Goal: Task Accomplishment & Management: Complete application form

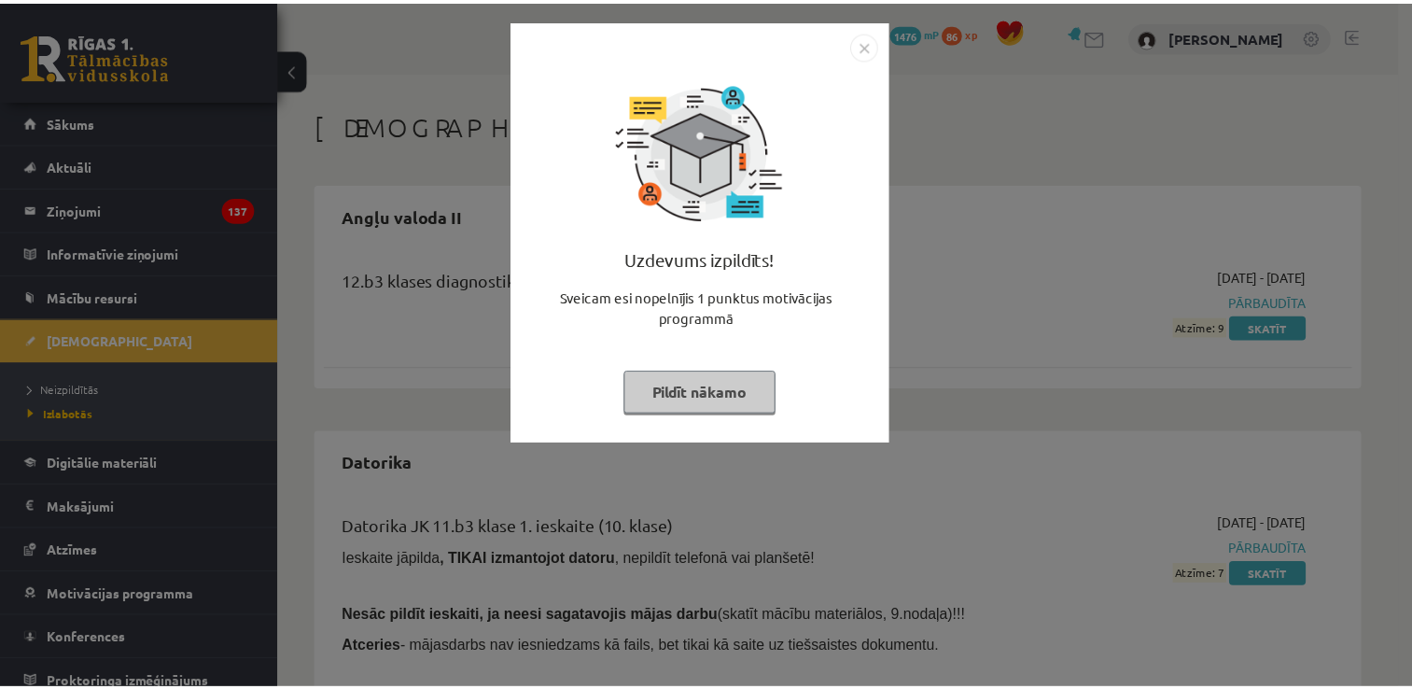
scroll to position [447, 0]
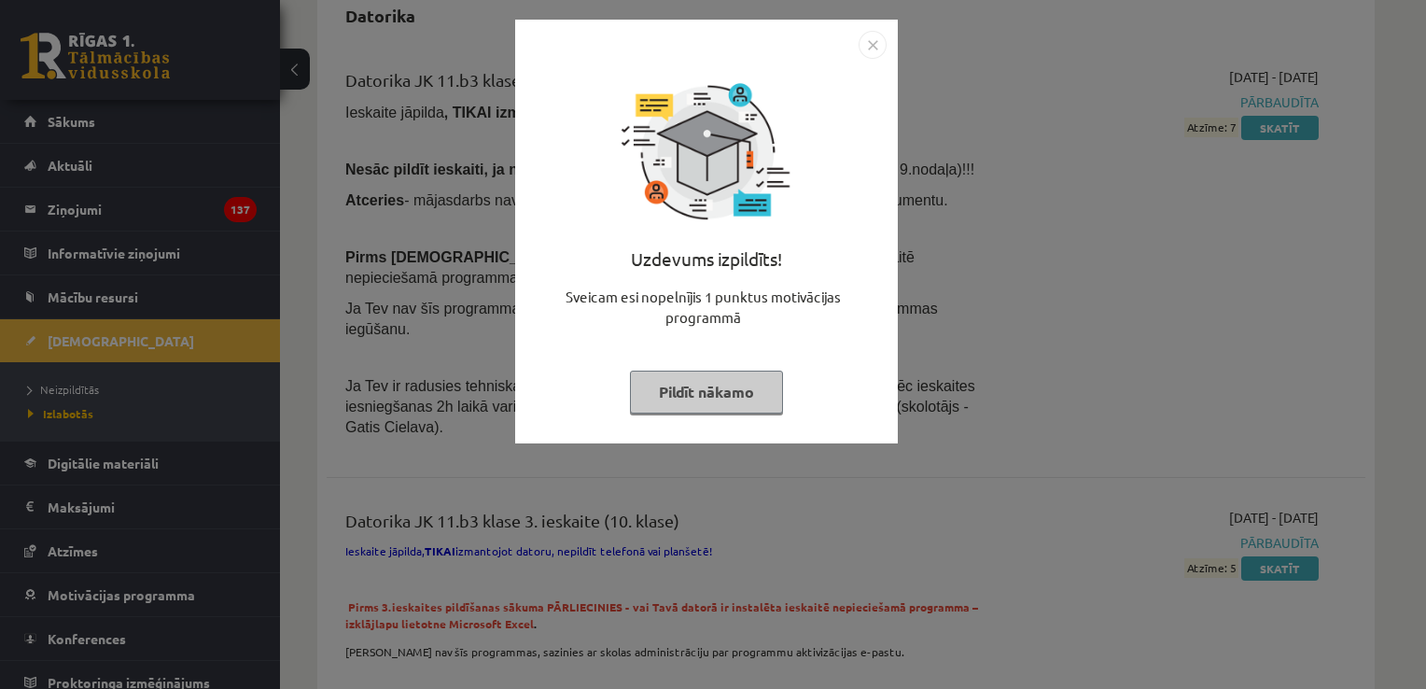
click at [723, 387] on button "Pildīt nākamo" at bounding box center [706, 391] width 153 height 43
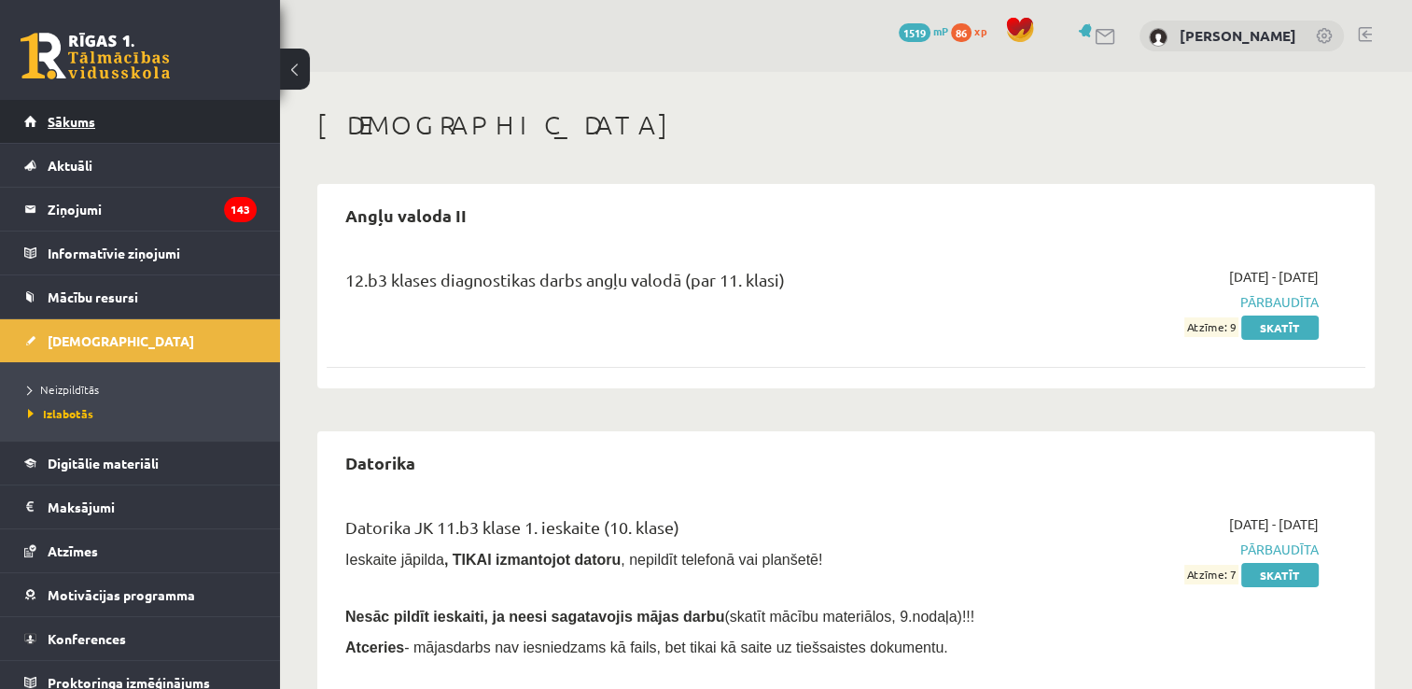
click at [132, 128] on link "Sākums" at bounding box center [140, 121] width 232 height 43
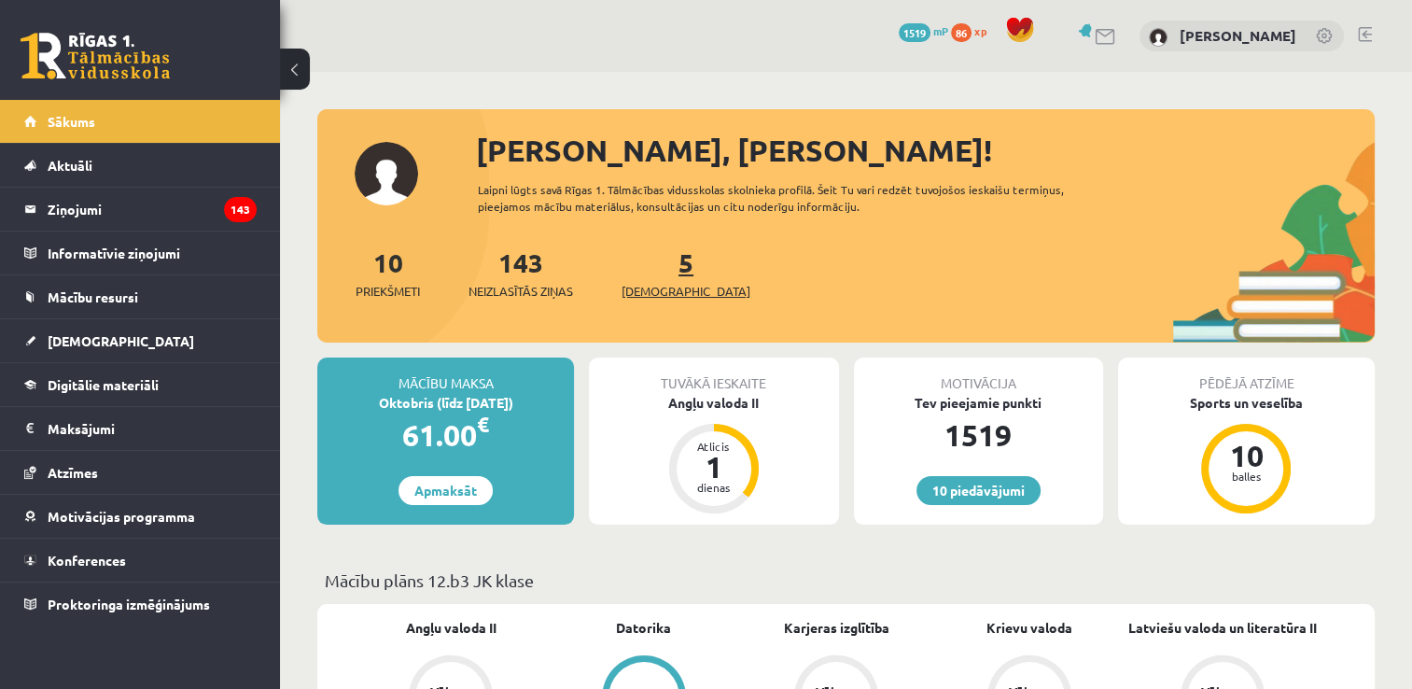
click at [663, 269] on link "5 [DEMOGRAPHIC_DATA]" at bounding box center [686, 272] width 129 height 55
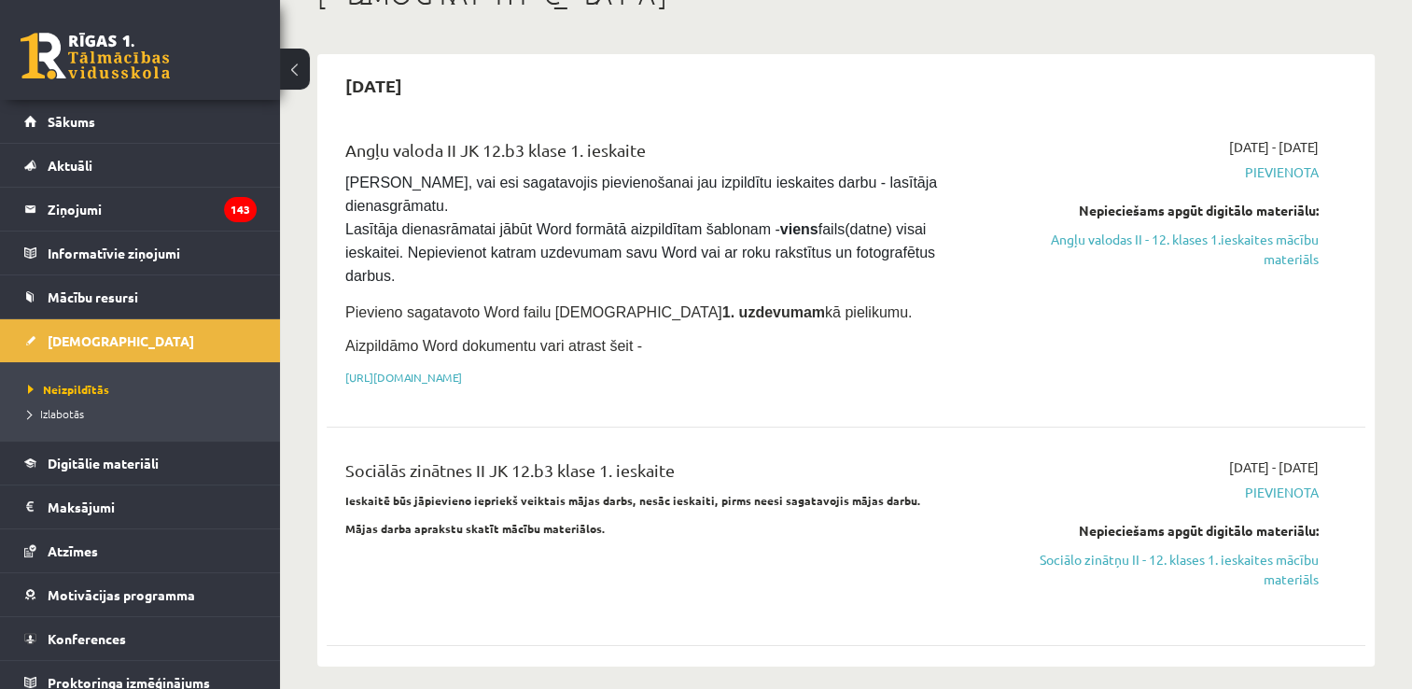
scroll to position [145, 0]
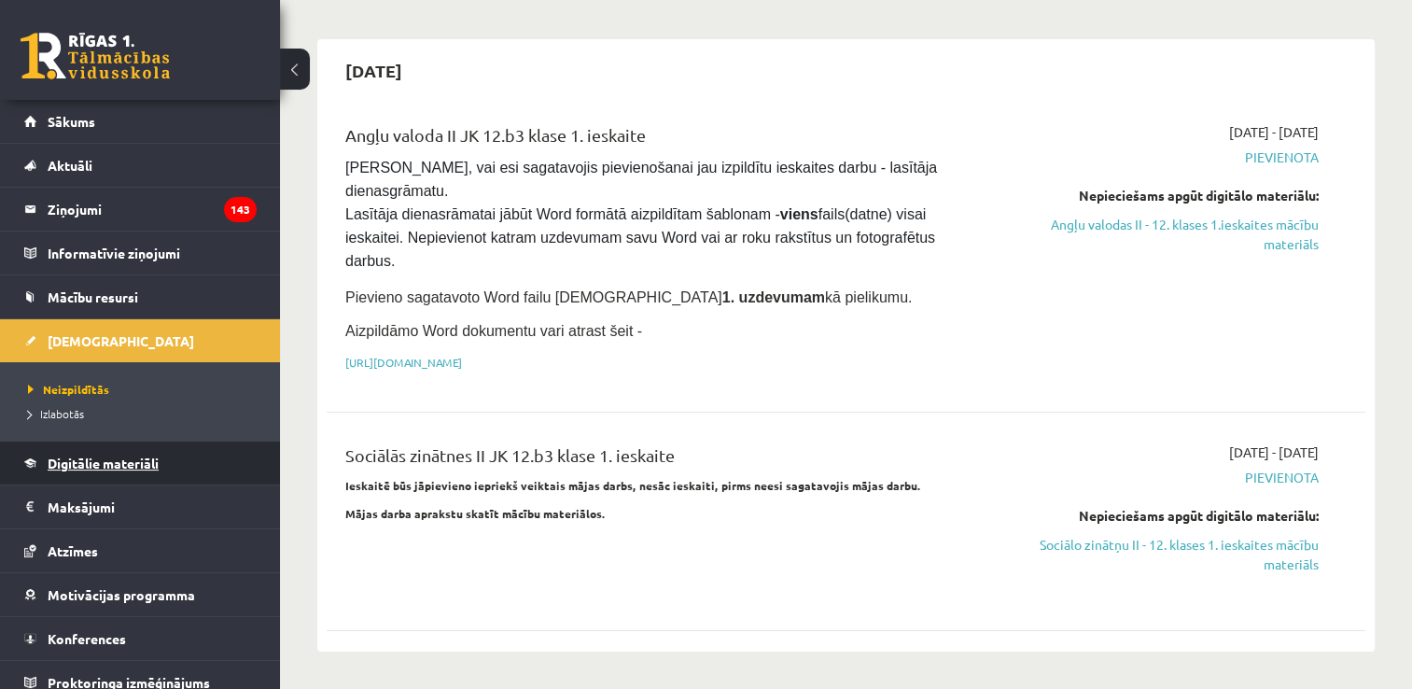
click at [119, 472] on link "Digitālie materiāli" at bounding box center [140, 462] width 232 height 43
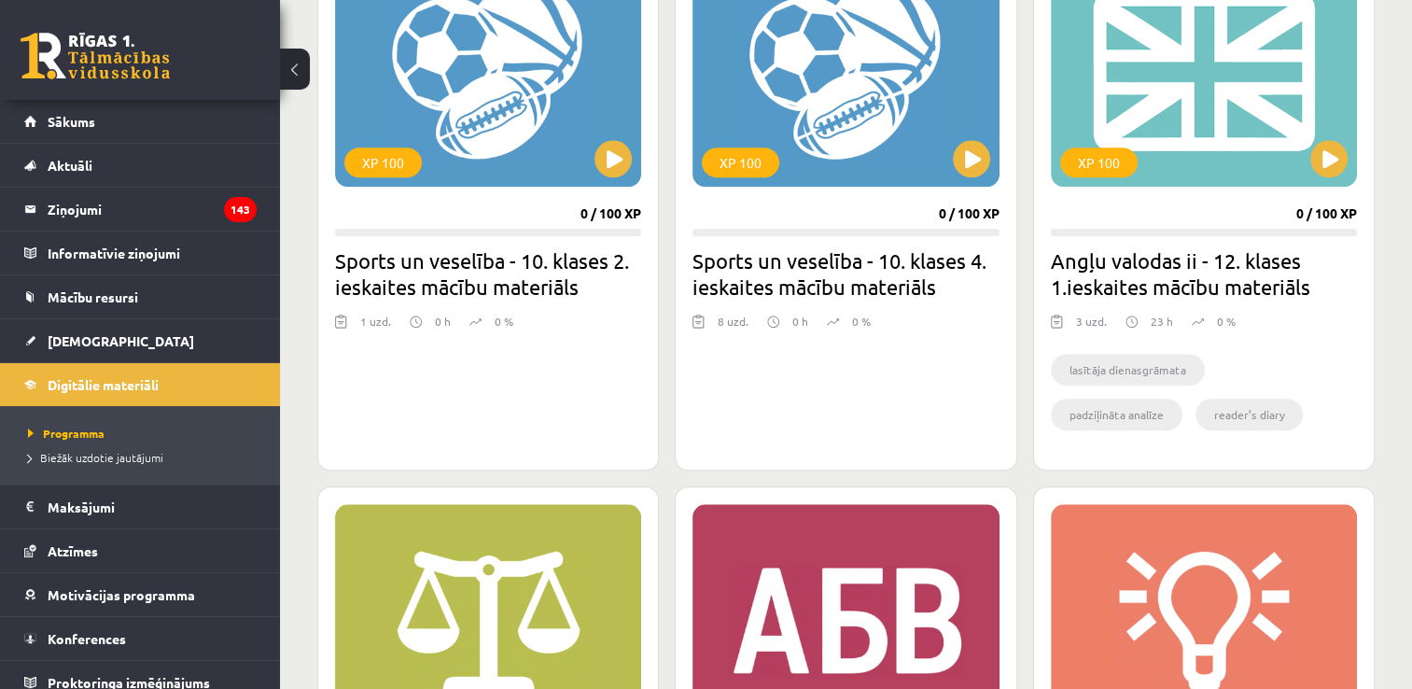
scroll to position [1781, 0]
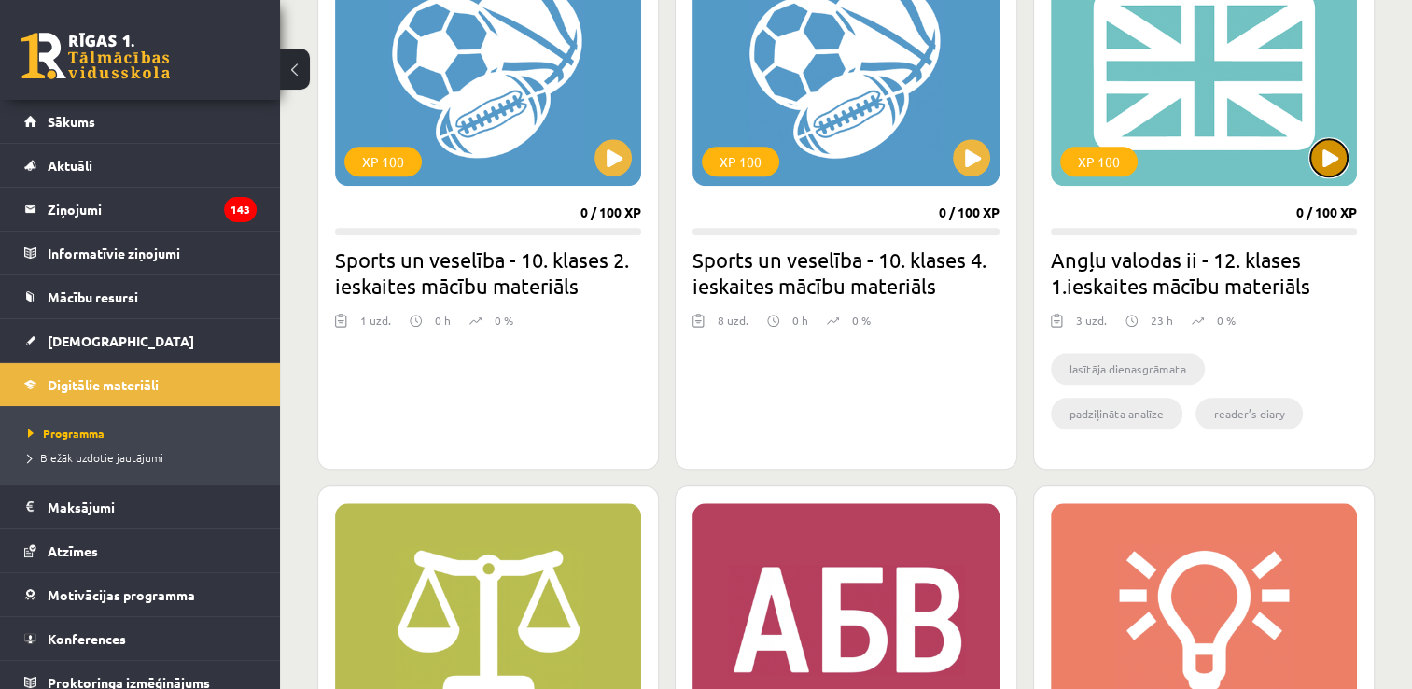
click at [1319, 161] on button at bounding box center [1328, 157] width 37 height 37
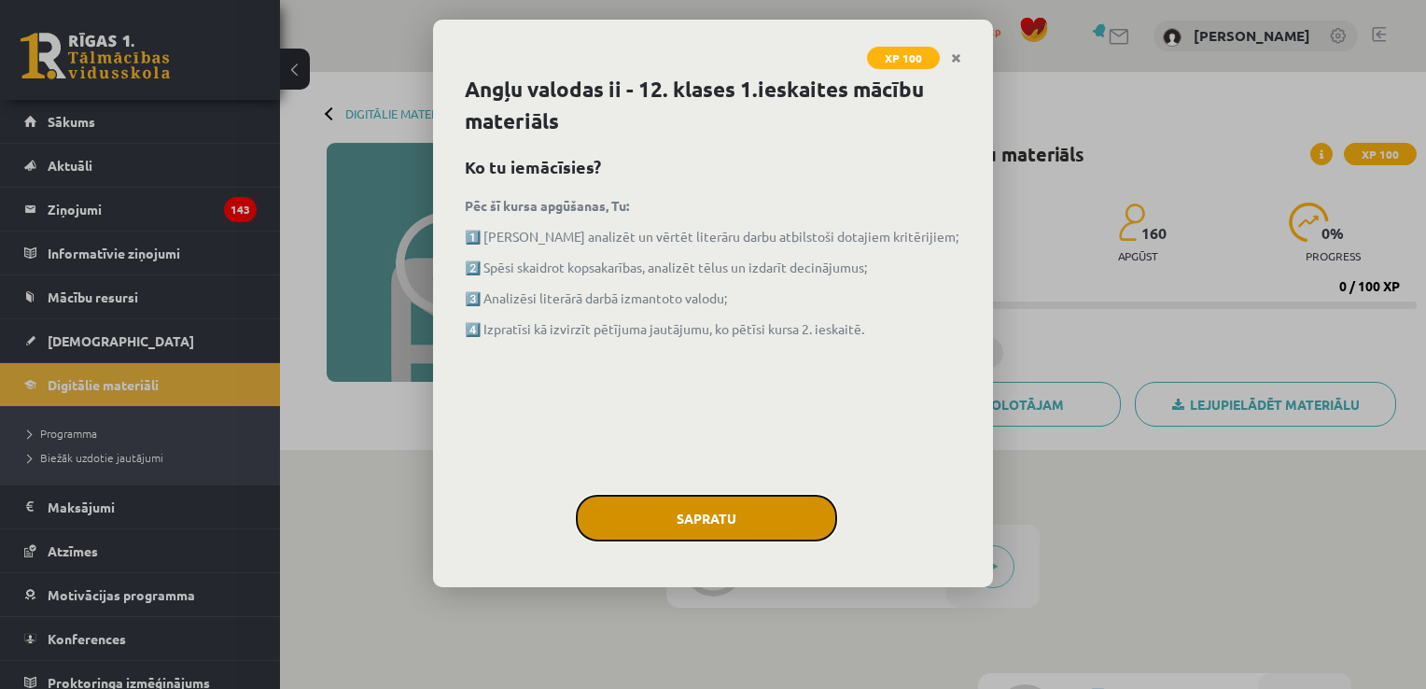
click at [680, 507] on button "Sapratu" at bounding box center [706, 518] width 261 height 47
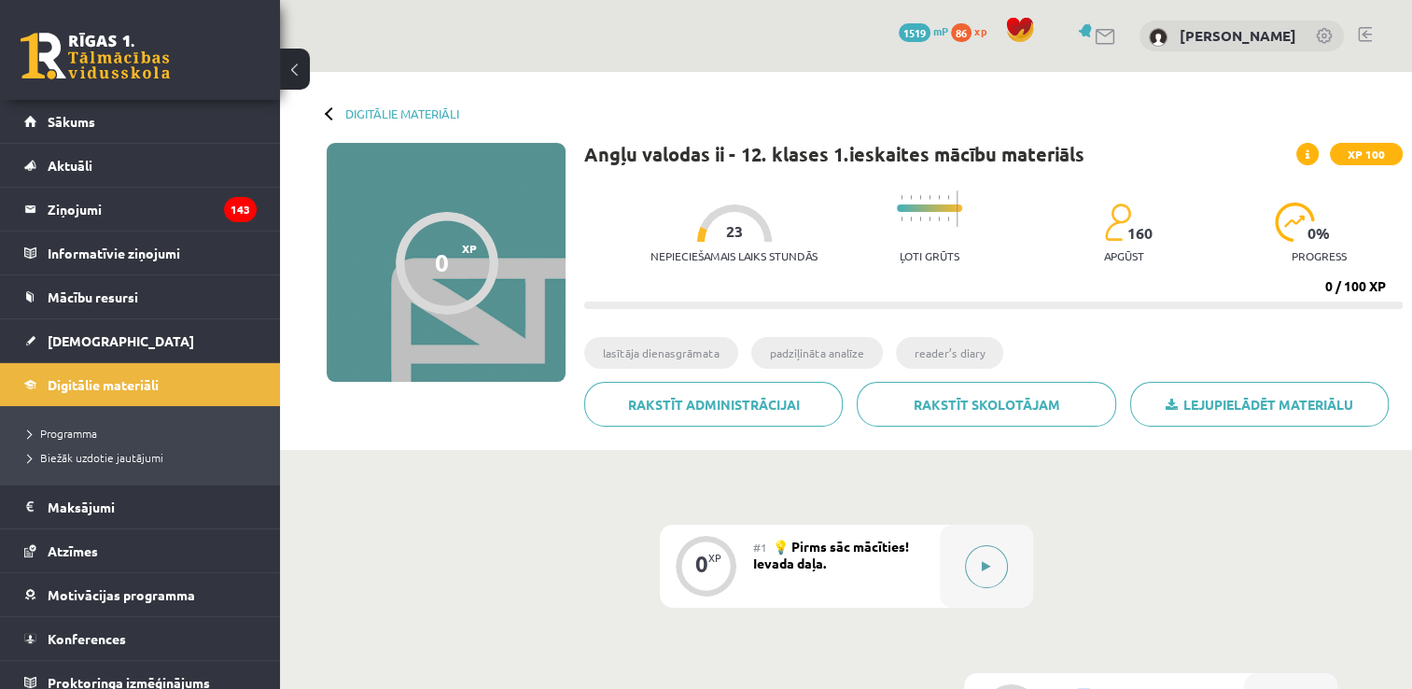
click at [978, 553] on button at bounding box center [986, 566] width 43 height 43
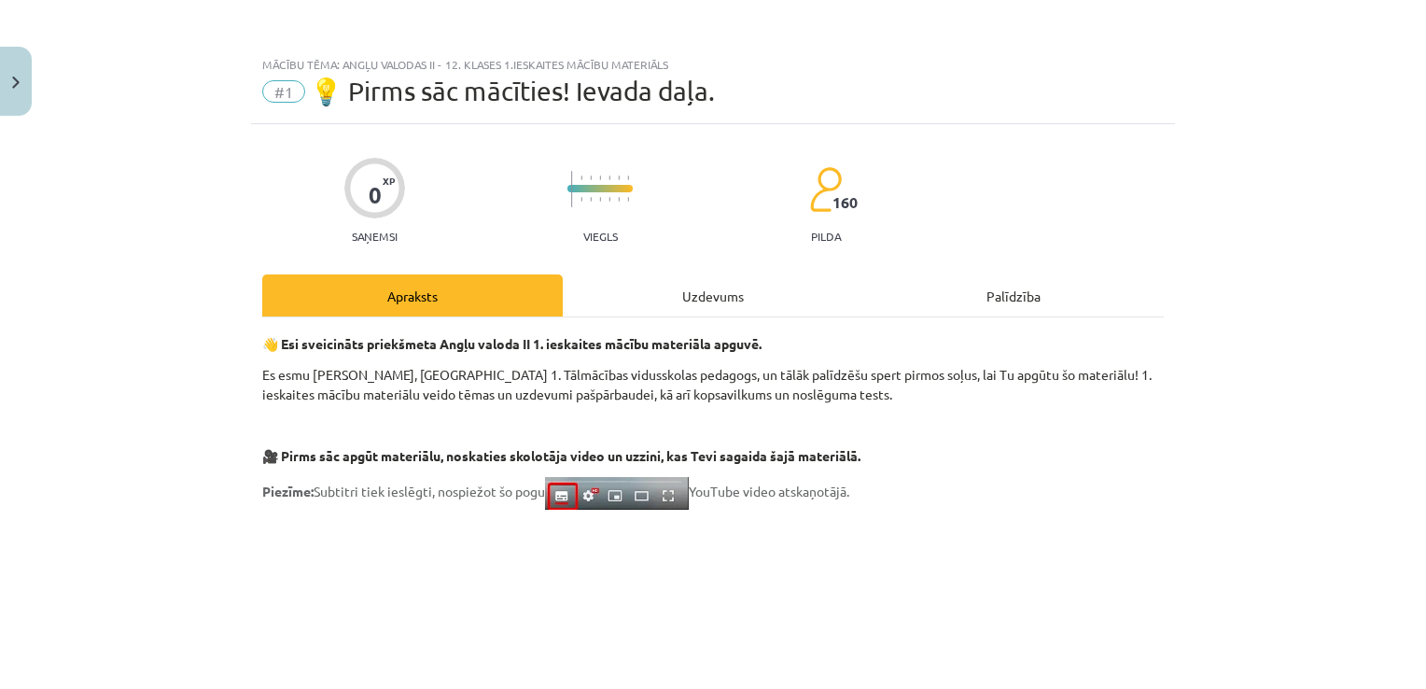
click at [734, 299] on div "Uzdevums" at bounding box center [713, 295] width 300 height 42
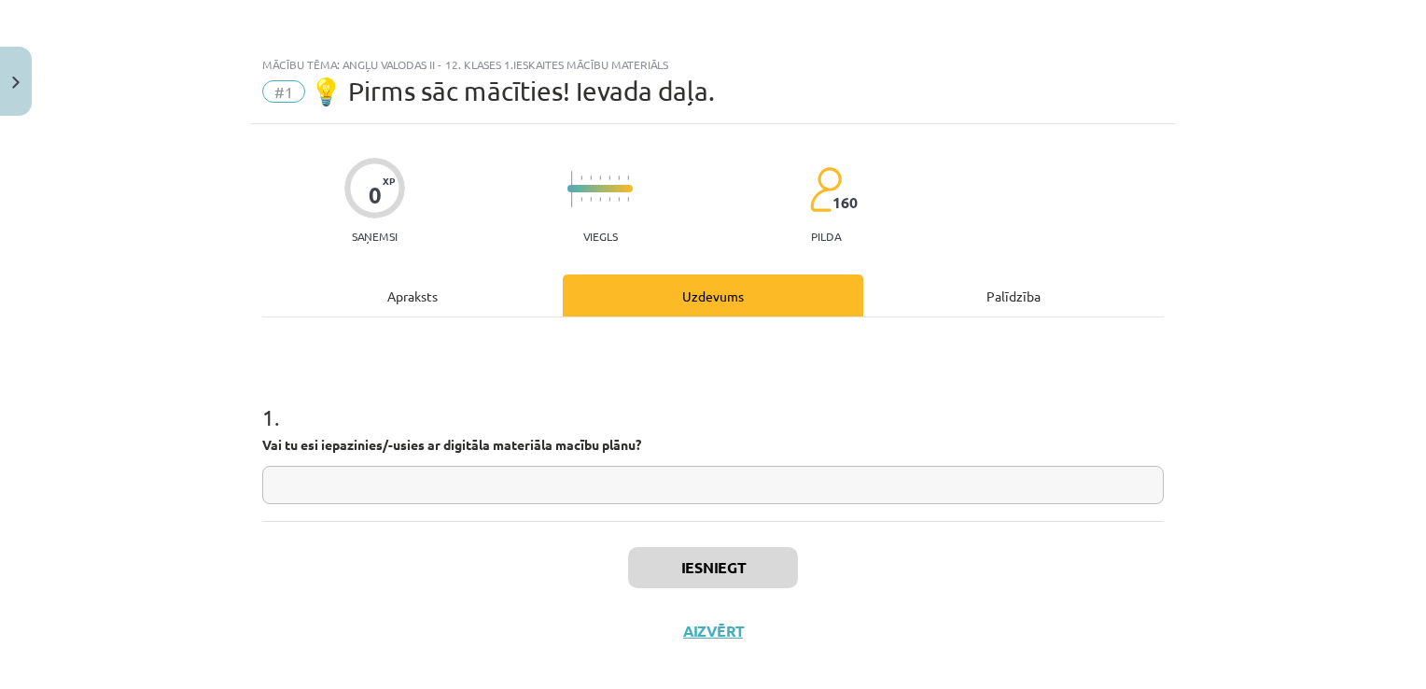
scroll to position [19, 0]
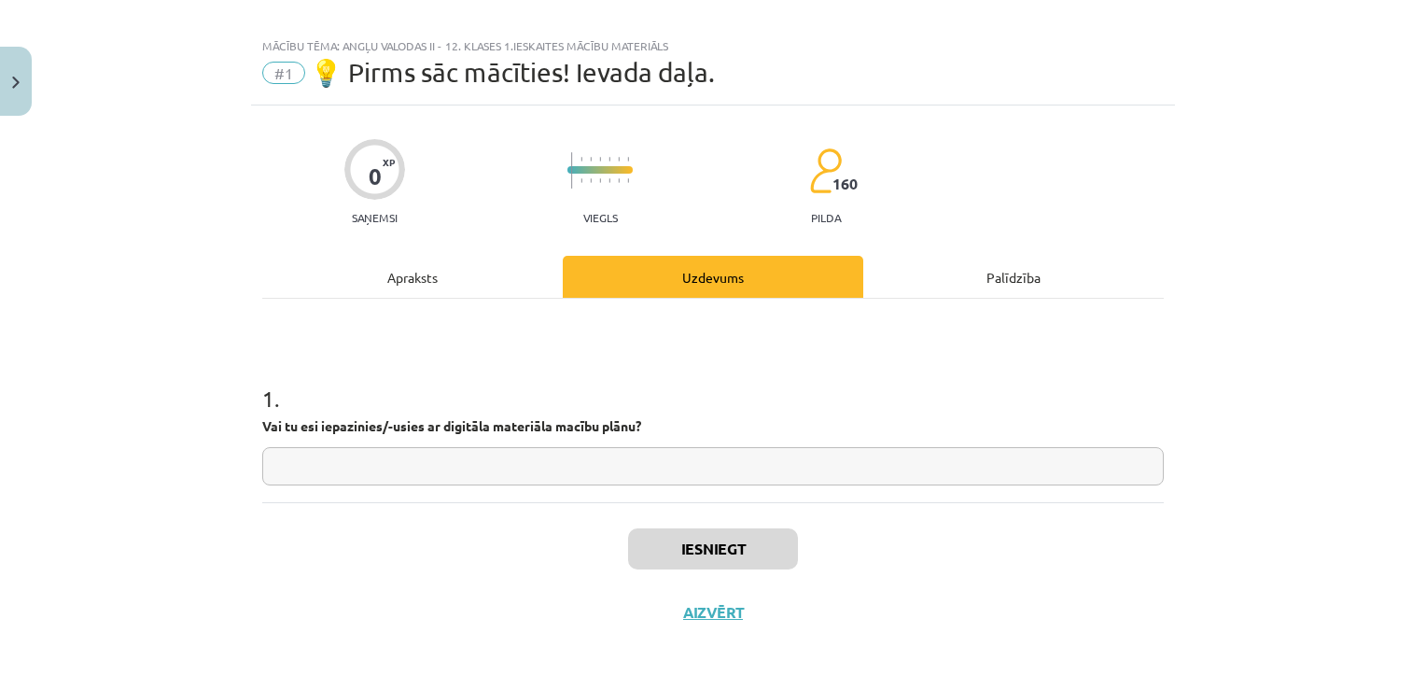
click at [641, 474] on input "text" at bounding box center [712, 466] width 901 height 38
type input "**"
click at [704, 552] on button "Iesniegt" at bounding box center [713, 548] width 170 height 41
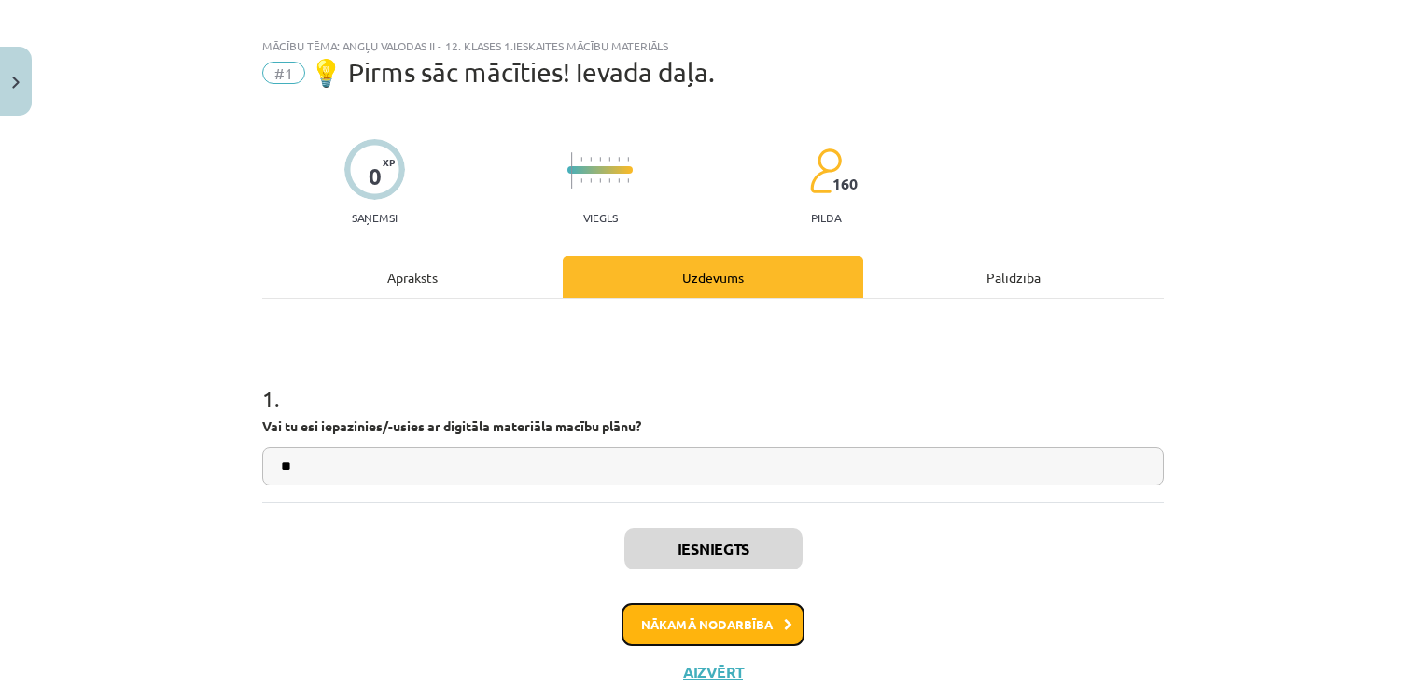
click at [700, 613] on button "Nākamā nodarbība" at bounding box center [713, 624] width 183 height 43
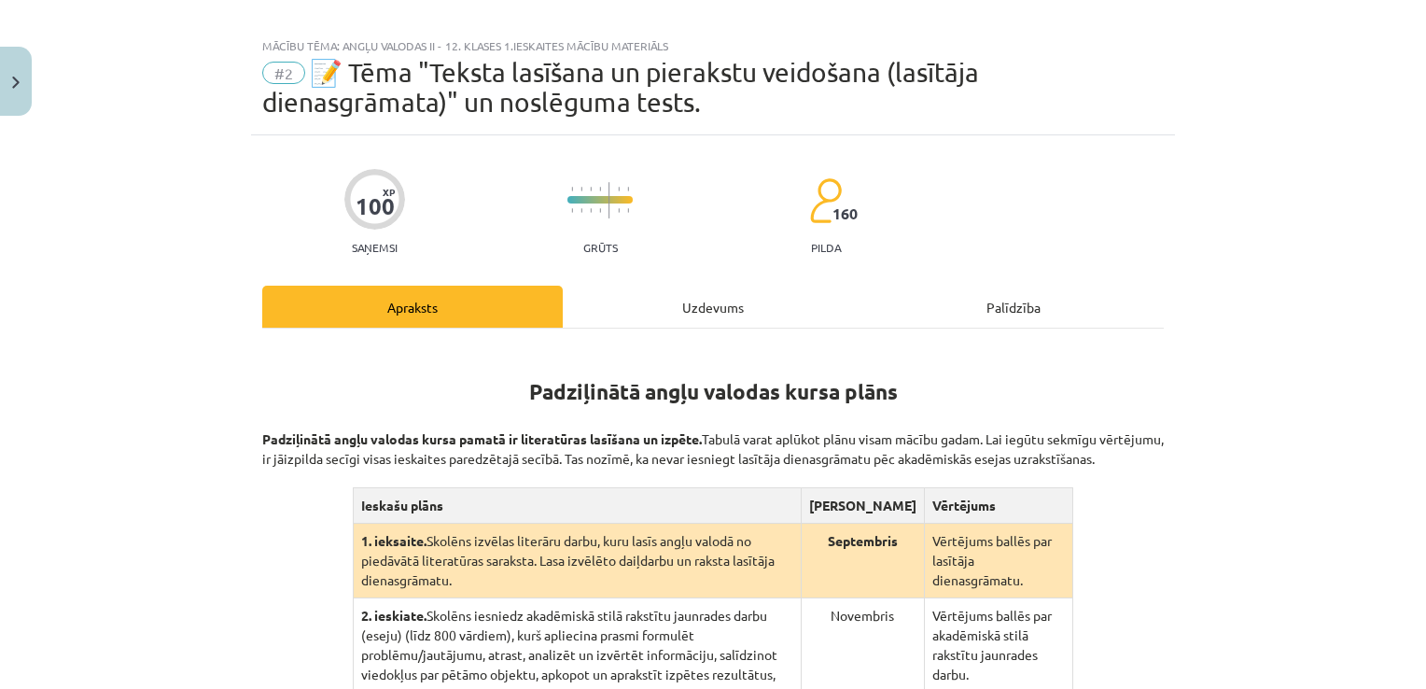
scroll to position [47, 0]
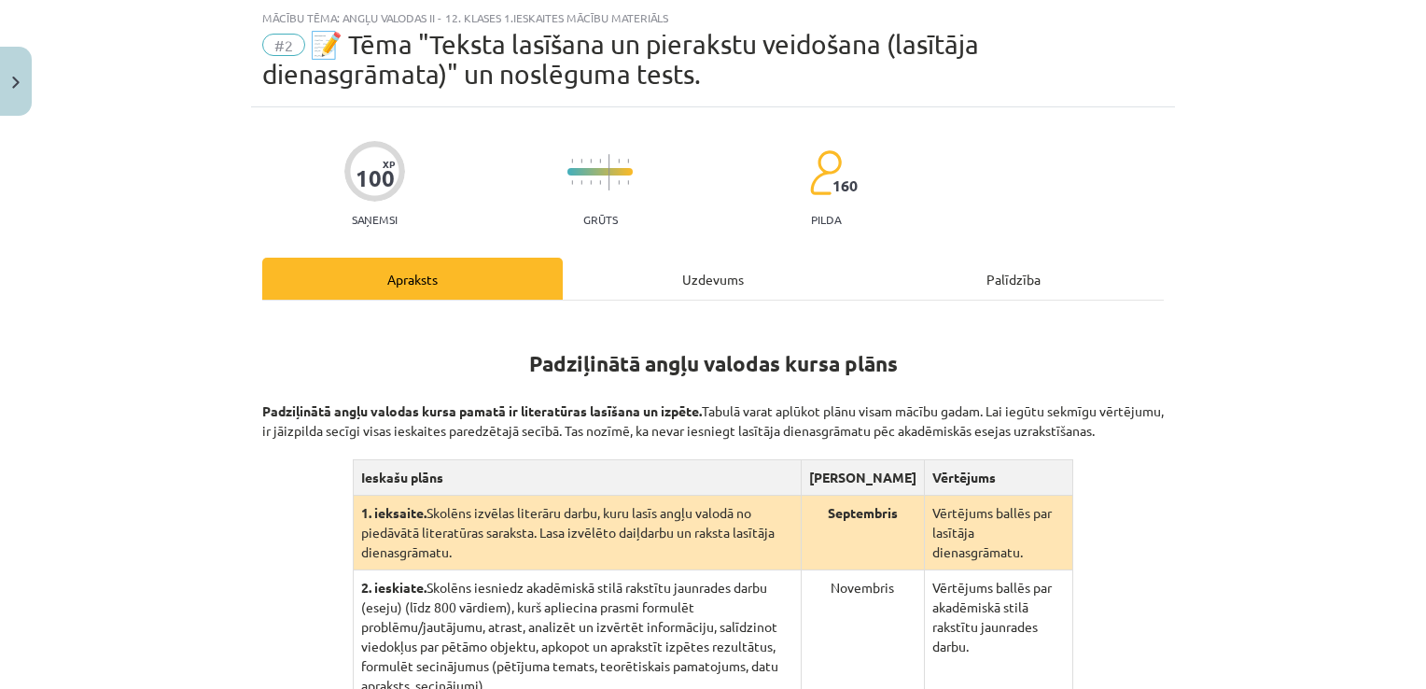
click at [702, 271] on div "Uzdevums" at bounding box center [713, 279] width 300 height 42
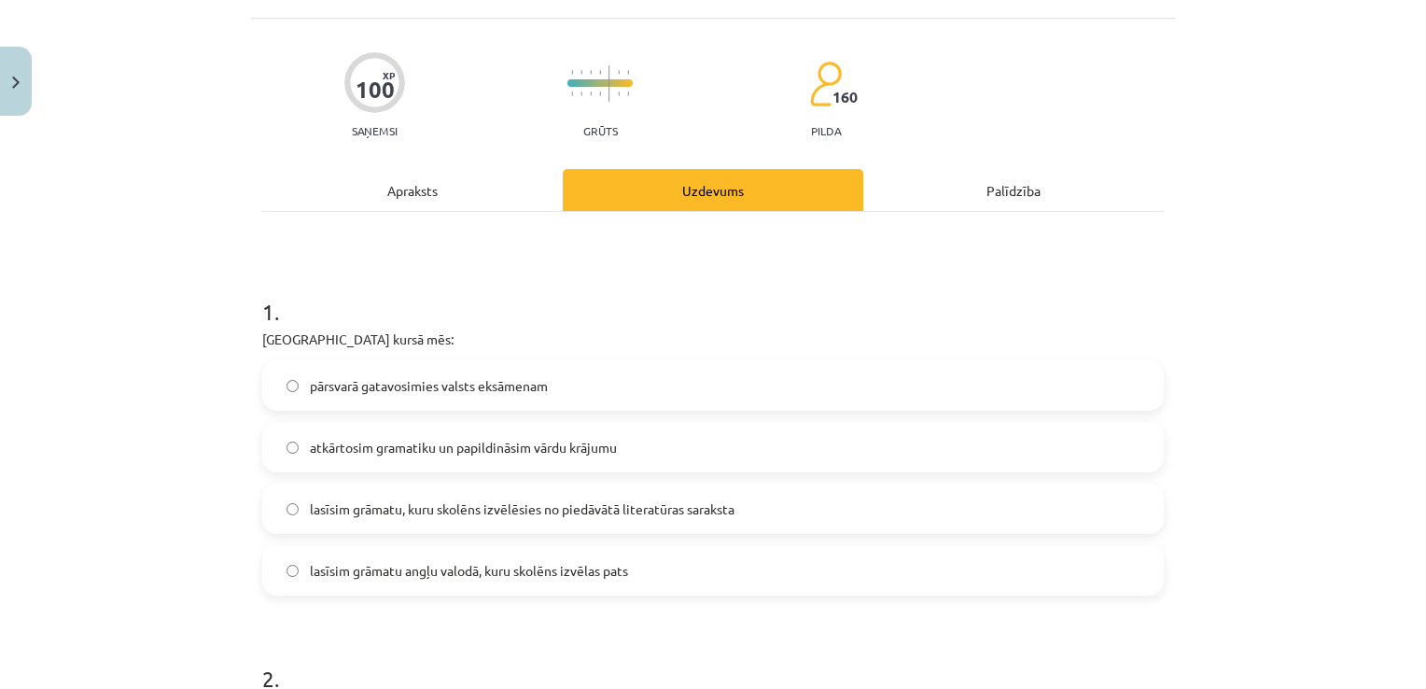
scroll to position [136, 0]
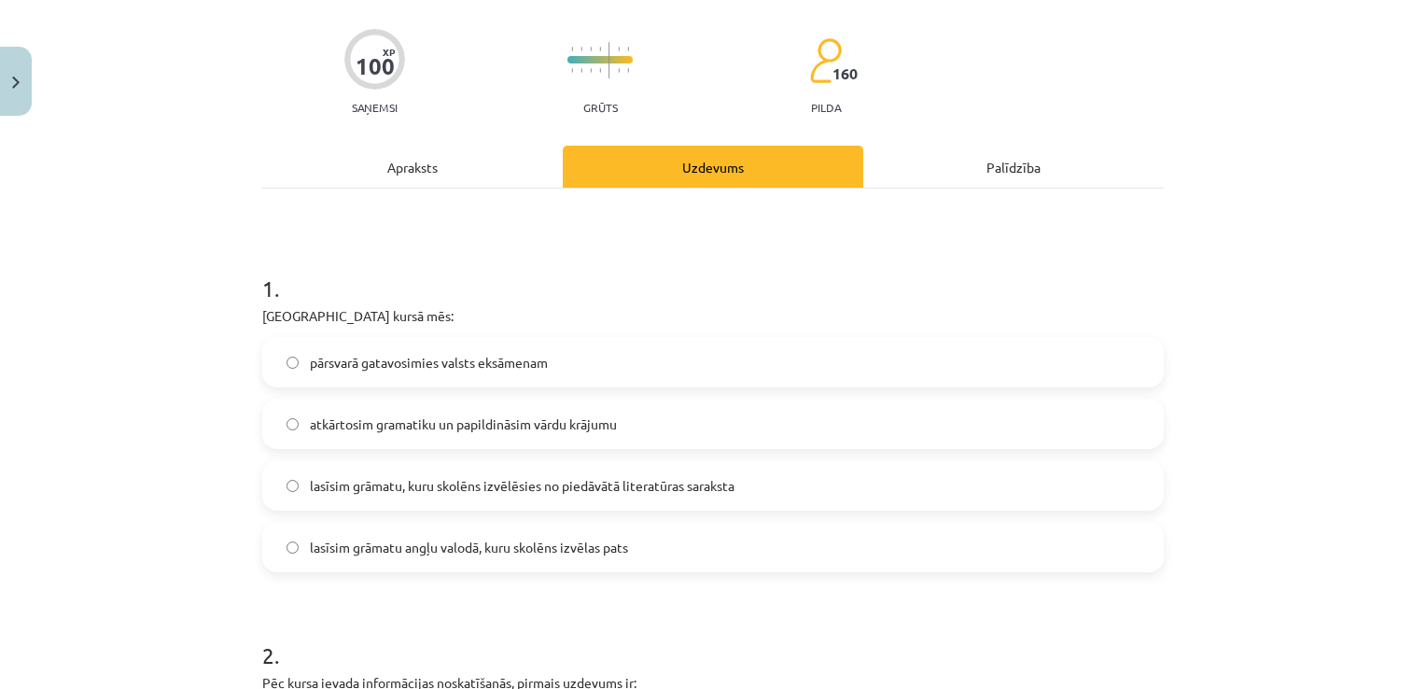
click at [414, 175] on div "Apraksts" at bounding box center [412, 167] width 300 height 42
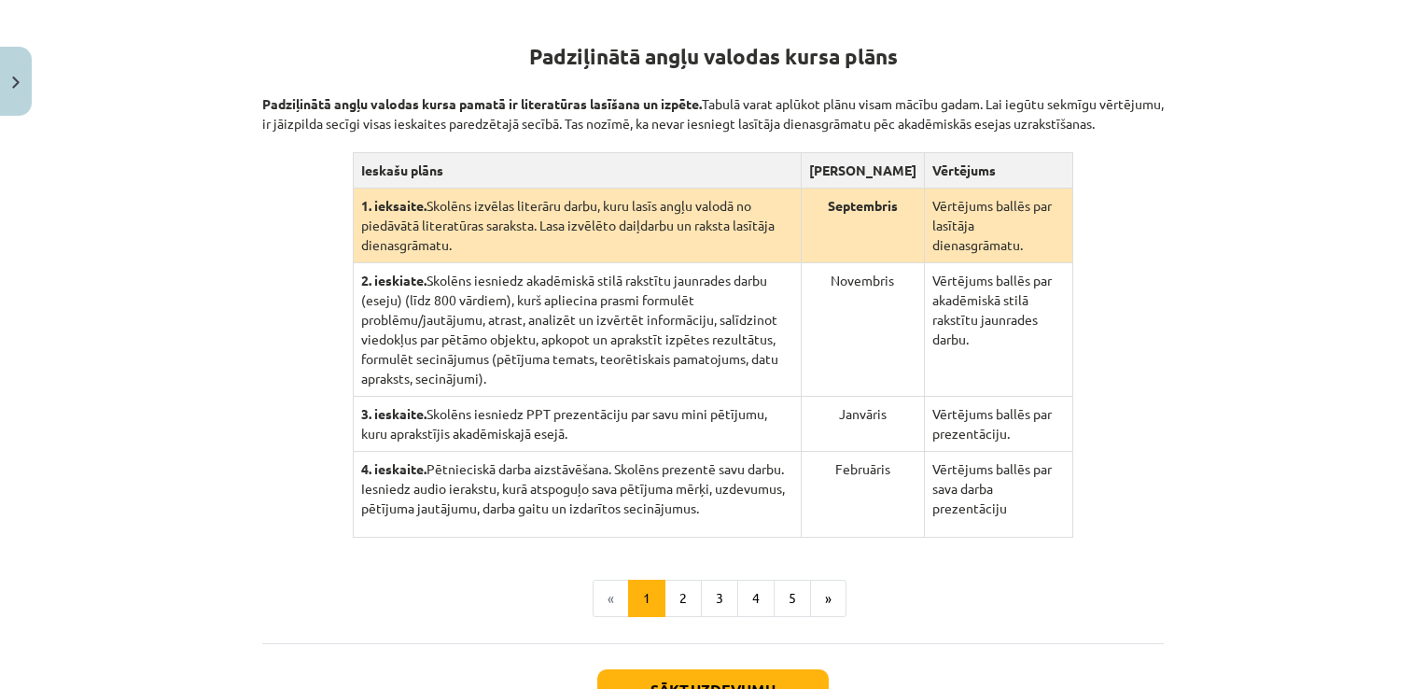
scroll to position [340, 0]
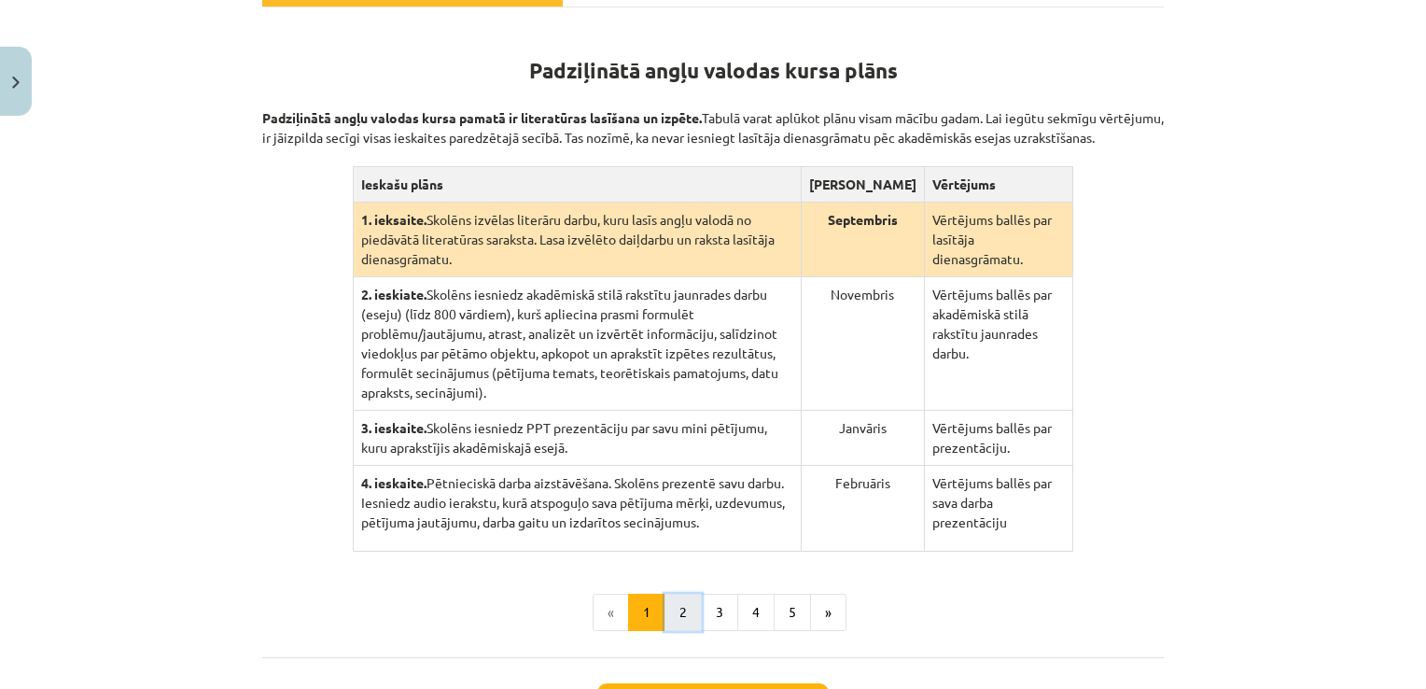
click at [678, 595] on button "2" at bounding box center [682, 612] width 37 height 37
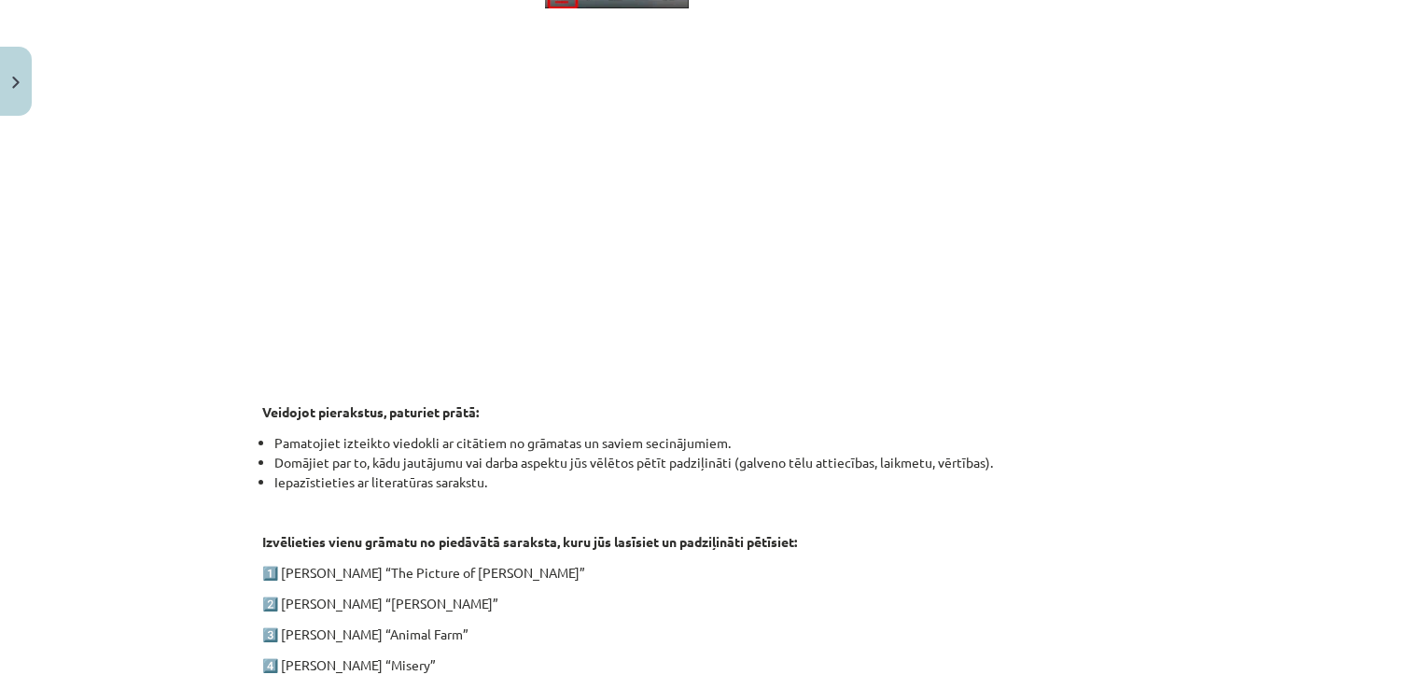
scroll to position [921, 0]
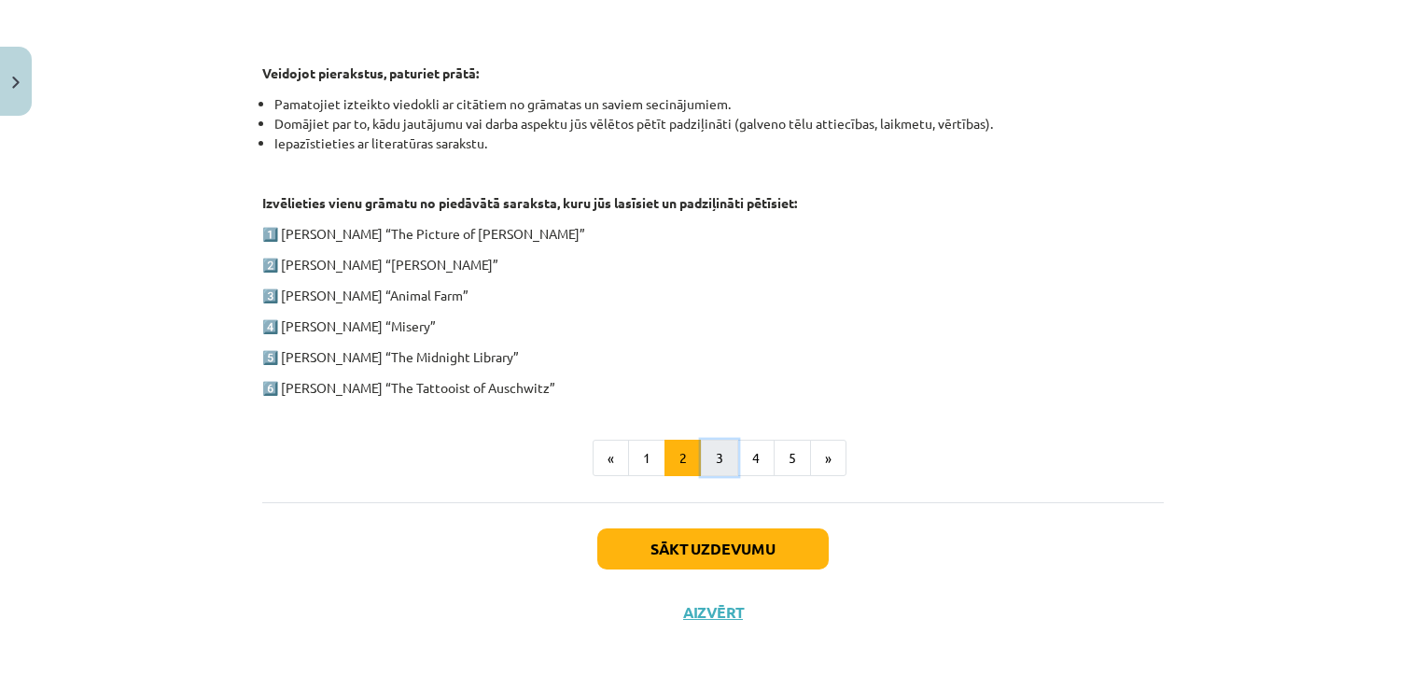
click at [708, 472] on button "3" at bounding box center [719, 458] width 37 height 37
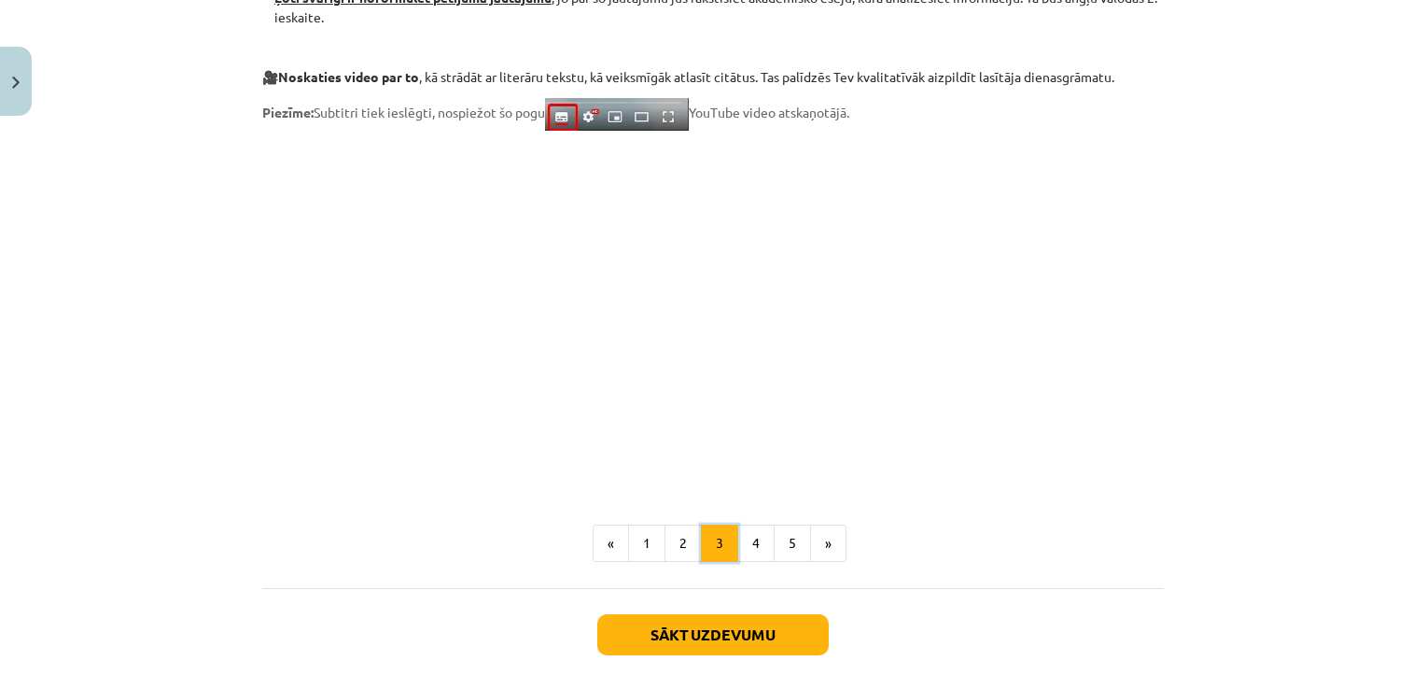
scroll to position [1554, 0]
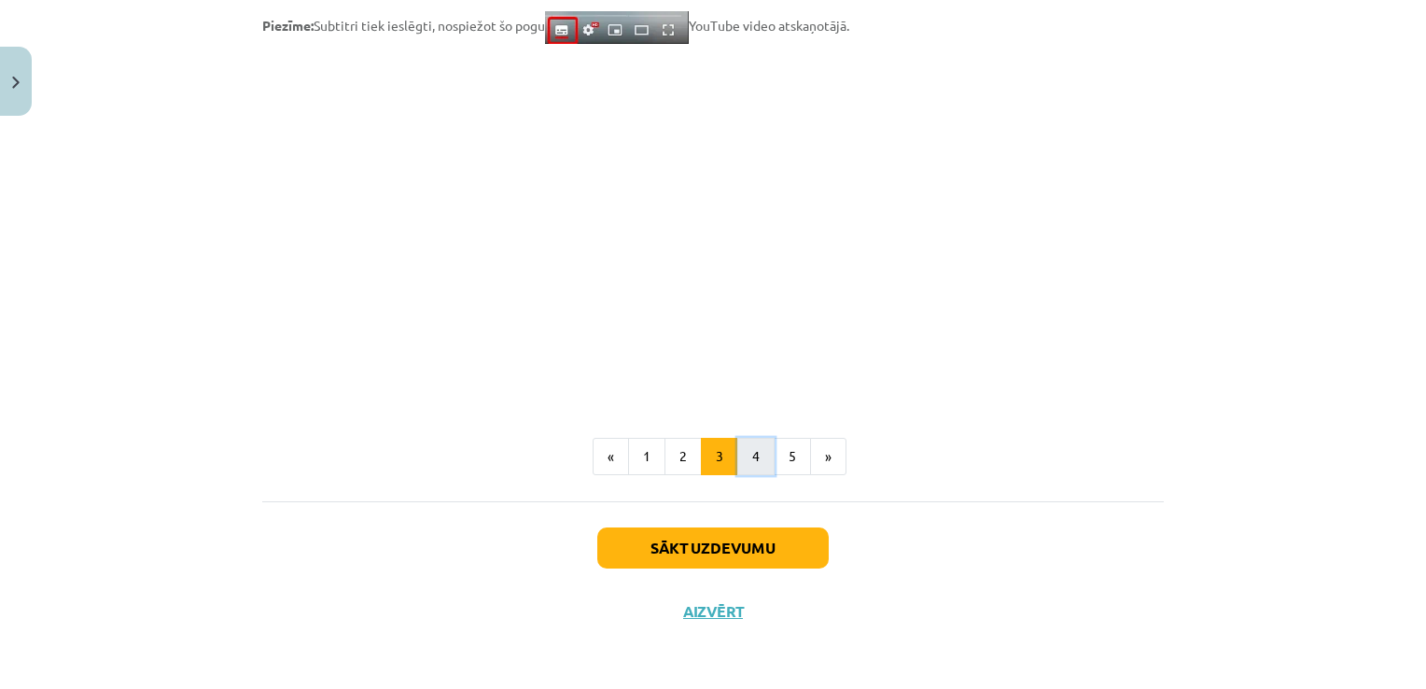
click at [737, 458] on button "4" at bounding box center [755, 456] width 37 height 37
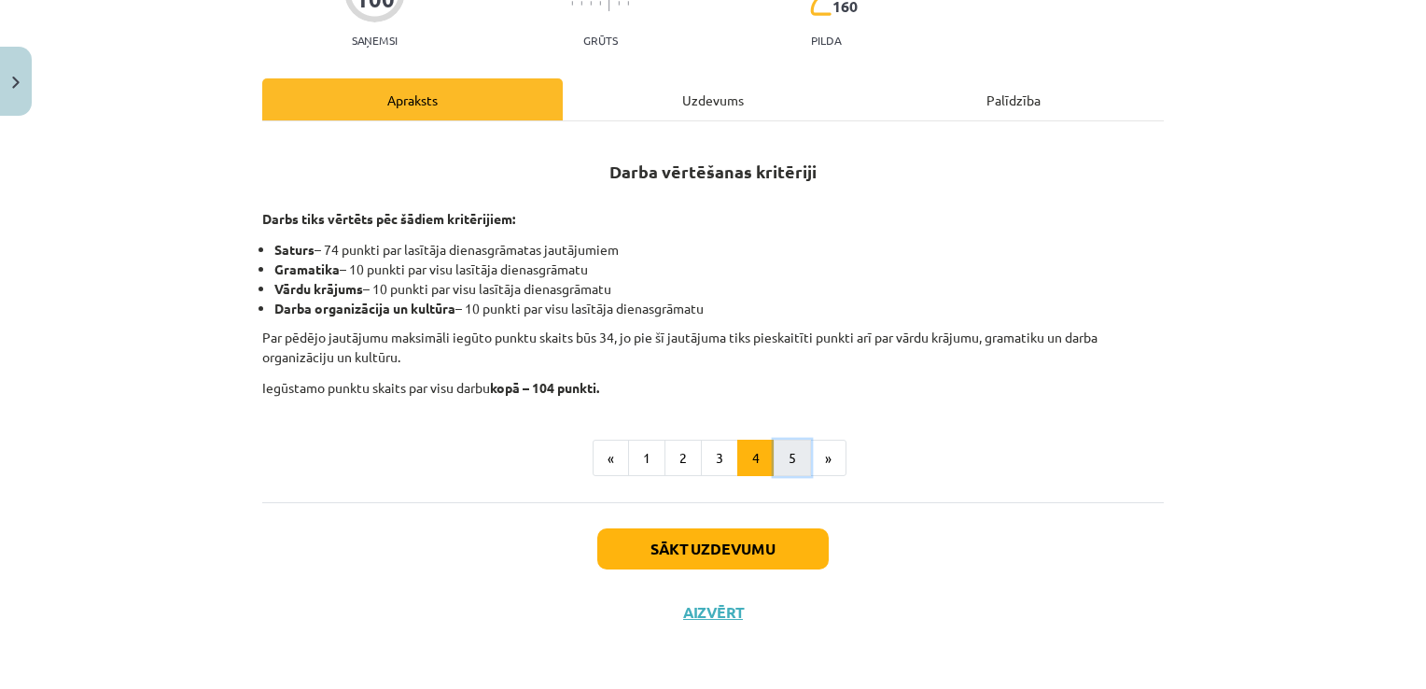
click at [774, 460] on button "5" at bounding box center [792, 458] width 37 height 37
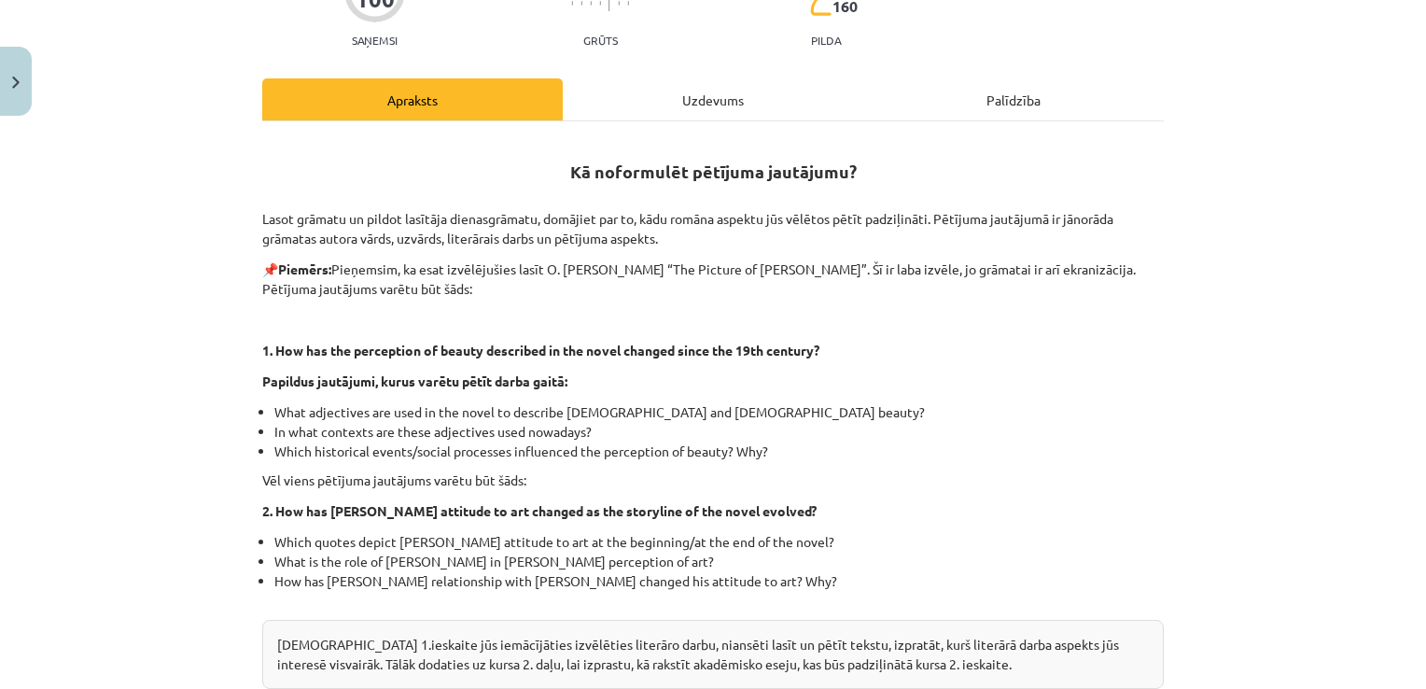
click at [717, 108] on div "Uzdevums" at bounding box center [713, 99] width 300 height 42
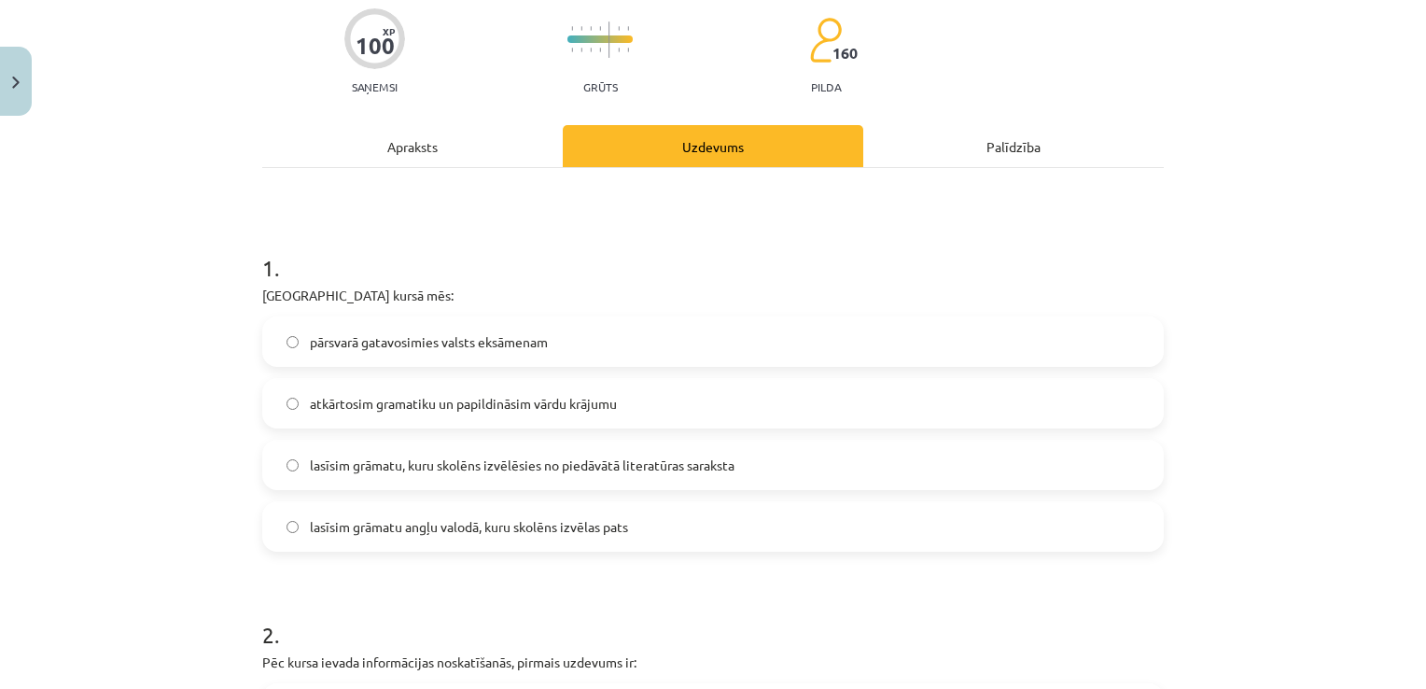
scroll to position [333, 0]
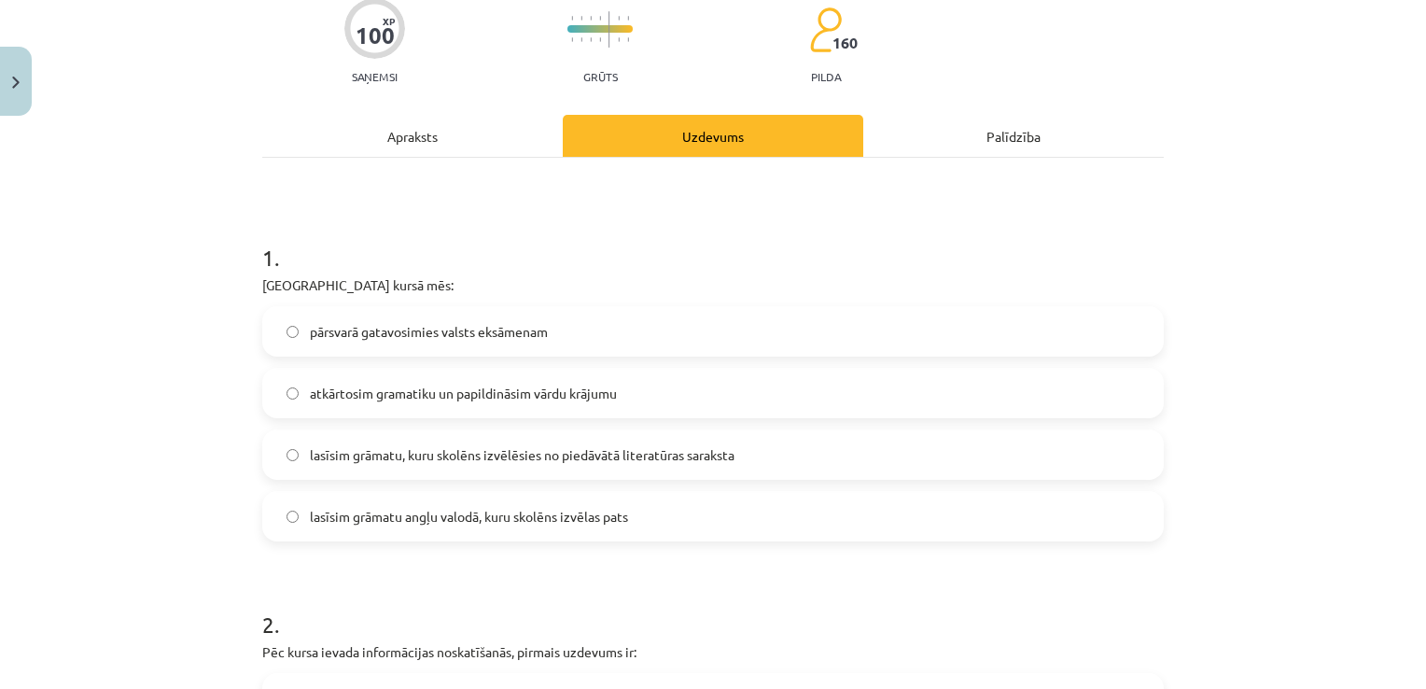
click at [411, 136] on div "Apraksts" at bounding box center [412, 136] width 300 height 42
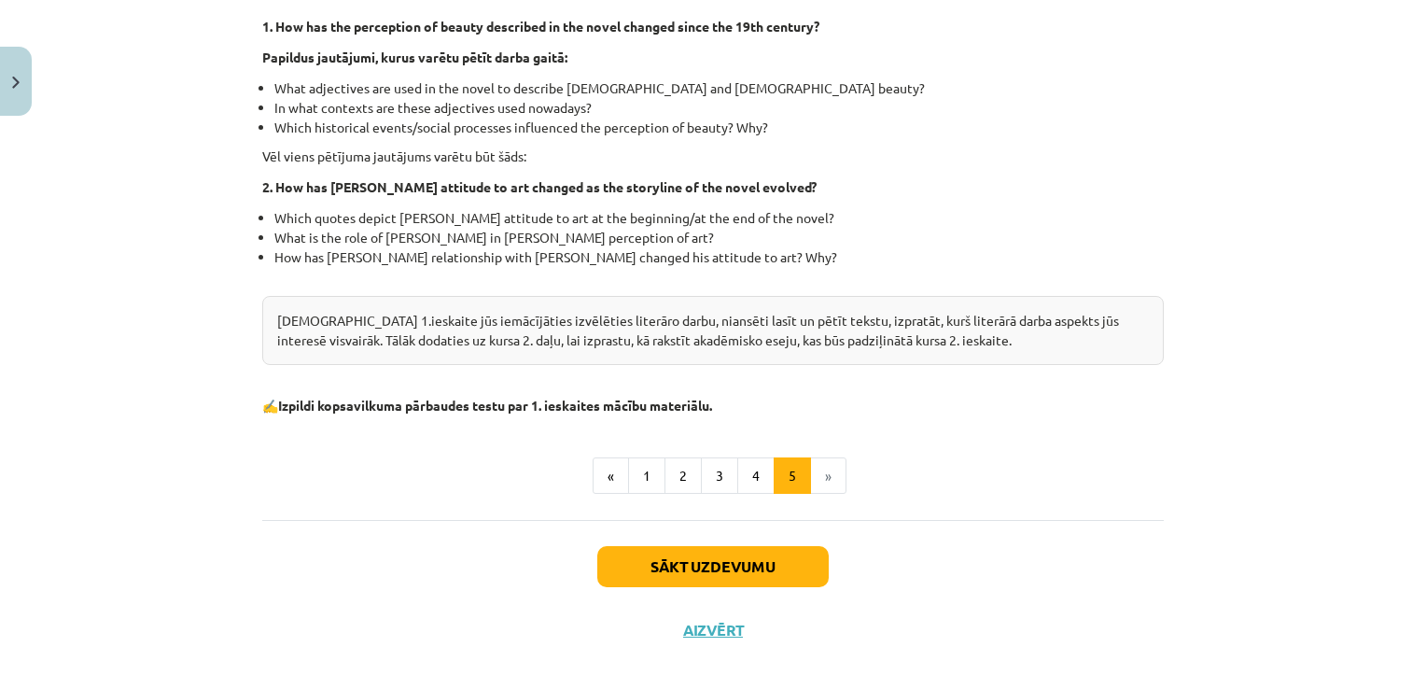
scroll to position [552, 0]
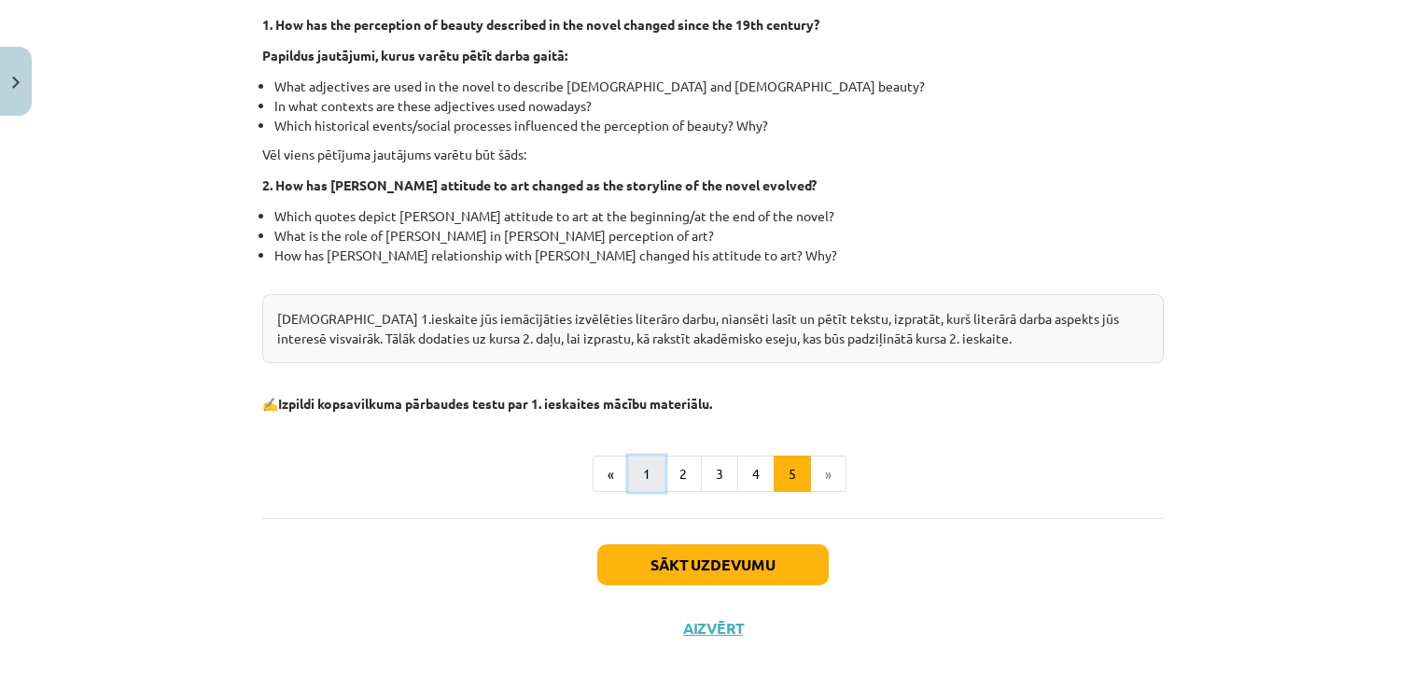
click at [638, 477] on button "1" at bounding box center [646, 473] width 37 height 37
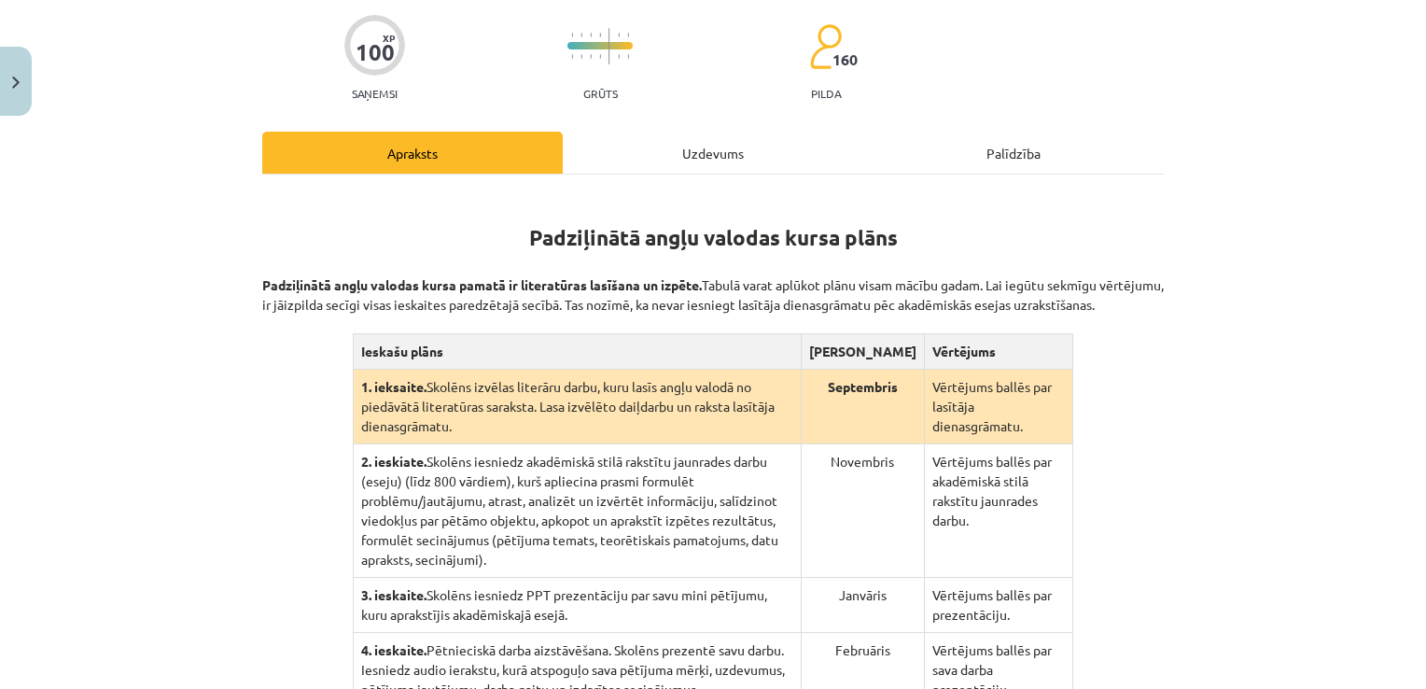
scroll to position [170, 0]
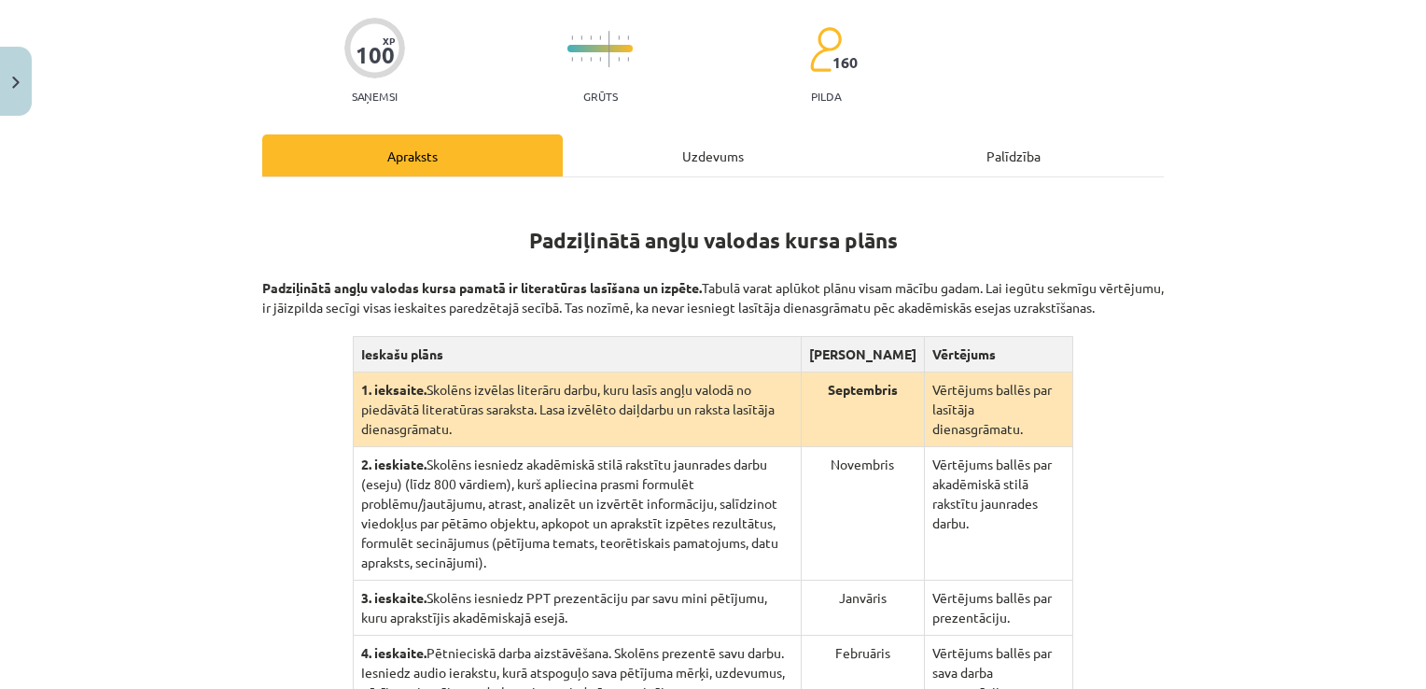
click at [749, 159] on div "Uzdevums" at bounding box center [713, 155] width 300 height 42
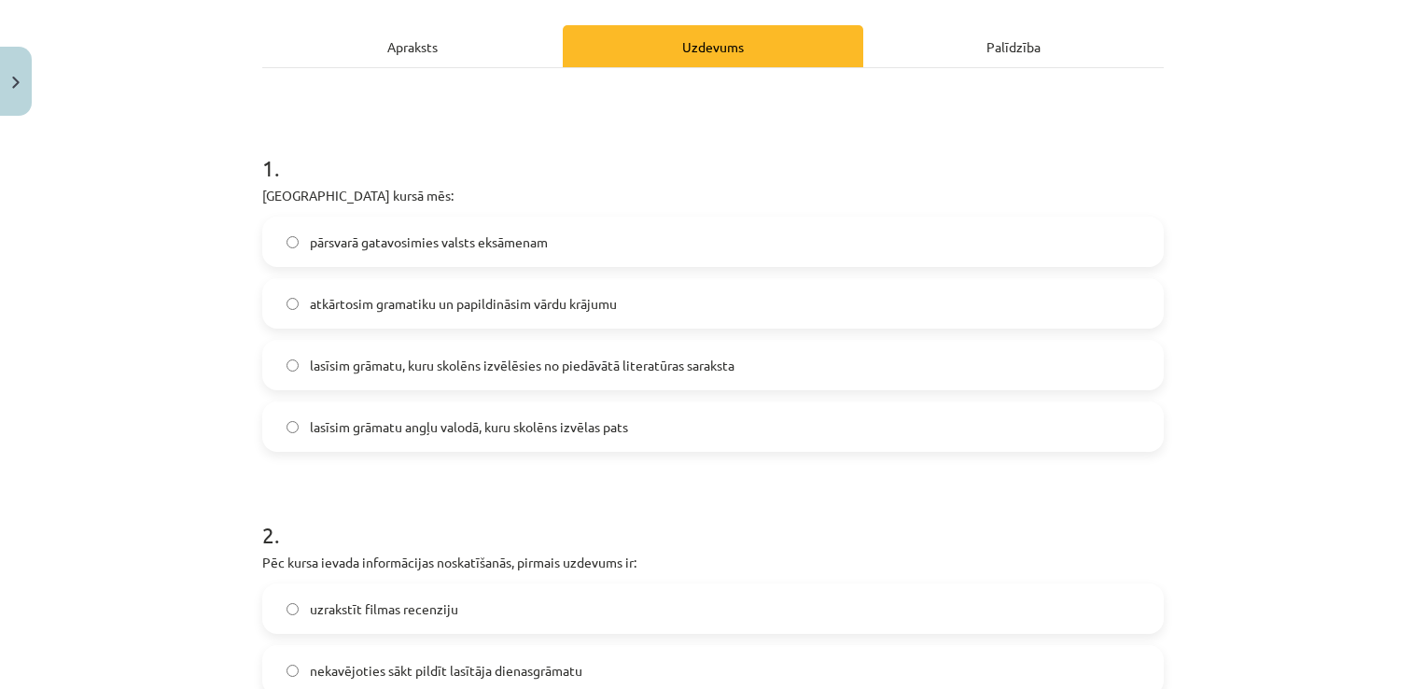
scroll to position [280, 0]
click at [480, 27] on div "Apraksts" at bounding box center [412, 45] width 300 height 42
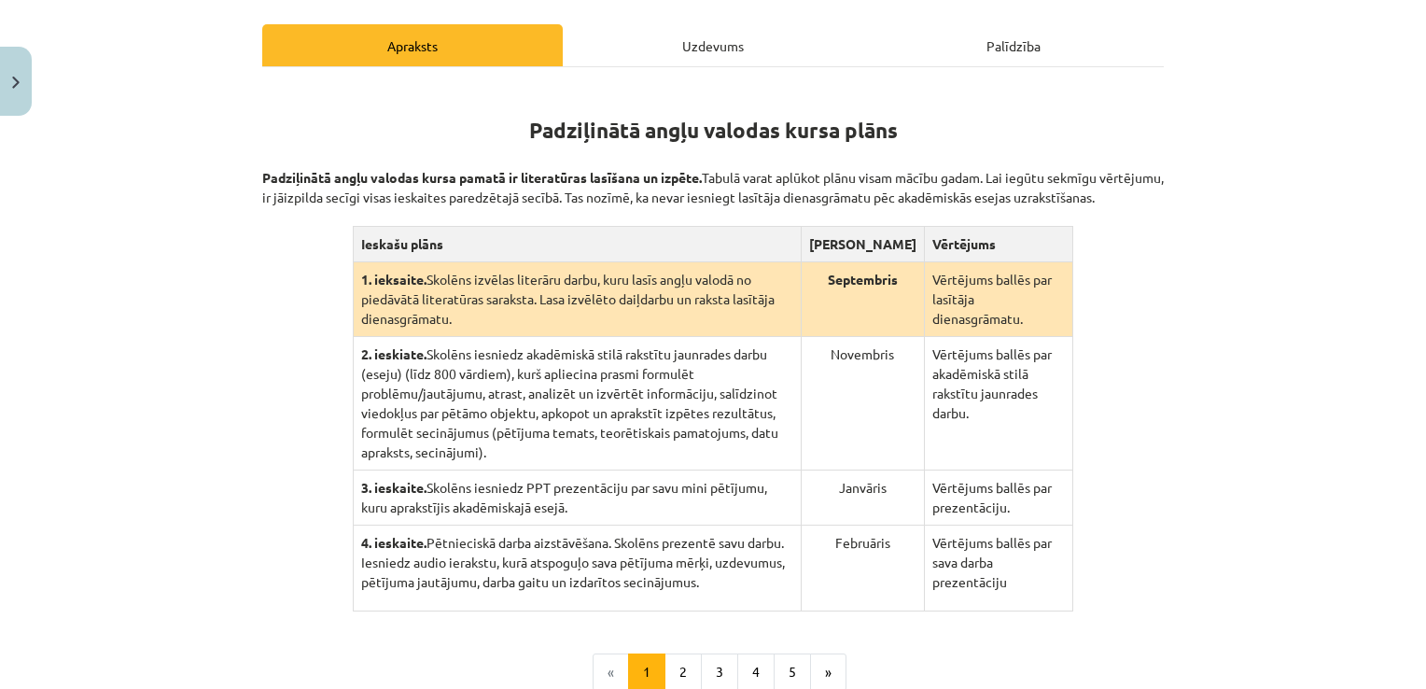
scroll to position [278, 0]
click at [713, 44] on div "Uzdevums" at bounding box center [713, 47] width 300 height 42
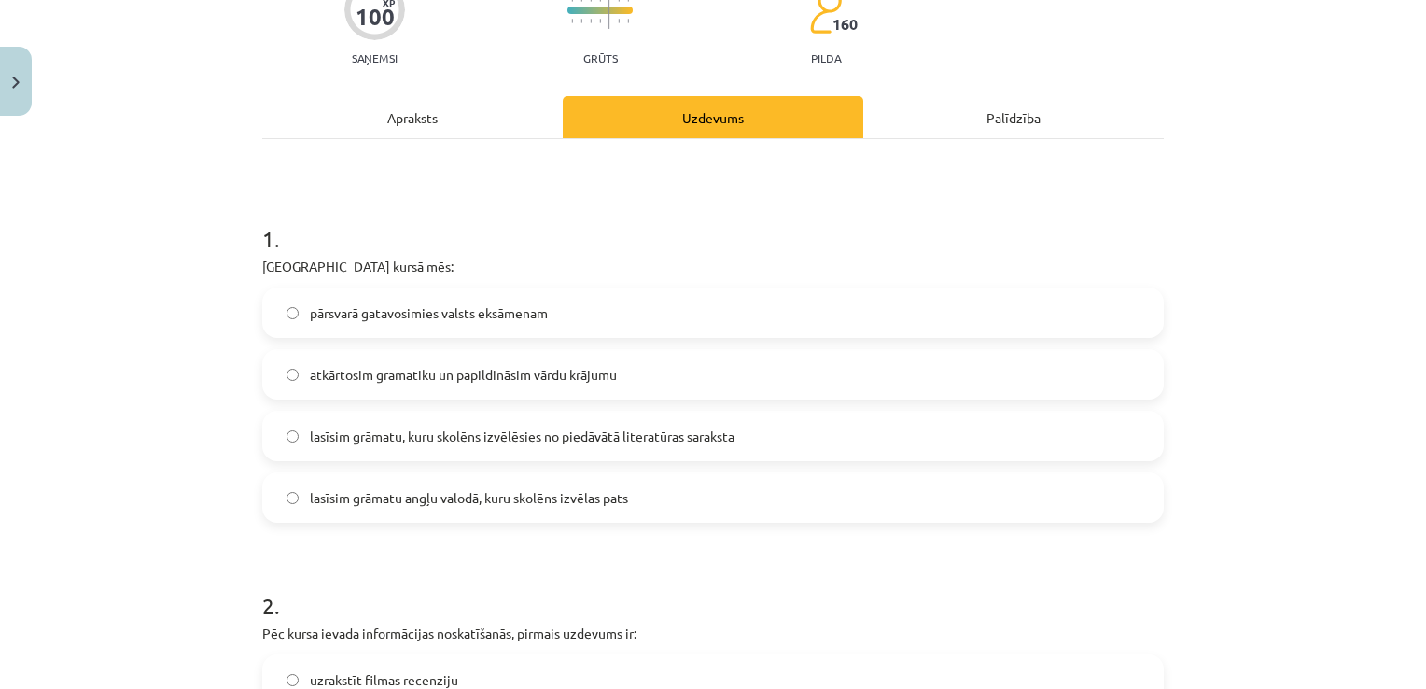
scroll to position [209, 0]
click at [718, 421] on label "lasīsim grāmatu, kuru skolēns izvēlēsies no piedāvātā literatūras saraksta" at bounding box center [713, 435] width 898 height 47
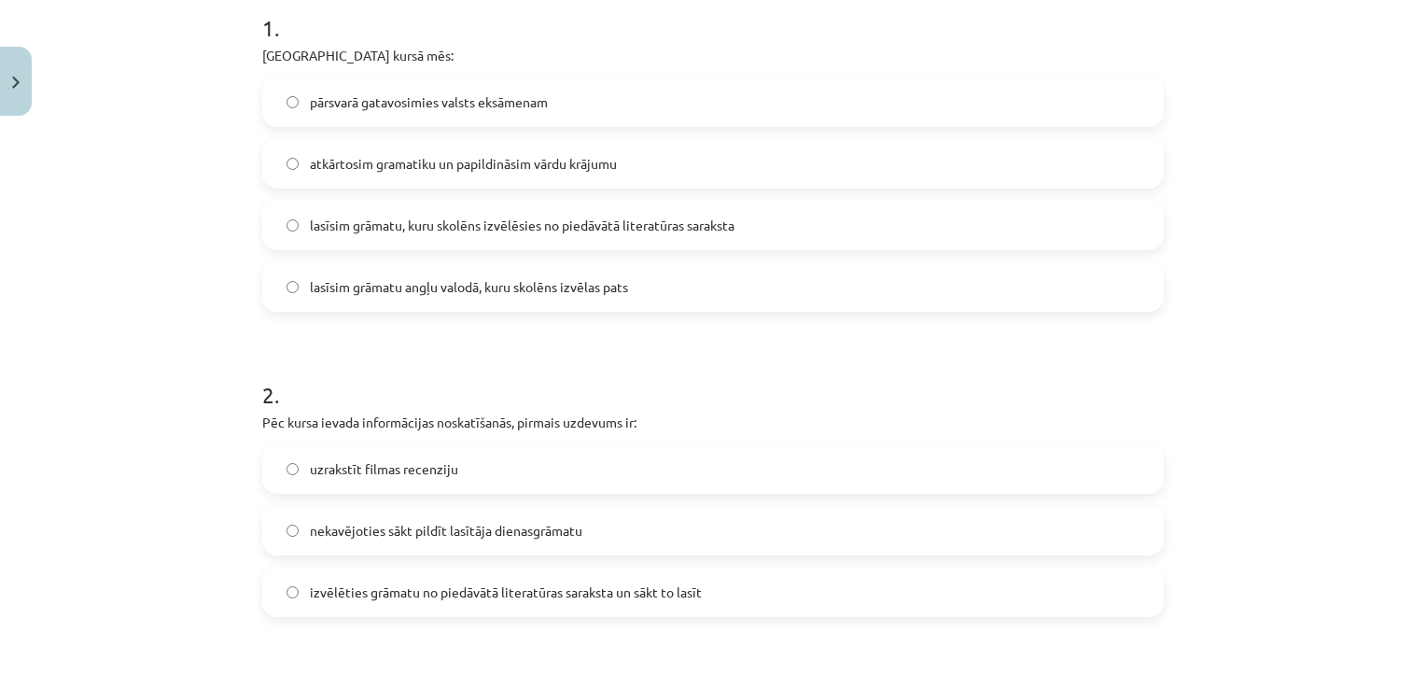
scroll to position [492, 0]
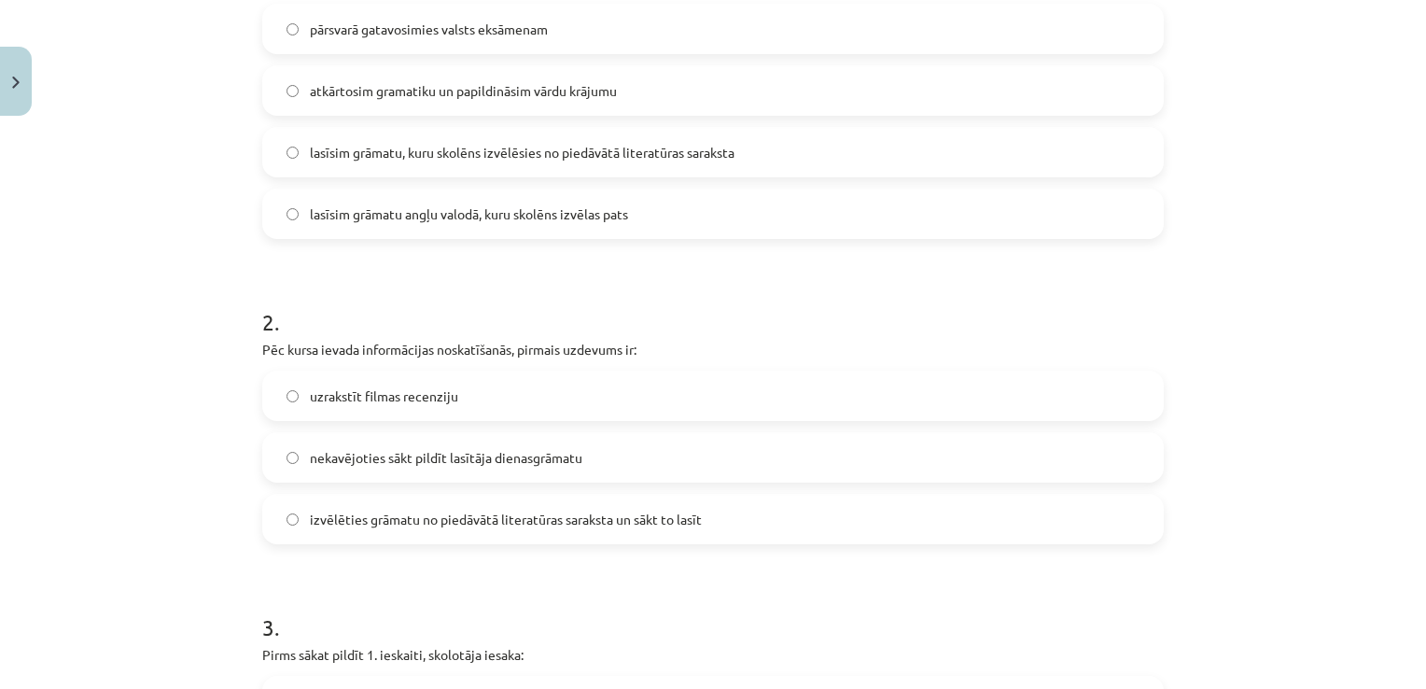
click at [713, 509] on label "izvēlēties grāmatu no piedāvātā literatūras saraksta un sākt to lasīt" at bounding box center [713, 519] width 898 height 47
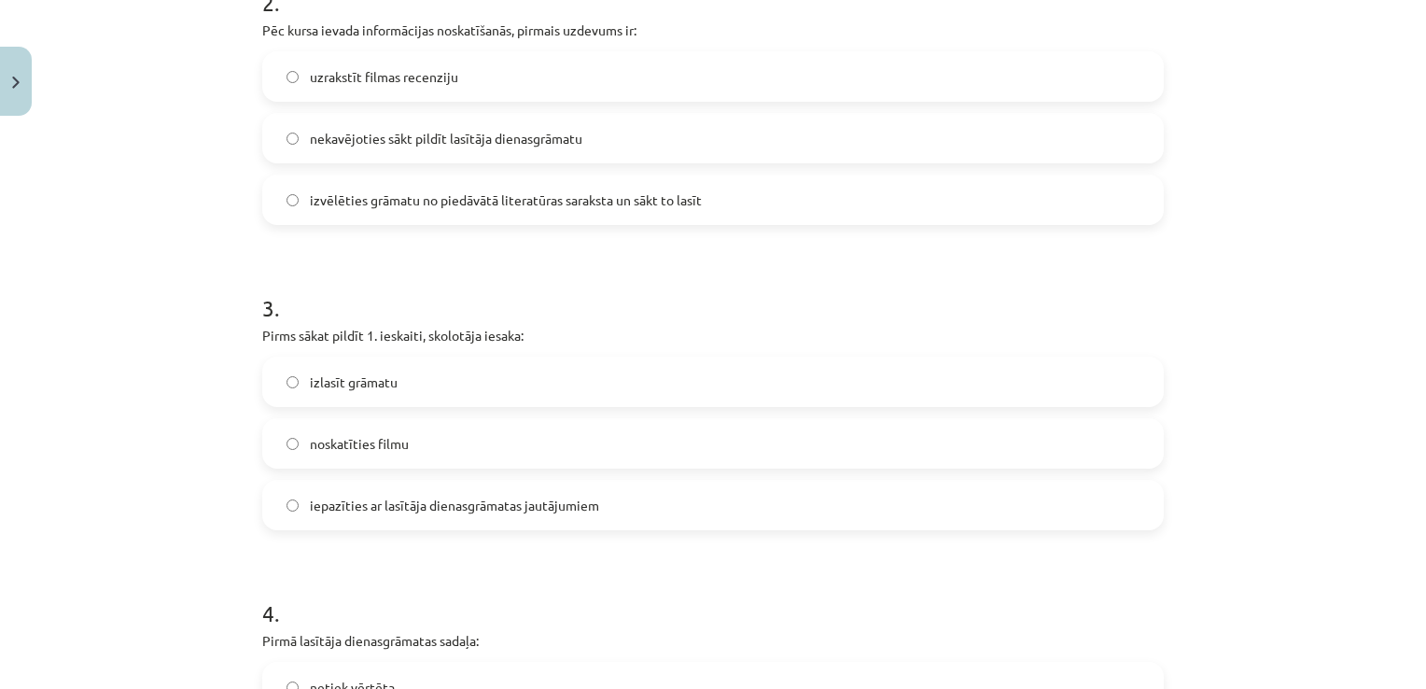
scroll to position [812, 0]
click at [628, 512] on label "iepazīties ar lasītāja dienasgrāmatas jautājumiem" at bounding box center [713, 504] width 898 height 47
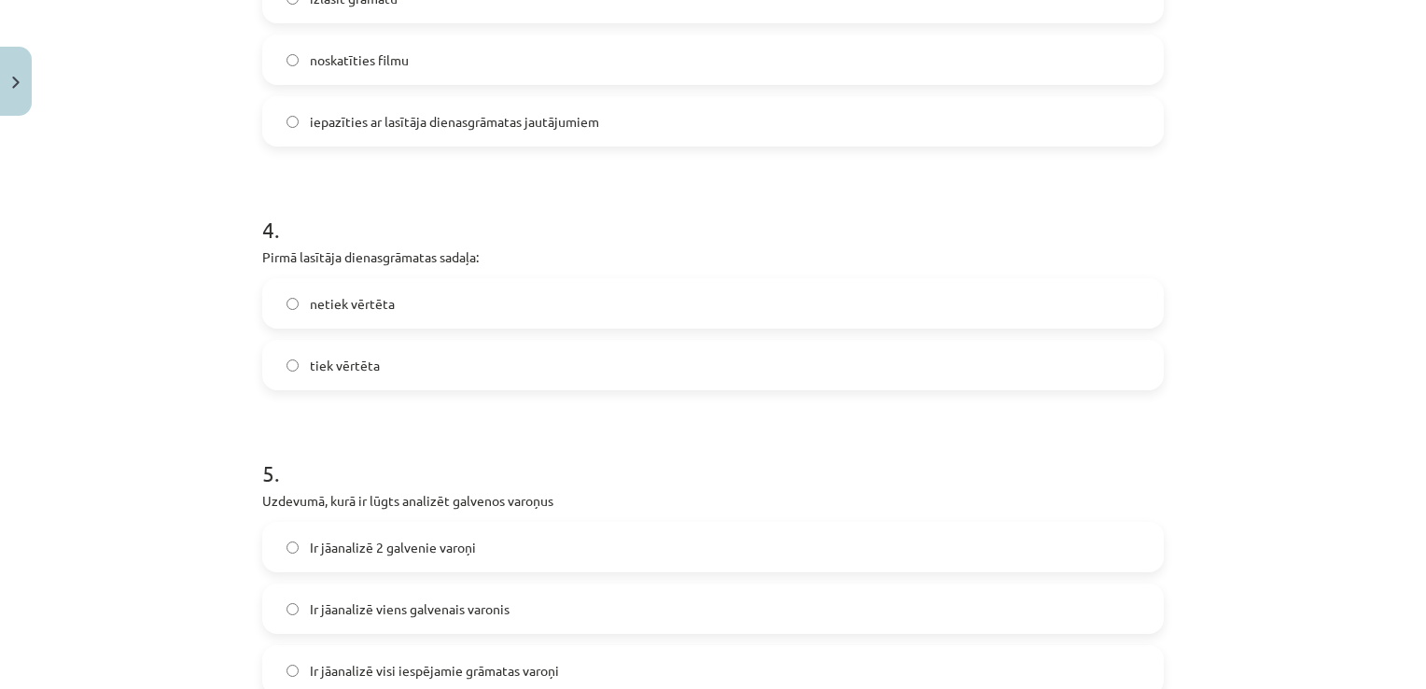
scroll to position [1195, 0]
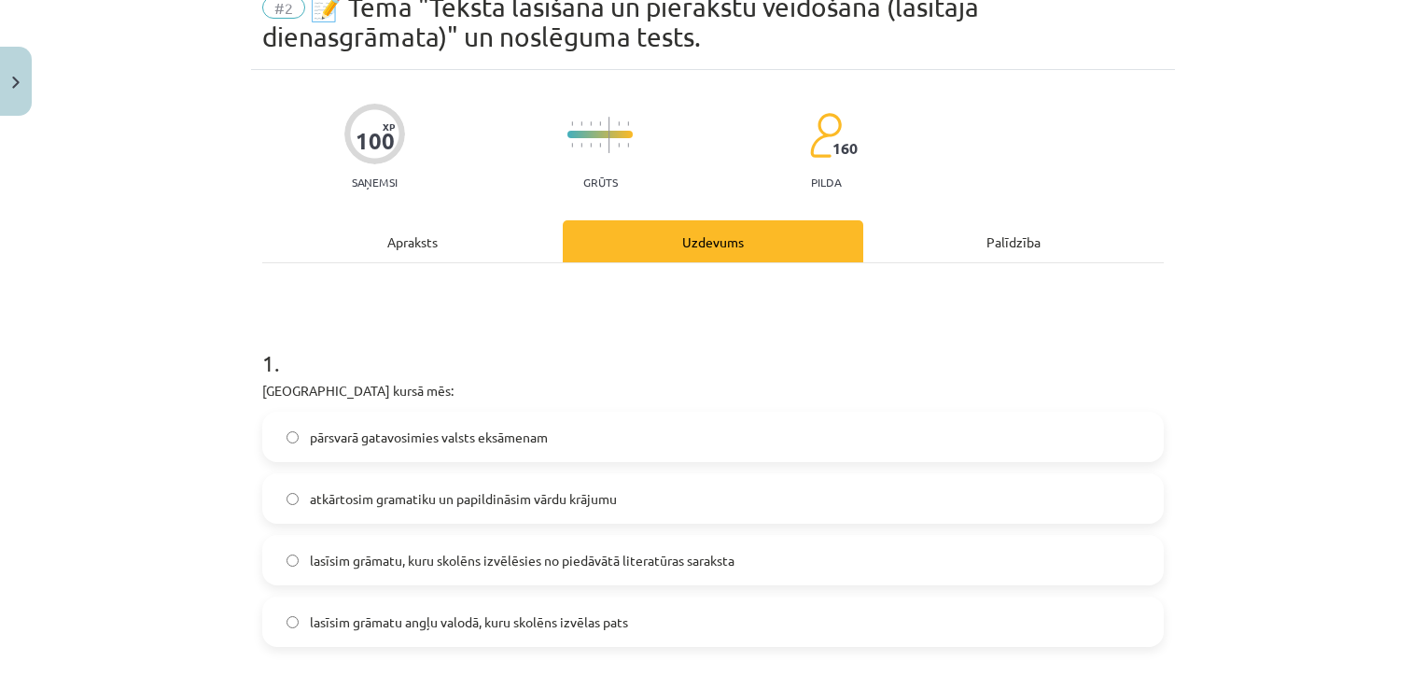
click at [451, 241] on div "Apraksts" at bounding box center [412, 241] width 300 height 42
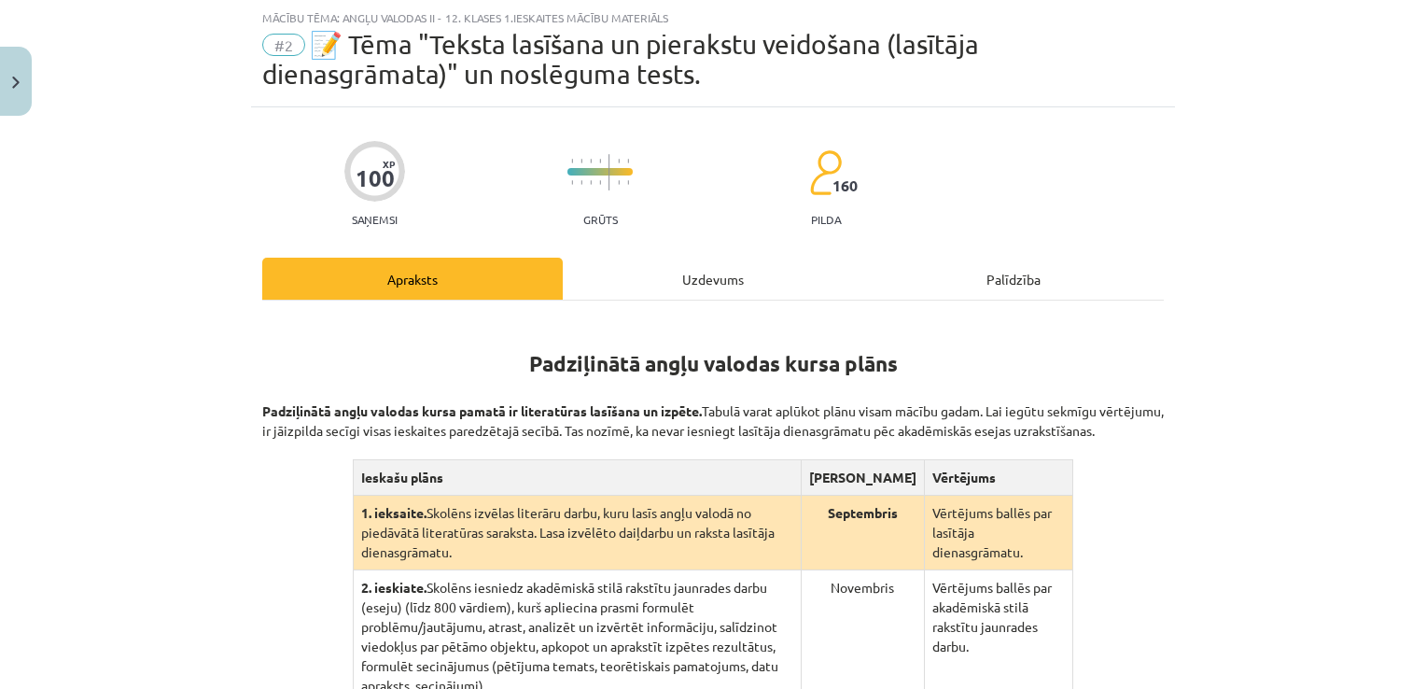
scroll to position [473, 0]
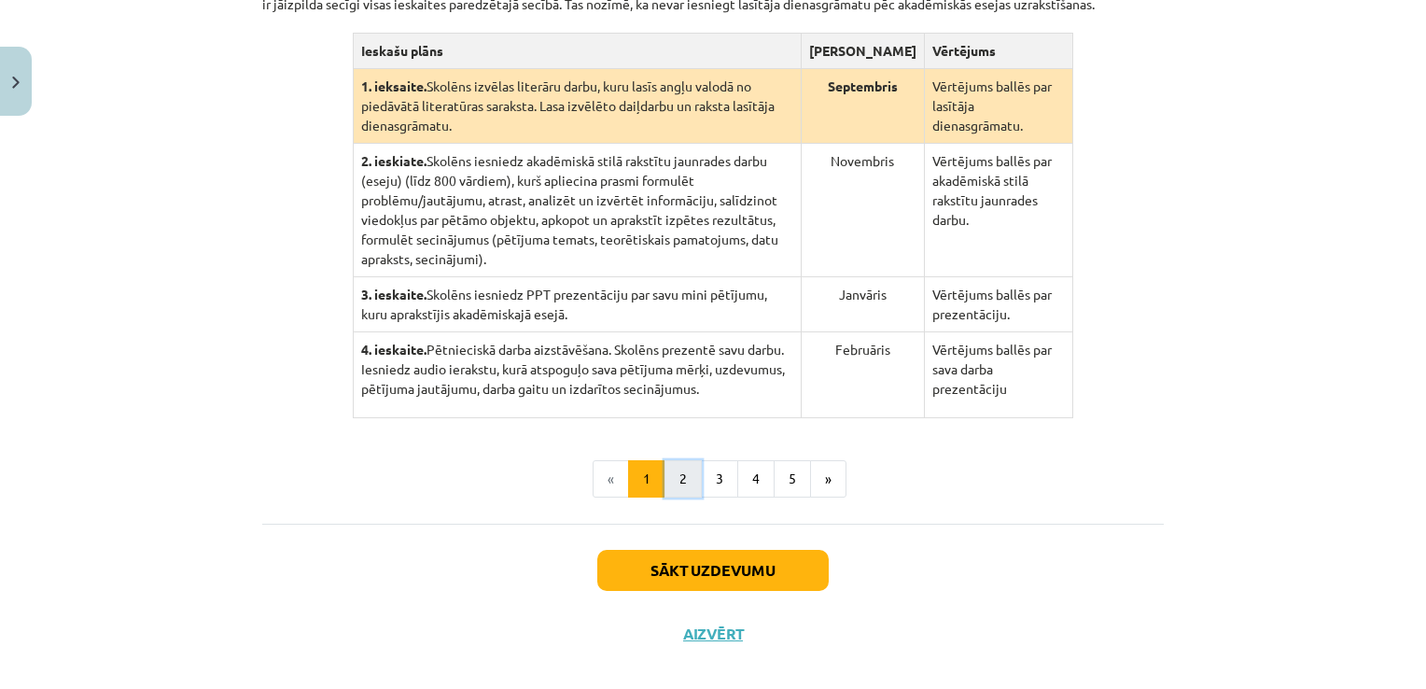
click at [672, 460] on button "2" at bounding box center [682, 478] width 37 height 37
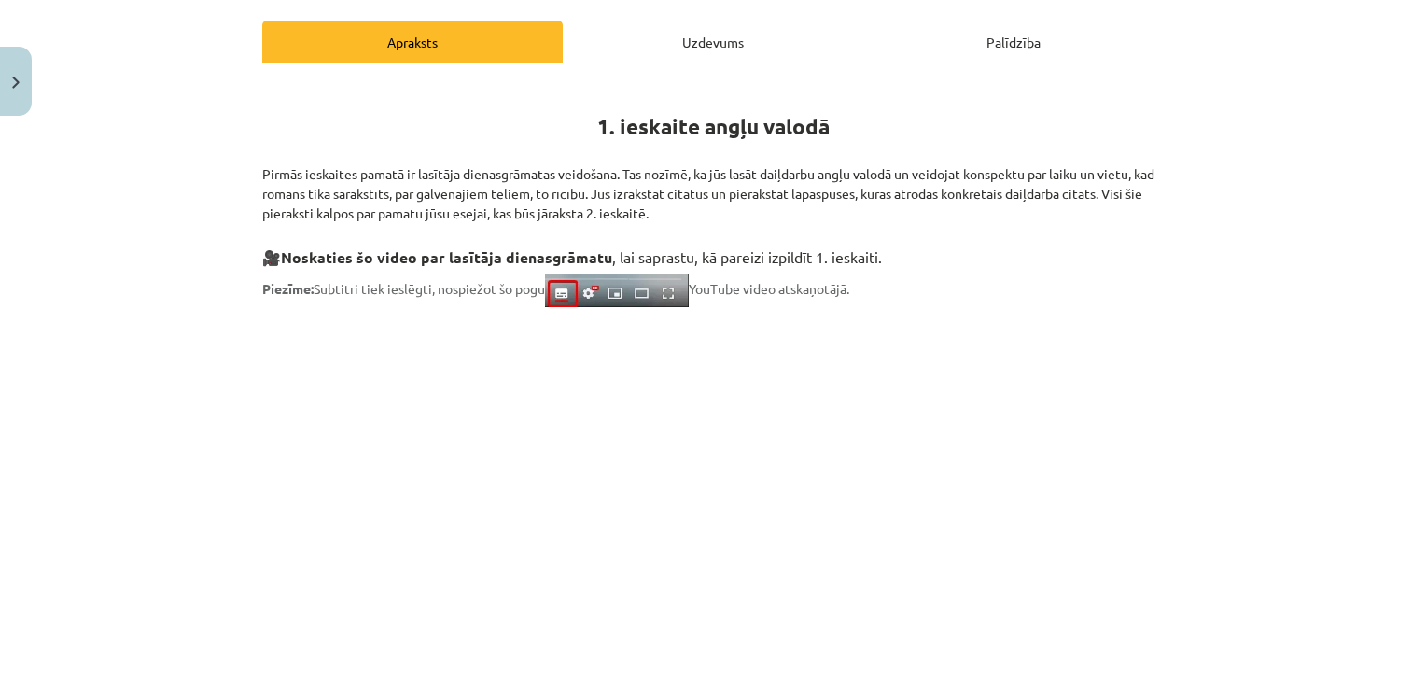
scroll to position [280, 0]
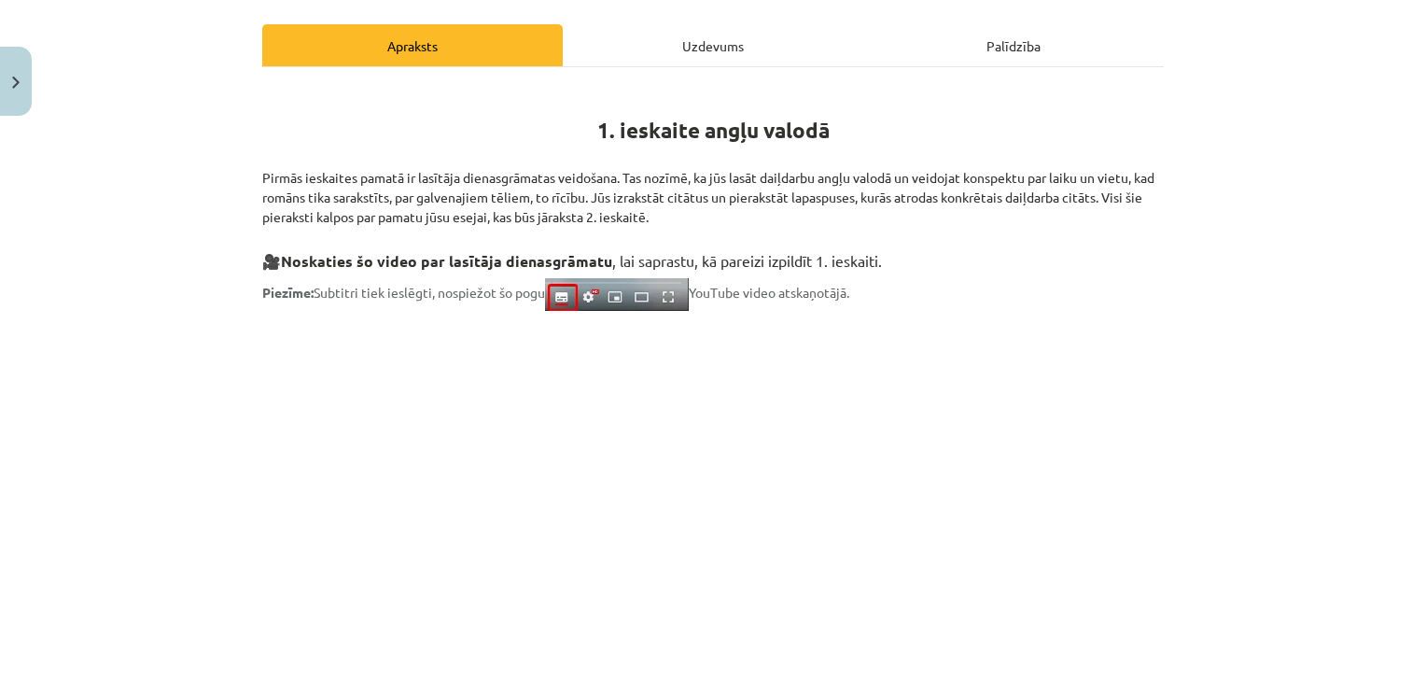
click at [645, 63] on div "Uzdevums" at bounding box center [713, 45] width 300 height 42
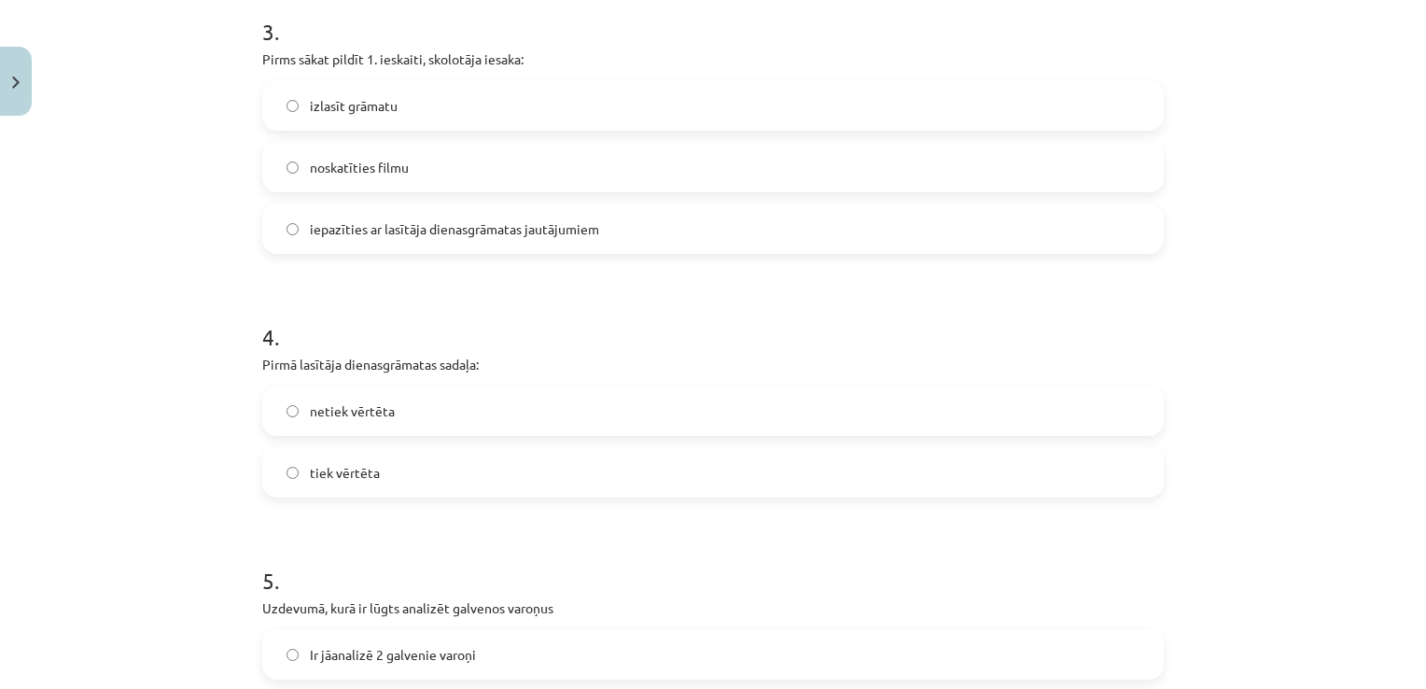
scroll to position [1088, 0]
click at [497, 489] on label "tiek vērtēta" at bounding box center [713, 471] width 898 height 47
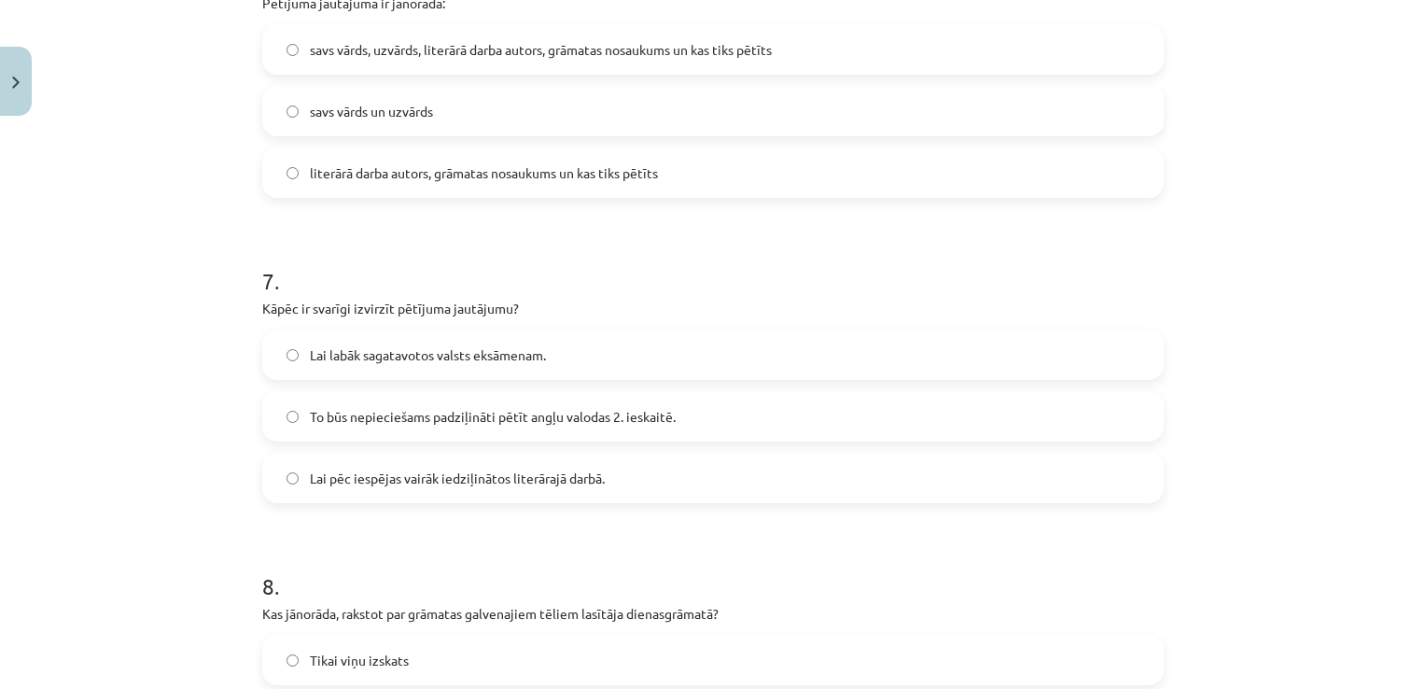
scroll to position [1998, 0]
click at [549, 401] on label "To būs nepieciešams padziļināti pētīt angļu valodas 2. ieskaitē." at bounding box center [713, 415] width 898 height 47
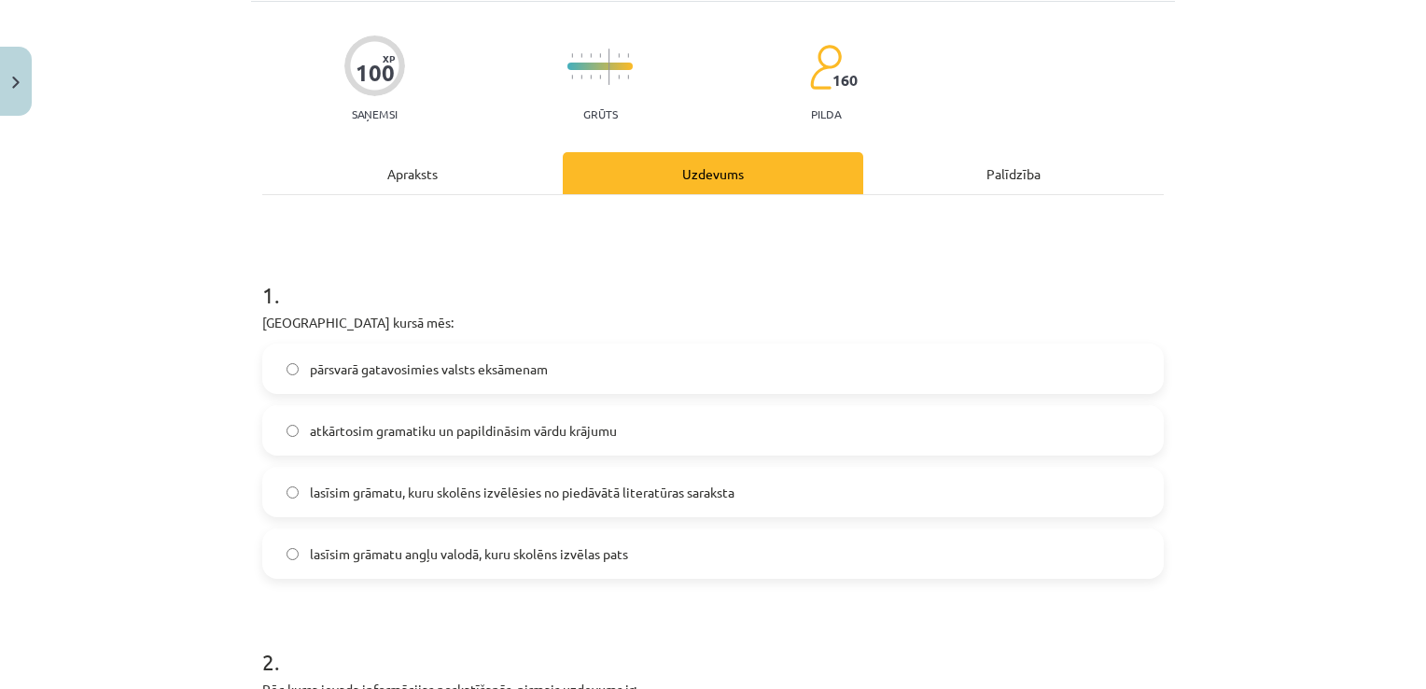
scroll to position [0, 0]
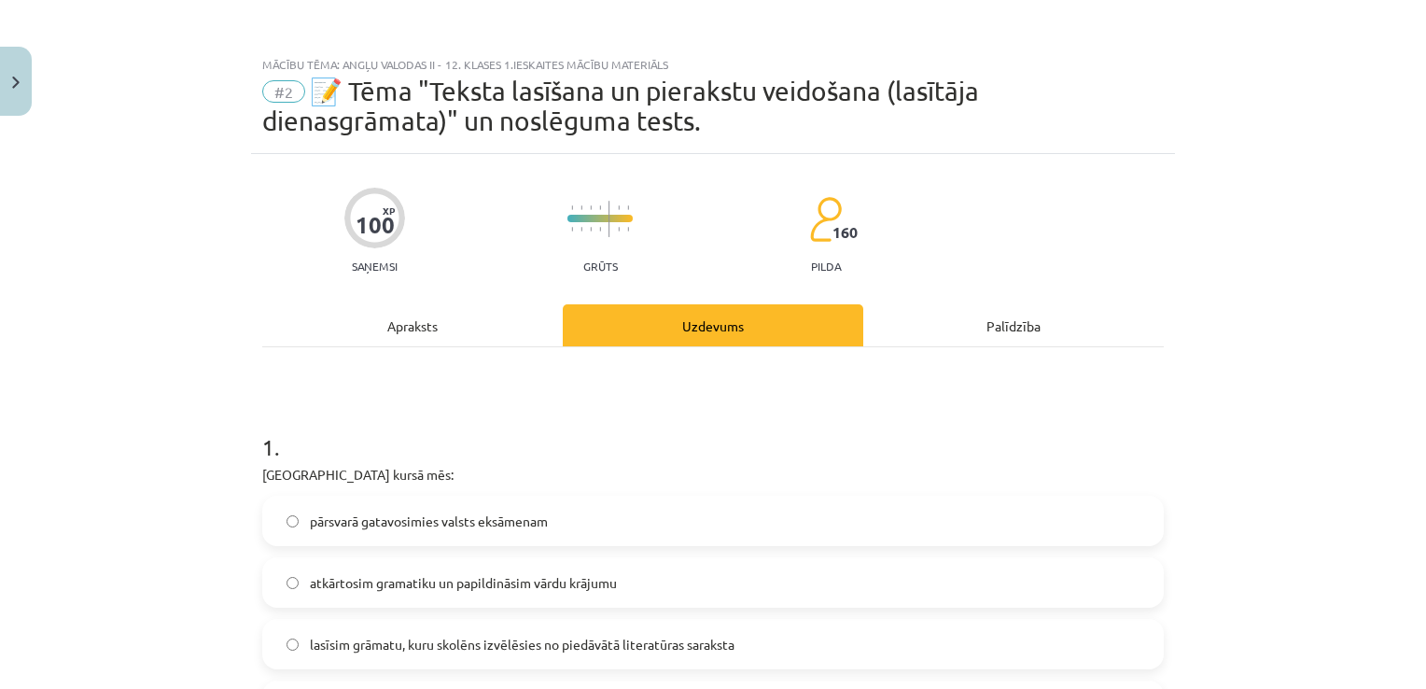
click at [455, 315] on div "Apraksts" at bounding box center [412, 325] width 300 height 42
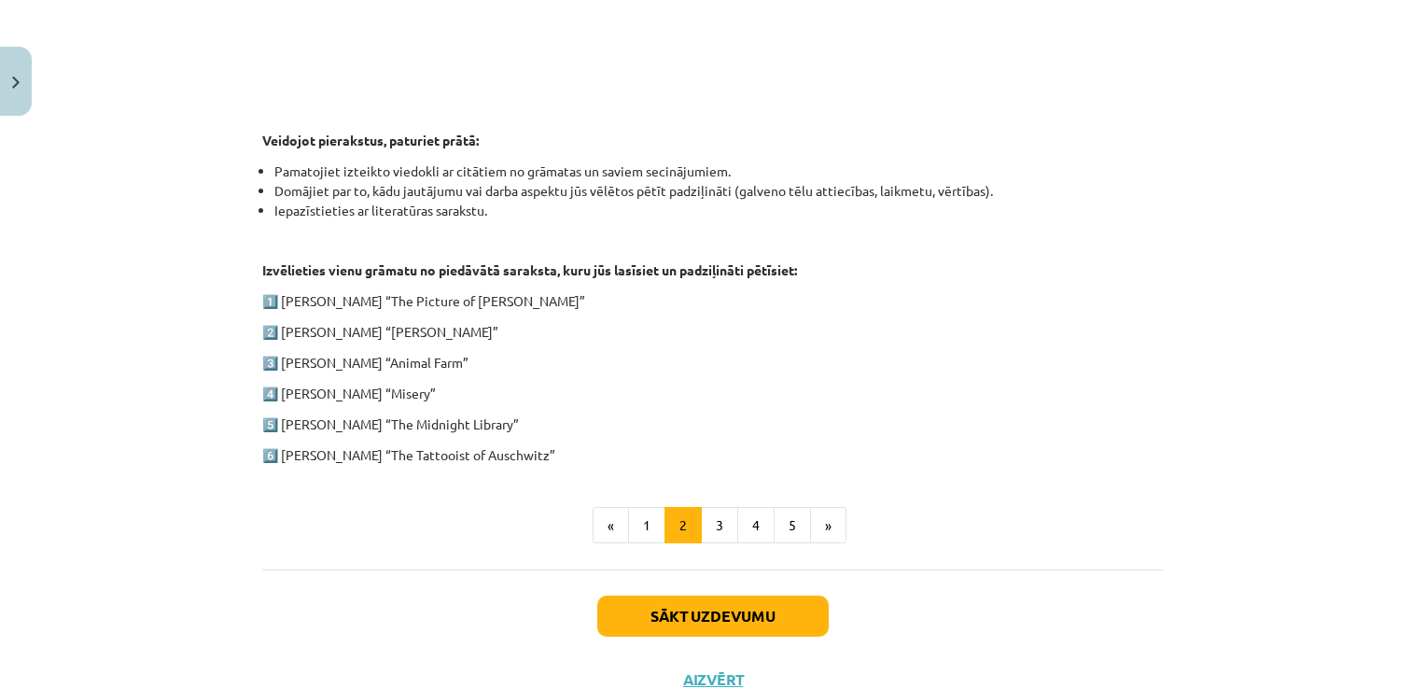
scroll to position [921, 0]
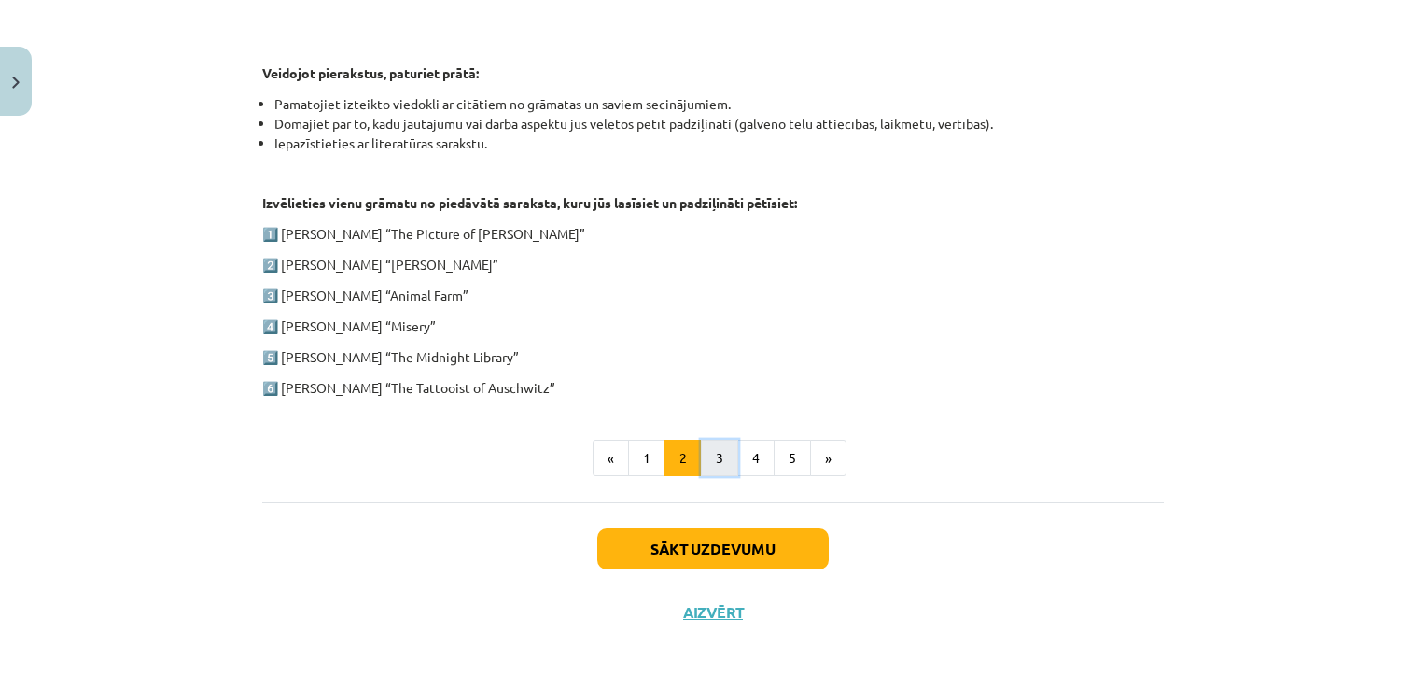
click at [709, 440] on button "3" at bounding box center [719, 458] width 37 height 37
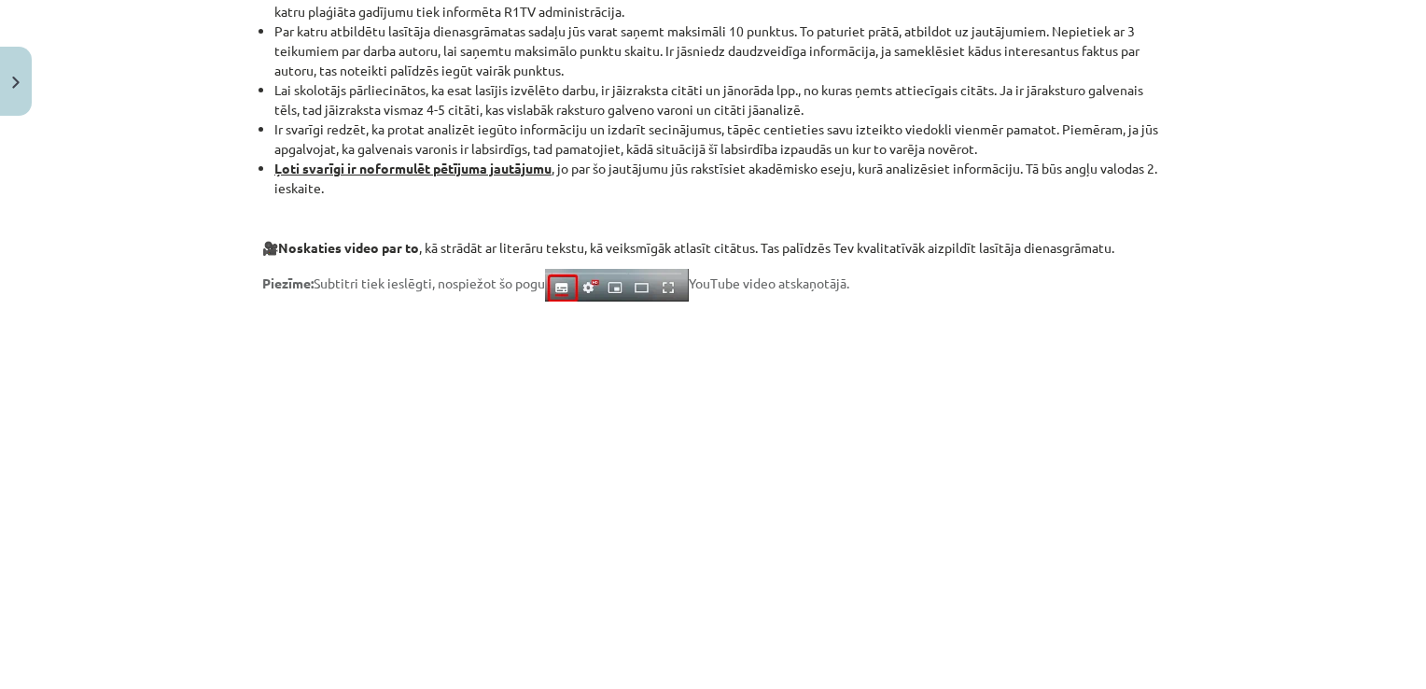
scroll to position [1415, 0]
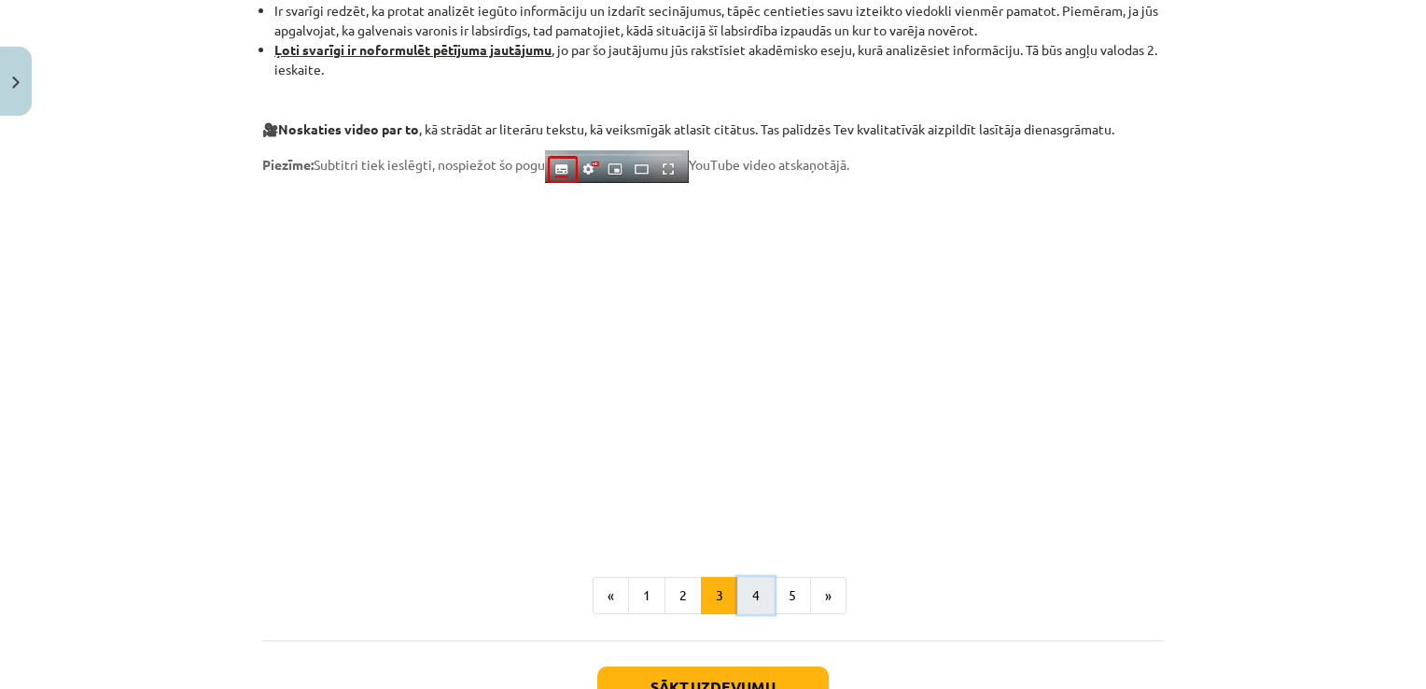
click at [754, 600] on button "4" at bounding box center [755, 595] width 37 height 37
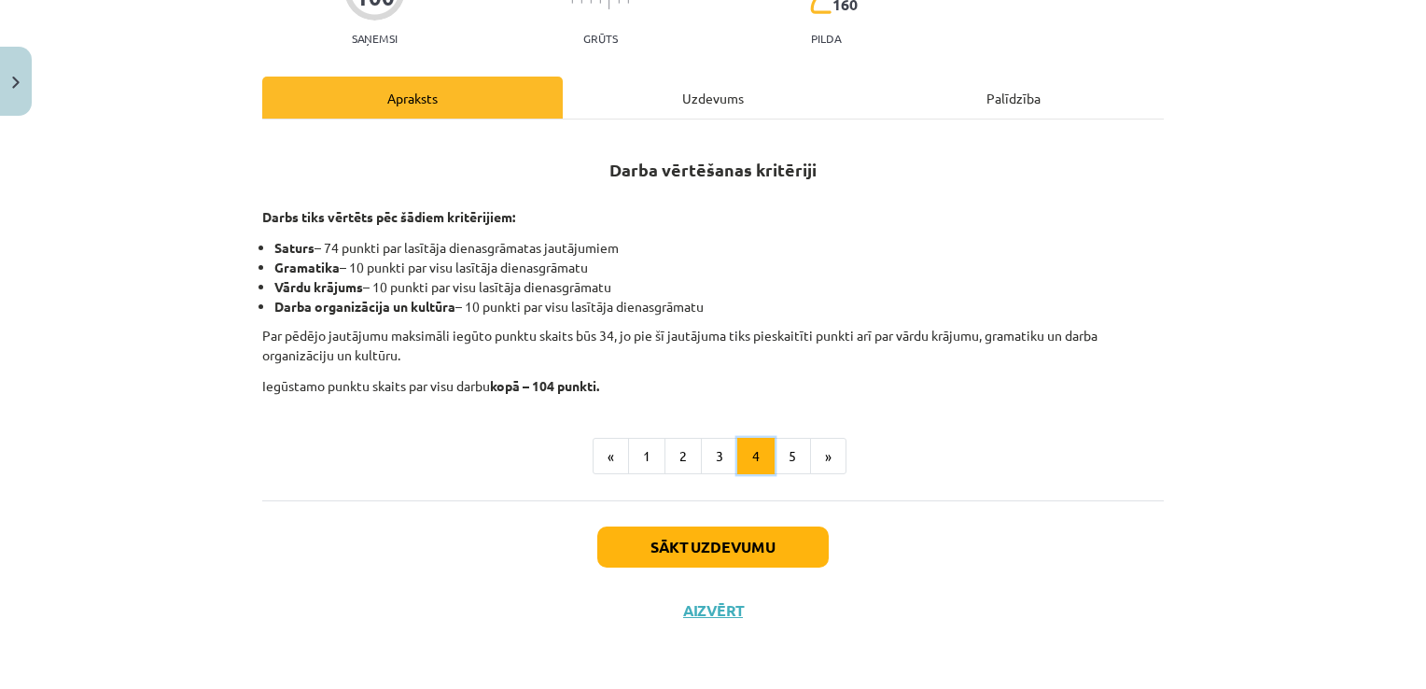
scroll to position [226, 0]
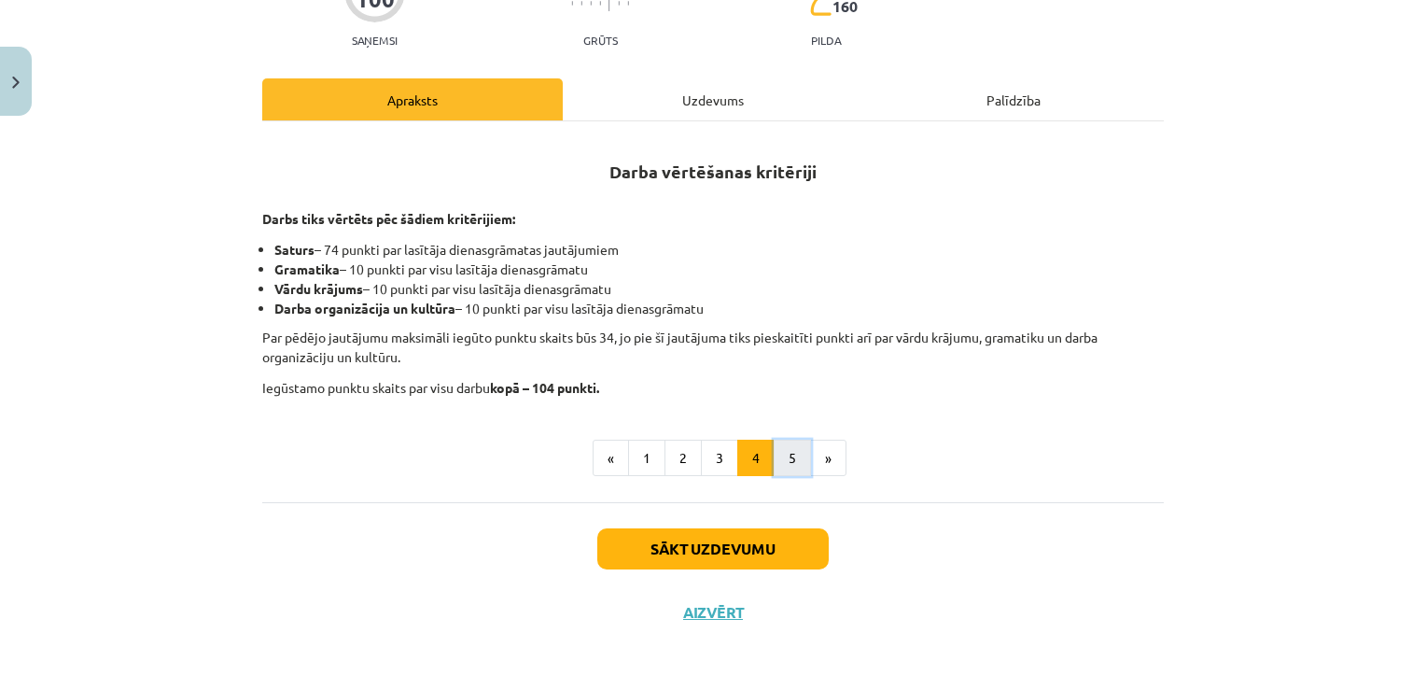
click at [774, 459] on button "5" at bounding box center [792, 458] width 37 height 37
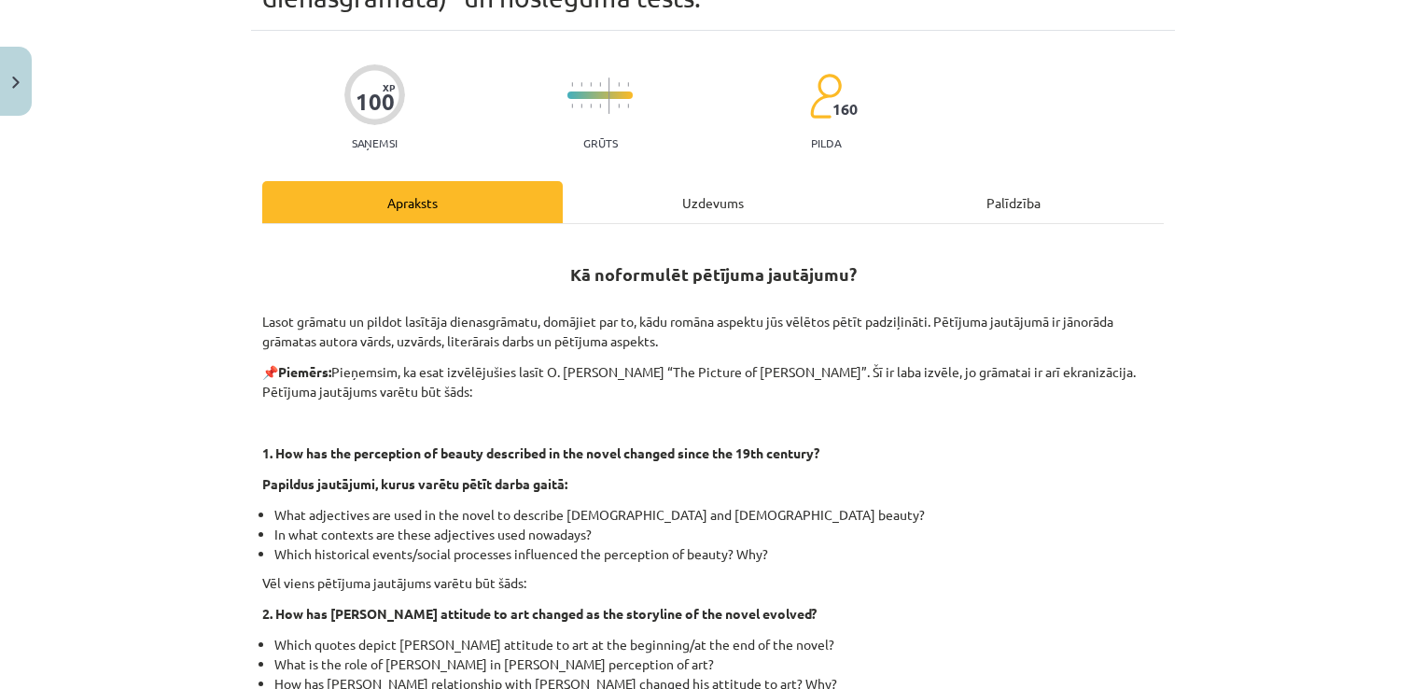
scroll to position [0, 0]
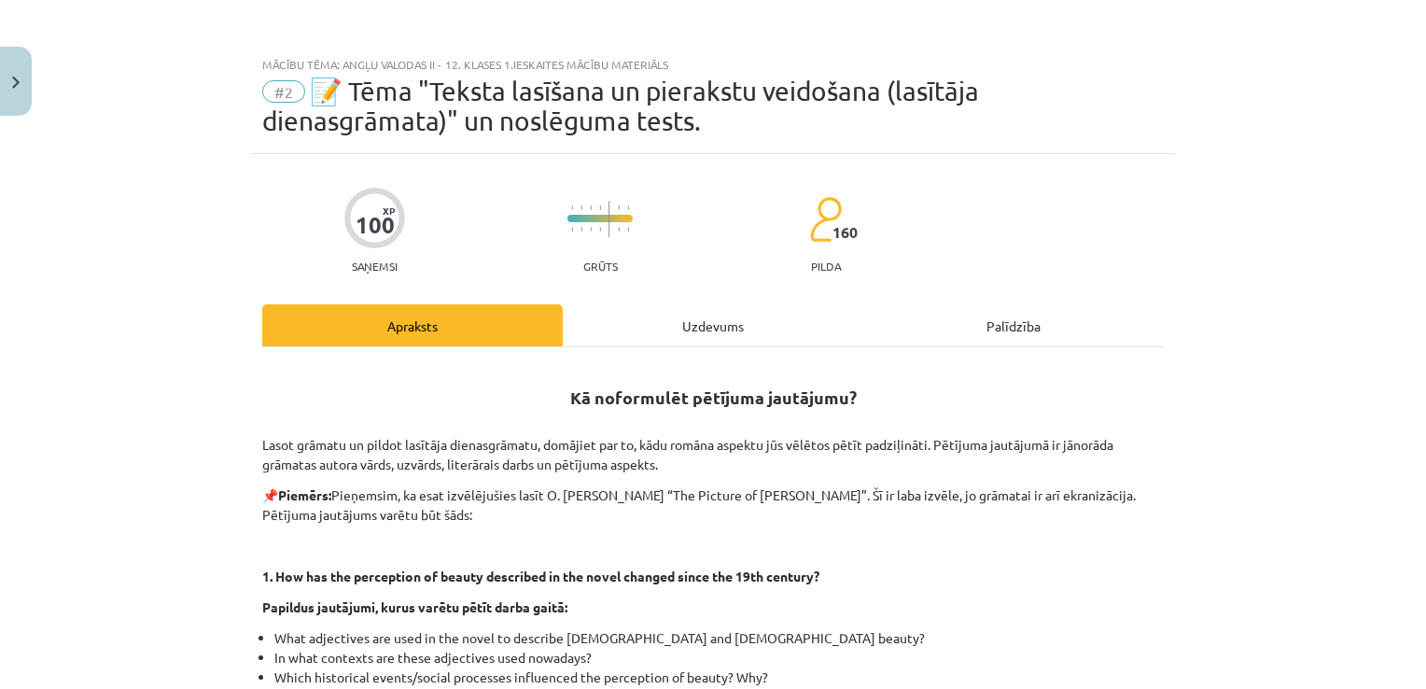
click at [700, 336] on div "Uzdevums" at bounding box center [713, 325] width 300 height 42
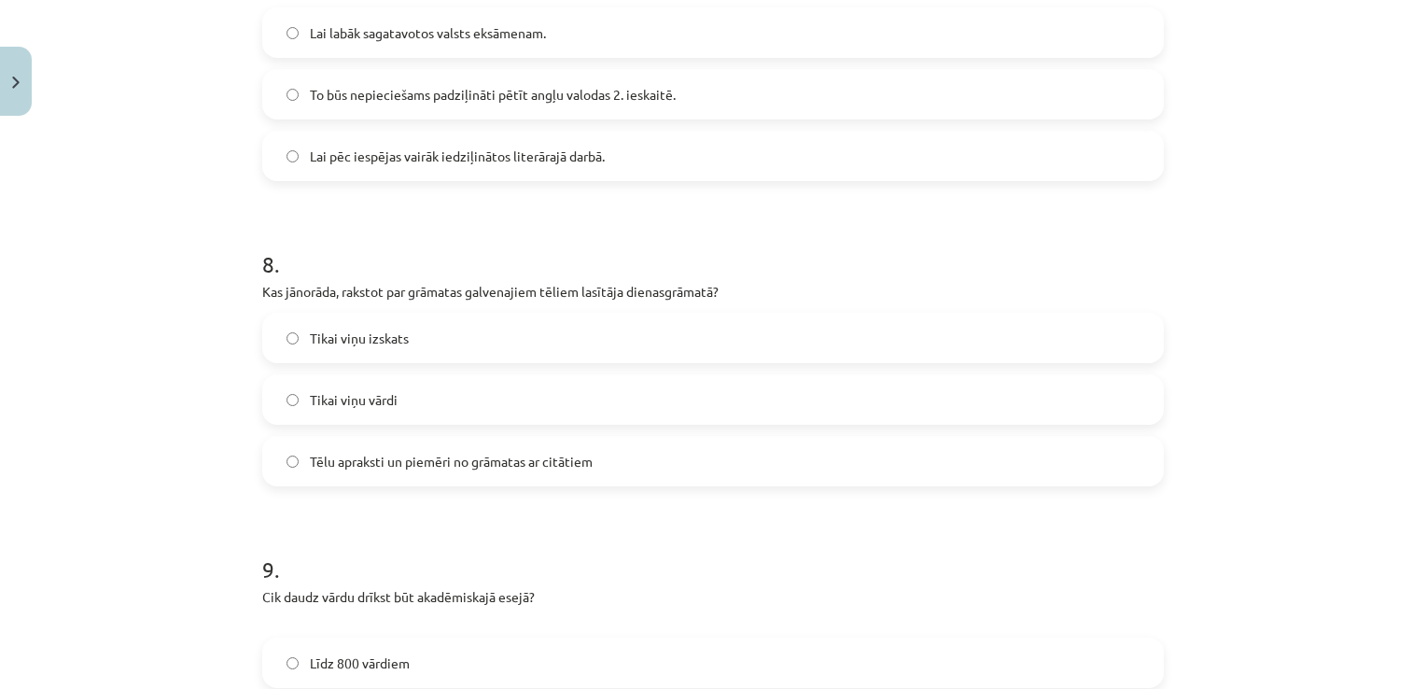
scroll to position [2321, 0]
click at [379, 457] on span "Tēlu apraksti un piemēri no grāmatas ar citātiem" at bounding box center [451, 460] width 283 height 20
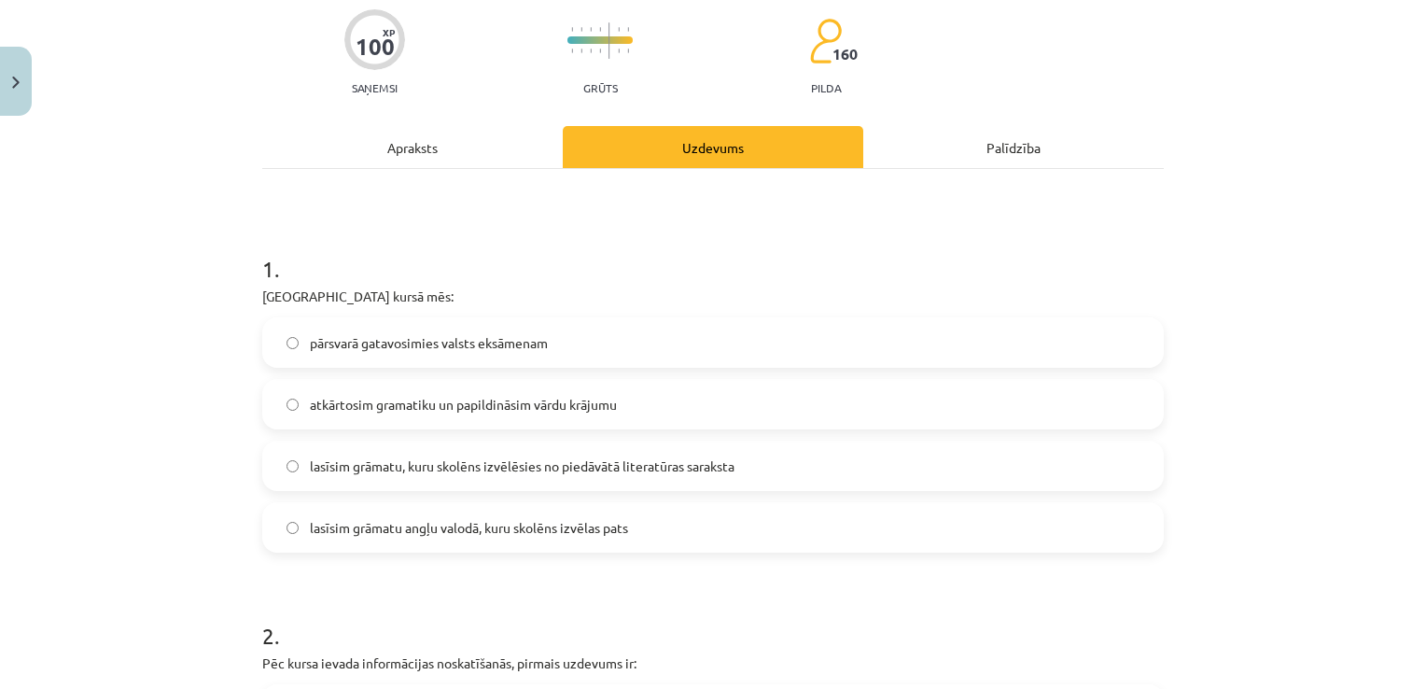
scroll to position [0, 0]
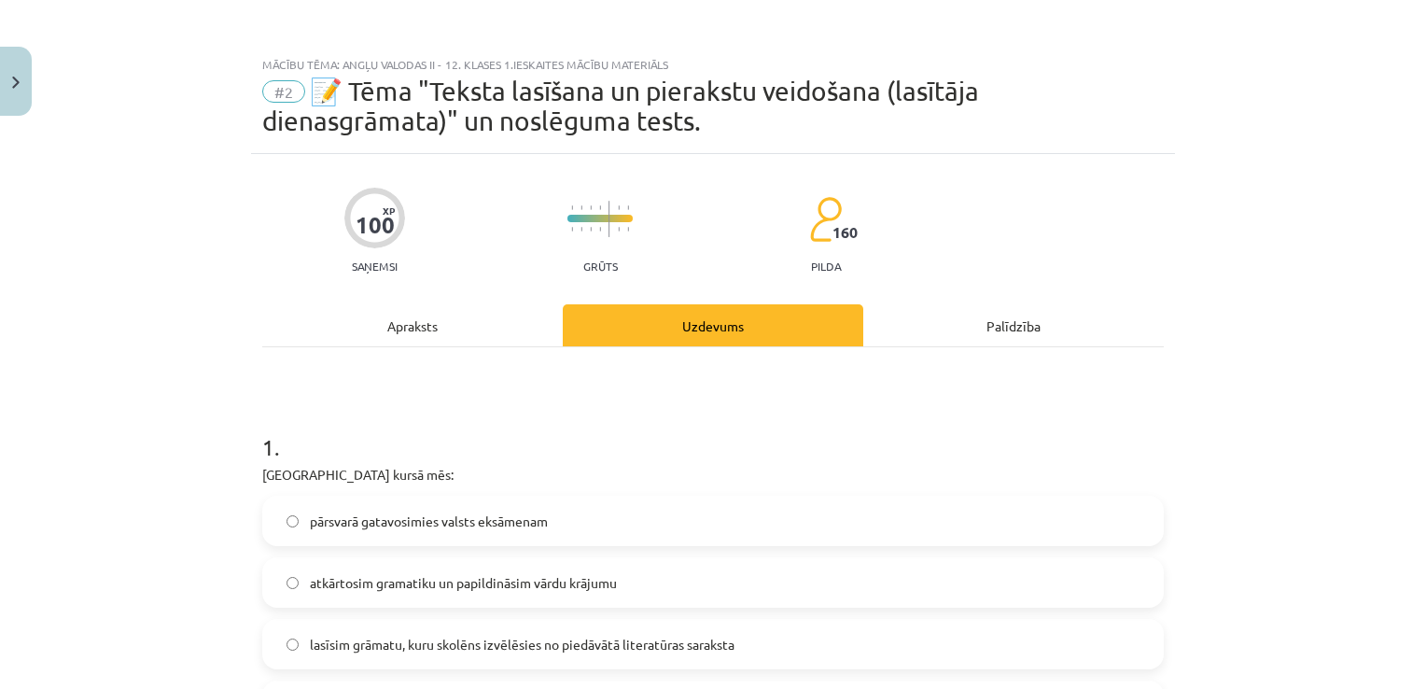
click at [421, 338] on div "Apraksts" at bounding box center [412, 325] width 300 height 42
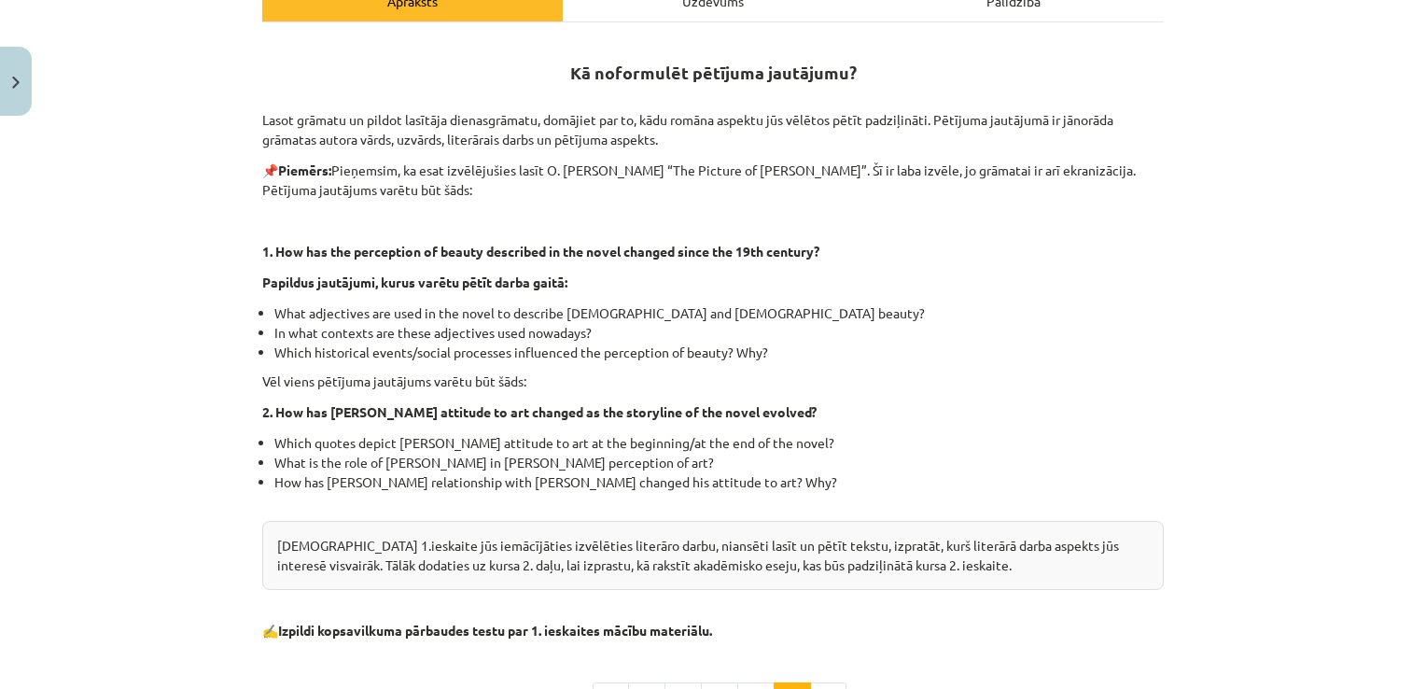
scroll to position [567, 0]
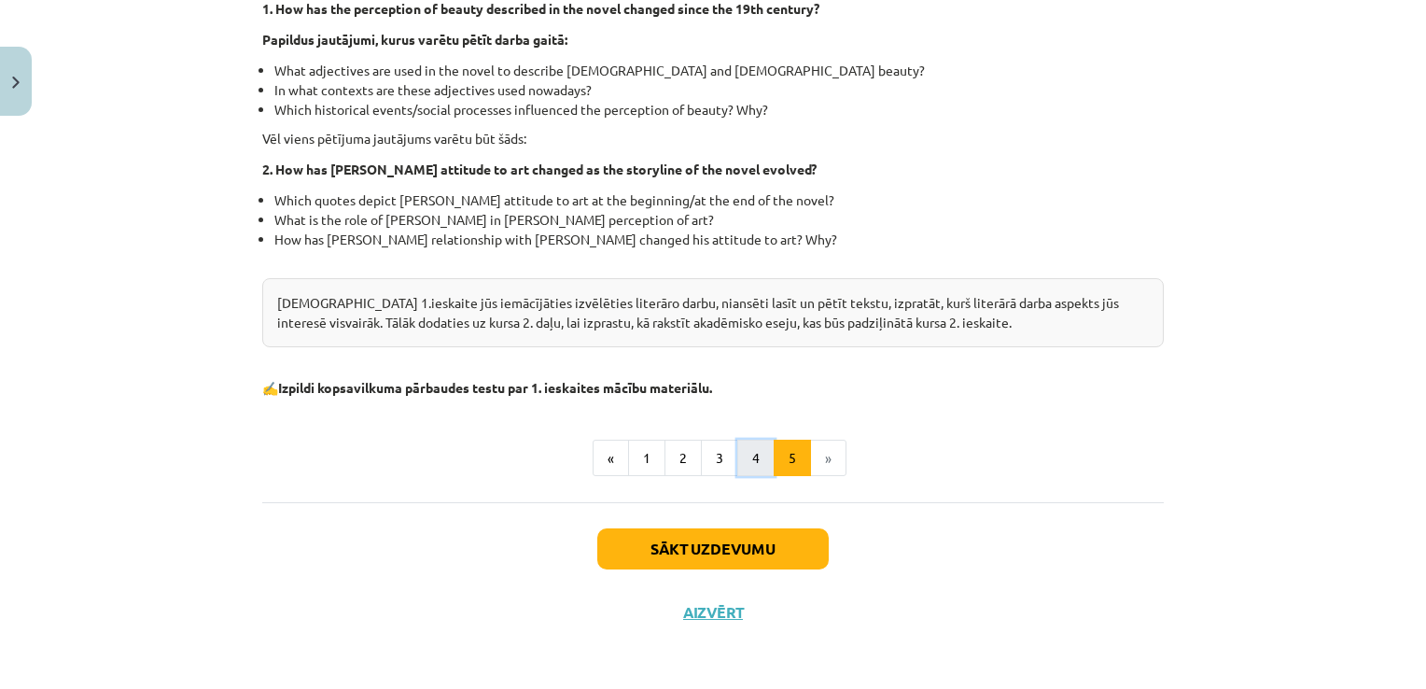
click at [743, 466] on button "4" at bounding box center [755, 458] width 37 height 37
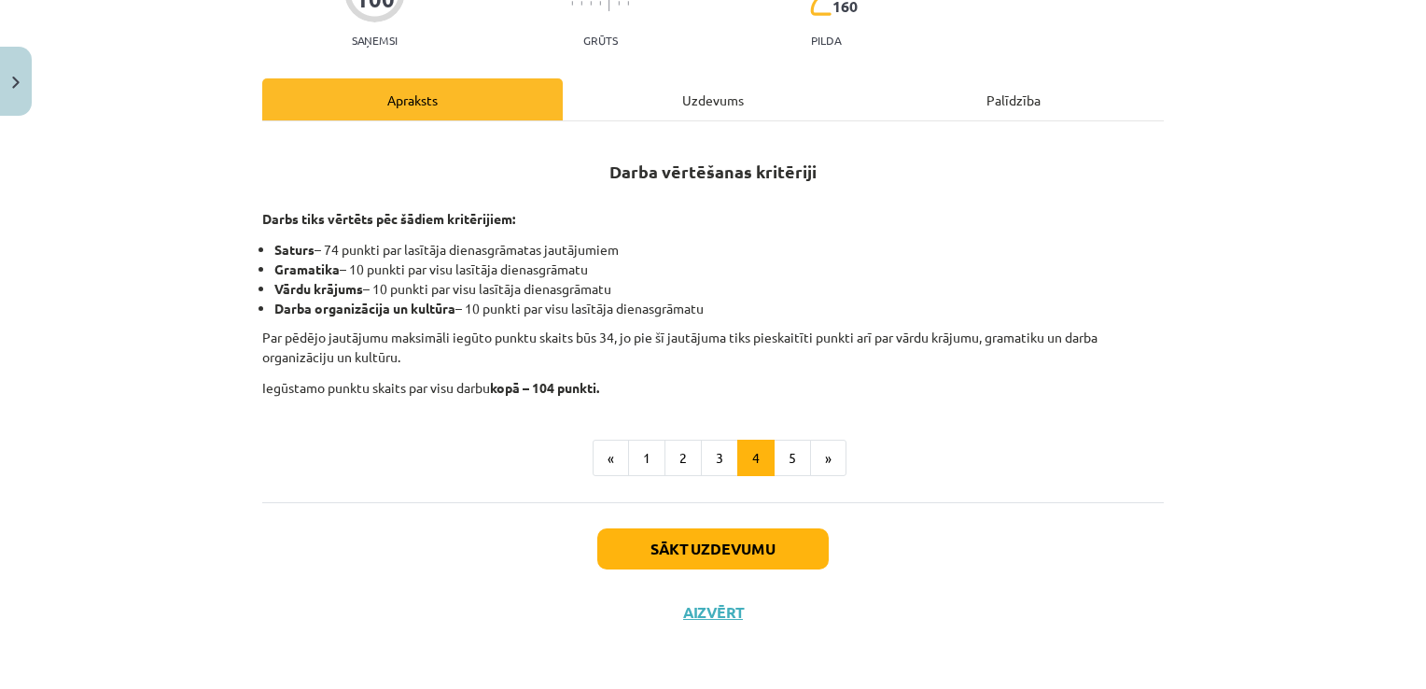
click at [711, 96] on div "Uzdevums" at bounding box center [713, 99] width 300 height 42
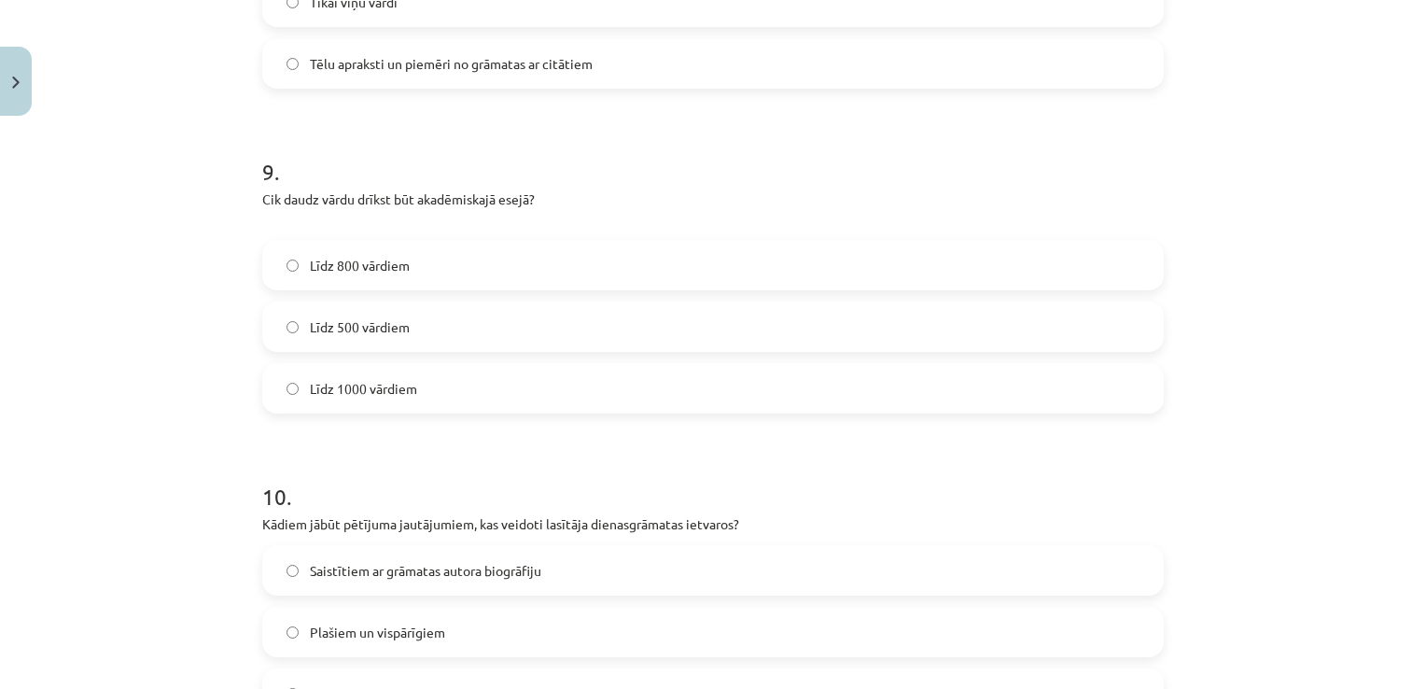
scroll to position [2718, 0]
click at [601, 376] on label "Līdz 1000 vārdiem" at bounding box center [713, 387] width 898 height 47
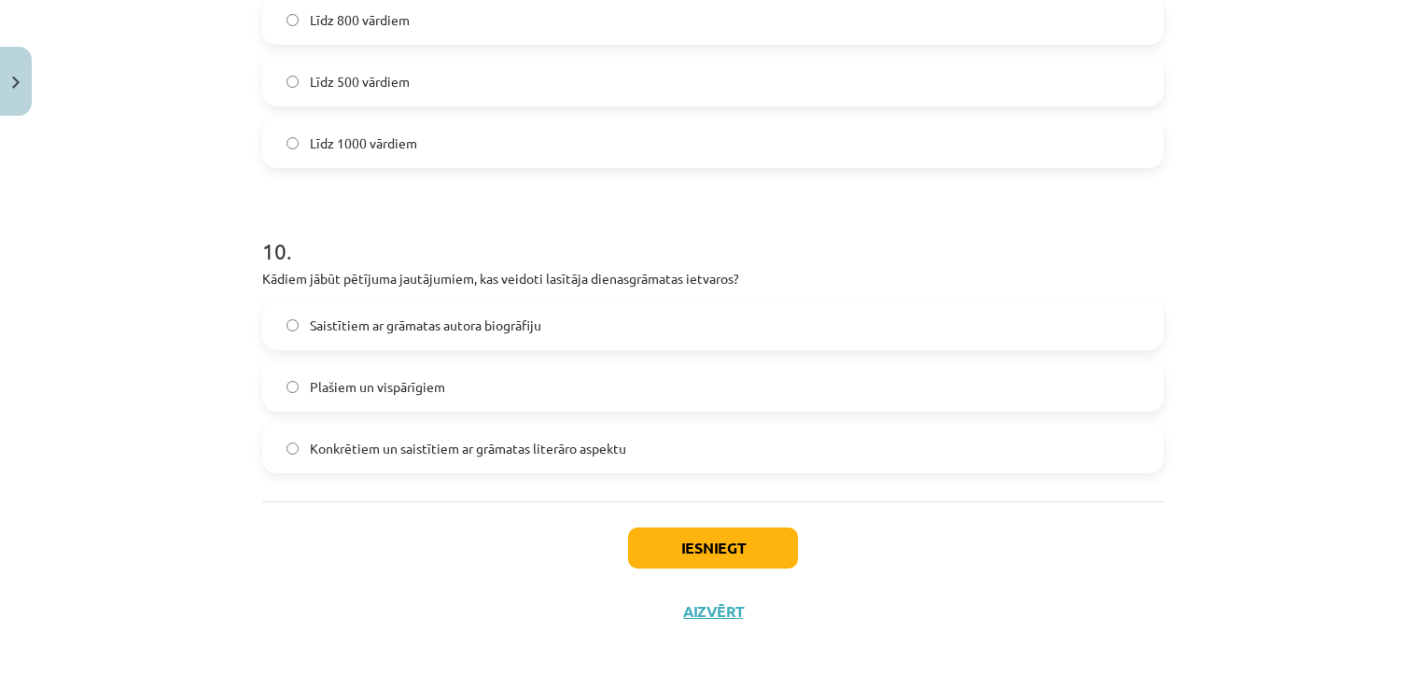
click at [537, 446] on span "Konkrētiem un saistītiem ar grāmatas literāro aspektu" at bounding box center [468, 449] width 316 height 20
click at [748, 562] on button "Iesniegt" at bounding box center [713, 547] width 170 height 41
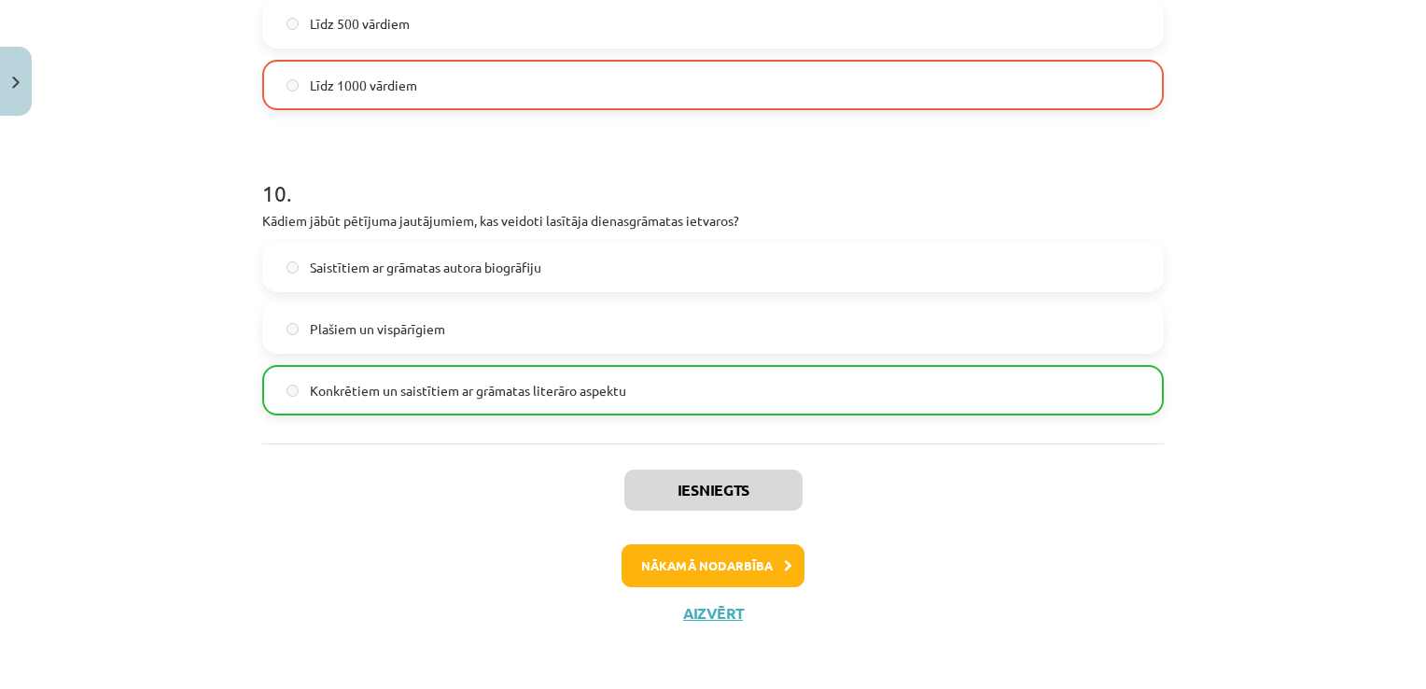
scroll to position [3020, 0]
click at [710, 566] on button "Nākamā nodarbība" at bounding box center [713, 565] width 183 height 43
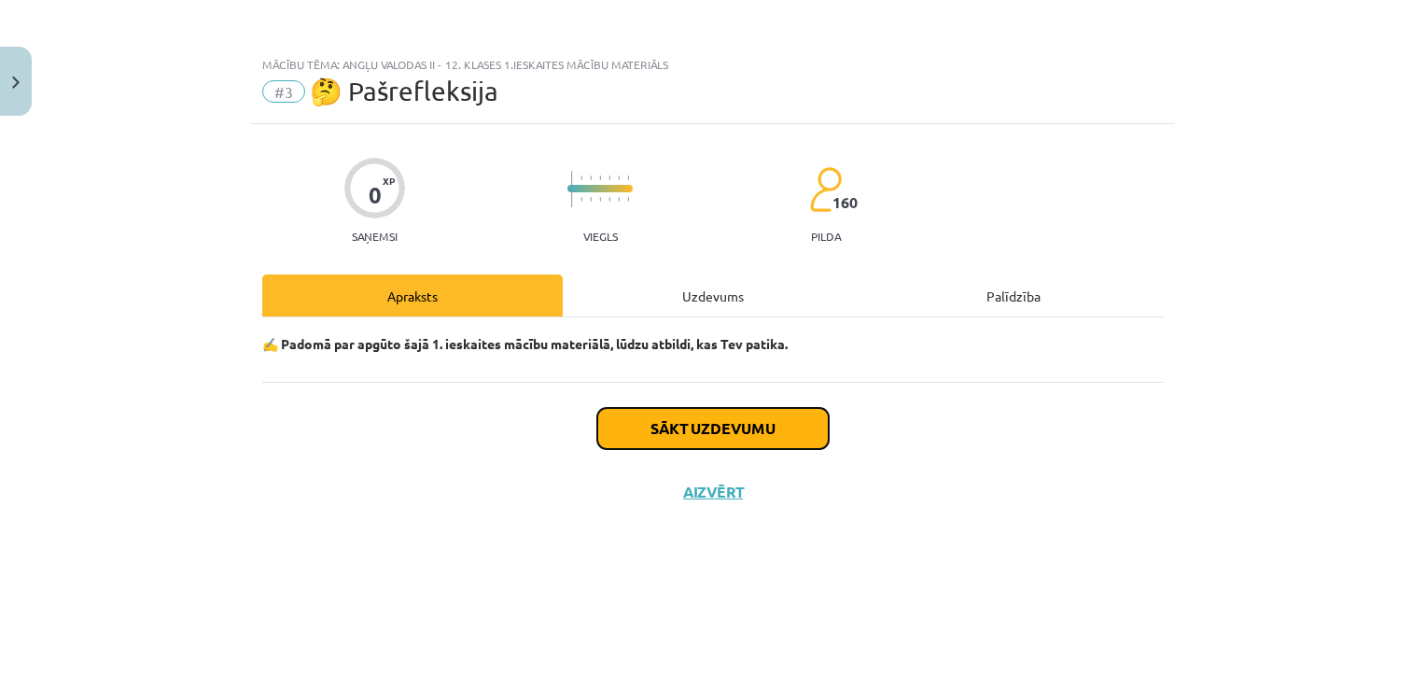
click at [713, 413] on button "Sākt uzdevumu" at bounding box center [712, 428] width 231 height 41
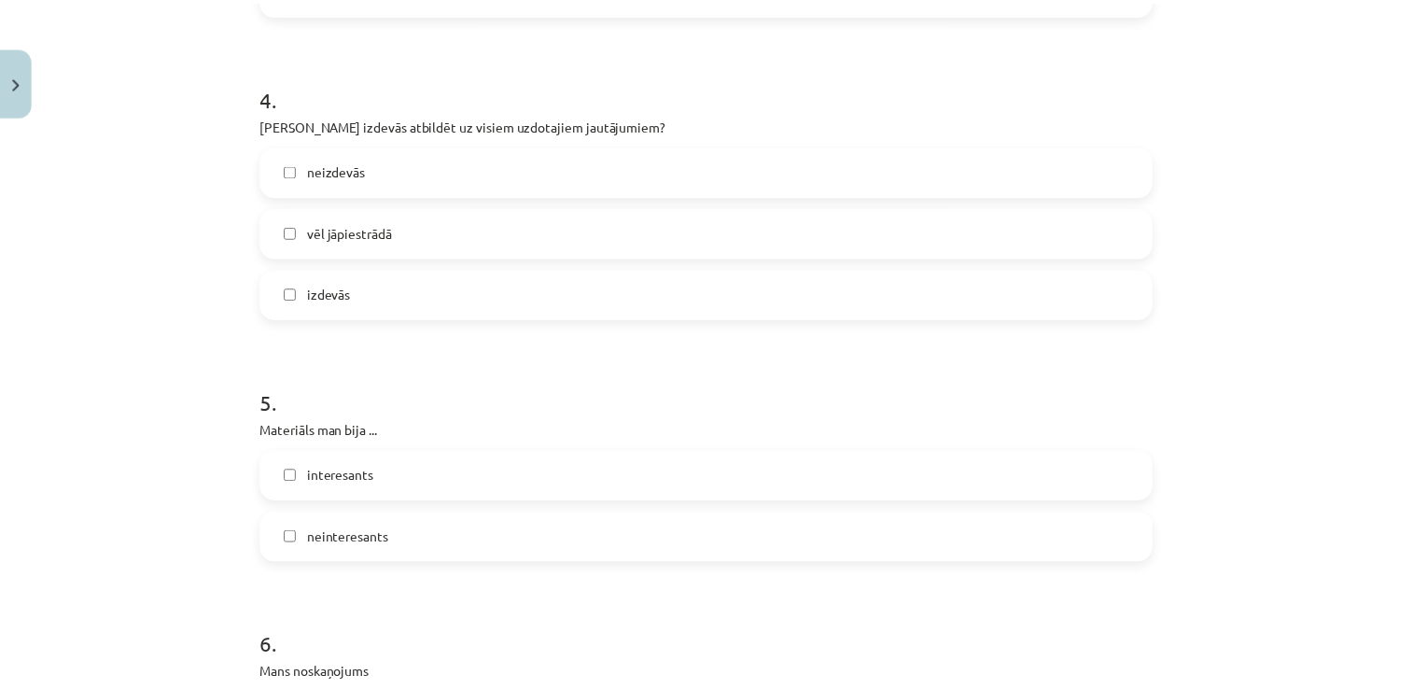
scroll to position [1639, 0]
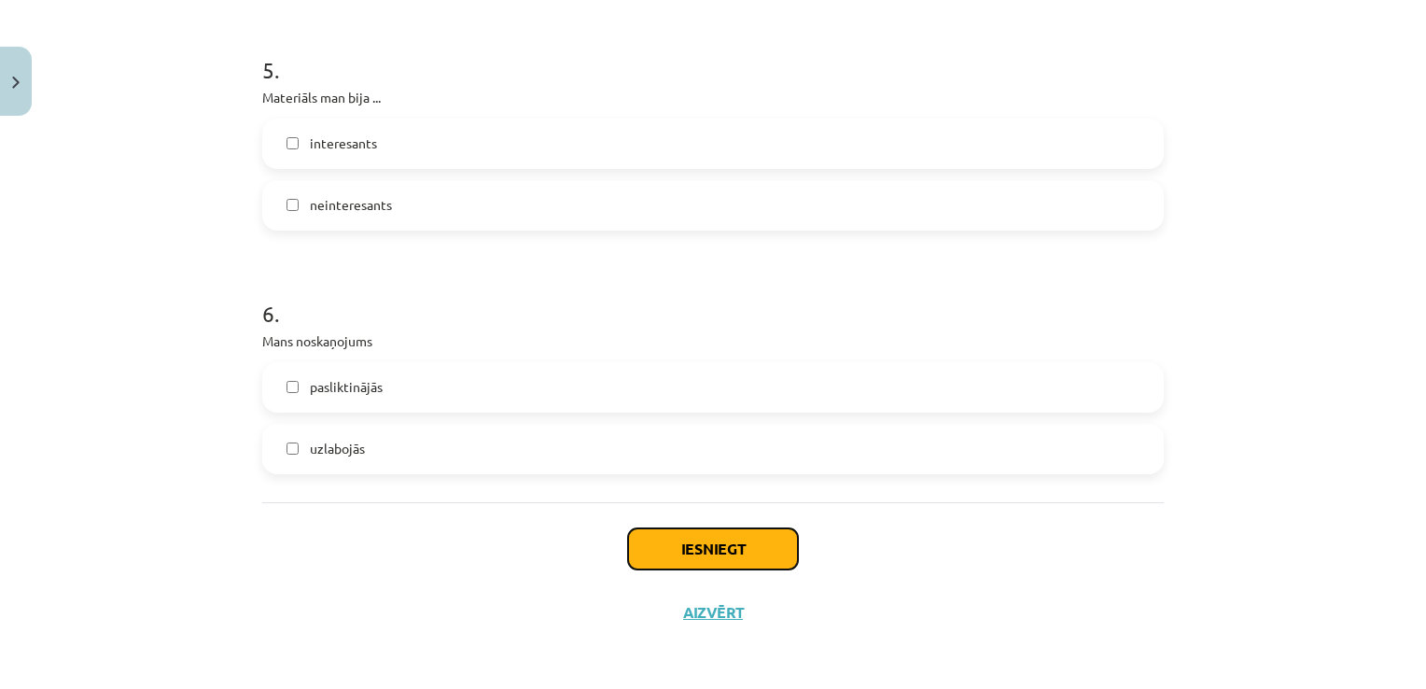
click at [709, 551] on button "Iesniegt" at bounding box center [713, 548] width 170 height 41
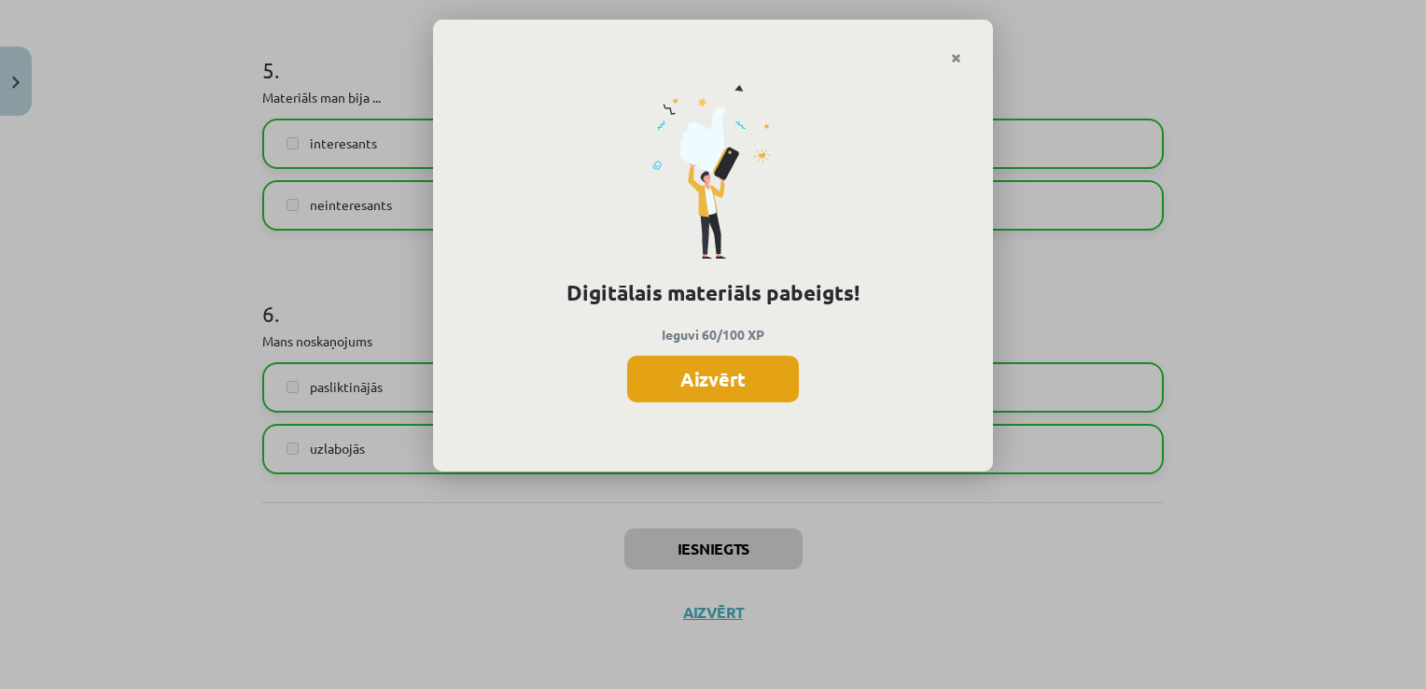
click at [720, 391] on button "Aizvērt" at bounding box center [713, 379] width 172 height 47
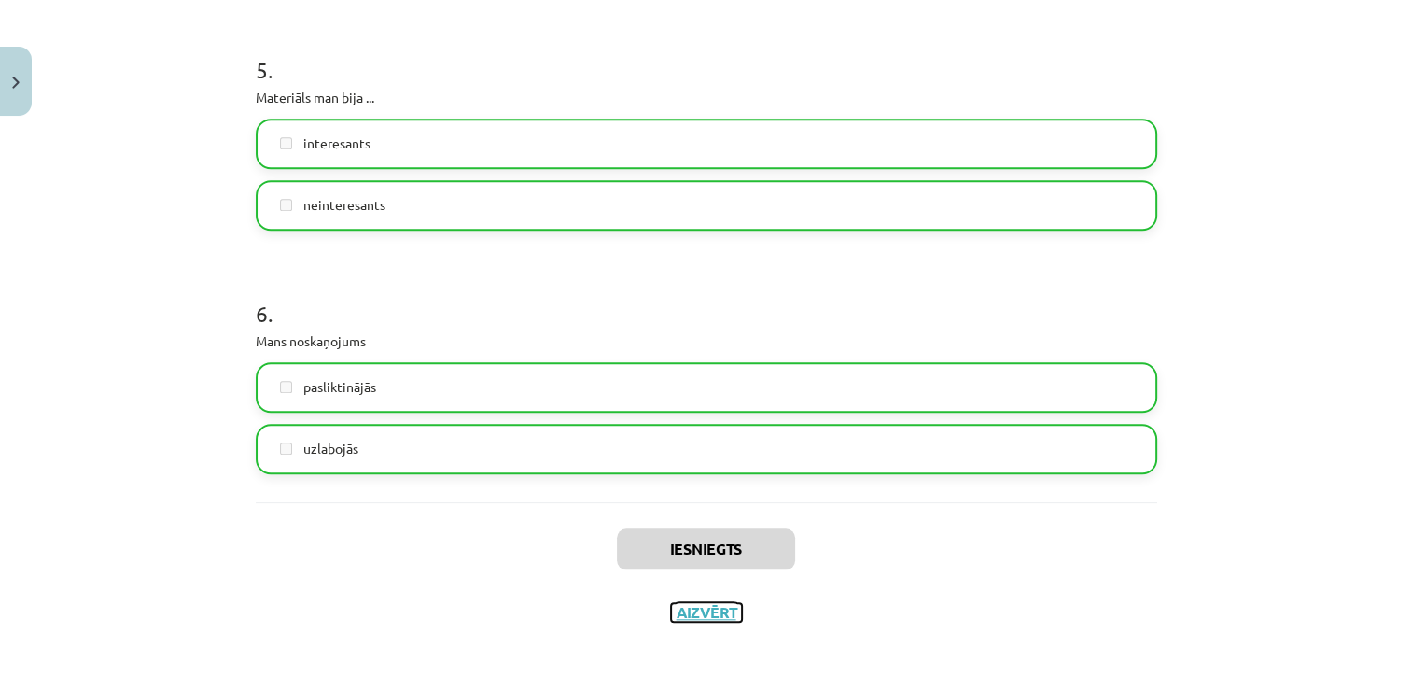
click at [714, 606] on button "Aizvērt" at bounding box center [706, 612] width 71 height 19
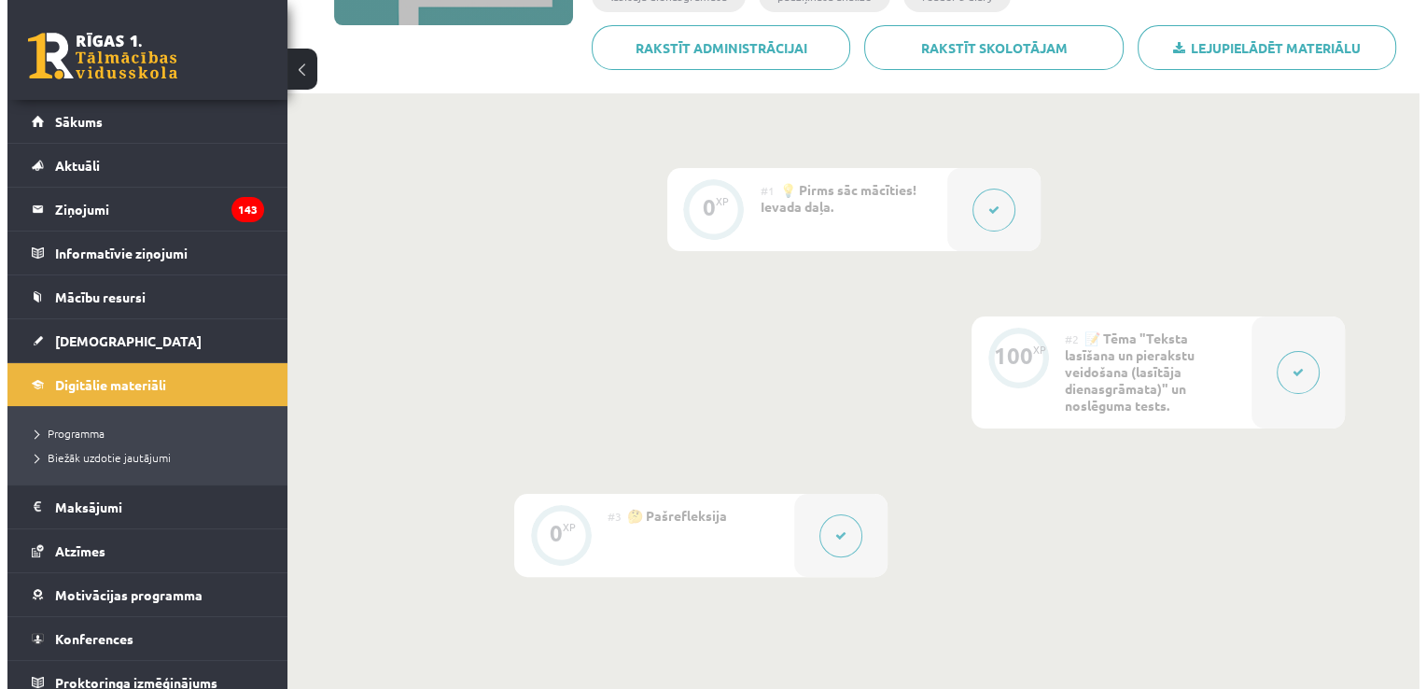
scroll to position [357, 0]
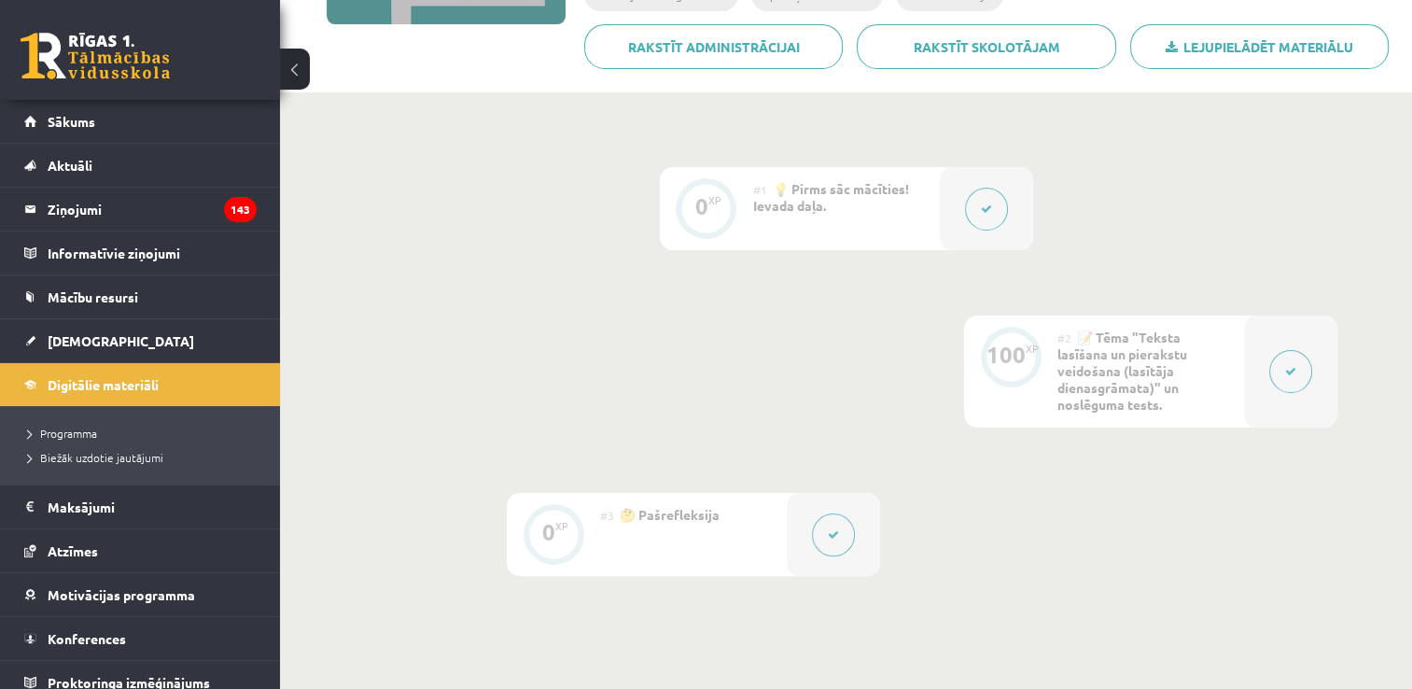
click at [1239, 379] on div "#2 📝 Tēma "Teksta lasīšana un pierakstu veidošana (lasītāja dienasgrāmata)" un …" at bounding box center [1150, 371] width 187 height 112
click at [1273, 371] on button at bounding box center [1290, 371] width 43 height 43
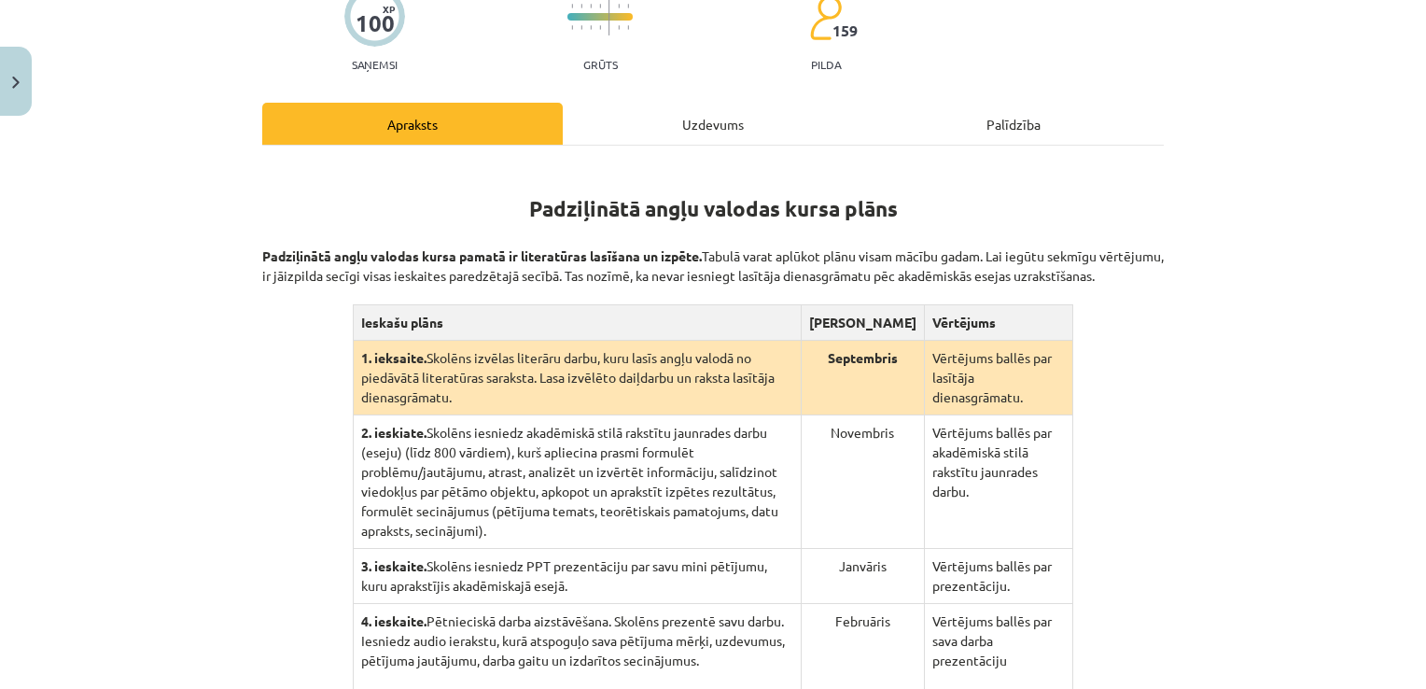
scroll to position [202, 0]
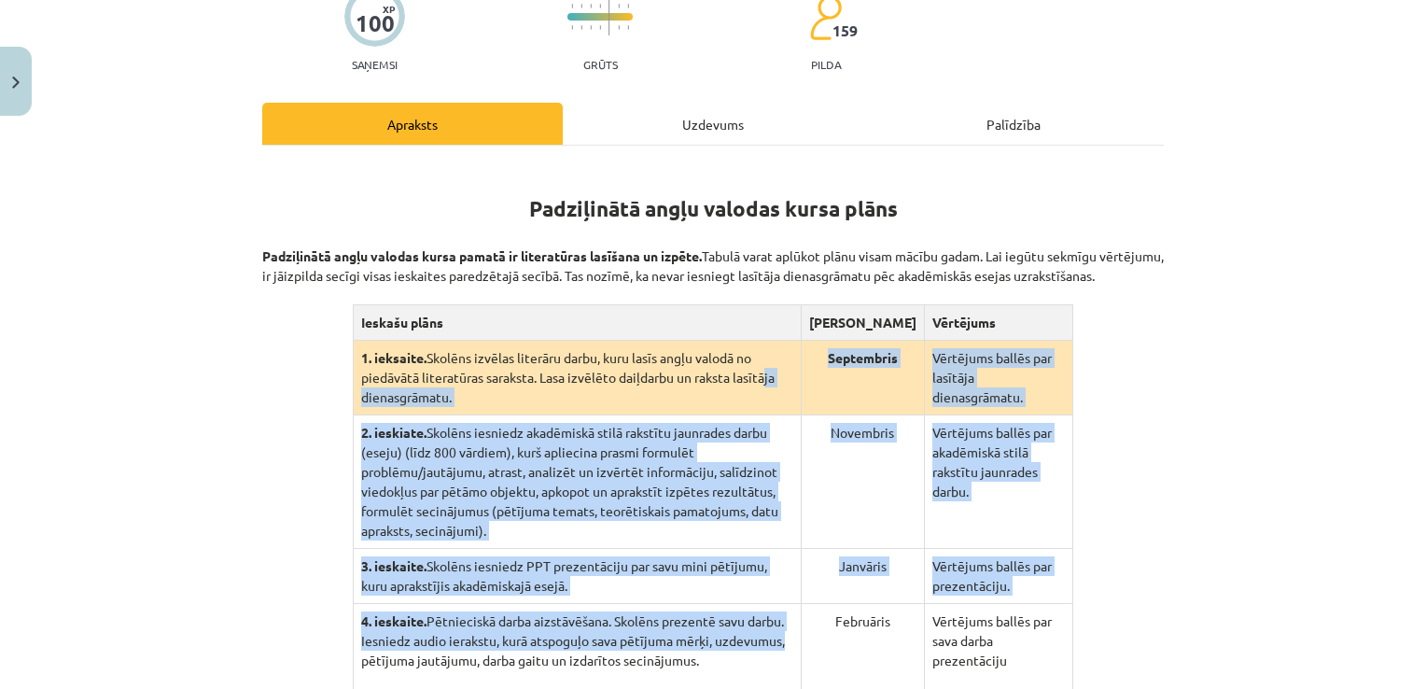
drag, startPoint x: 793, startPoint y: 613, endPoint x: 678, endPoint y: 331, distance: 304.7
click at [678, 331] on table "Ieskašu plāns Termiņš Vērtējums 1. ieksaite. Skolēns izvēlas literāru darbu, ku…" at bounding box center [713, 496] width 721 height 385
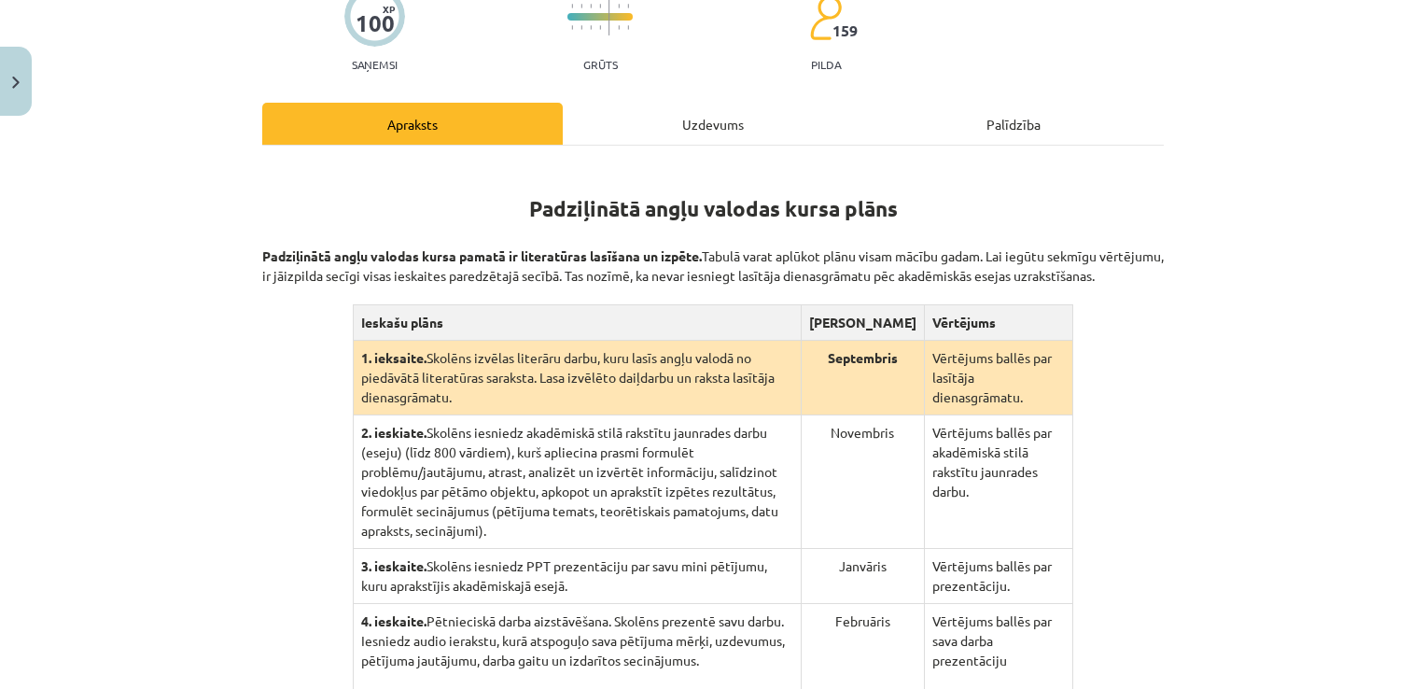
click at [1177, 380] on div "Mācību tēma: Angļu valodas ii - 12. klases 1.ieskaites mācību materiāls #2 📝 Tē…" at bounding box center [713, 344] width 1426 height 689
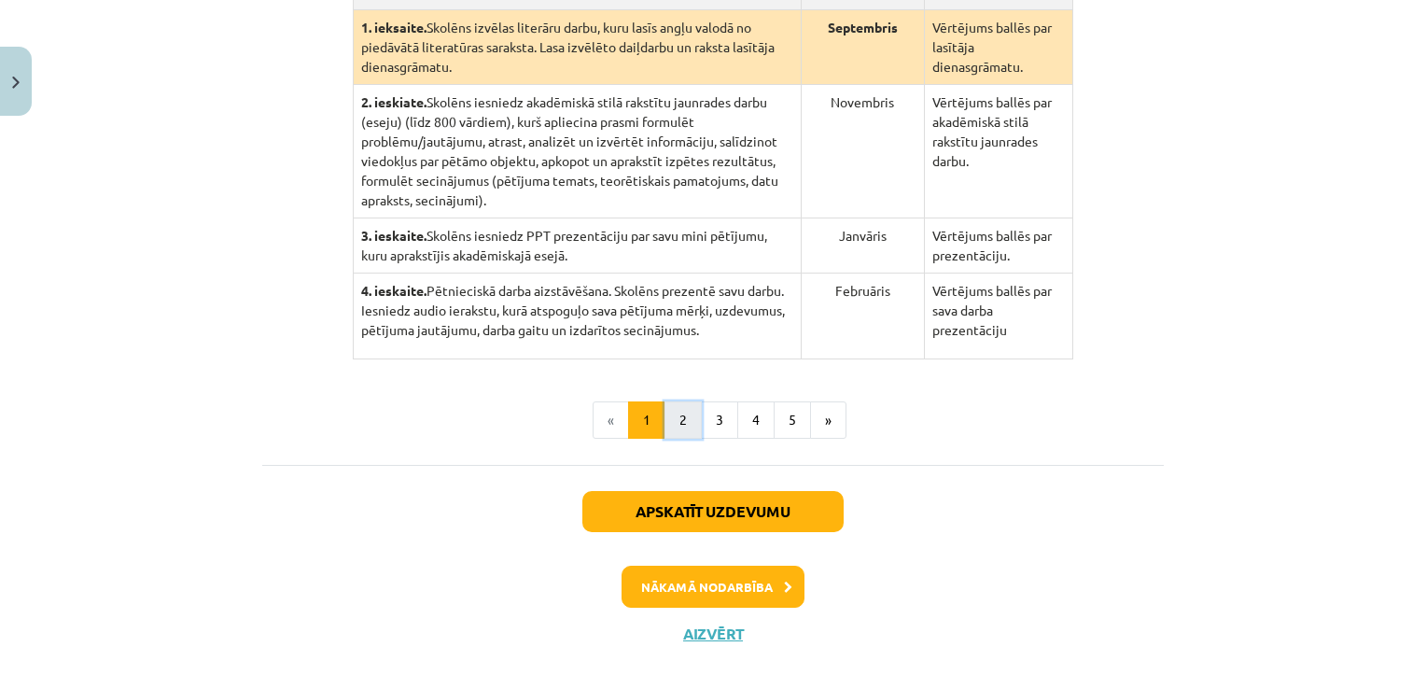
click at [664, 410] on button "2" at bounding box center [682, 419] width 37 height 37
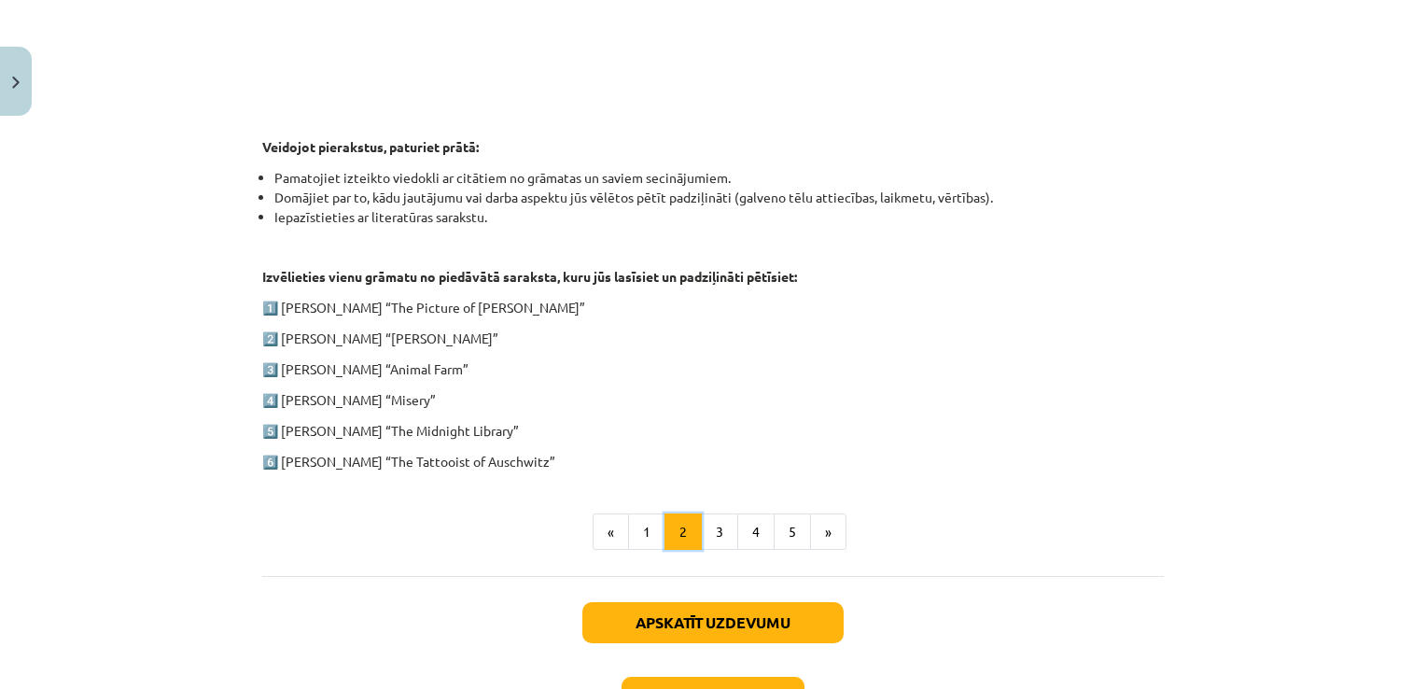
scroll to position [847, 0]
drag, startPoint x: 245, startPoint y: 264, endPoint x: 632, endPoint y: 467, distance: 436.2
click at [632, 467] on div "100 XP Saņemsi Grūts 159 pilda Apraksts Uzdevums Palīdzība 1. ieskaite angļu va…" at bounding box center [713, 42] width 924 height 1471
copy div "Izvēlieties vienu grāmatu no piedāvātā saraksta, kuru jūs lasīsiet un padziļinā…"
click at [709, 536] on button "3" at bounding box center [719, 531] width 37 height 37
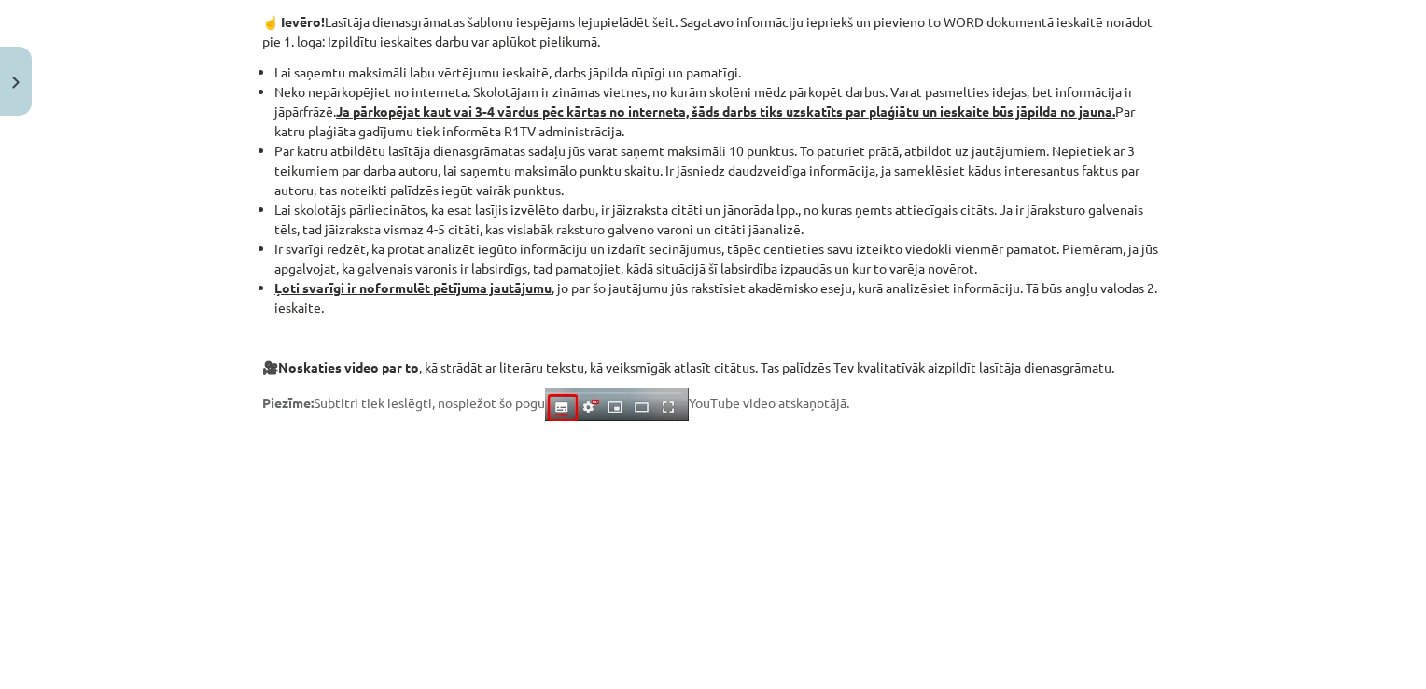
scroll to position [1161, 0]
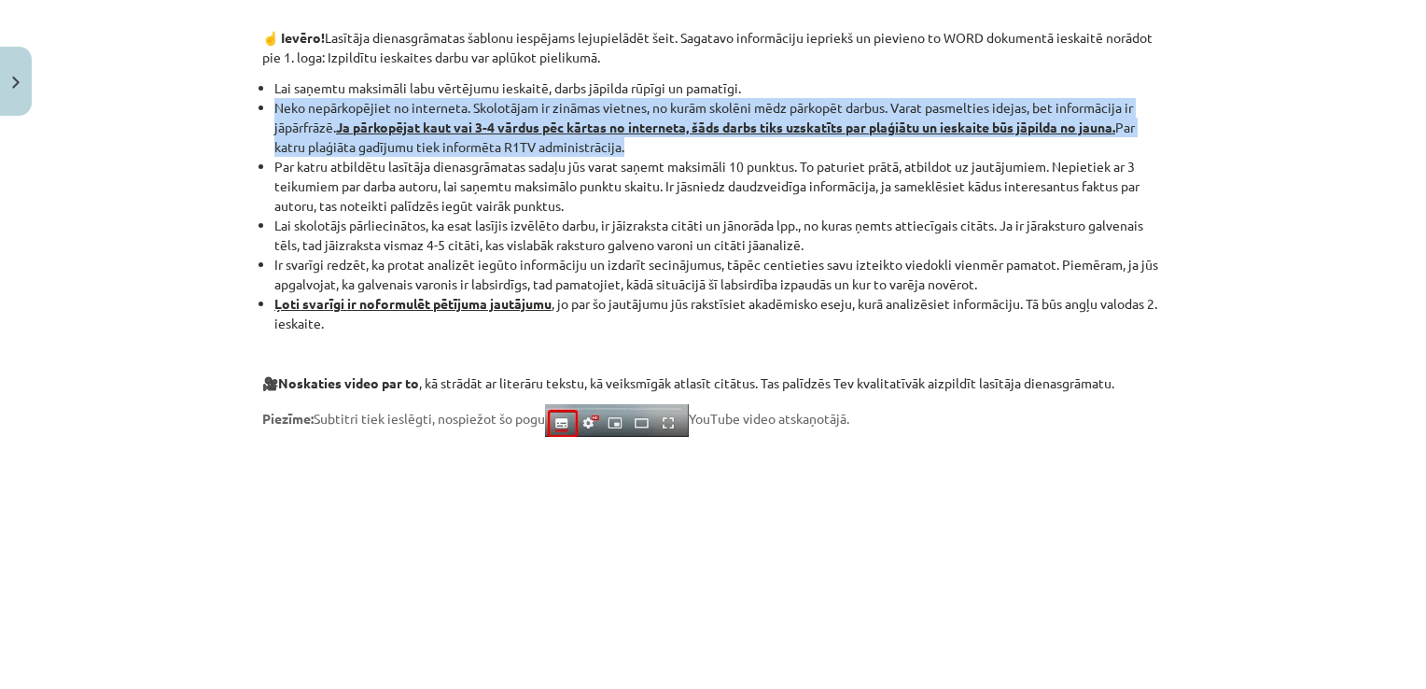
drag, startPoint x: 265, startPoint y: 105, endPoint x: 661, endPoint y: 155, distance: 398.9
click at [661, 155] on ul "Lai saņemtu maksimāli labu vērtējumu ieskaitē, darbs jāpilda rūpīgi un pamatīgi…" at bounding box center [712, 205] width 901 height 255
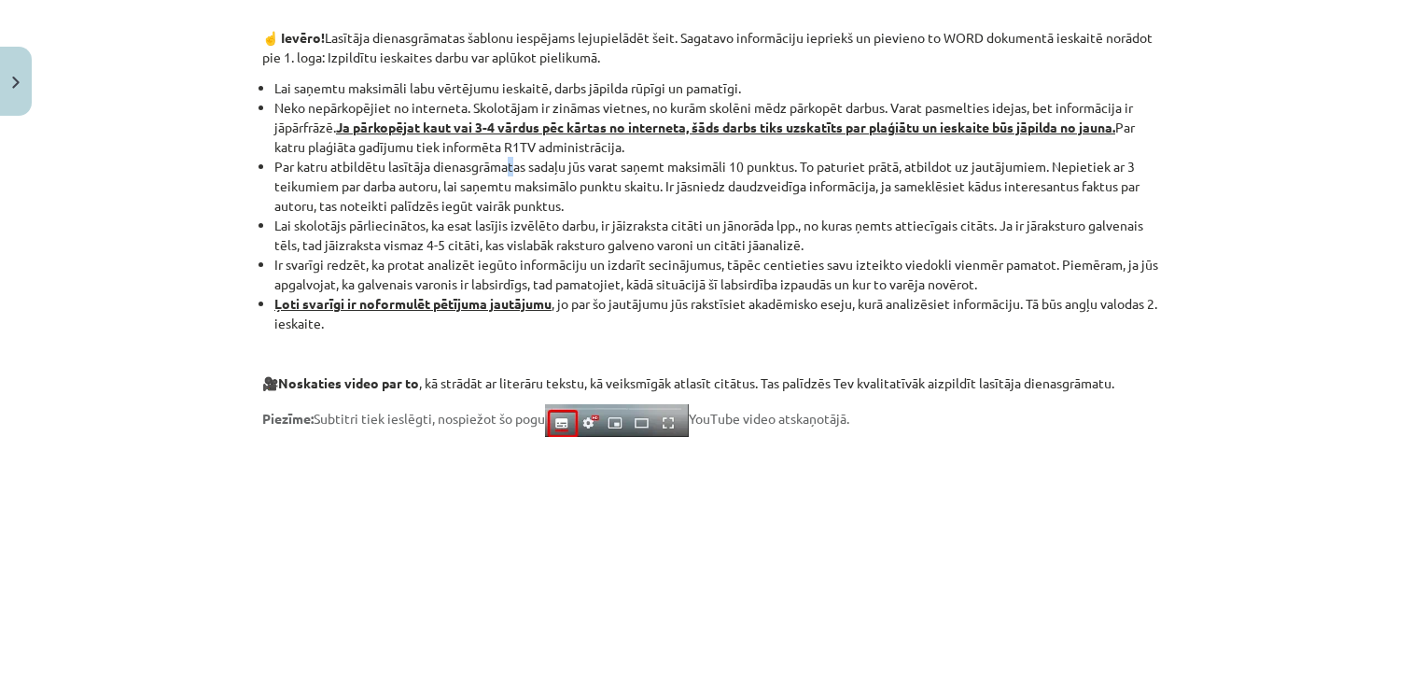
drag, startPoint x: 661, startPoint y: 155, endPoint x: 505, endPoint y: 170, distance: 156.6
click at [505, 170] on li "Par katru atbildētu lasītāja dienasgrāmatas sadaļu jūs varat saņemt maksimāli 1…" at bounding box center [718, 186] width 889 height 59
drag, startPoint x: 265, startPoint y: 103, endPoint x: 1125, endPoint y: 123, distance: 860.7
click at [1125, 123] on ul "Lai saņemtu maksimāli labu vērtējumu ieskaitē, darbs jāpilda rūpīgi un pamatīgi…" at bounding box center [712, 205] width 901 height 255
copy li "Neko nepārkopējiet no interneta. Skolotājam ir zināmas vietnes, no kurām skolēn…"
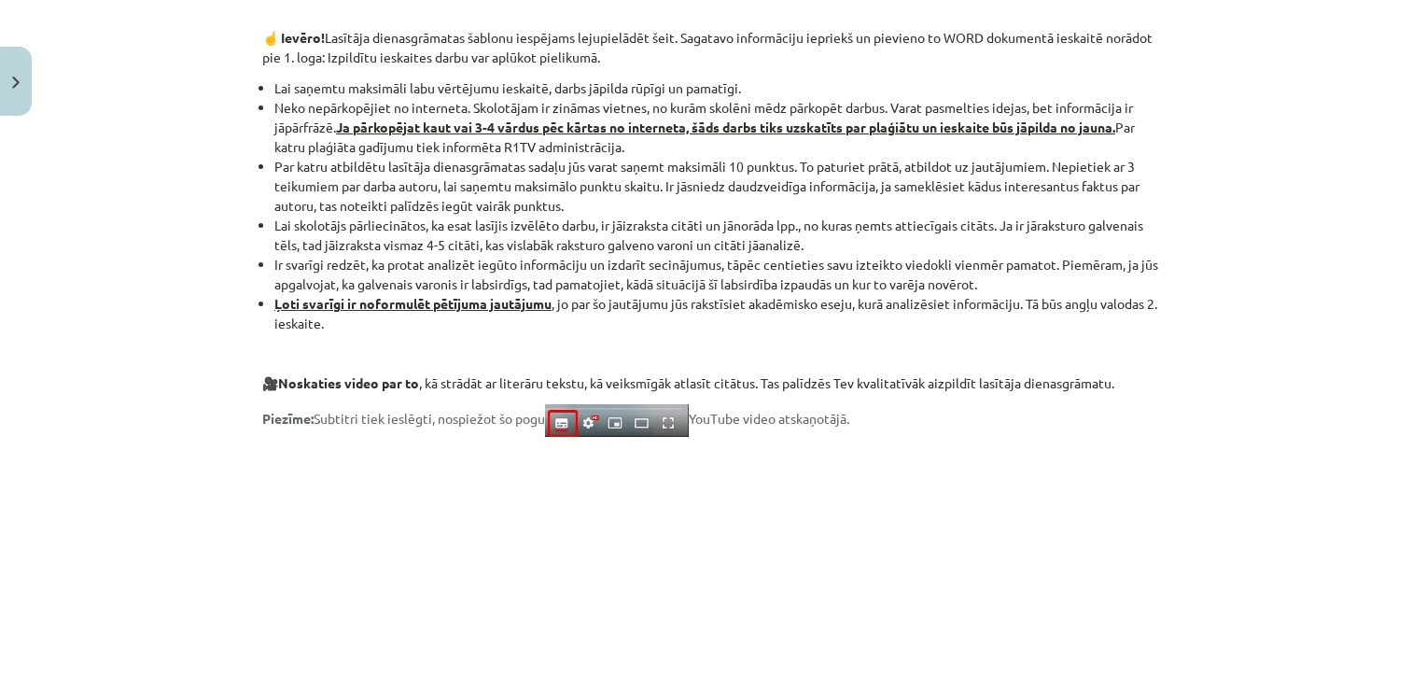
click at [182, 230] on div "Mācību tēma: Angļu valodas ii - 12. klases 1.ieskaites mācību materiāls #2 📝 Tē…" at bounding box center [713, 344] width 1426 height 689
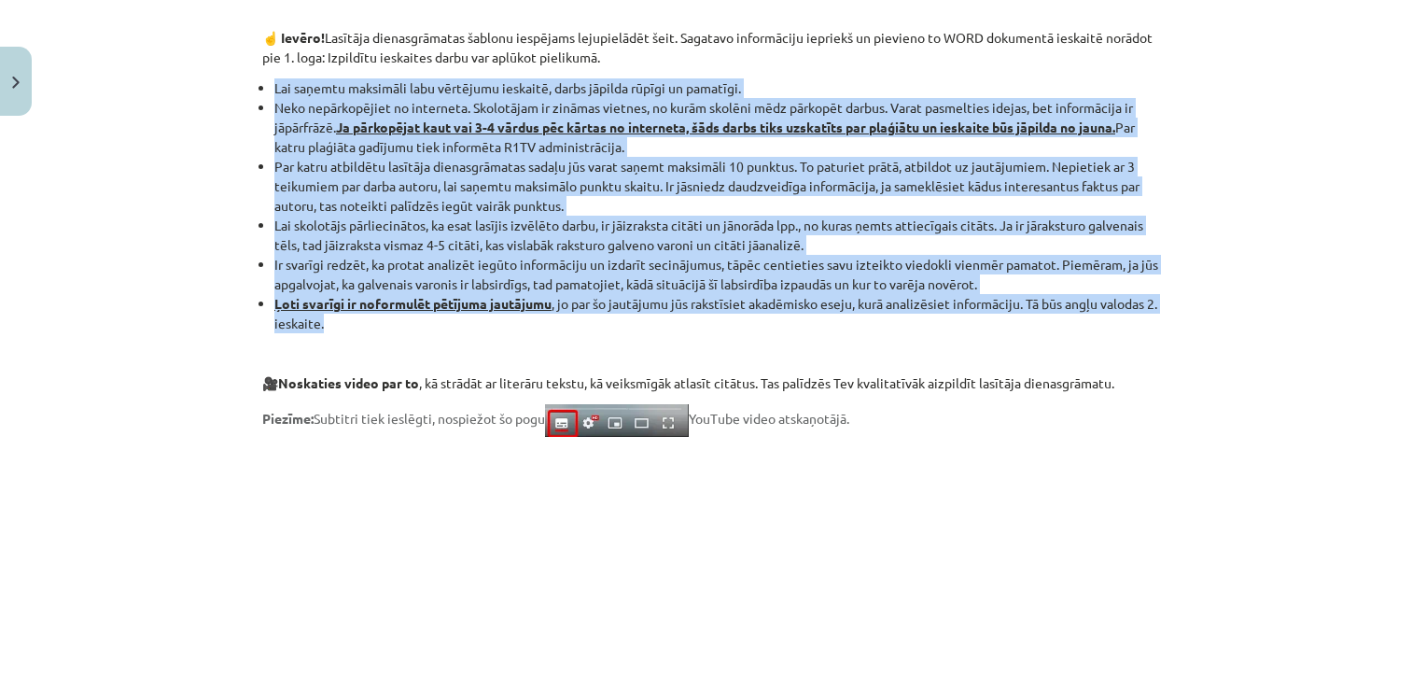
drag, startPoint x: 267, startPoint y: 88, endPoint x: 552, endPoint y: 320, distance: 368.2
click at [552, 320] on ul "Lai saņemtu maksimāli labu vērtējumu ieskaitē, darbs jāpilda rūpīgi un pamatīgi…" at bounding box center [712, 205] width 901 height 255
copy ul "Lai saņemtu maksimāli labu vērtējumu ieskaitē, darbs jāpilda rūpīgi un pamatīgi…"
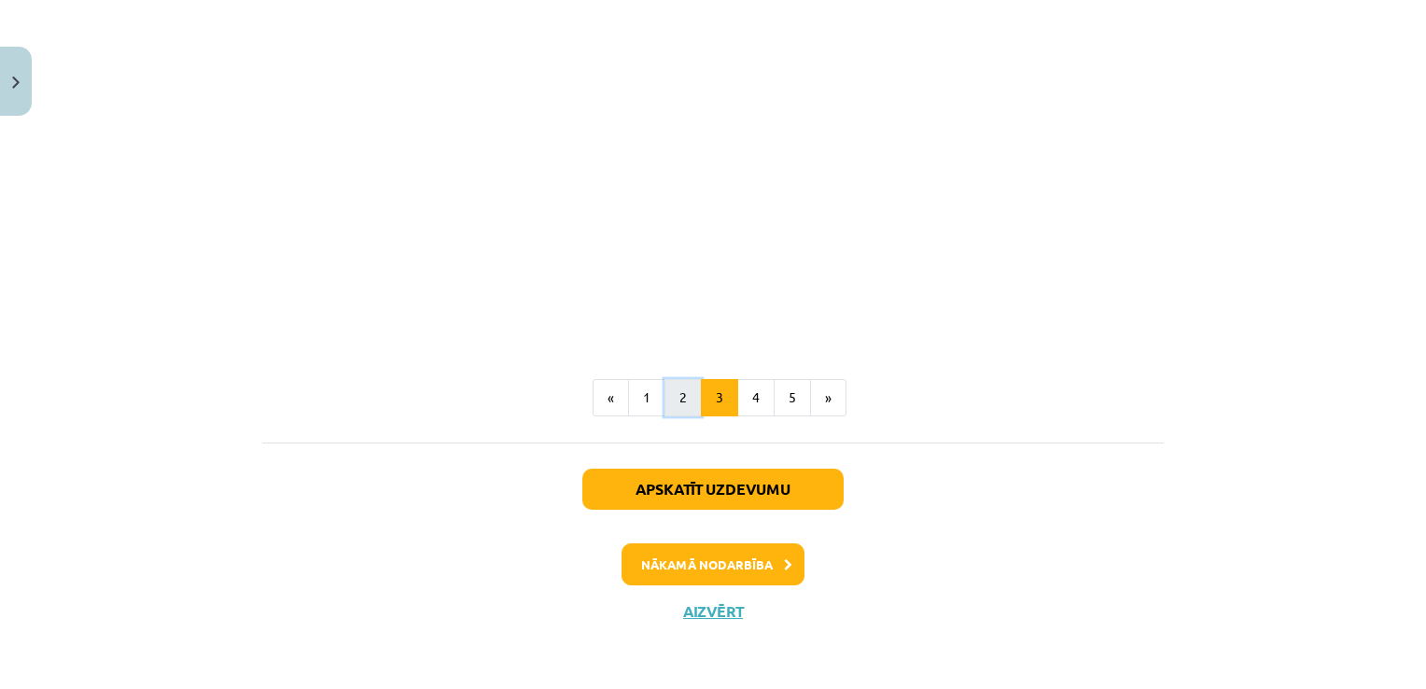
click at [670, 383] on button "2" at bounding box center [682, 397] width 37 height 37
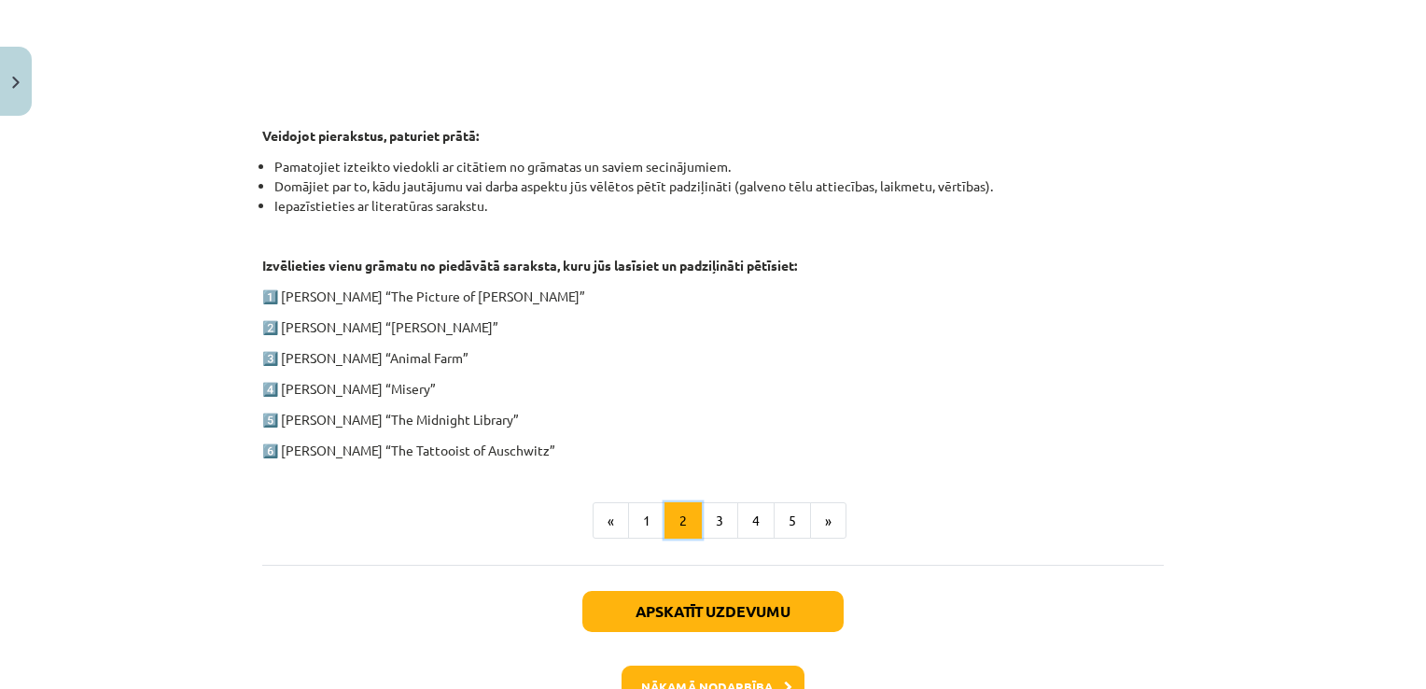
scroll to position [859, 0]
click at [754, 522] on button "4" at bounding box center [755, 519] width 37 height 37
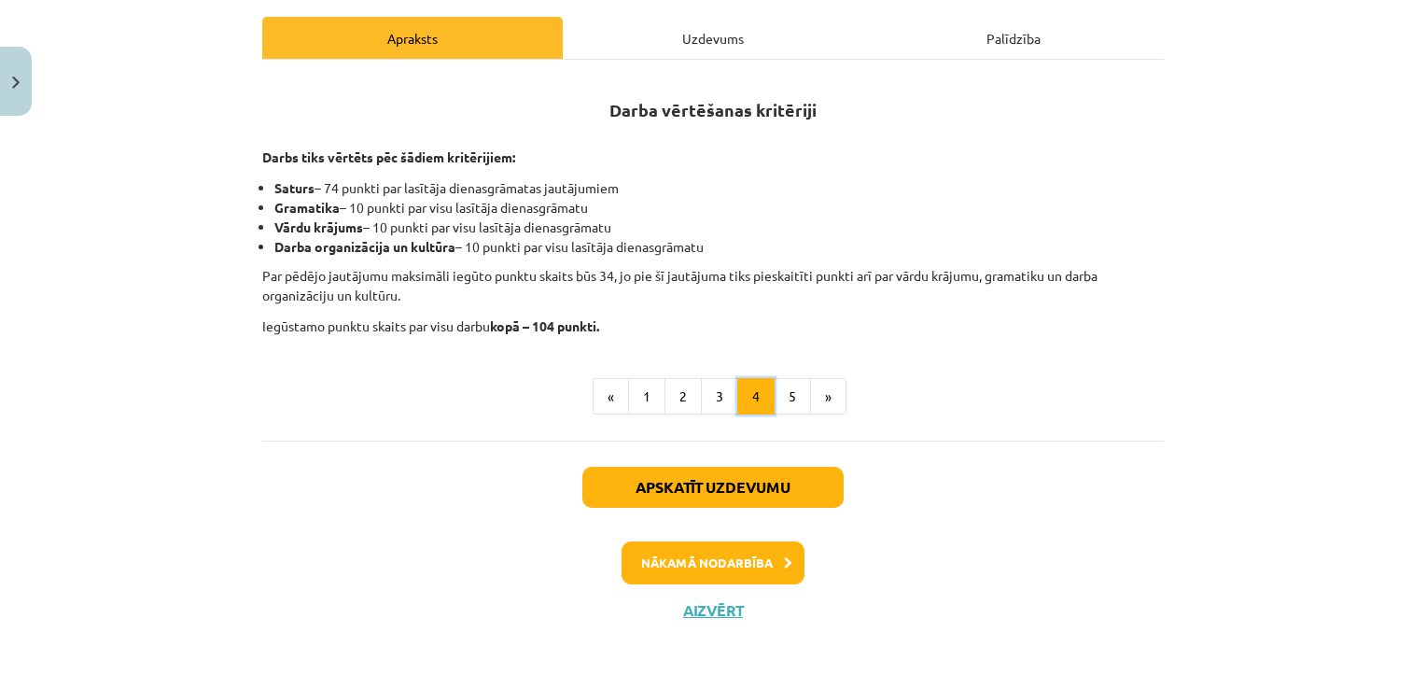
scroll to position [285, 0]
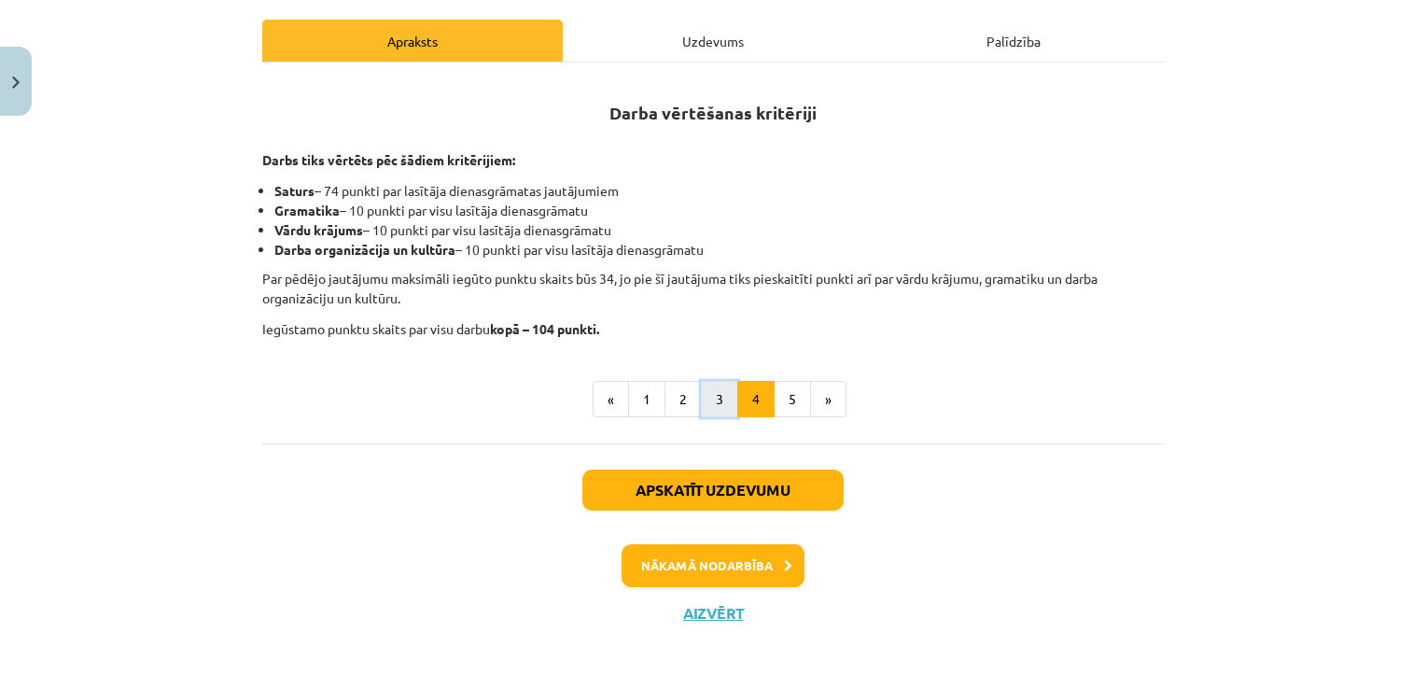
click at [717, 399] on button "3" at bounding box center [719, 399] width 37 height 37
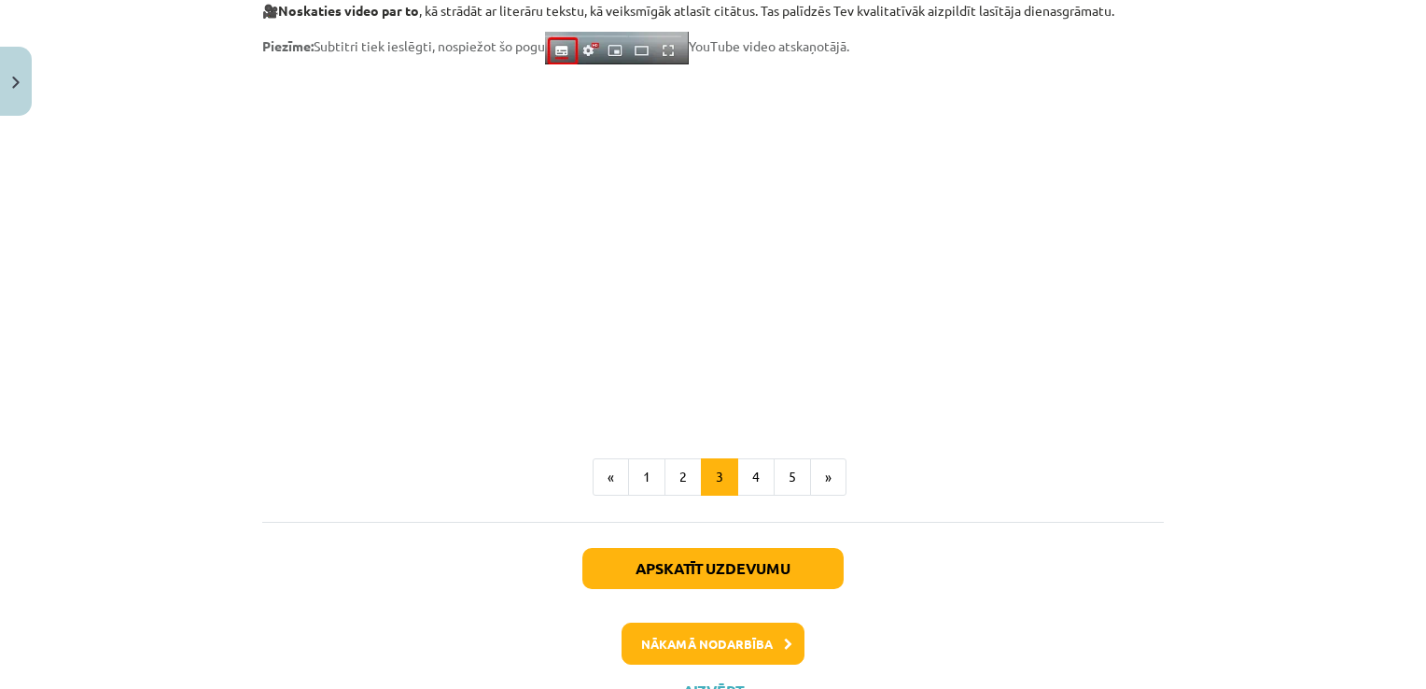
scroll to position [1613, 0]
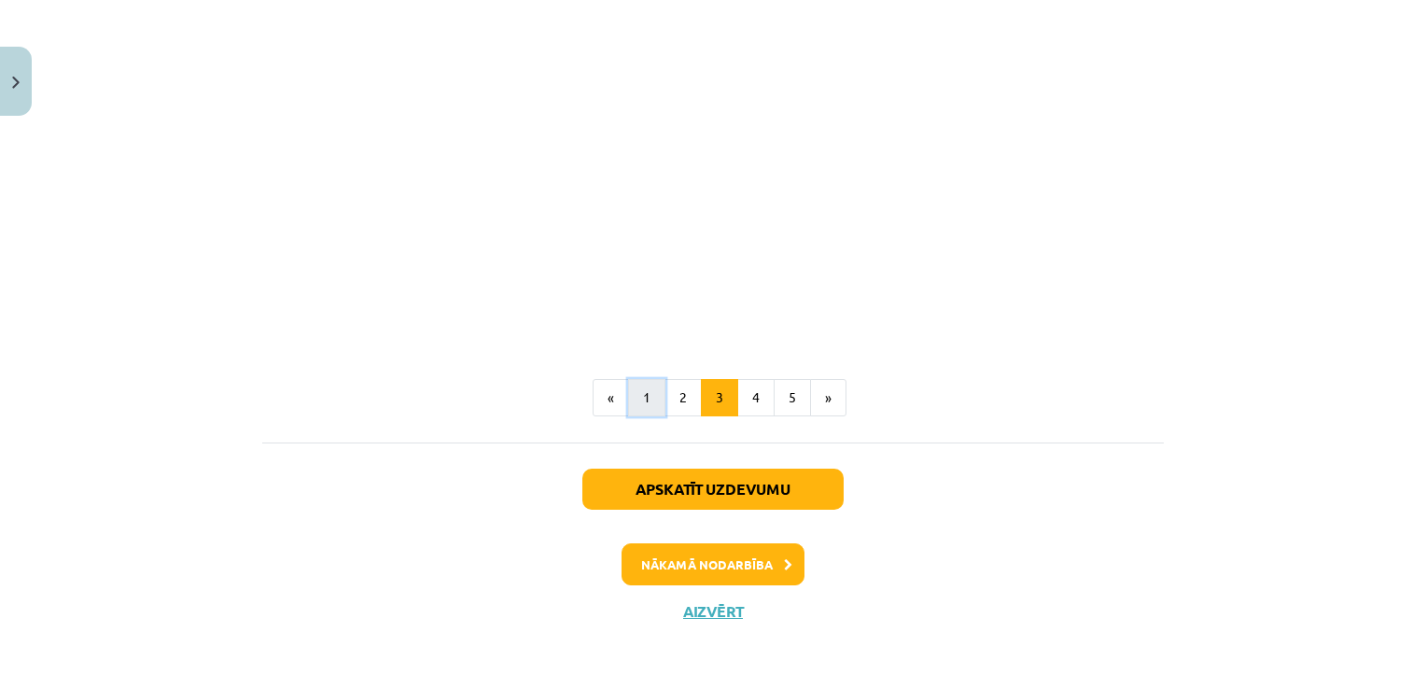
click at [650, 403] on button "1" at bounding box center [646, 397] width 37 height 37
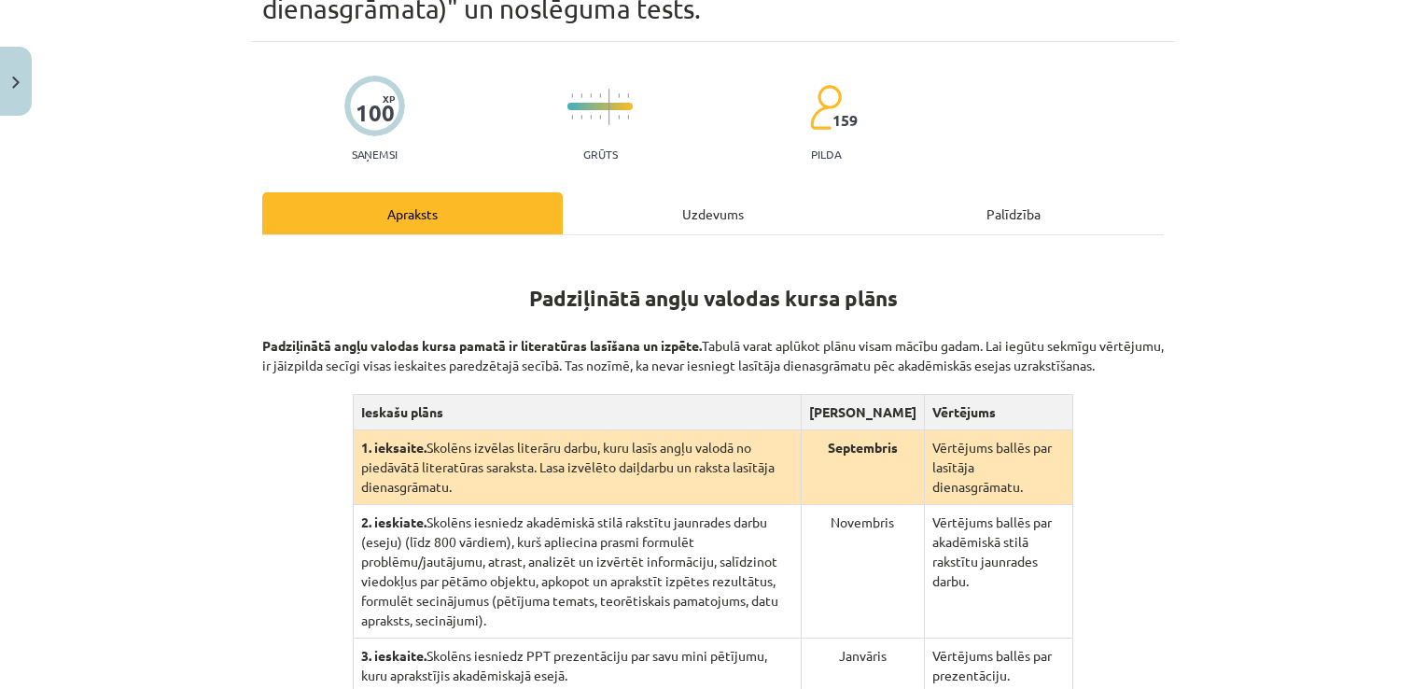
scroll to position [0, 0]
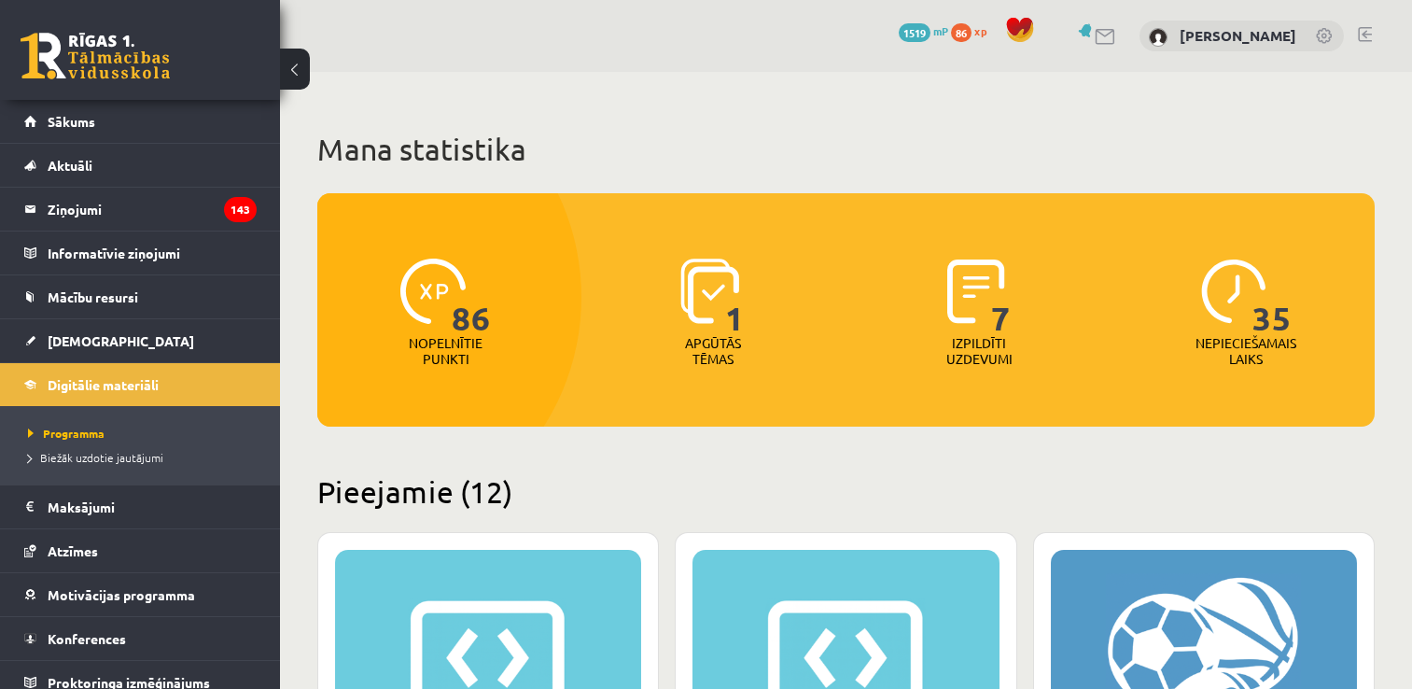
scroll to position [1781, 0]
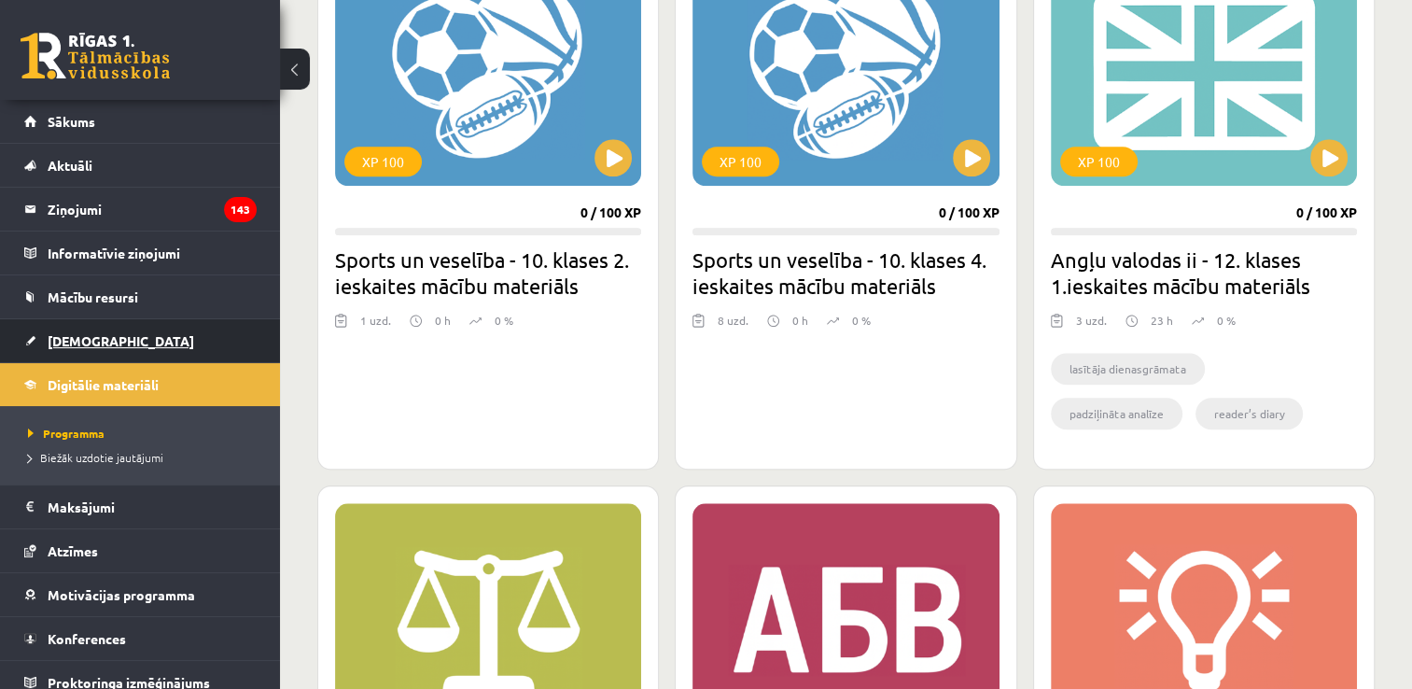
click at [105, 344] on link "[DEMOGRAPHIC_DATA]" at bounding box center [140, 340] width 232 height 43
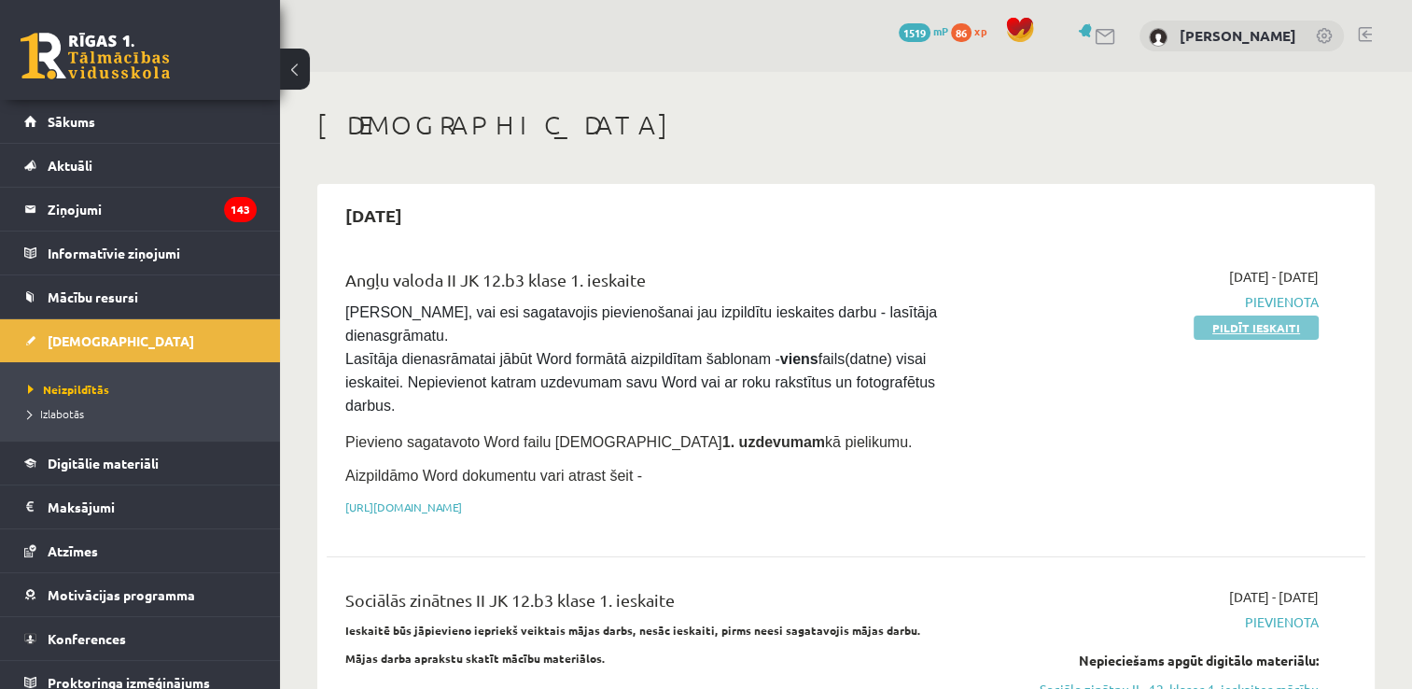
click at [1232, 321] on link "Pildīt ieskaiti" at bounding box center [1256, 327] width 125 height 24
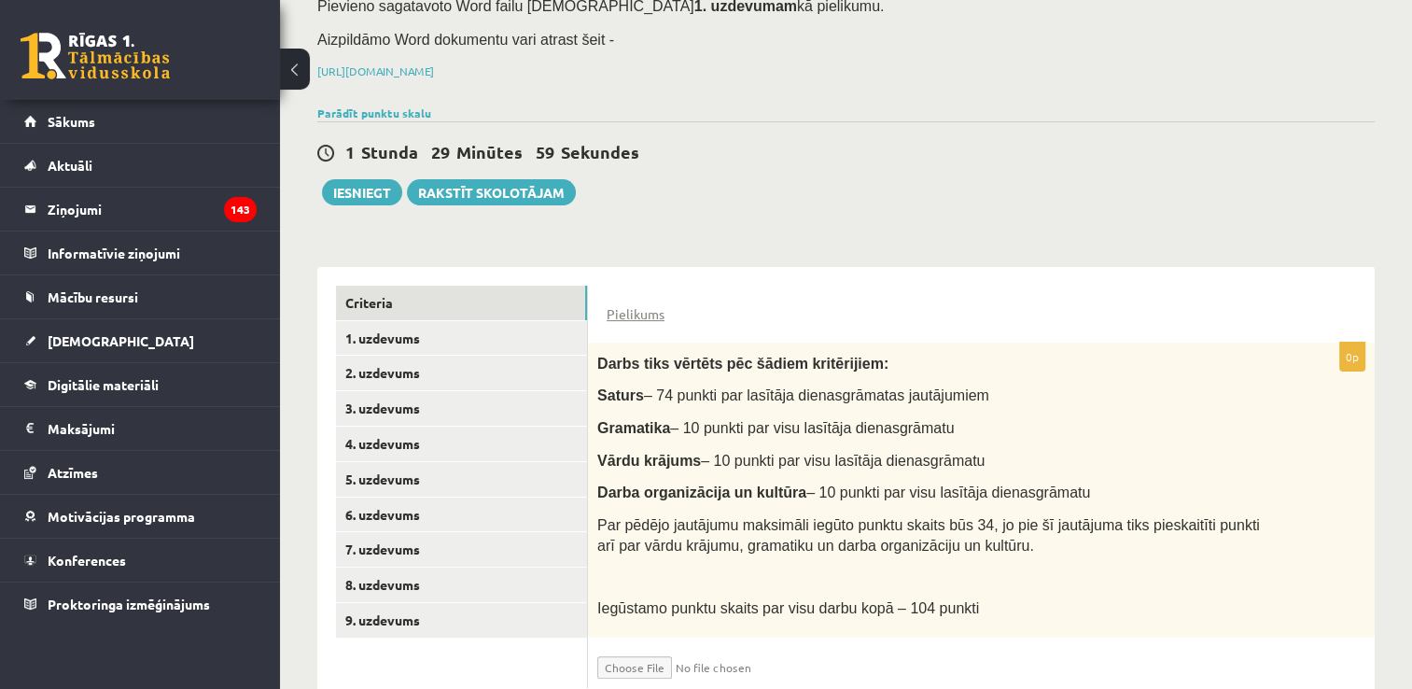
scroll to position [278, 0]
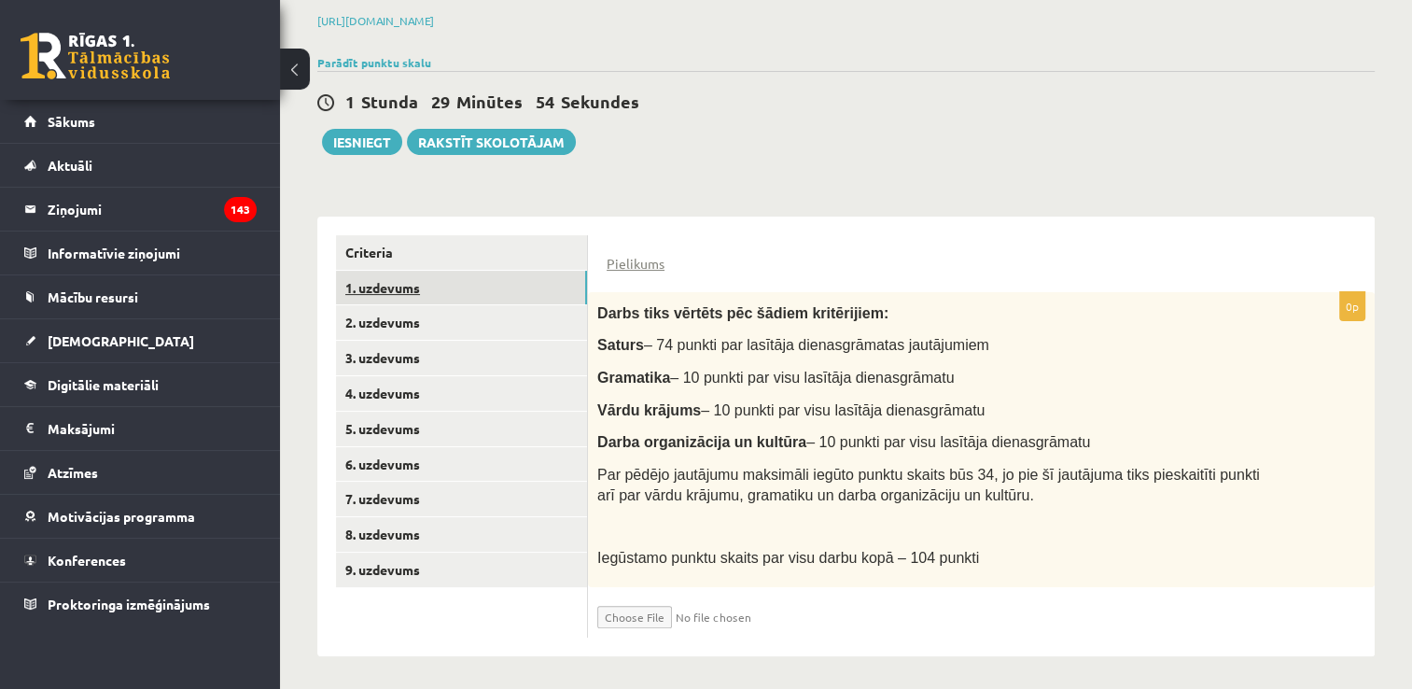
click at [398, 285] on link "1. uzdevums" at bounding box center [461, 288] width 251 height 35
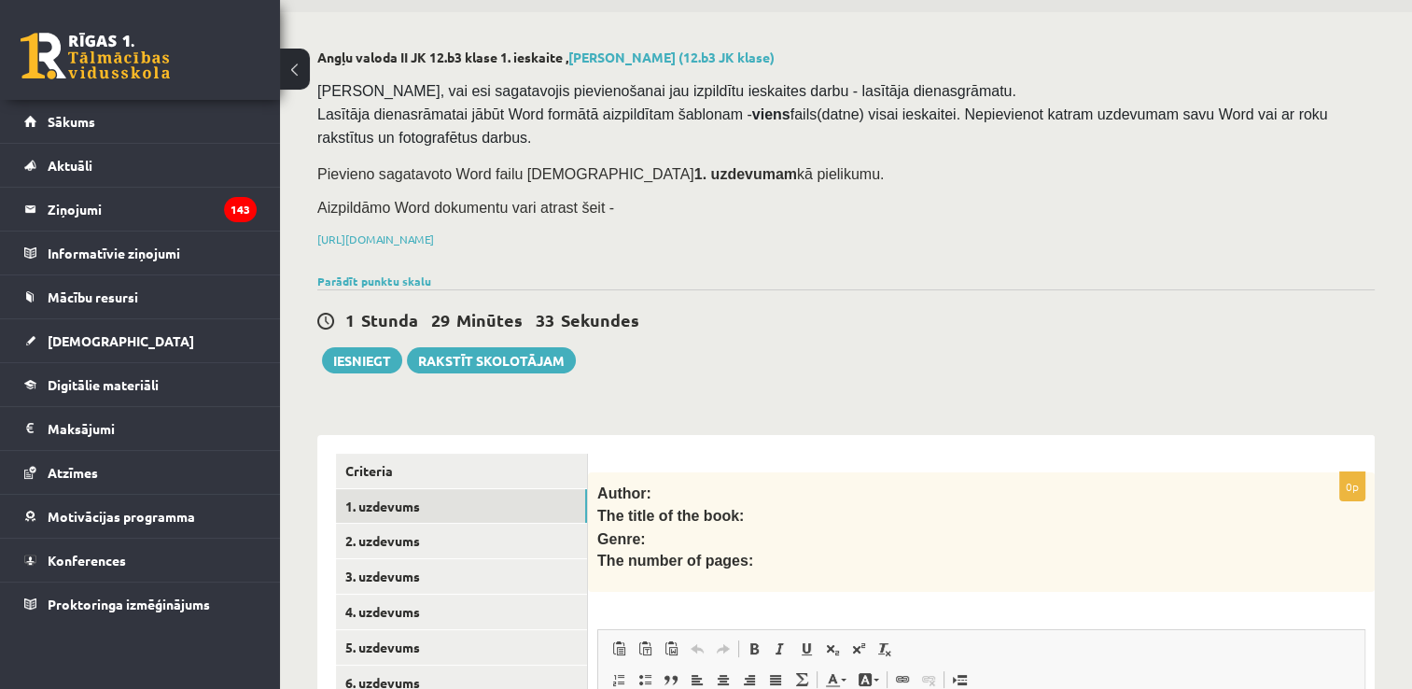
scroll to position [63, 0]
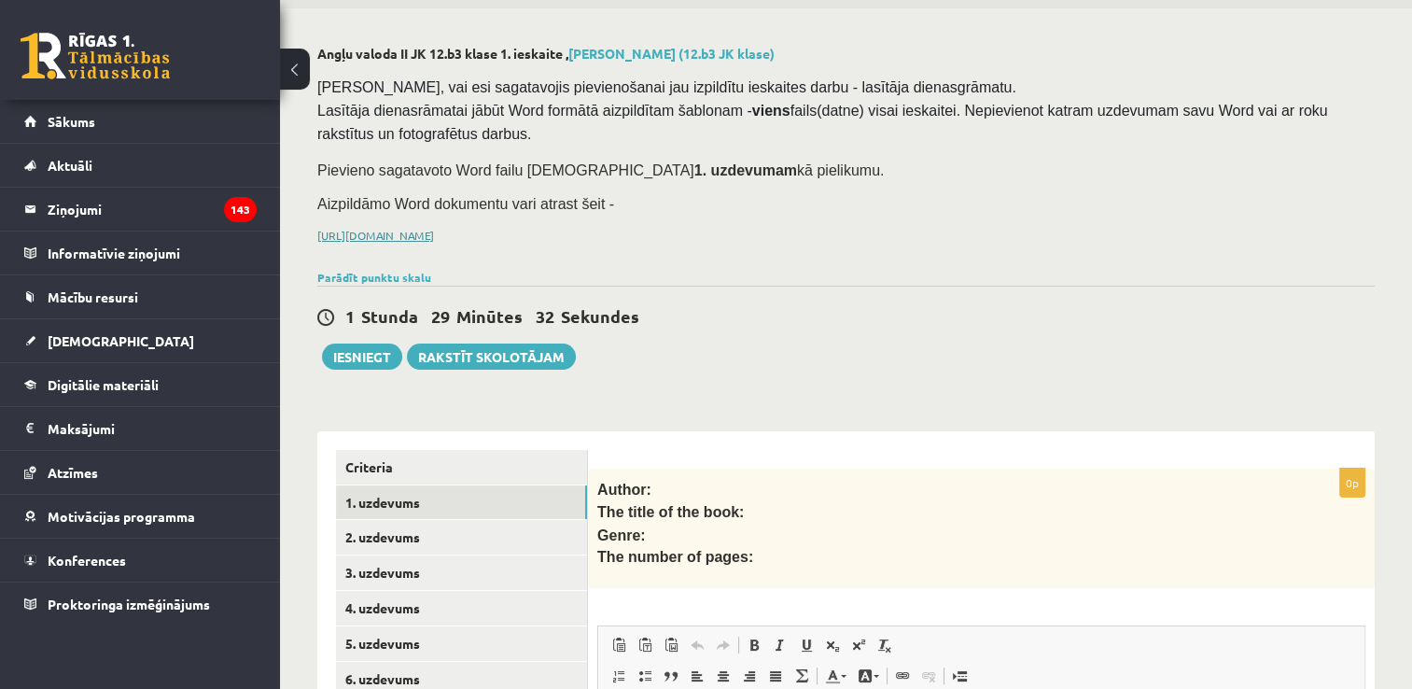
click at [434, 229] on link "https://drive.google.com/drive/folders/1IHE_ip15KOAbO2Se1NDGwZ2e__vlzPUf?usp=sh…" at bounding box center [375, 235] width 117 height 15
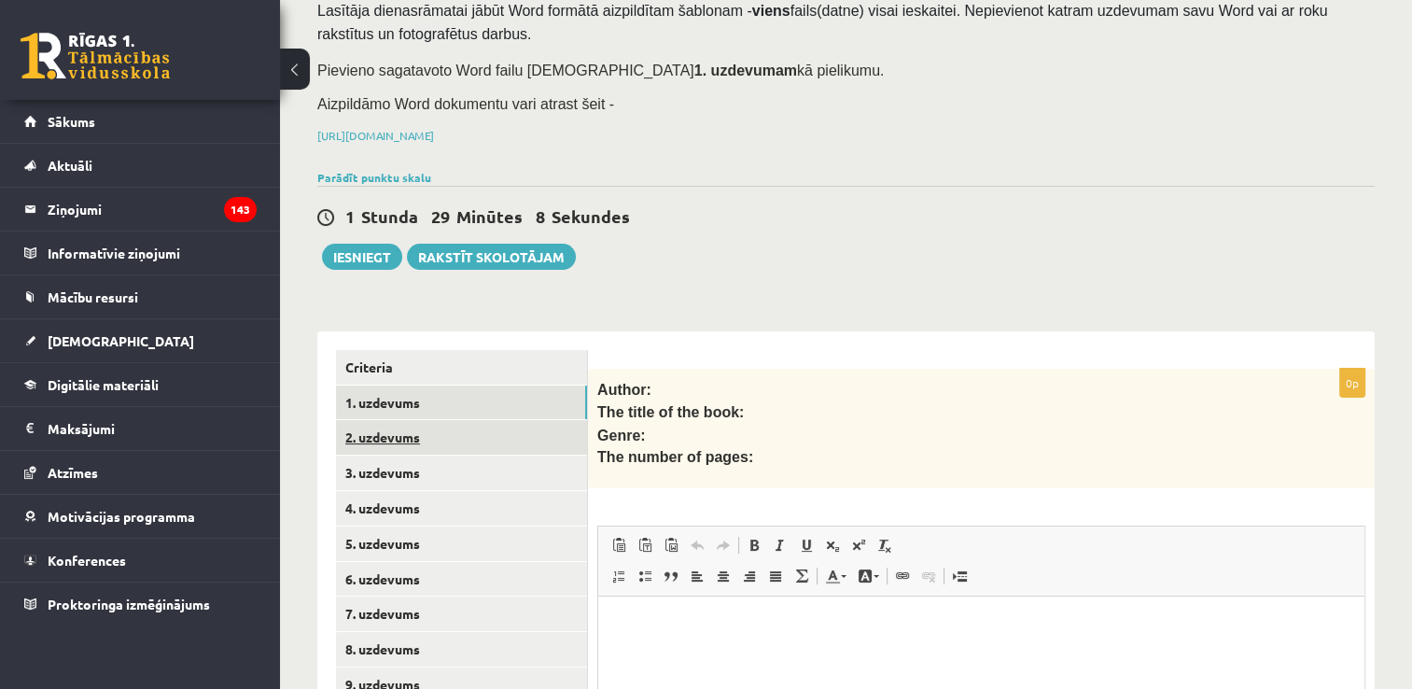
scroll to position [270, 0]
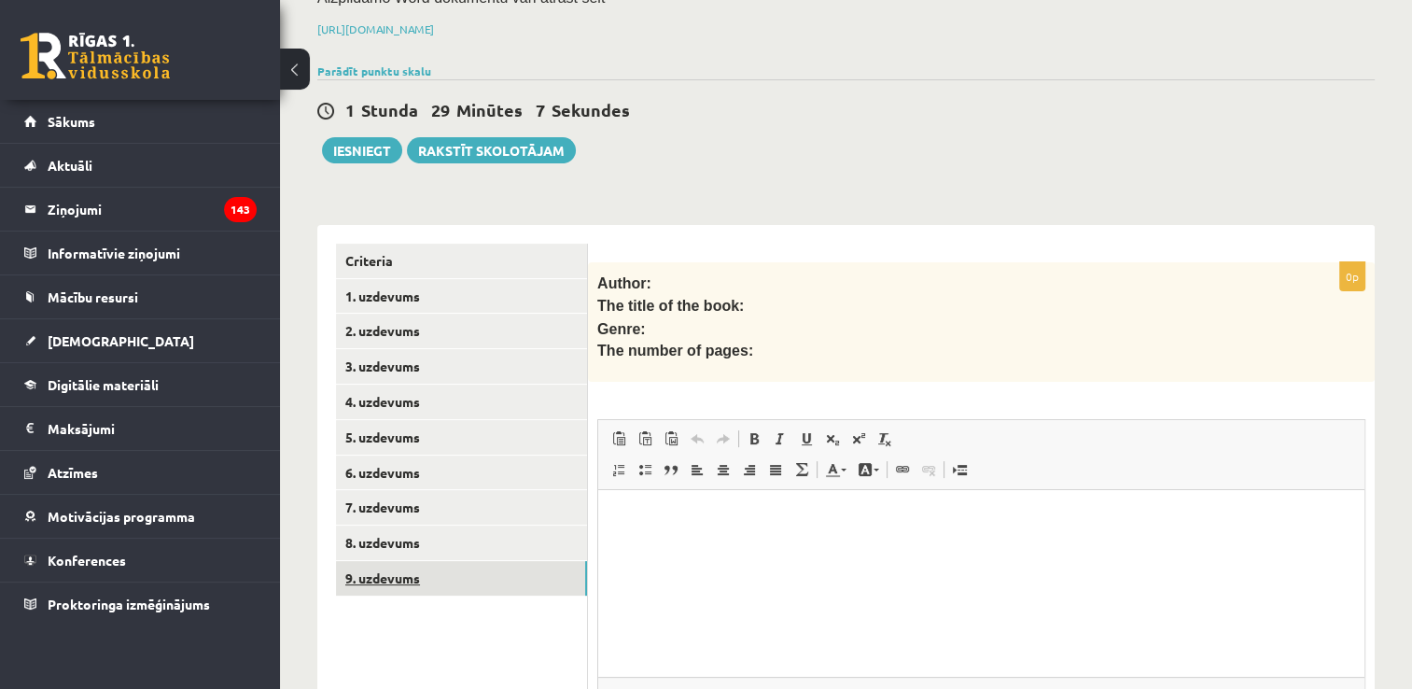
click at [465, 577] on link "9. uzdevums" at bounding box center [461, 578] width 251 height 35
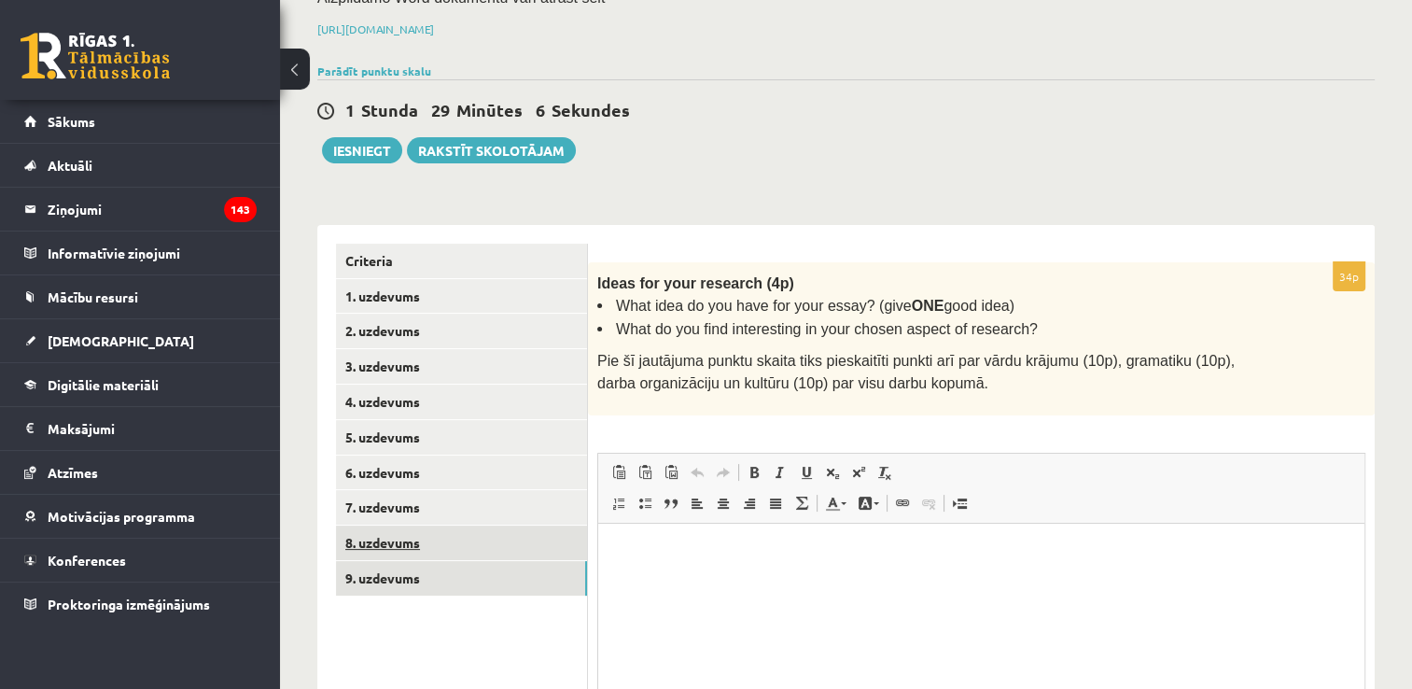
scroll to position [0, 0]
click at [401, 547] on link "8. uzdevums" at bounding box center [461, 542] width 251 height 35
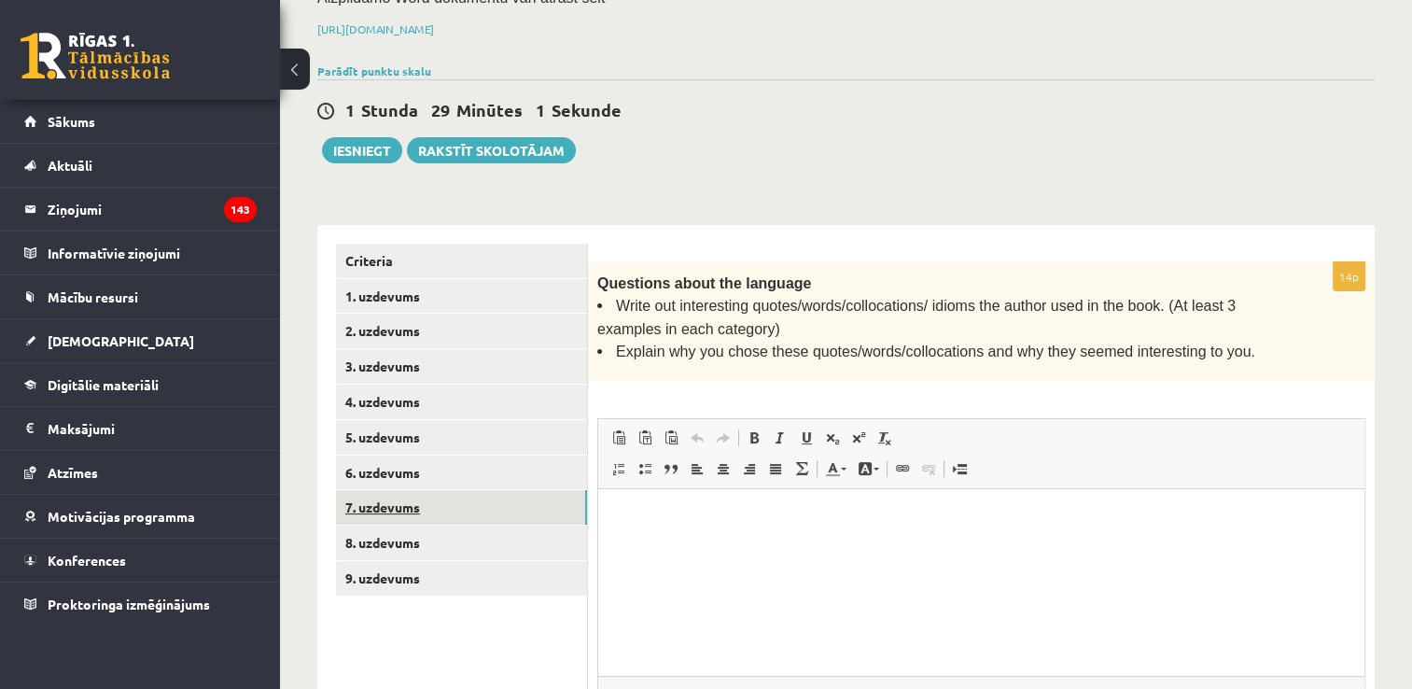
click at [404, 511] on link "7. uzdevums" at bounding box center [461, 507] width 251 height 35
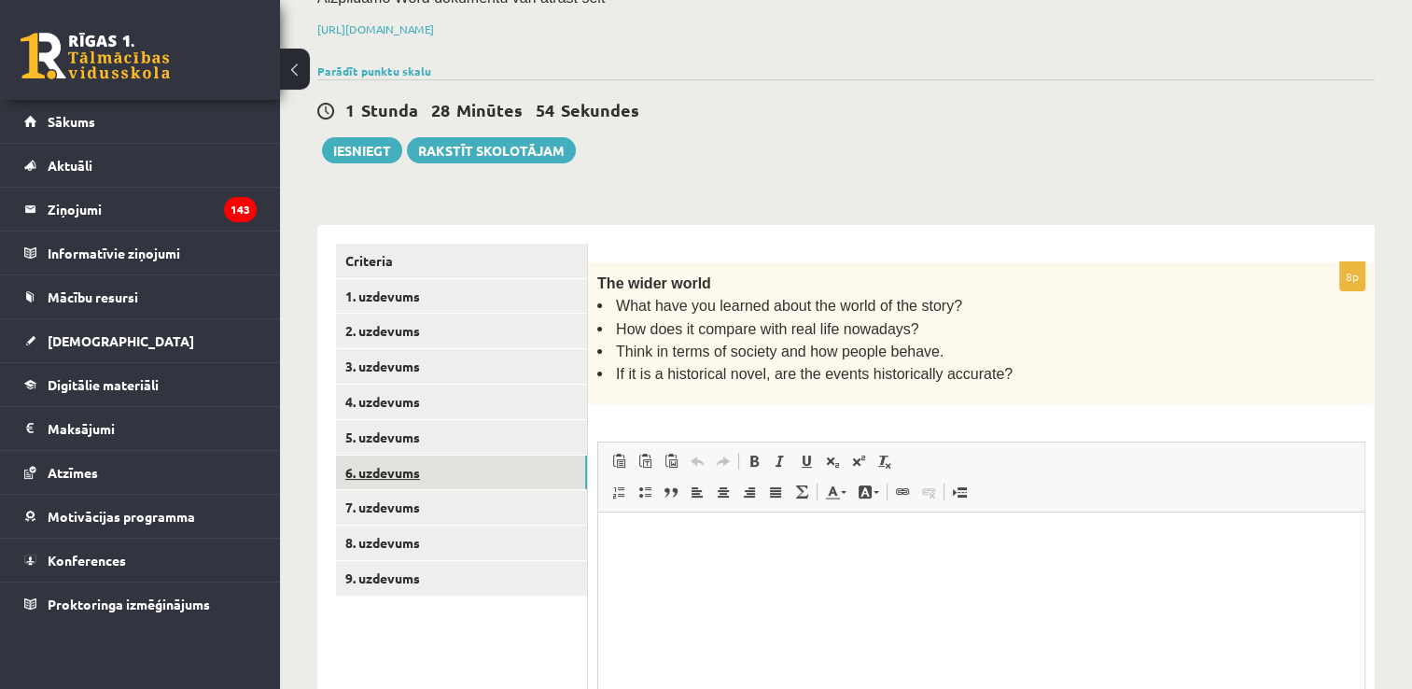
click at [422, 461] on link "6. uzdevums" at bounding box center [461, 472] width 251 height 35
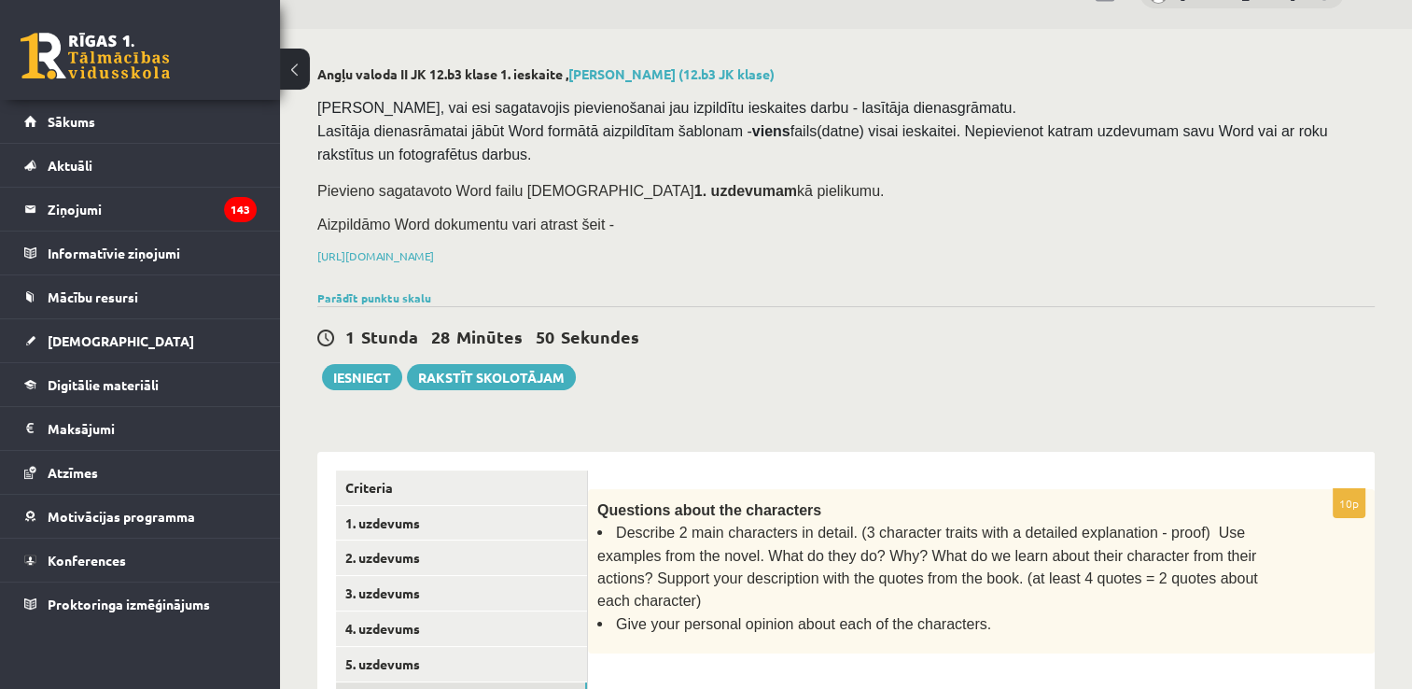
scroll to position [42, 0]
click at [402, 519] on link "1. uzdevums" at bounding box center [461, 524] width 251 height 35
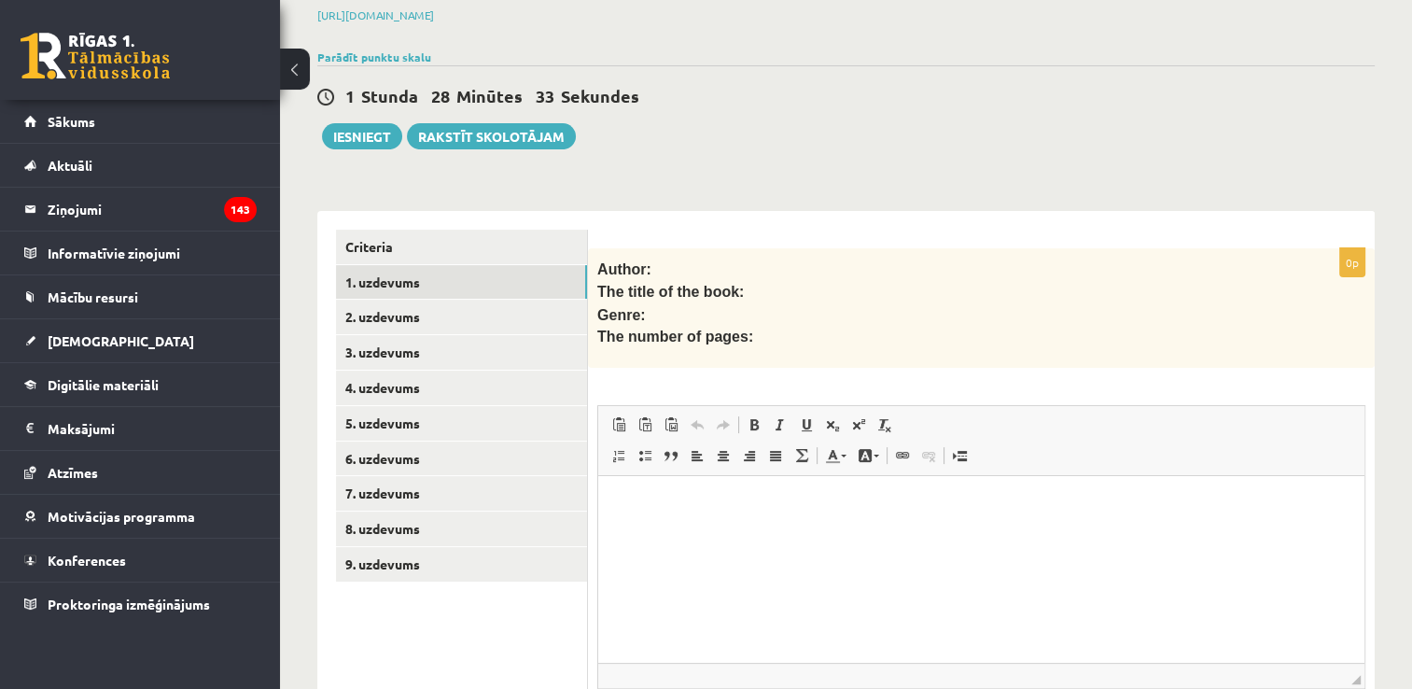
scroll to position [435, 0]
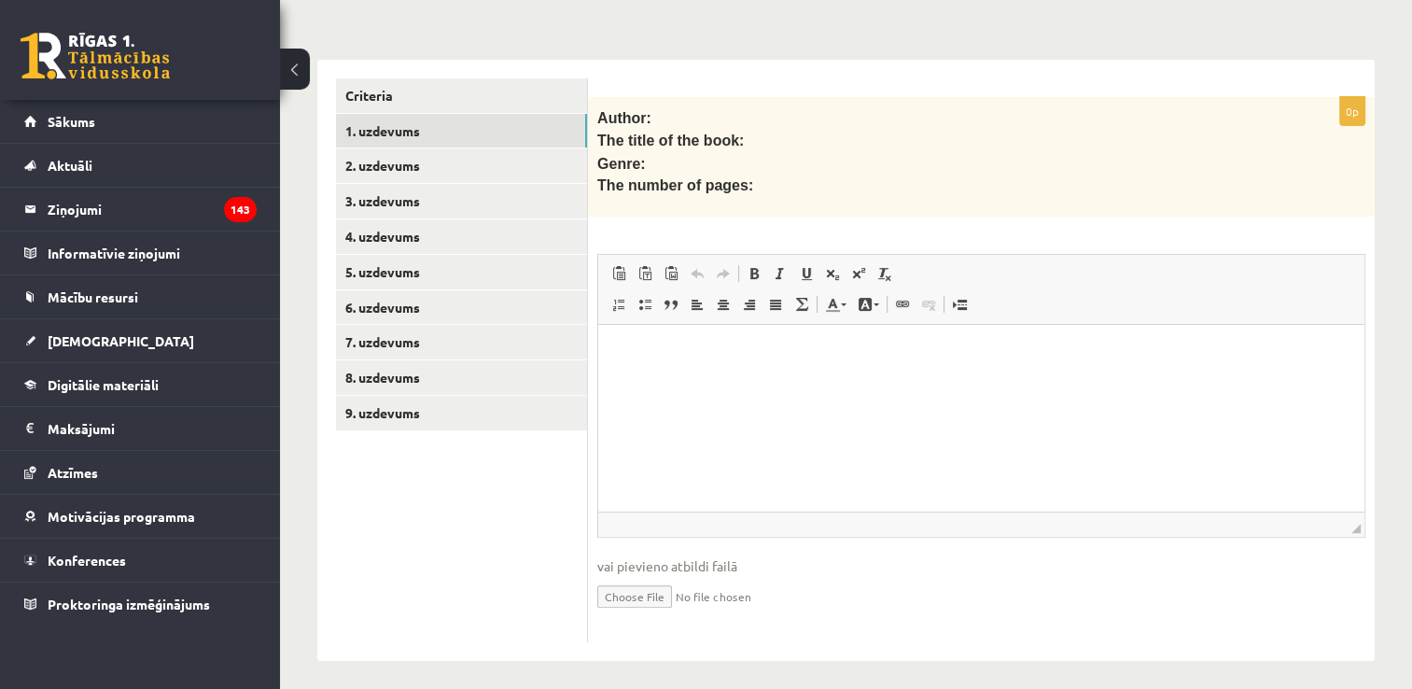
click at [639, 586] on input "file" at bounding box center [981, 595] width 768 height 38
type input "**********"
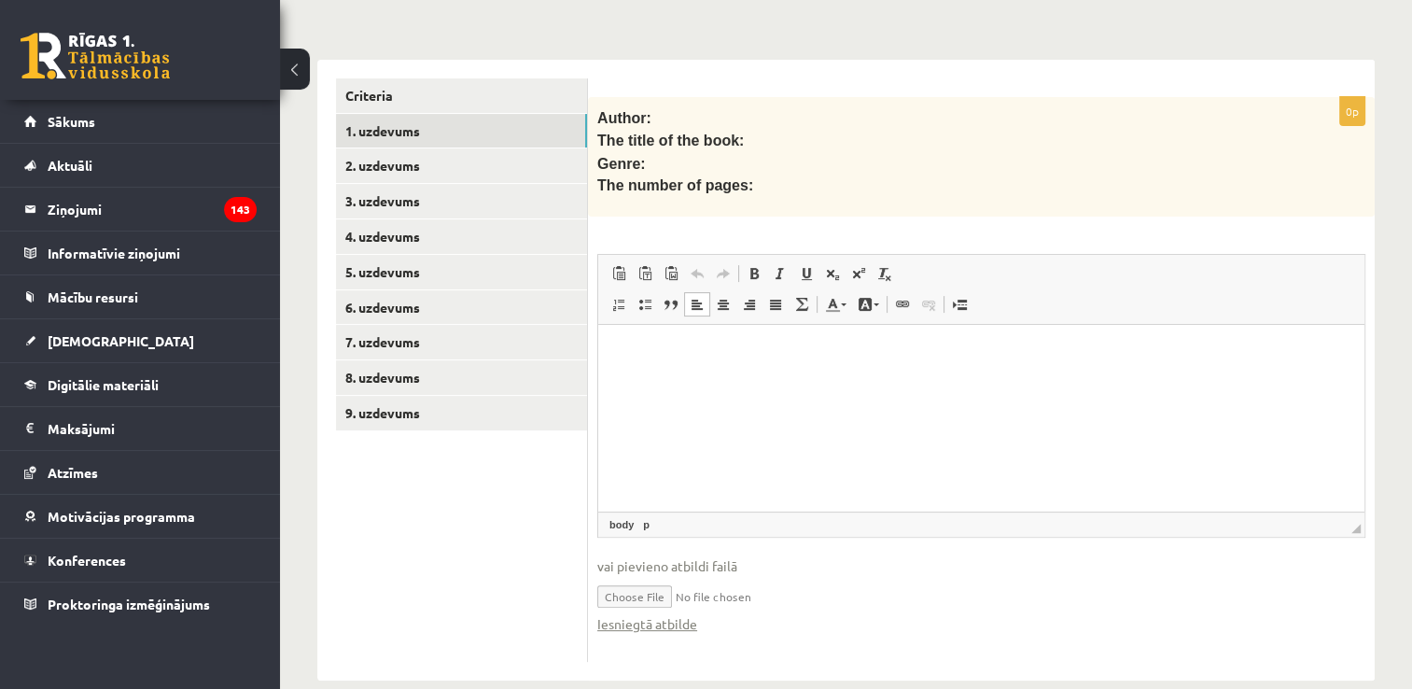
click at [765, 358] on p "Bagātinātā teksta redaktors, wiswyg-editor-user-answer-47434017221380" at bounding box center [981, 353] width 729 height 20
drag, startPoint x: 765, startPoint y: 358, endPoint x: 602, endPoint y: 369, distance: 163.6
click at [602, 369] on html "**********" at bounding box center [981, 353] width 766 height 57
click at [747, 266] on span at bounding box center [754, 273] width 15 height 15
click at [514, 514] on ul "Criteria 1. uzdevums 2. uzdevums 3. uzdevums 4. uzdevums 5. uzdevums 6. uzdevum…" at bounding box center [462, 370] width 252 height 584
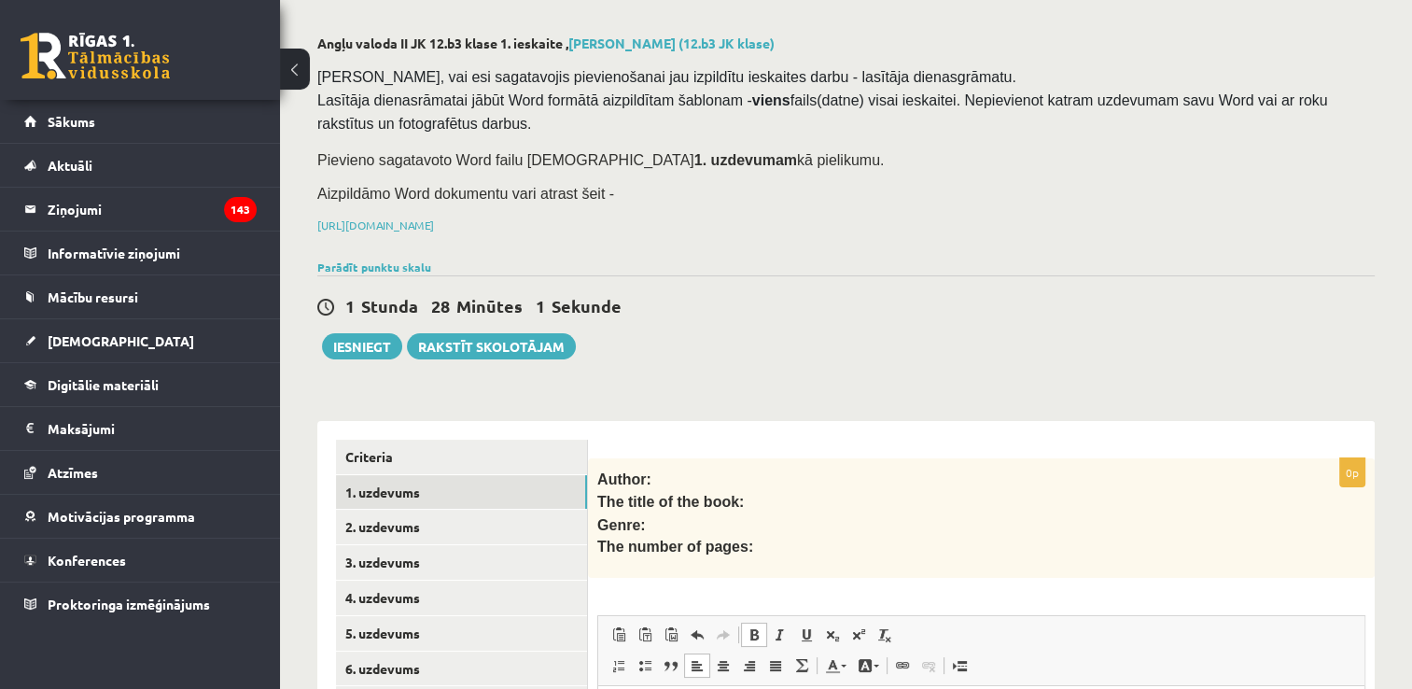
scroll to position [70, 0]
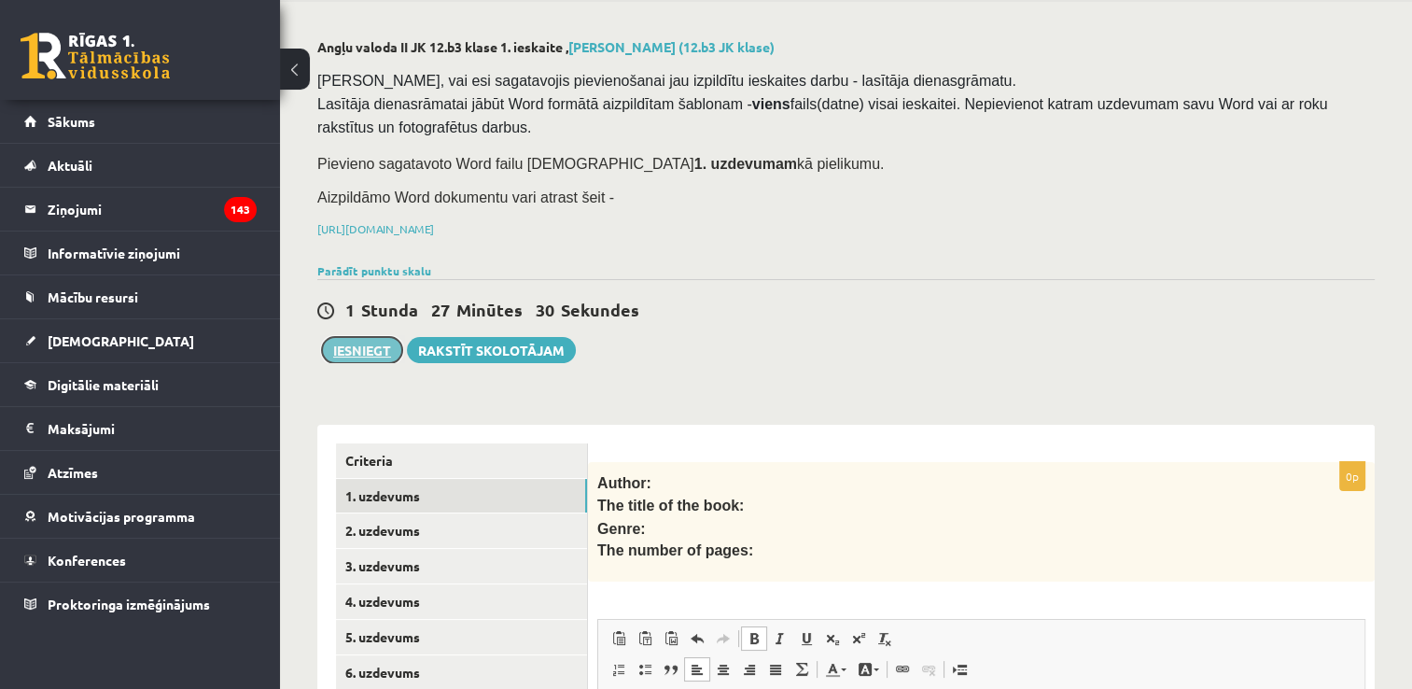
click at [372, 344] on button "Iesniegt" at bounding box center [362, 350] width 80 height 26
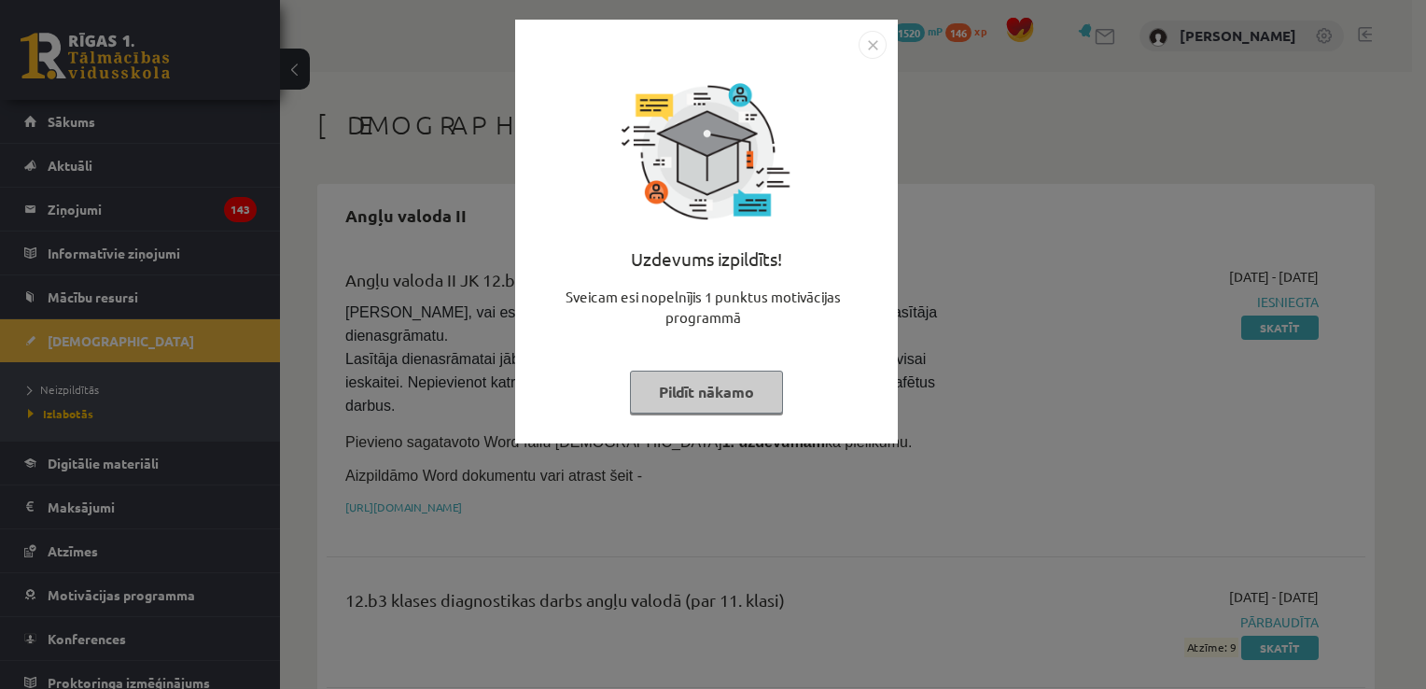
click at [881, 47] on img "Close" at bounding box center [873, 45] width 28 height 28
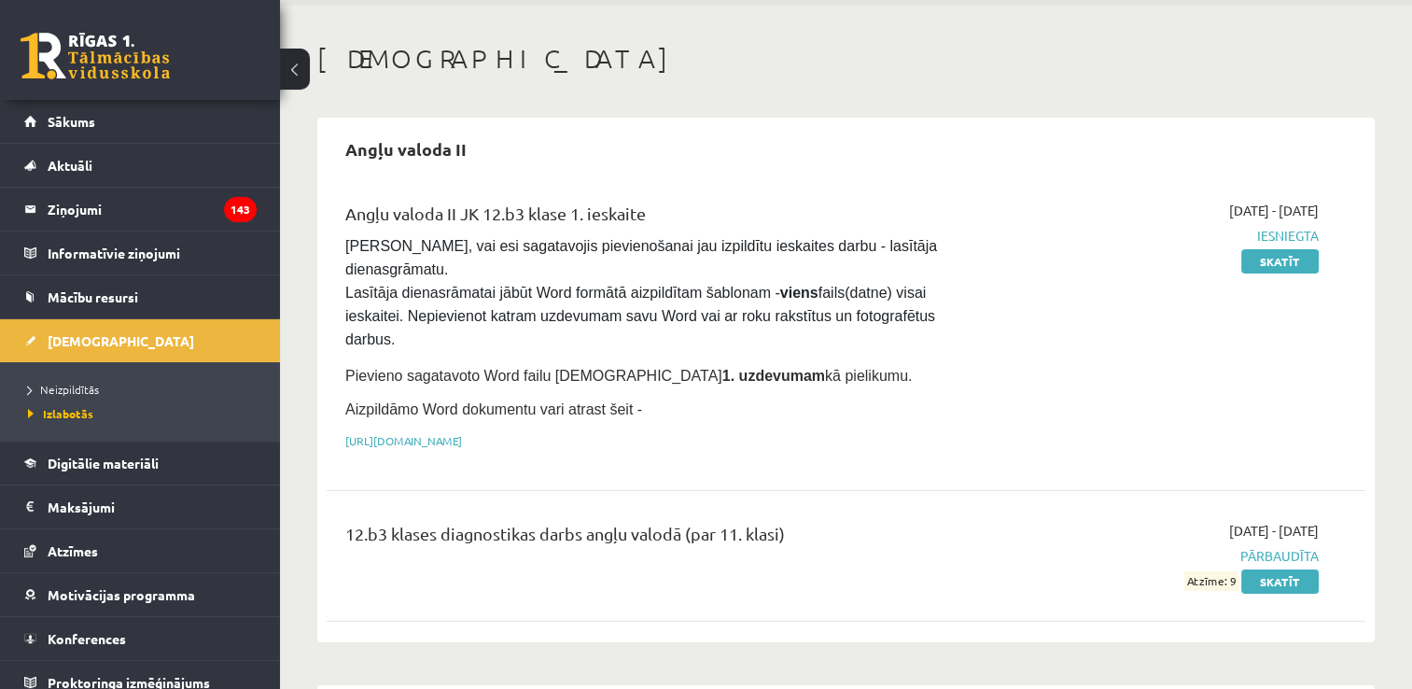
scroll to position [67, 0]
click at [82, 383] on span "Neizpildītās" at bounding box center [63, 389] width 71 height 15
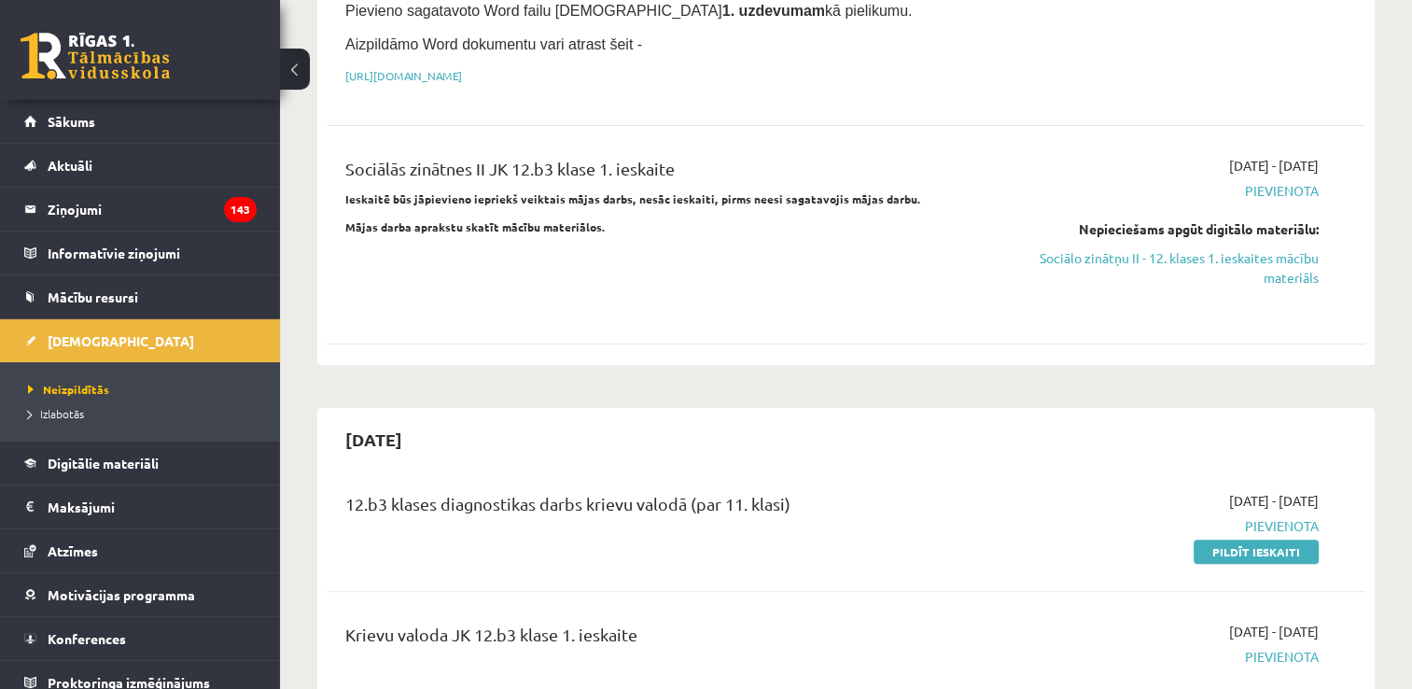
scroll to position [432, 0]
click at [135, 475] on link "Digitālie materiāli" at bounding box center [140, 462] width 232 height 43
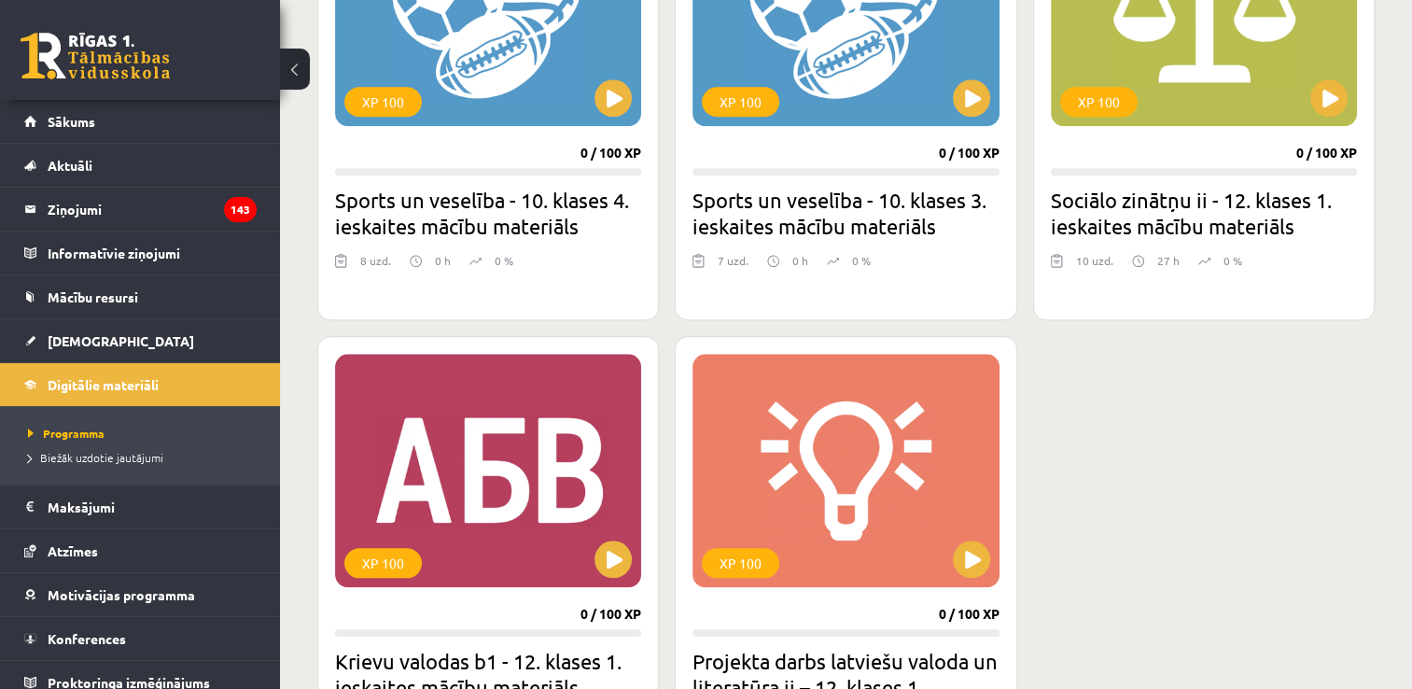
scroll to position [1842, 0]
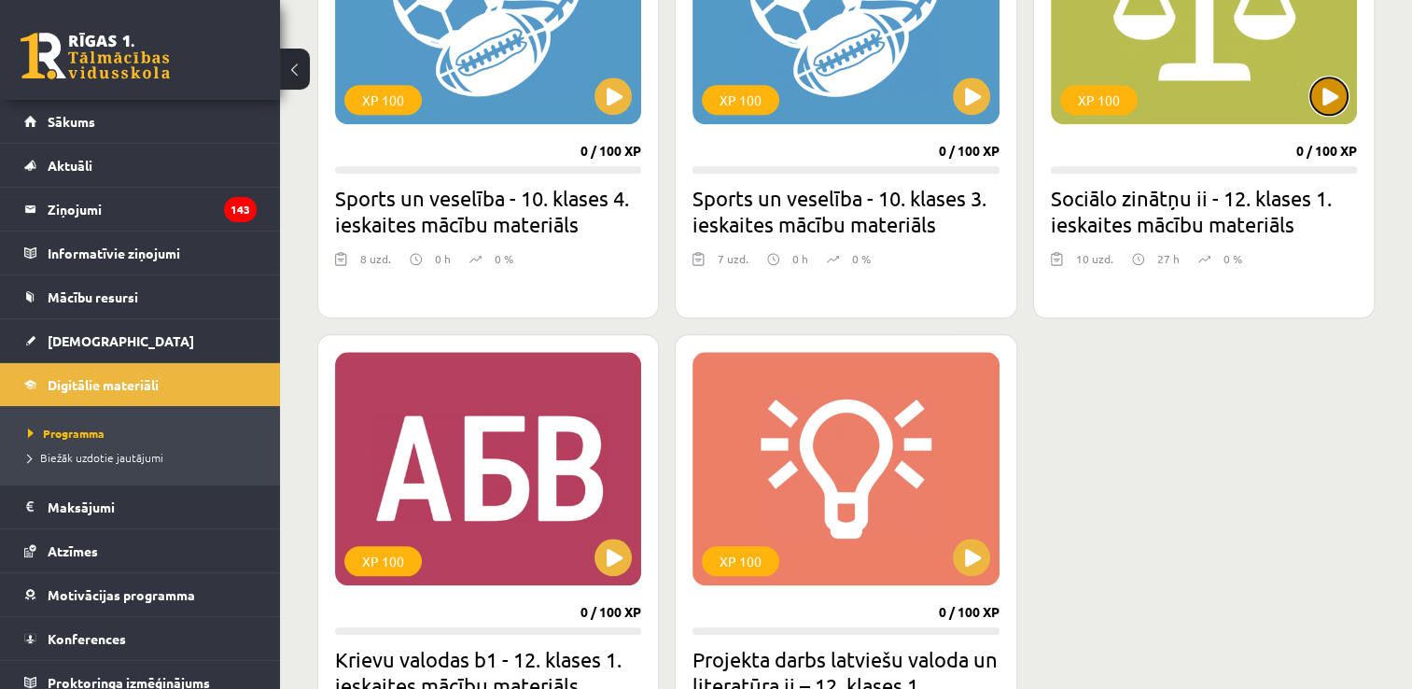
click at [1337, 110] on button at bounding box center [1328, 95] width 37 height 37
click at [1118, 96] on div "XP 100" at bounding box center [1098, 100] width 77 height 30
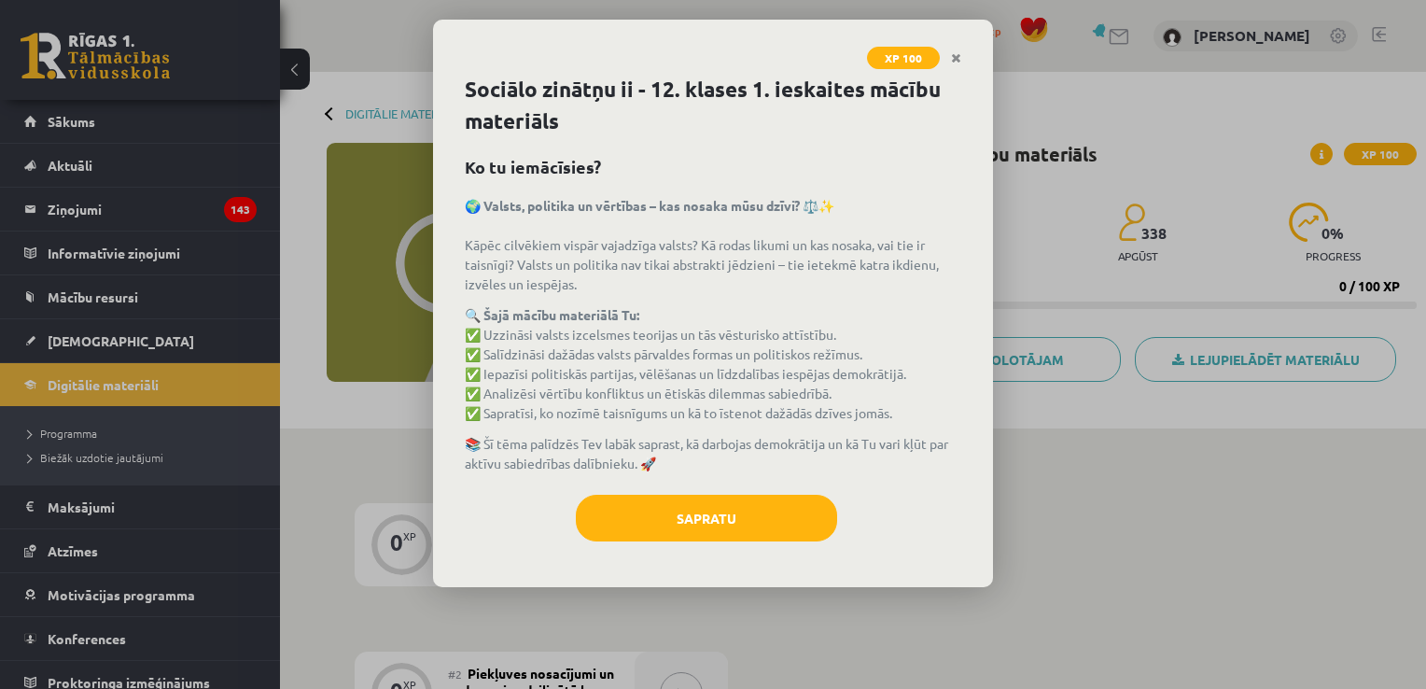
click at [1260, 532] on div "XP 100 Sociālo zinātņu ii - 12. klases 1. ieskaites mācību materiāls Ko tu iemā…" at bounding box center [713, 344] width 1426 height 689
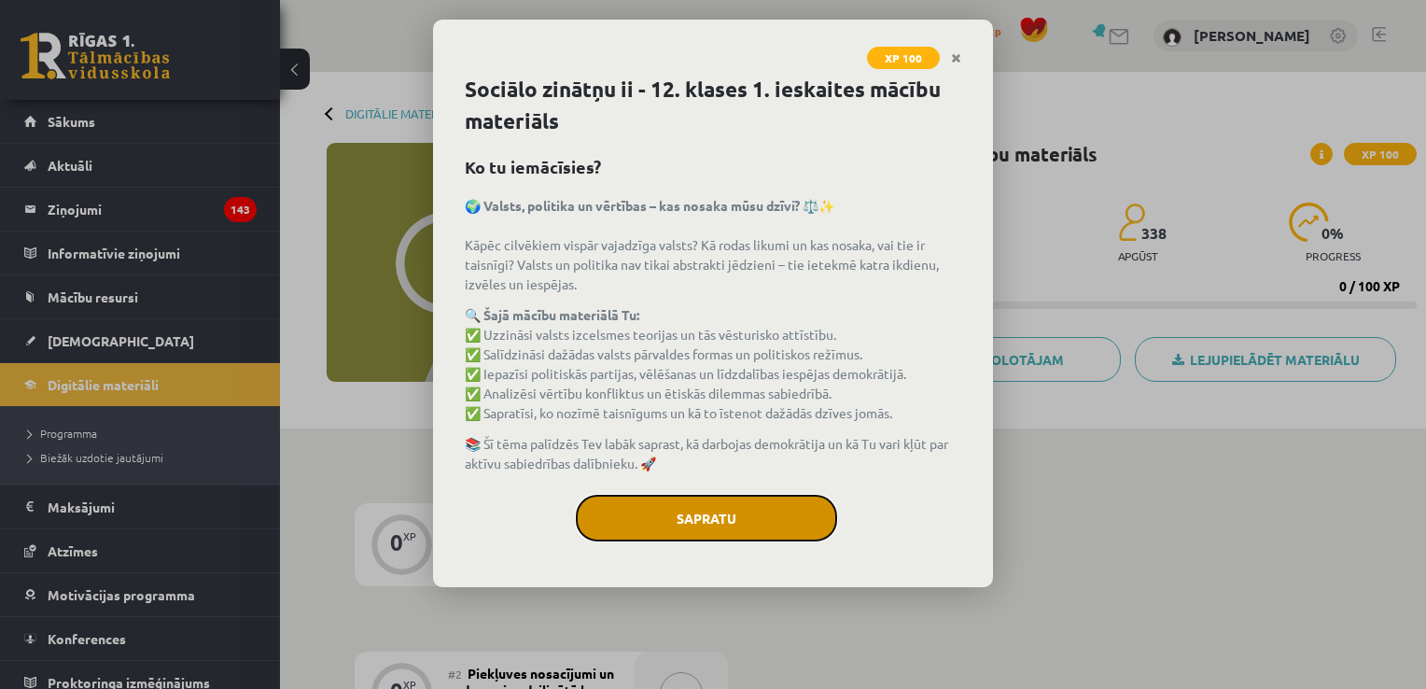
click at [780, 528] on button "Sapratu" at bounding box center [706, 518] width 261 height 47
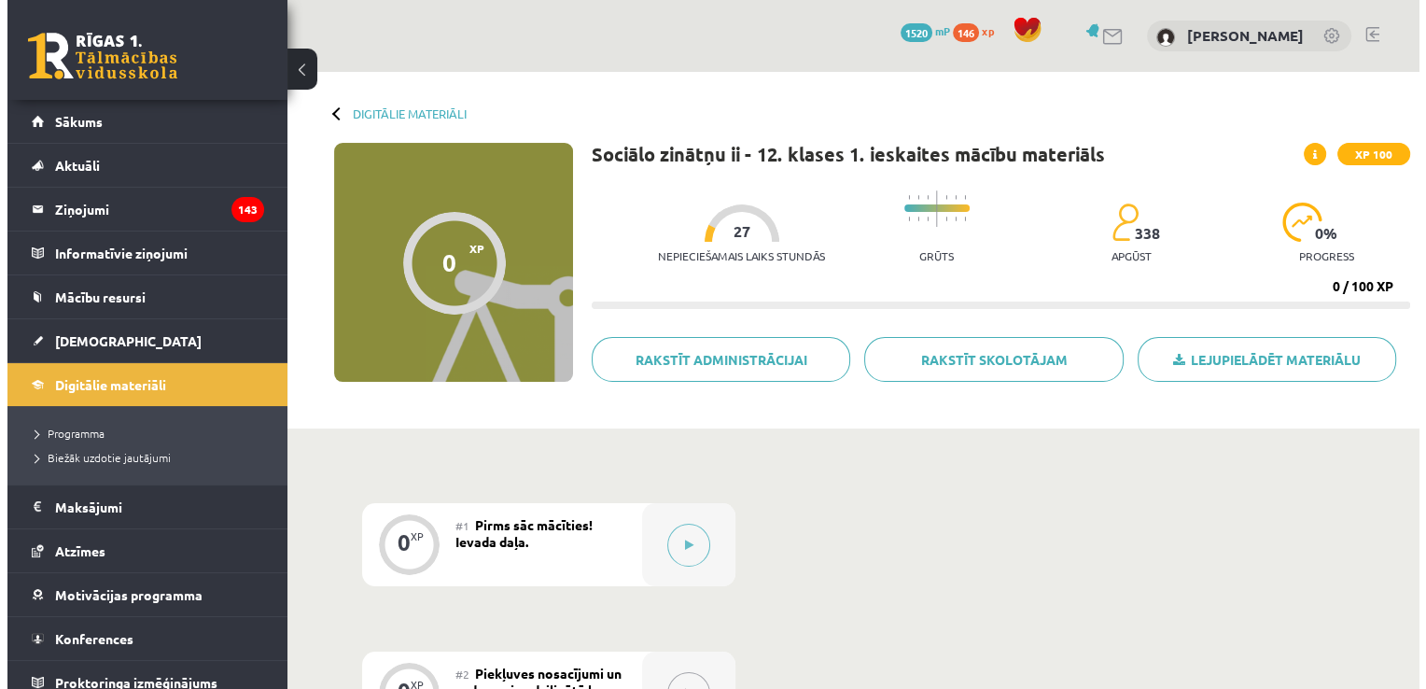
scroll to position [15, 0]
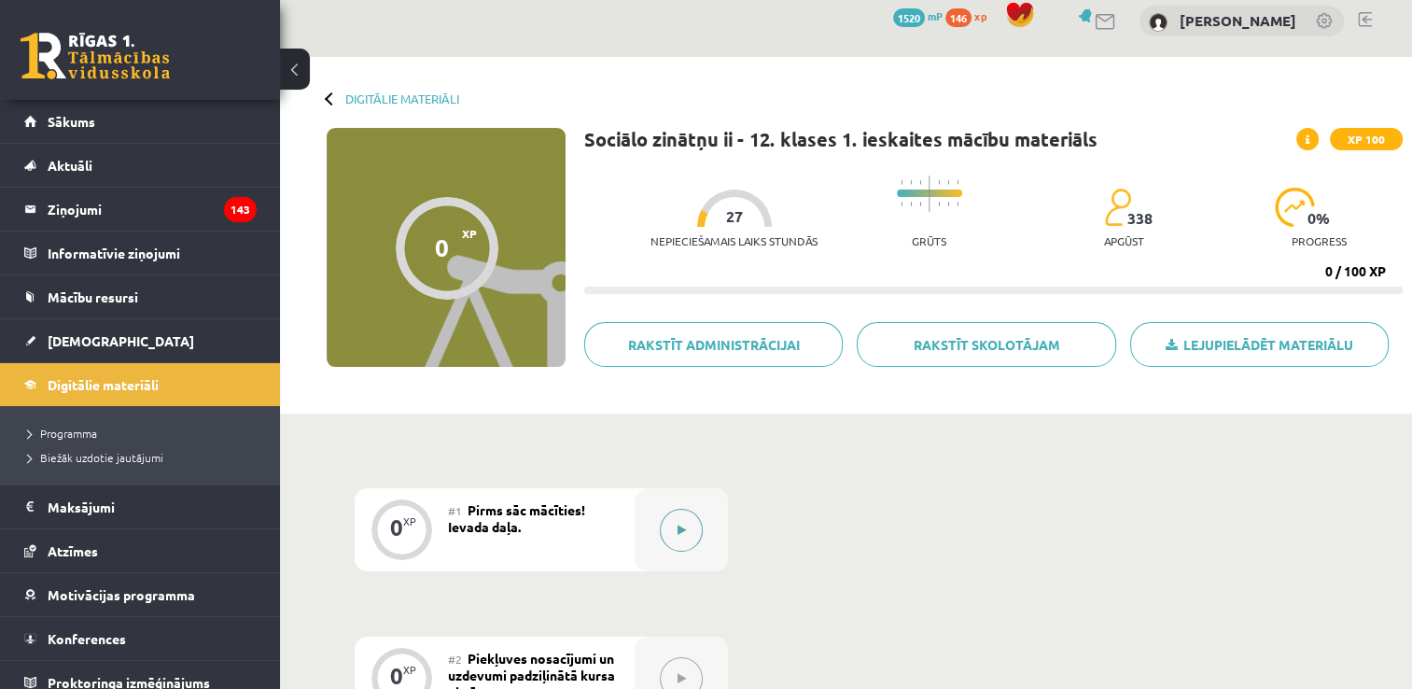
click at [678, 524] on icon at bounding box center [682, 529] width 8 height 11
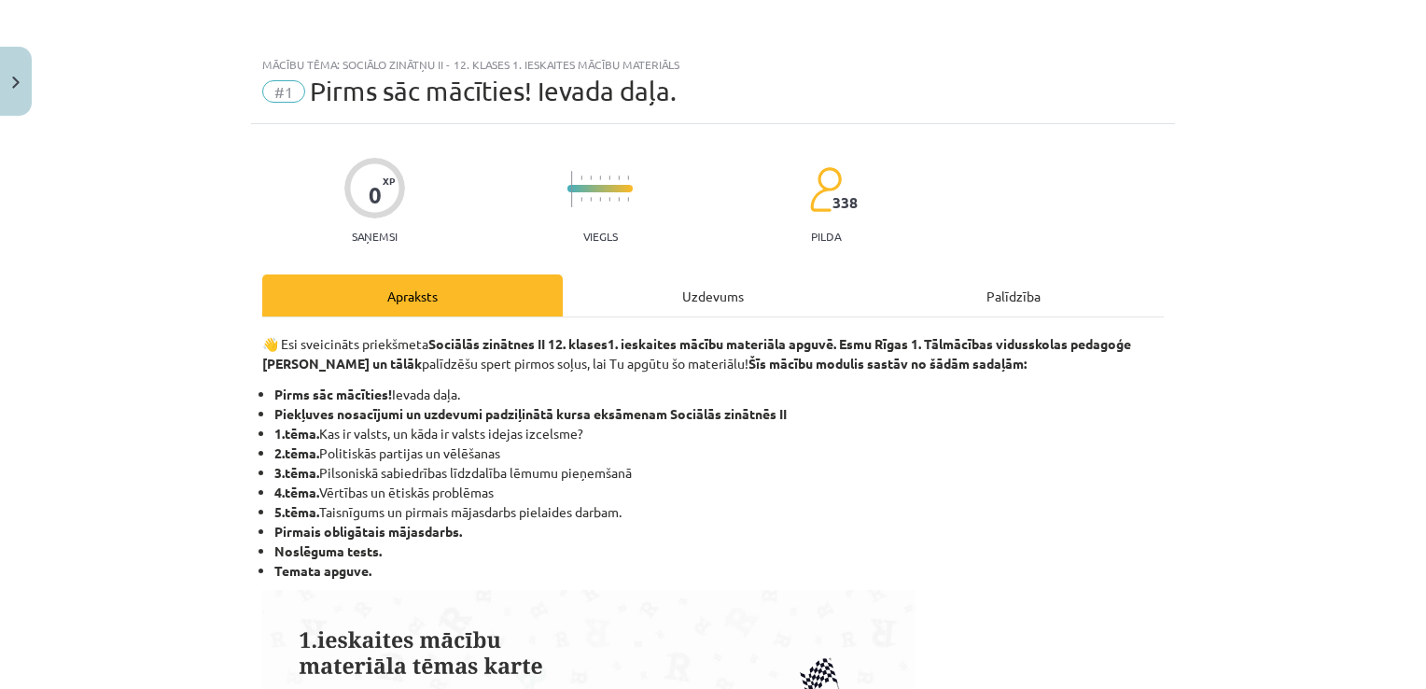
click at [706, 289] on div "Uzdevums" at bounding box center [713, 295] width 300 height 42
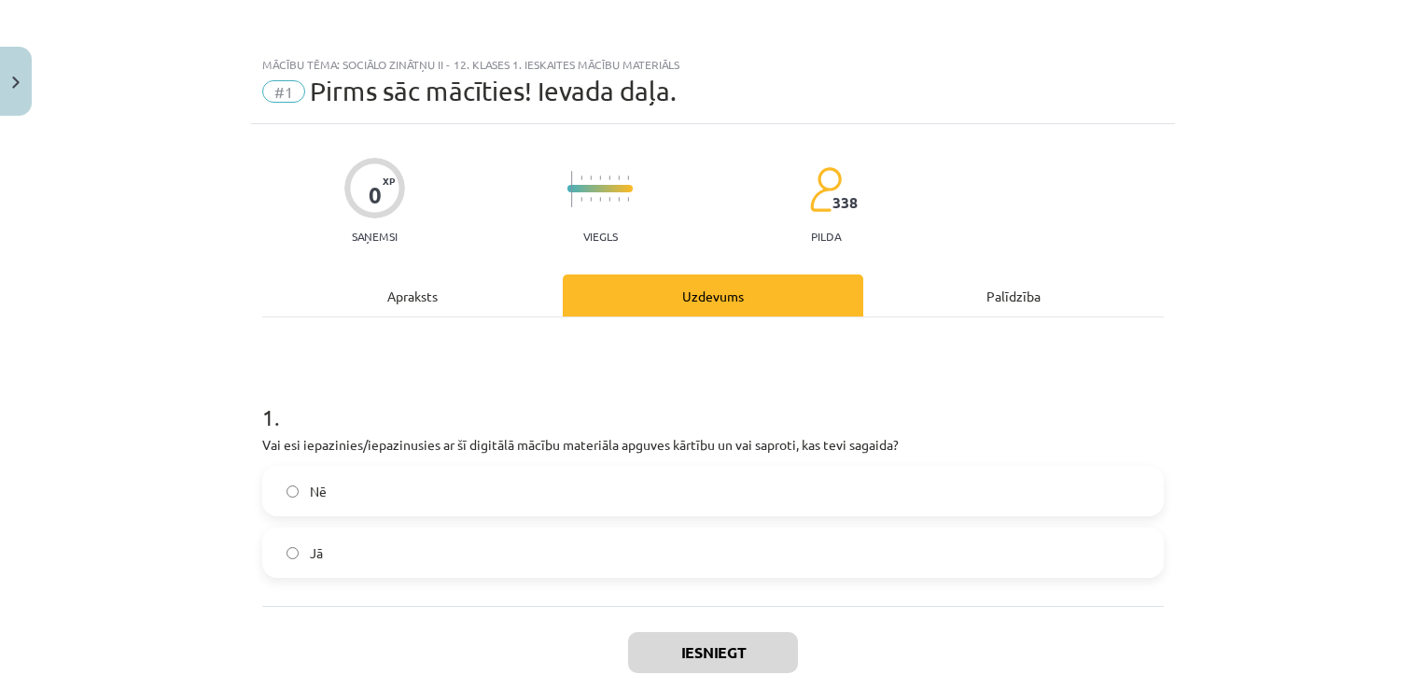
scroll to position [47, 0]
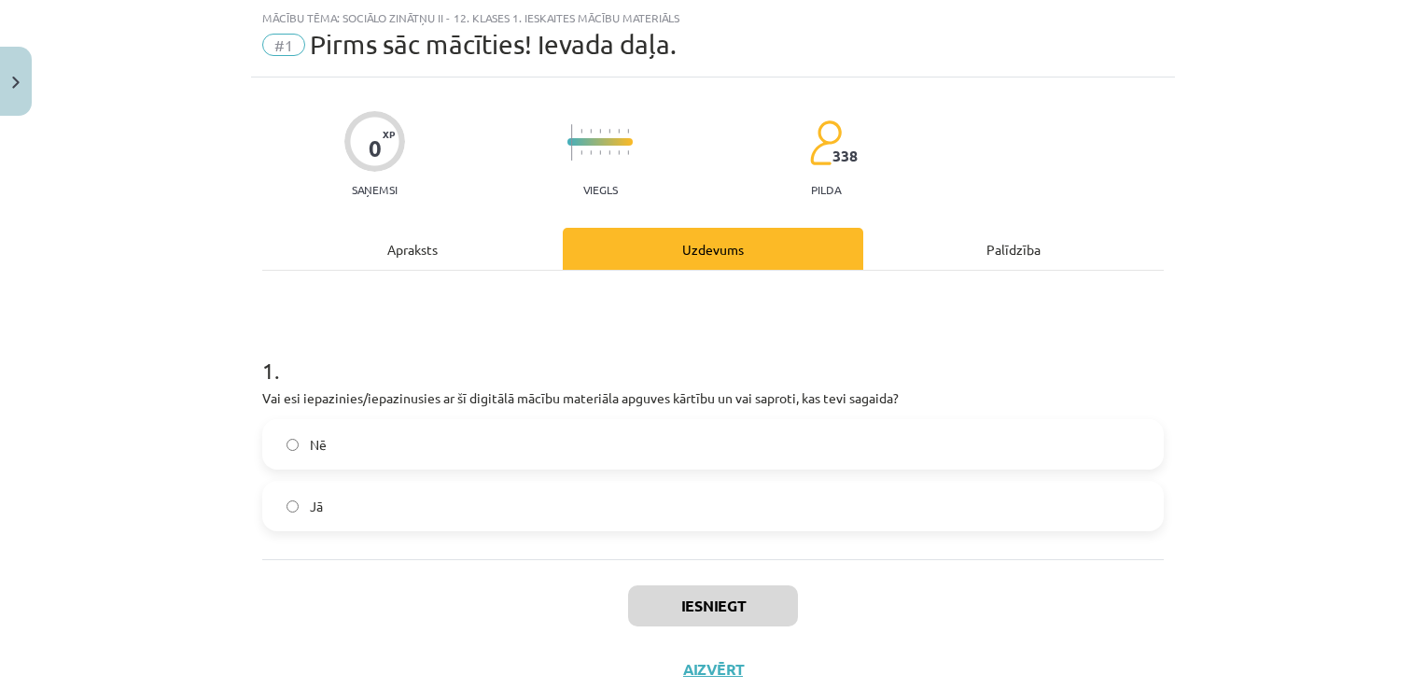
click at [590, 506] on label "Jā" at bounding box center [713, 505] width 898 height 47
click at [676, 610] on button "Iesniegt" at bounding box center [713, 605] width 170 height 41
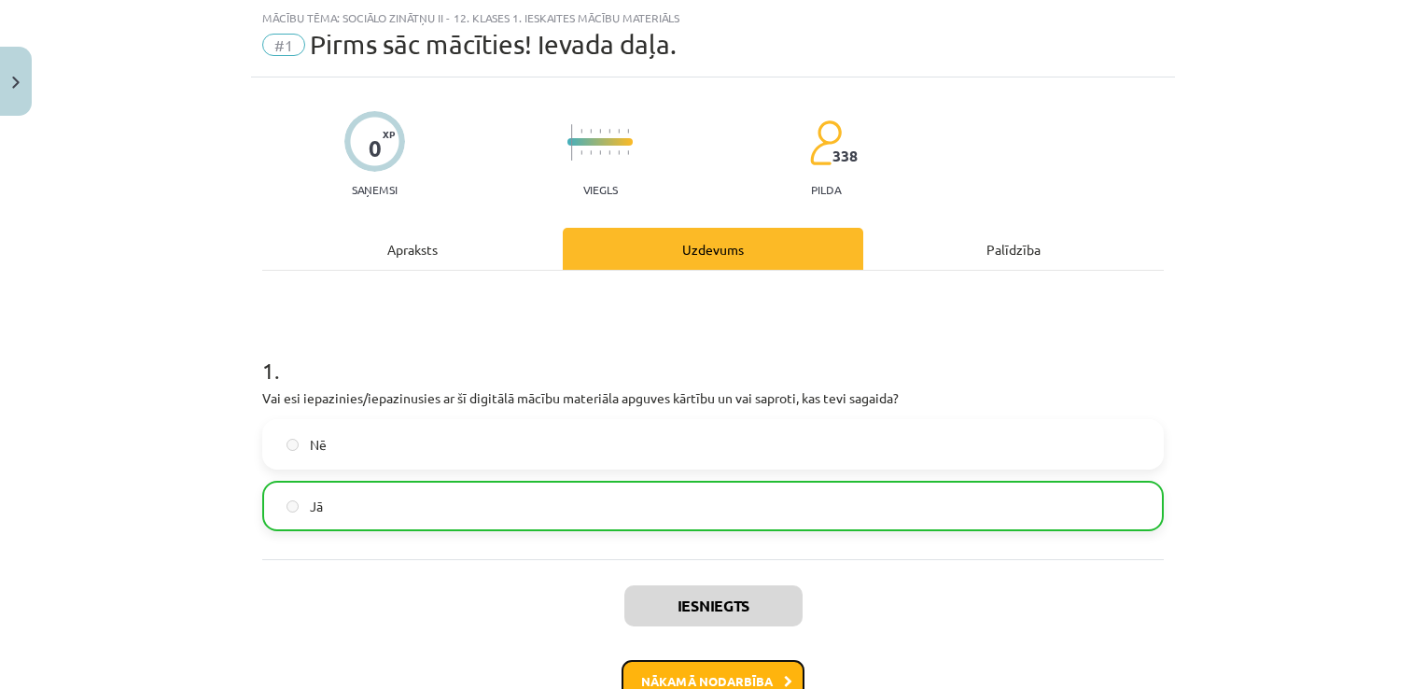
click at [717, 663] on button "Nākamā nodarbība" at bounding box center [713, 681] width 183 height 43
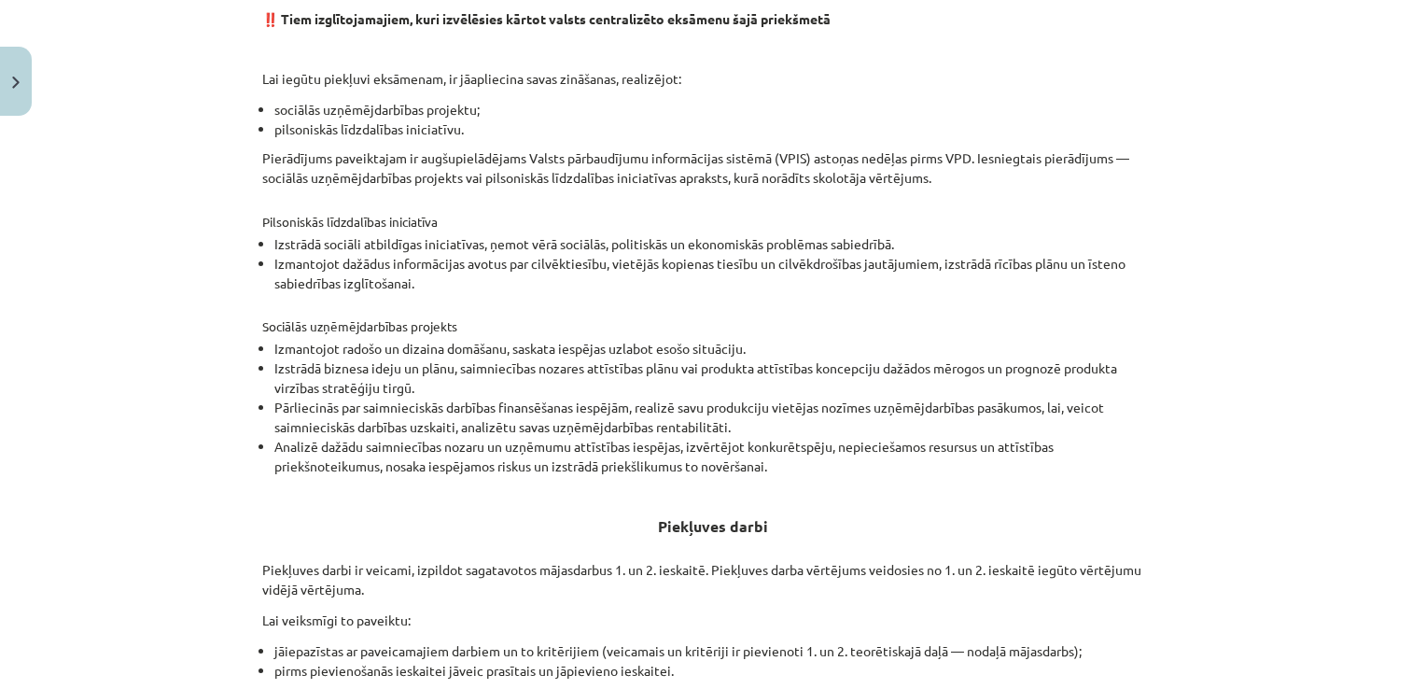
scroll to position [0, 0]
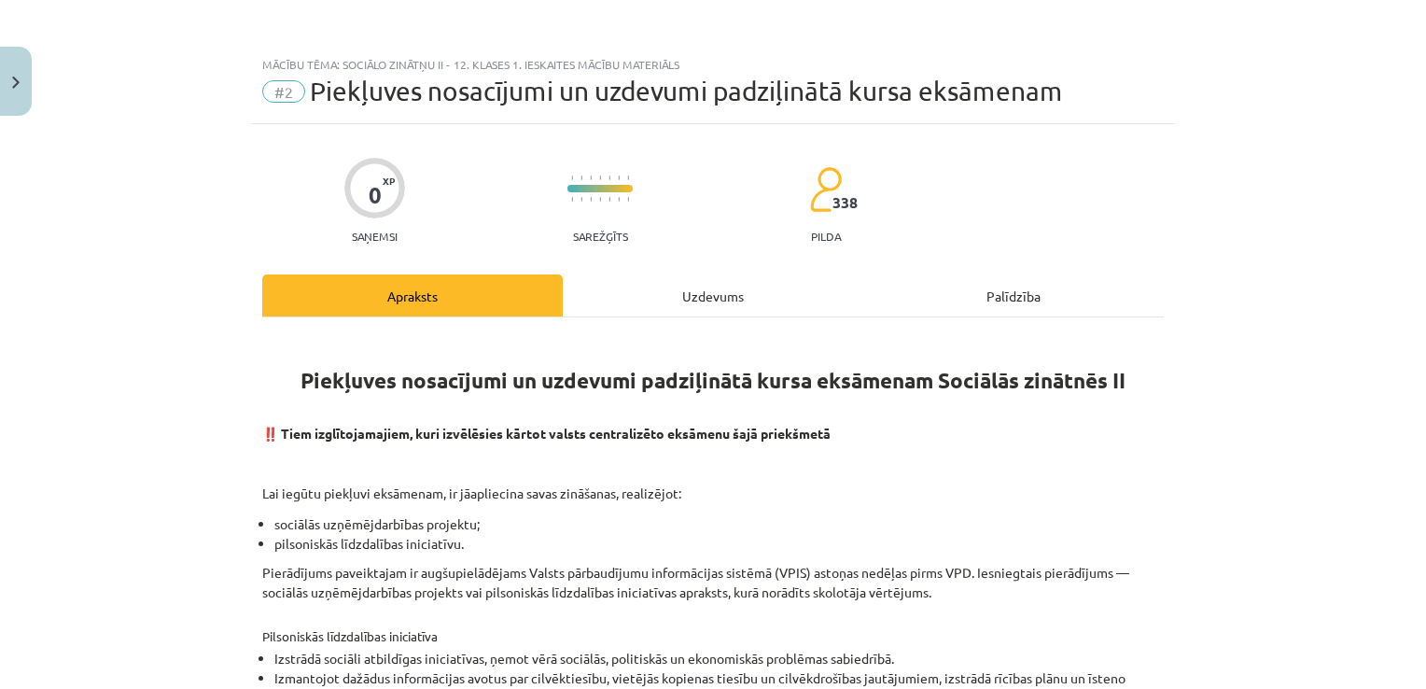
click at [716, 295] on div "Uzdevums" at bounding box center [713, 295] width 300 height 42
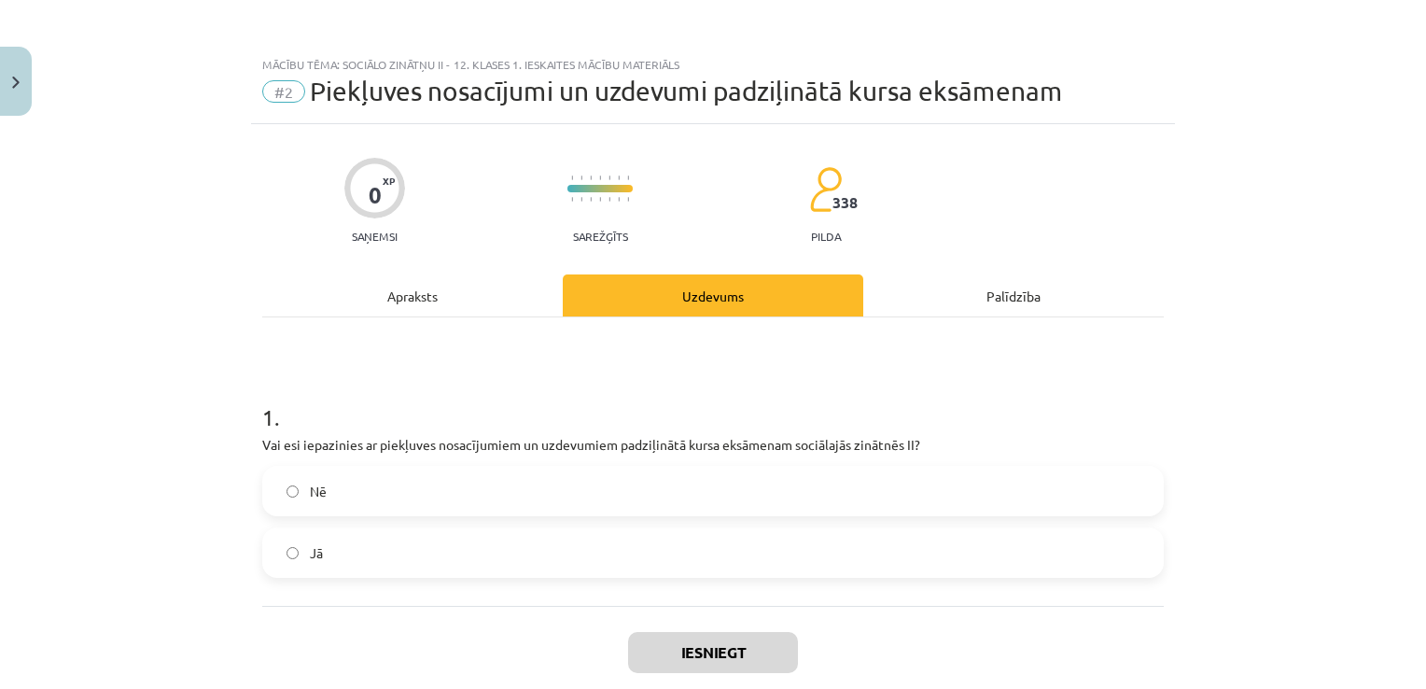
scroll to position [47, 0]
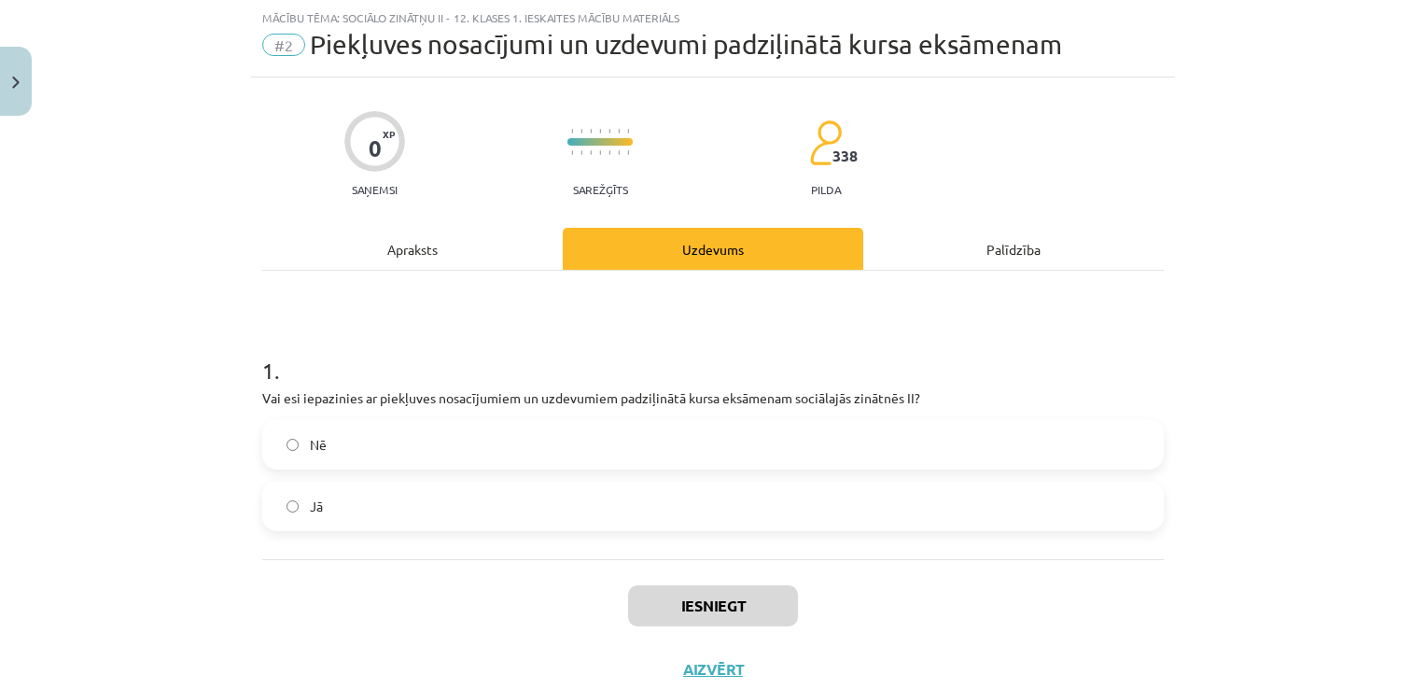
click at [513, 499] on label "Jā" at bounding box center [713, 505] width 898 height 47
click at [719, 628] on div "Iesniegt Aizvērt" at bounding box center [712, 624] width 901 height 131
click at [718, 593] on button "Iesniegt" at bounding box center [713, 605] width 170 height 41
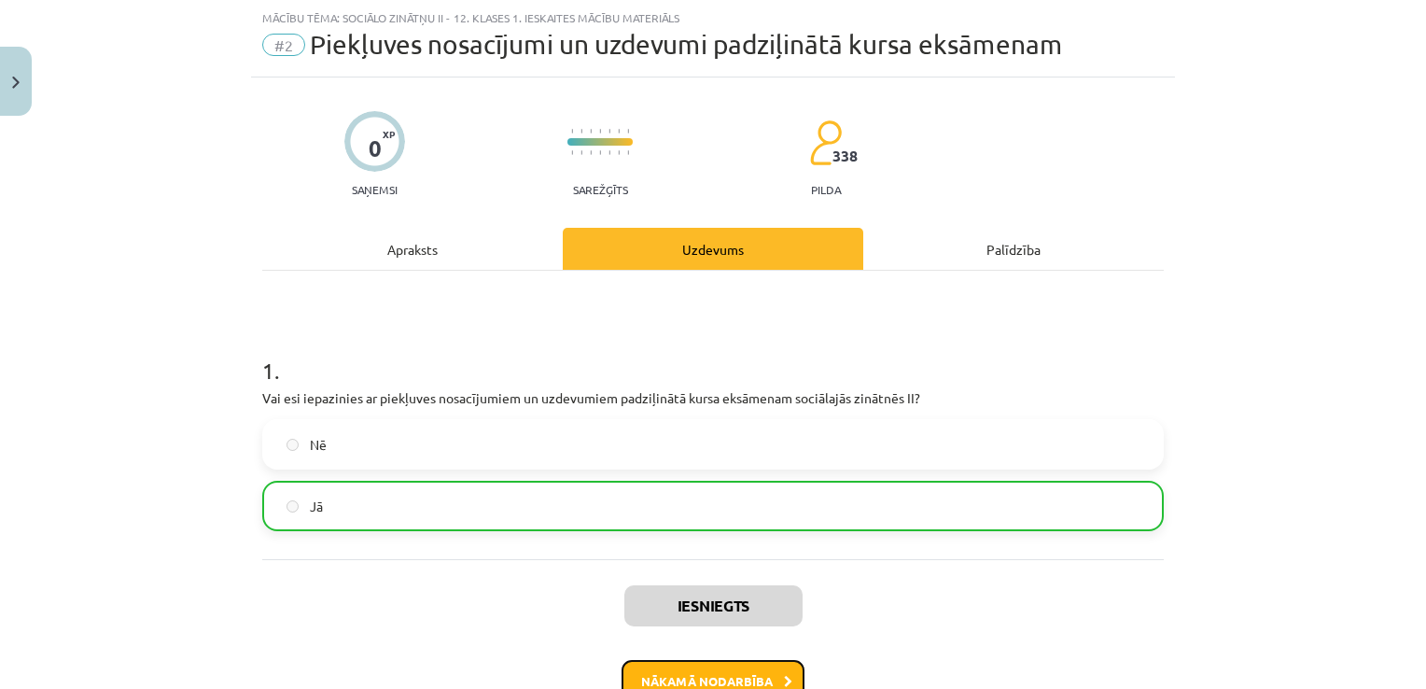
click at [749, 666] on button "Nākamā nodarbība" at bounding box center [713, 681] width 183 height 43
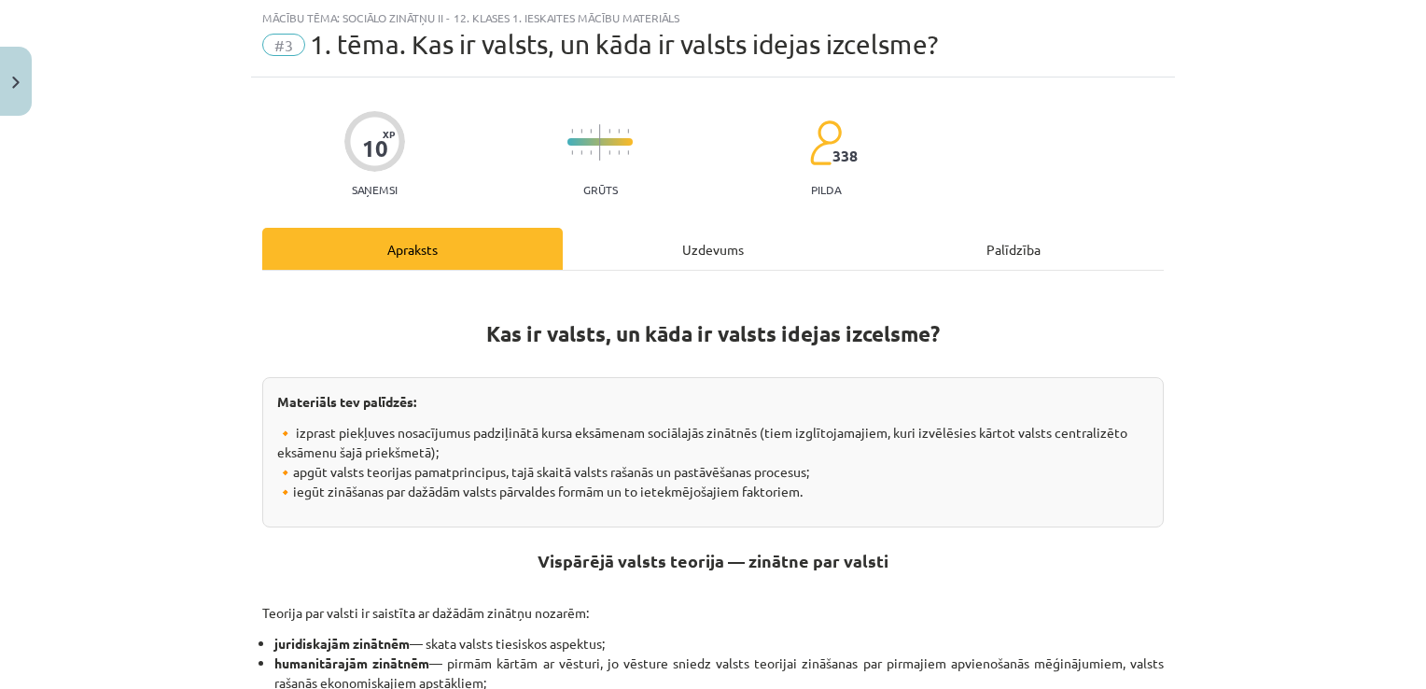
click at [702, 241] on div "Uzdevums" at bounding box center [713, 249] width 300 height 42
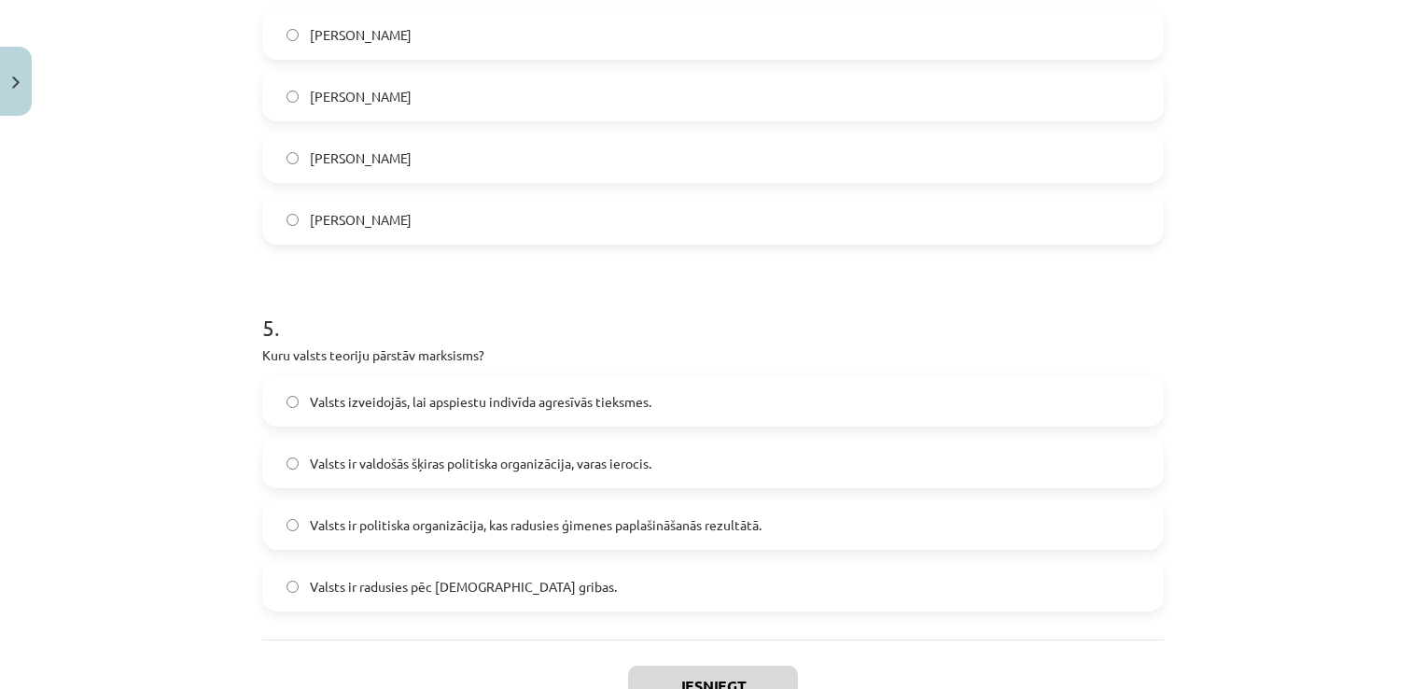
scroll to position [1695, 0]
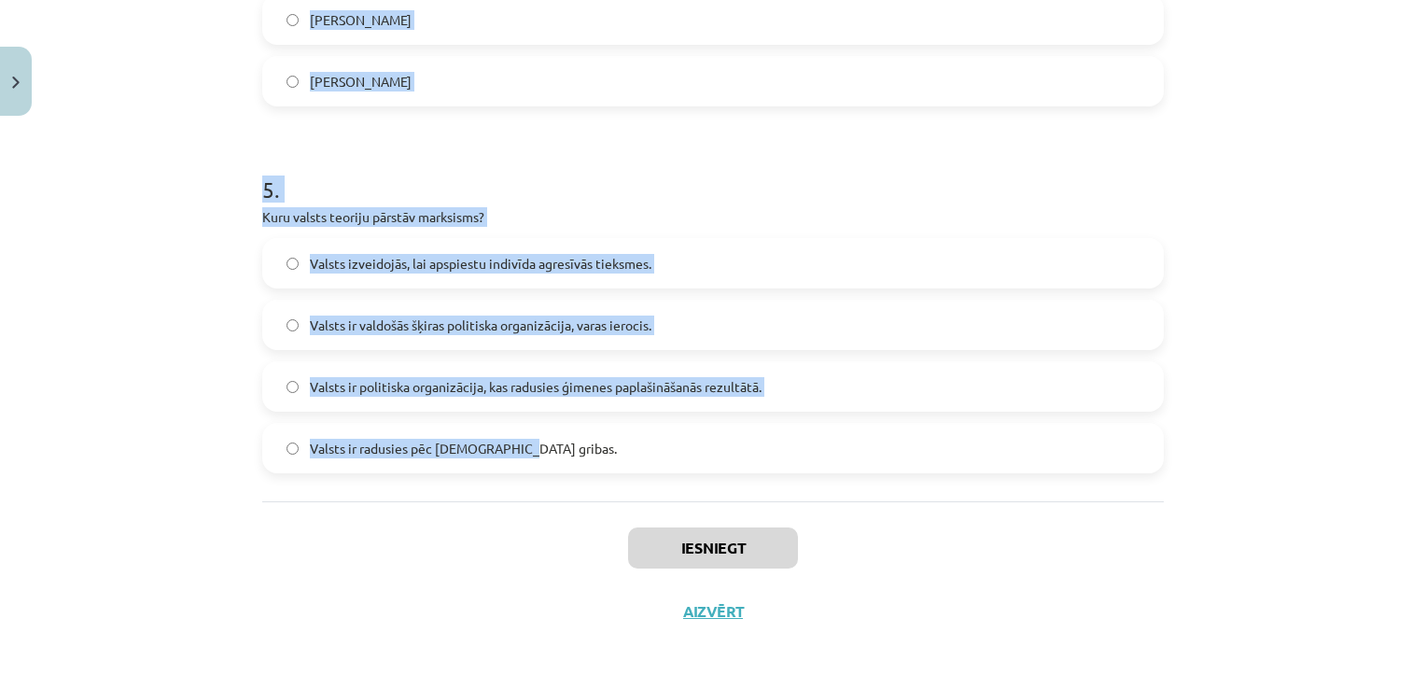
drag, startPoint x: 253, startPoint y: 106, endPoint x: 714, endPoint y: 472, distance: 588.5
copy form "0 . Lore ip dol sitame consectet adipis elitsedd eiusmo te incididuntut labo, e…"
click at [157, 361] on div "Mācību tēma: Sociālo zinātņu ii - 12. klases 1. ieskaites mācību materiāls #3 1…" at bounding box center [713, 344] width 1426 height 689
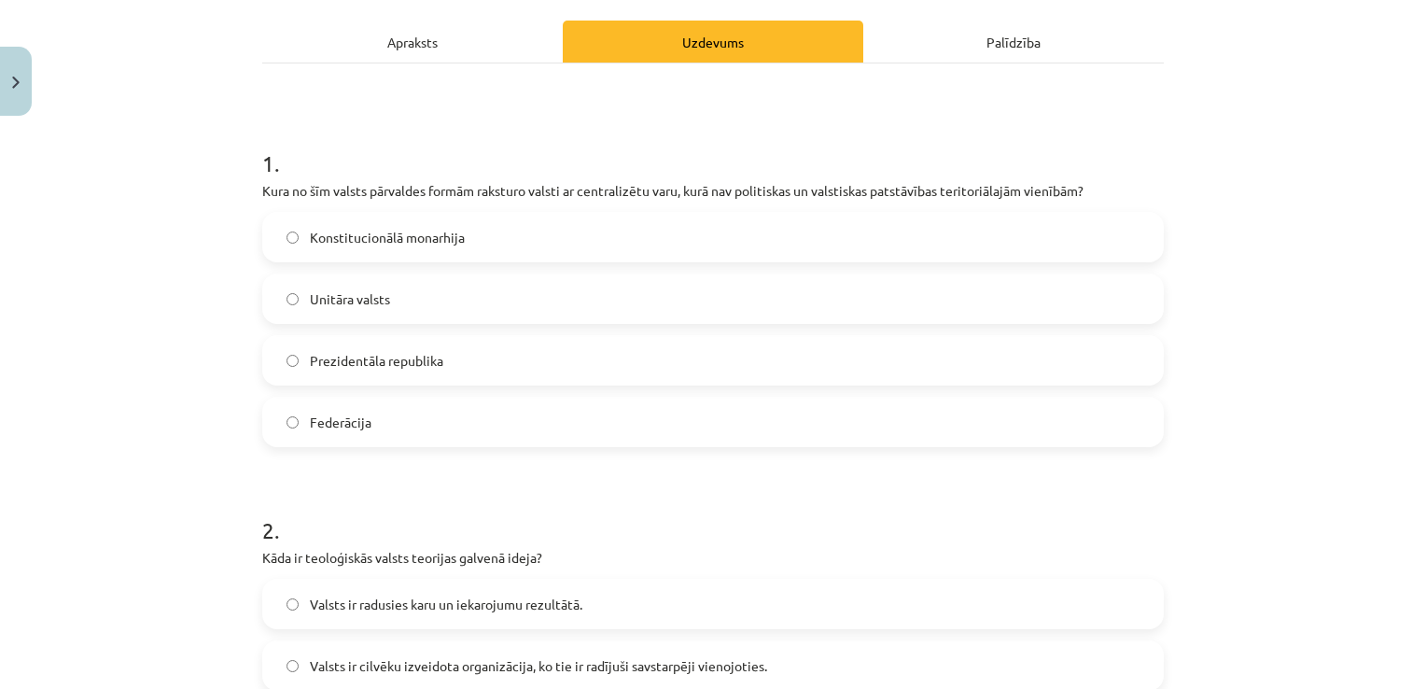
scroll to position [257, 0]
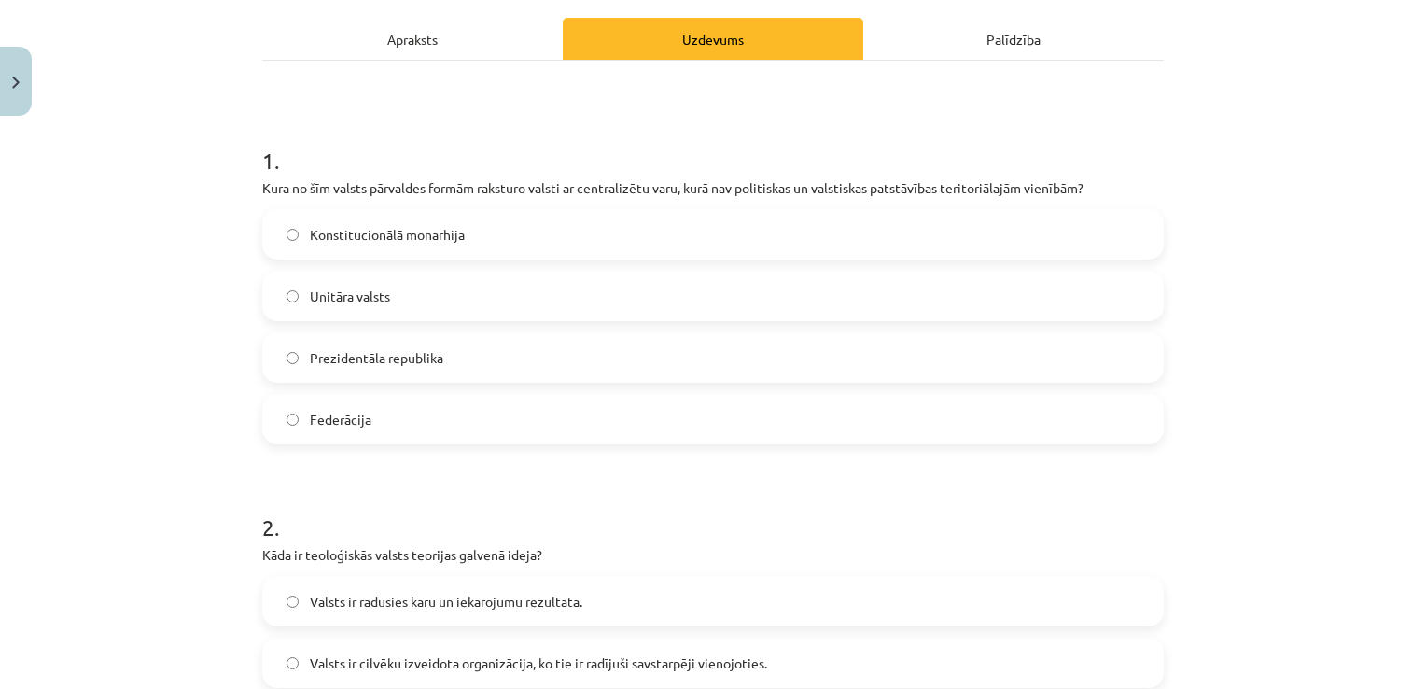
click at [407, 291] on label "Unitāra valsts" at bounding box center [713, 296] width 898 height 47
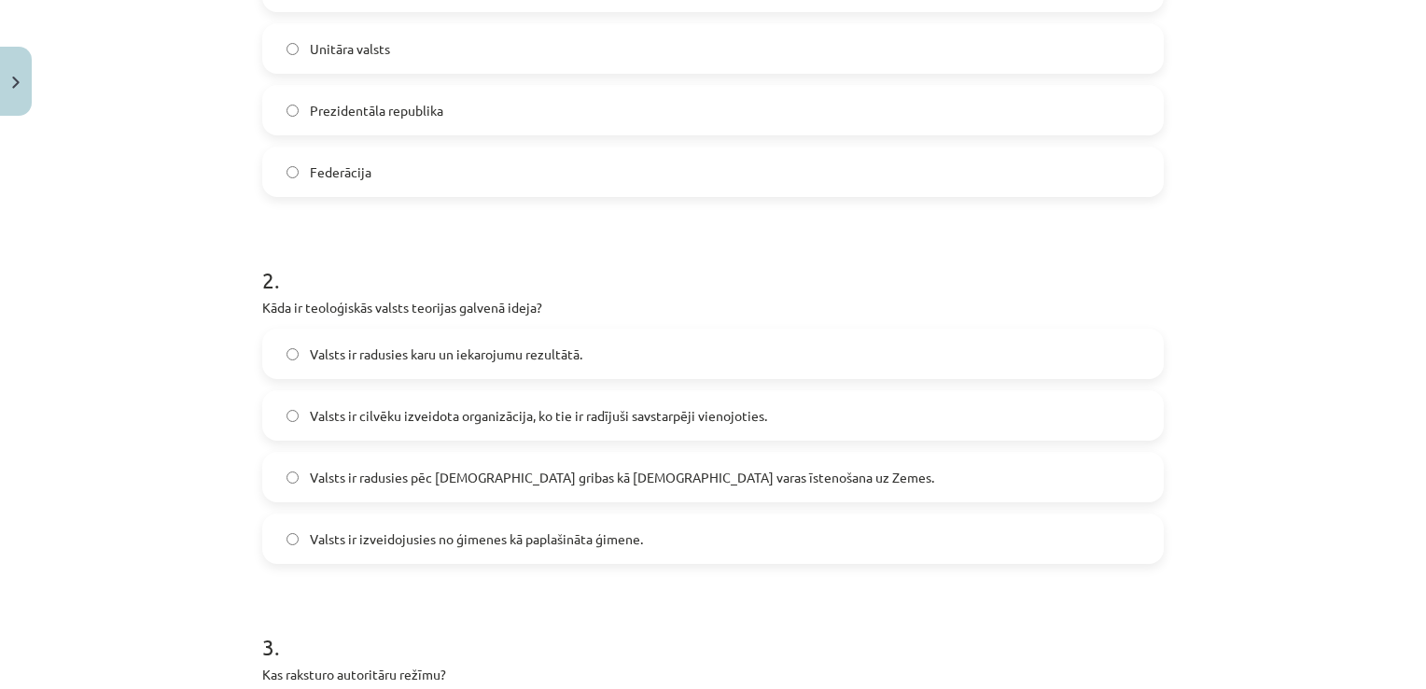
scroll to position [507, 0]
click at [441, 465] on span "Valsts ir radusies pēc [DEMOGRAPHIC_DATA] gribas kā [DEMOGRAPHIC_DATA] varas īs…" at bounding box center [622, 475] width 624 height 20
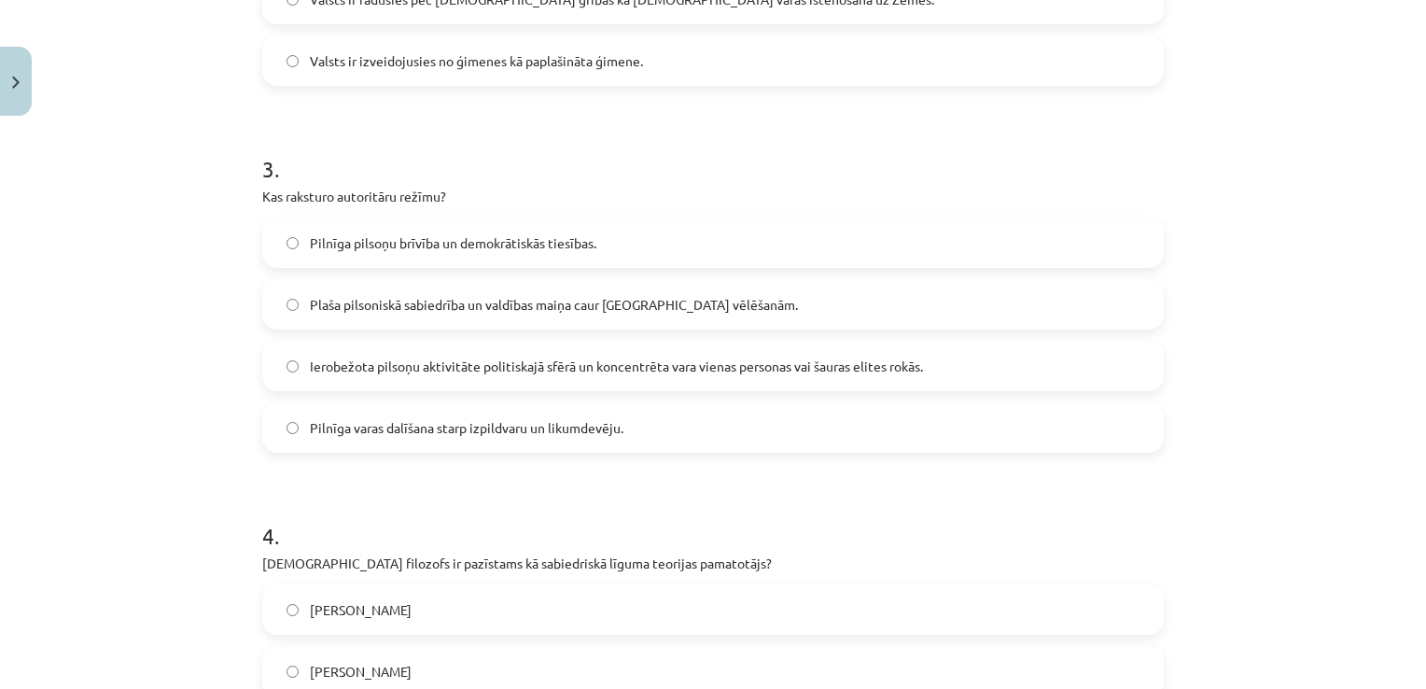
scroll to position [985, 0]
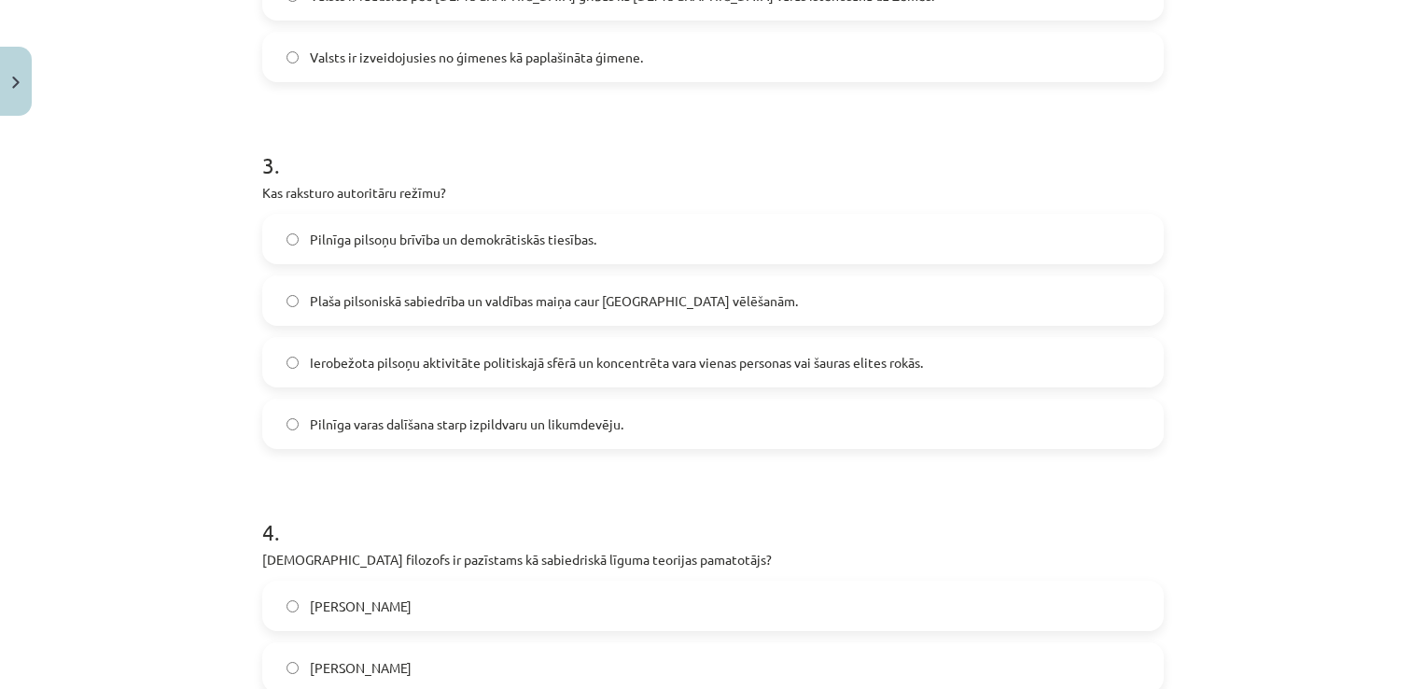
click at [343, 364] on span "Ierobežota pilsoņu aktivitāte politiskajā sfērā un koncentrēta vara vienas pers…" at bounding box center [616, 363] width 613 height 20
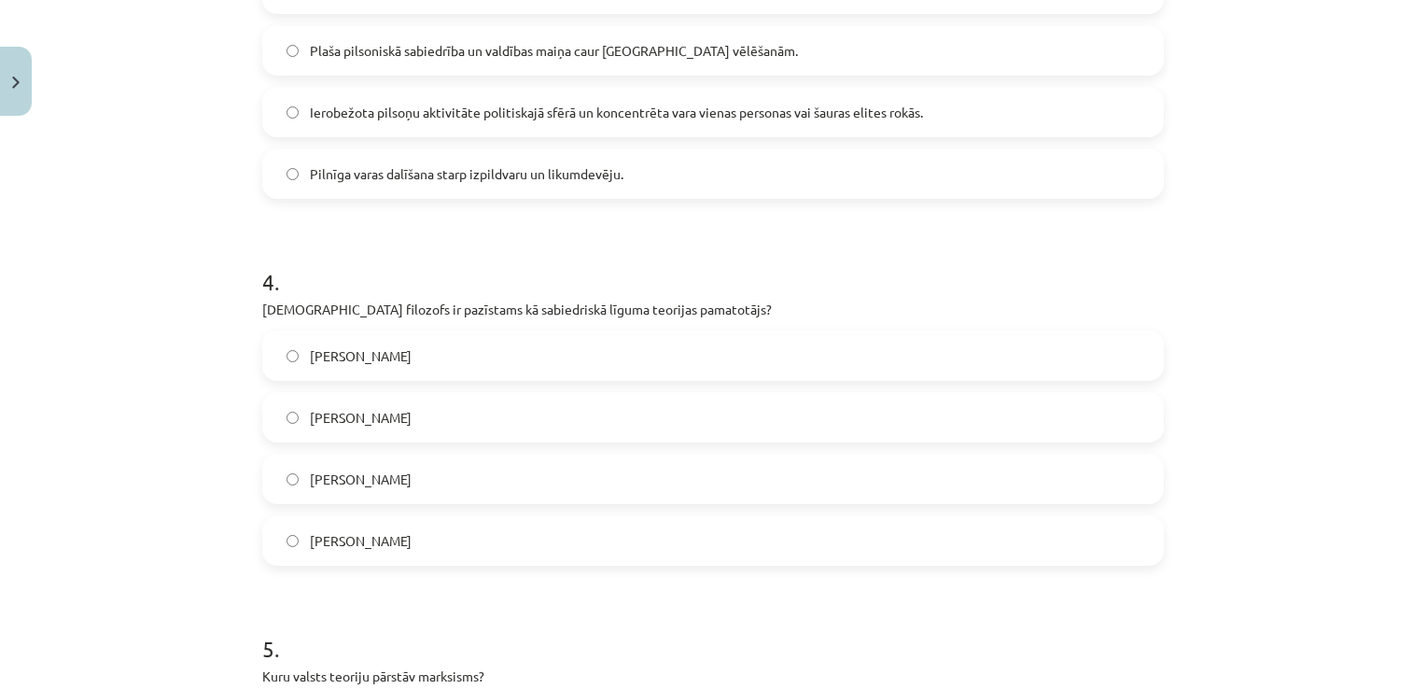
scroll to position [1236, 0]
click at [370, 414] on span "[PERSON_NAME]" at bounding box center [361, 418] width 102 height 20
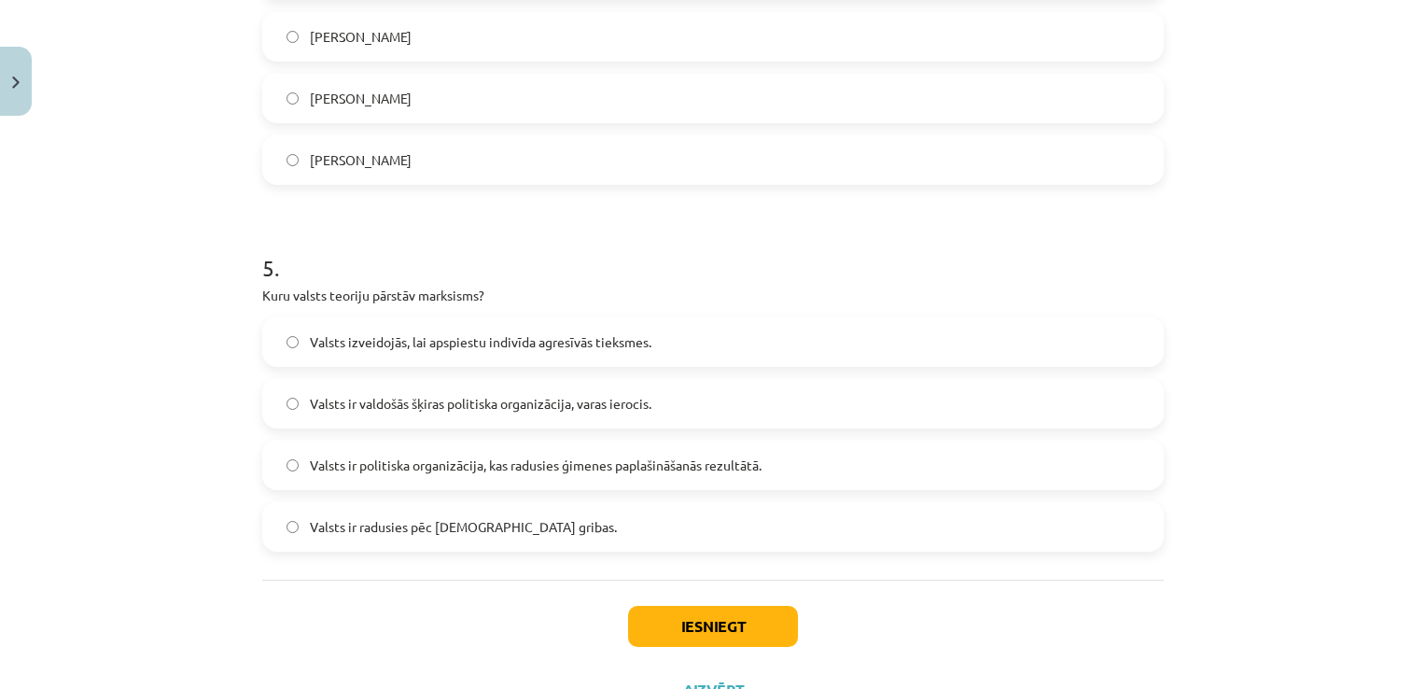
scroll to position [1616, 0]
click at [416, 409] on span "Valsts ir valdošās šķiras politiska organizācija, varas ierocis." at bounding box center [481, 404] width 342 height 20
click at [683, 611] on button "Iesniegt" at bounding box center [713, 626] width 170 height 41
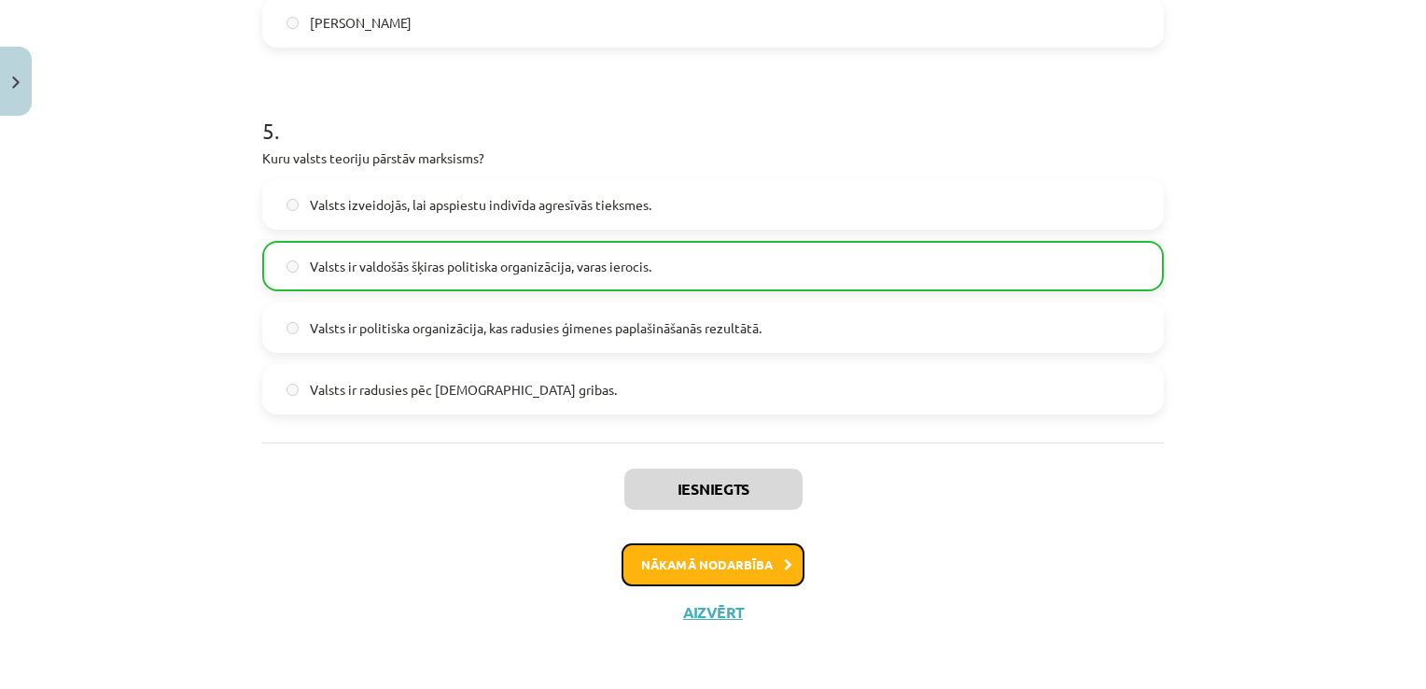
click at [683, 556] on button "Nākamā nodarbība" at bounding box center [713, 564] width 183 height 43
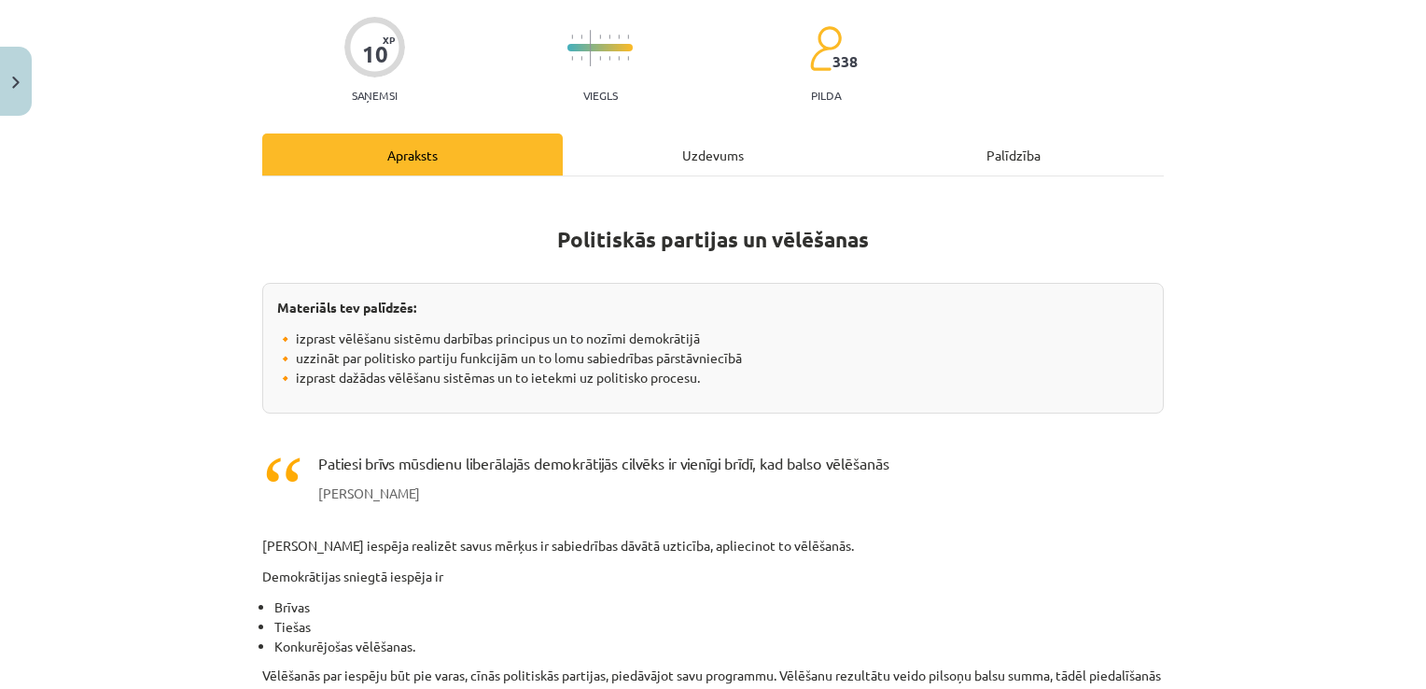
scroll to position [47, 0]
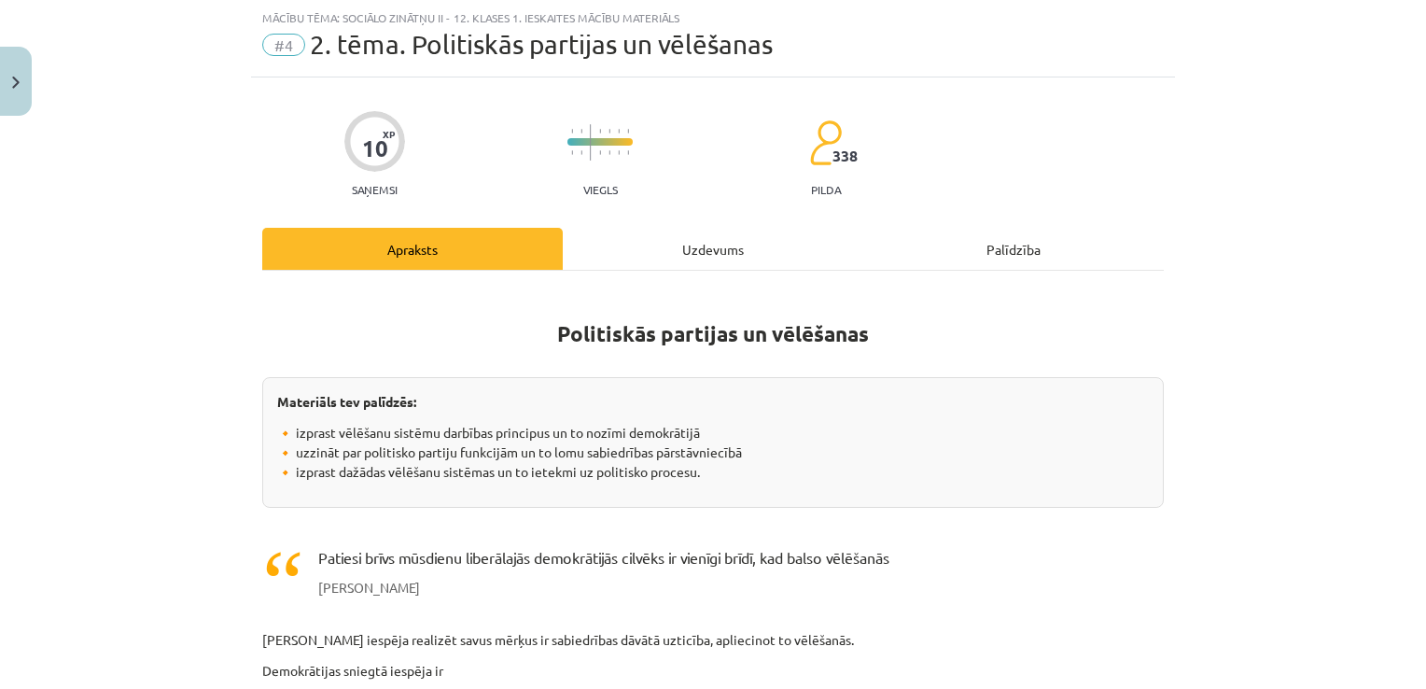
click at [703, 242] on div "Uzdevums" at bounding box center [713, 249] width 300 height 42
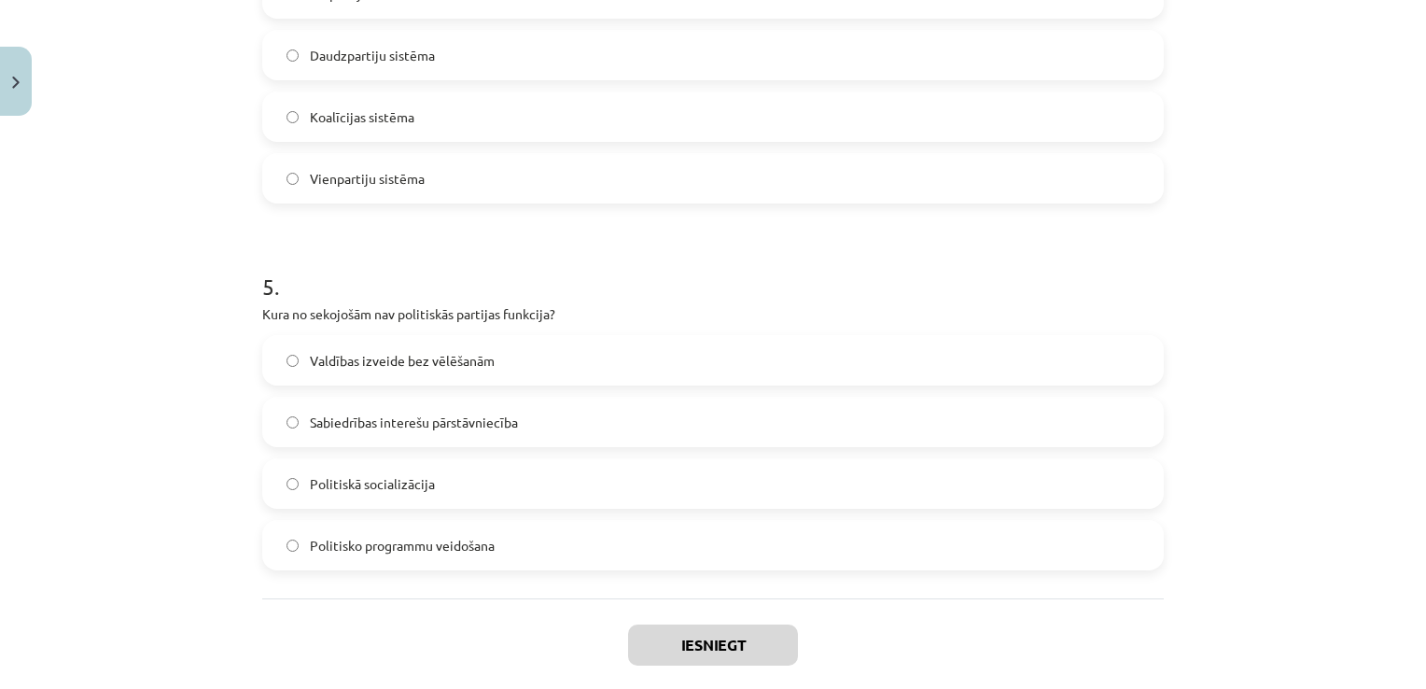
scroll to position [1695, 0]
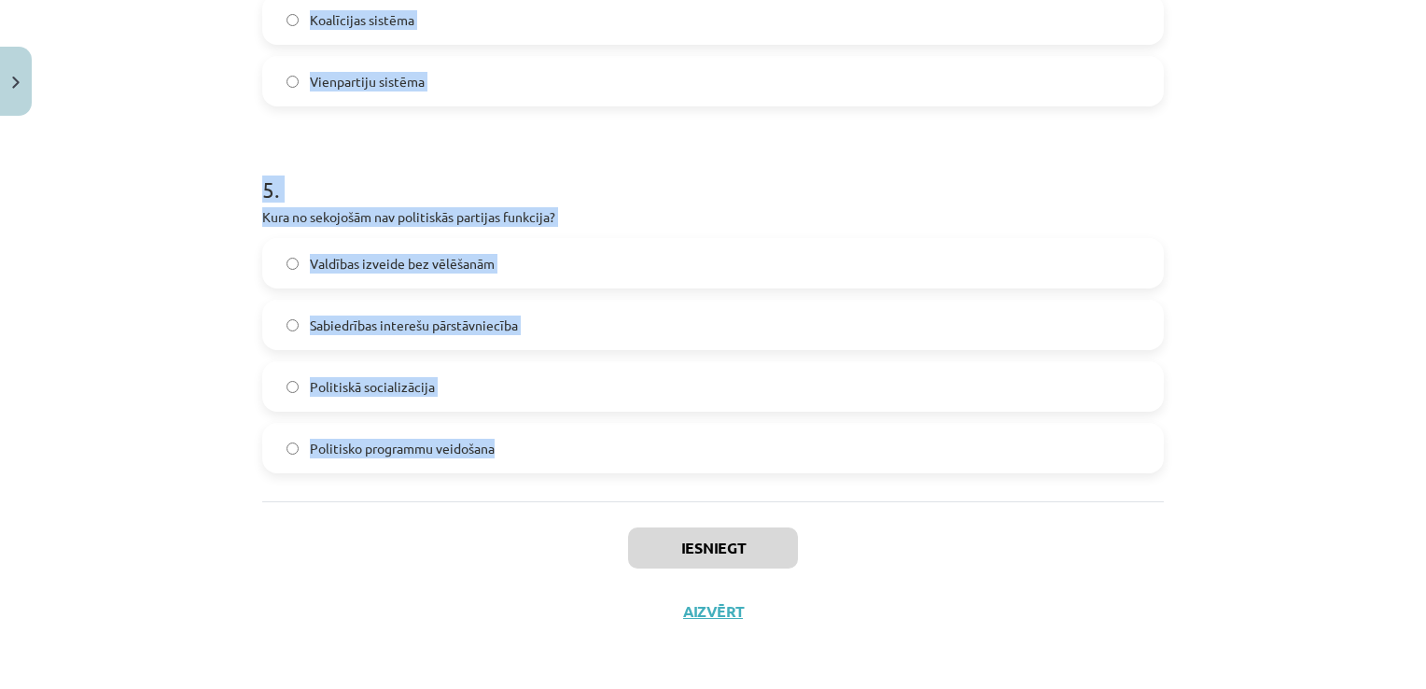
drag, startPoint x: 244, startPoint y: 367, endPoint x: 695, endPoint y: 454, distance: 459.9
copy form "1 . Kura no sekojošajām ir demokrātijas pamatiespēja? Slēptas vēlēšanas Brīvas,…"
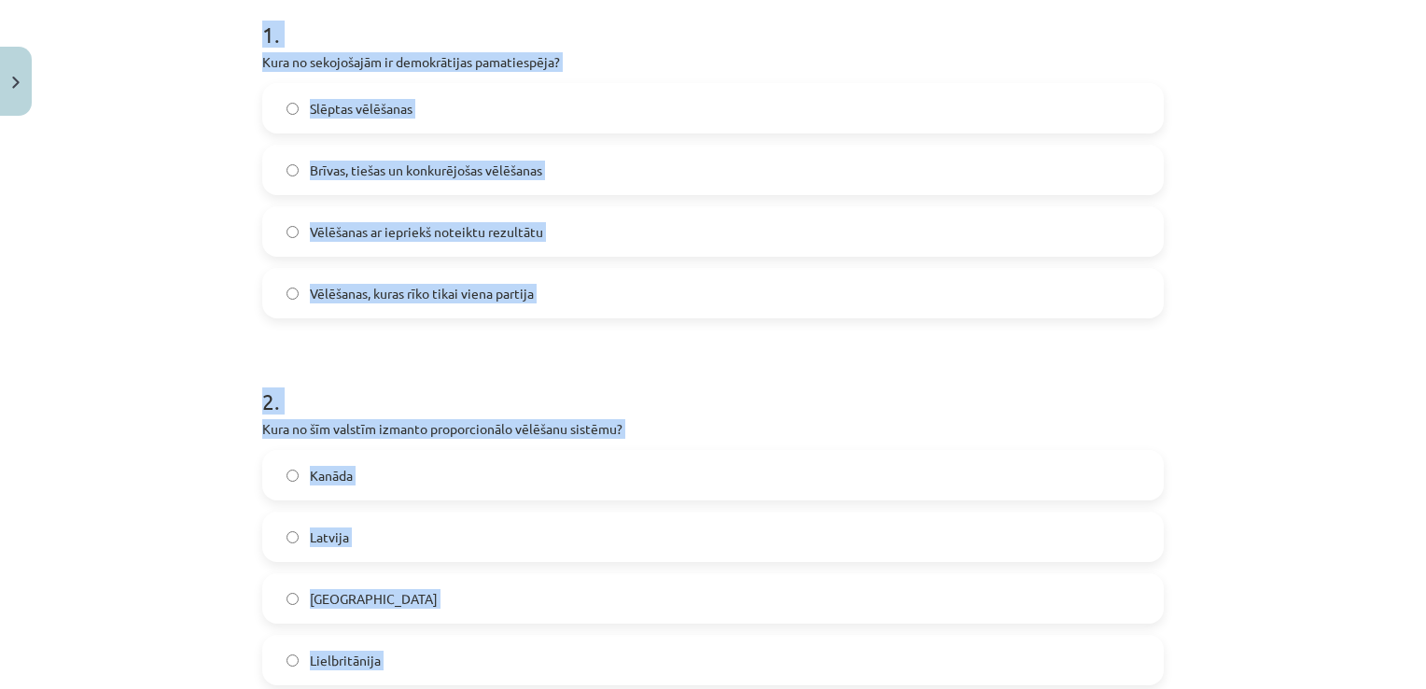
scroll to position [355, 0]
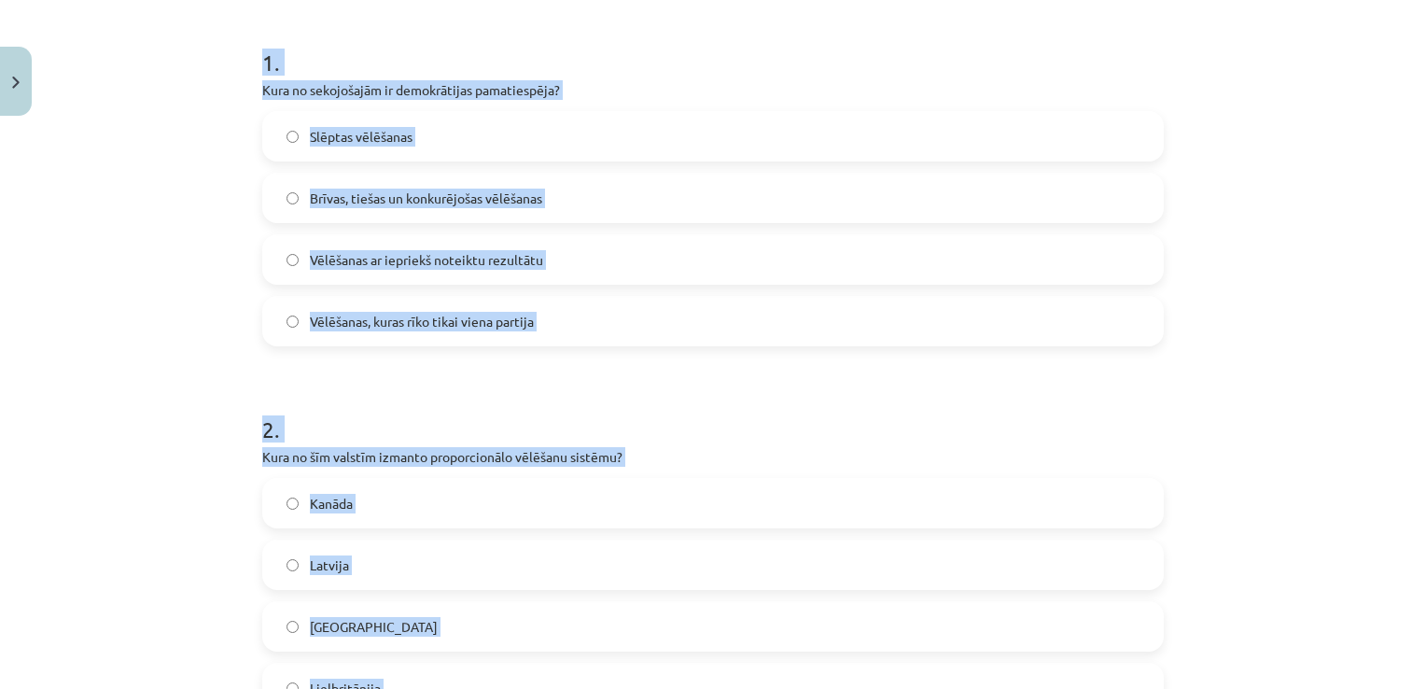
click at [97, 393] on div "Mācību tēma: Sociālo zinātņu ii - 12. klases 1. ieskaites mācību materiāls #4 2…" at bounding box center [713, 344] width 1426 height 689
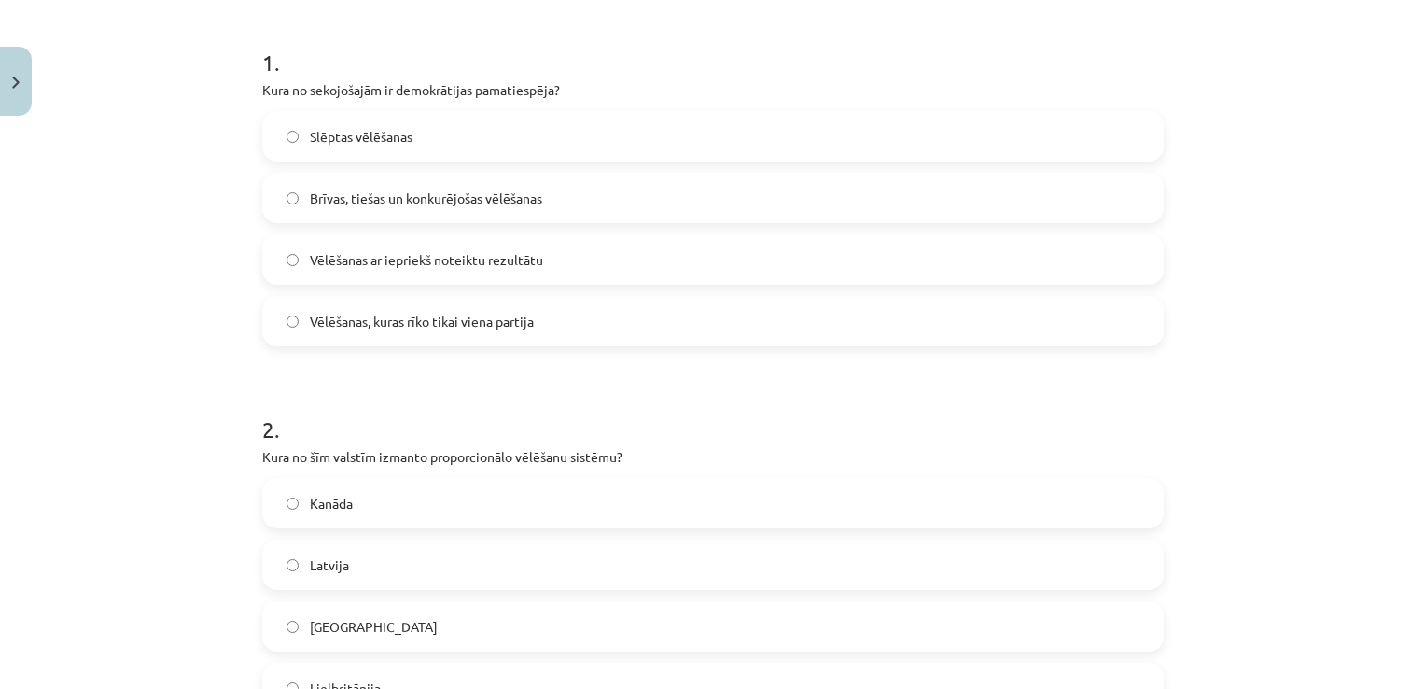
click at [420, 203] on span "Brīvas, tiešas un konkurējošas vēlēšanas" at bounding box center [426, 199] width 232 height 20
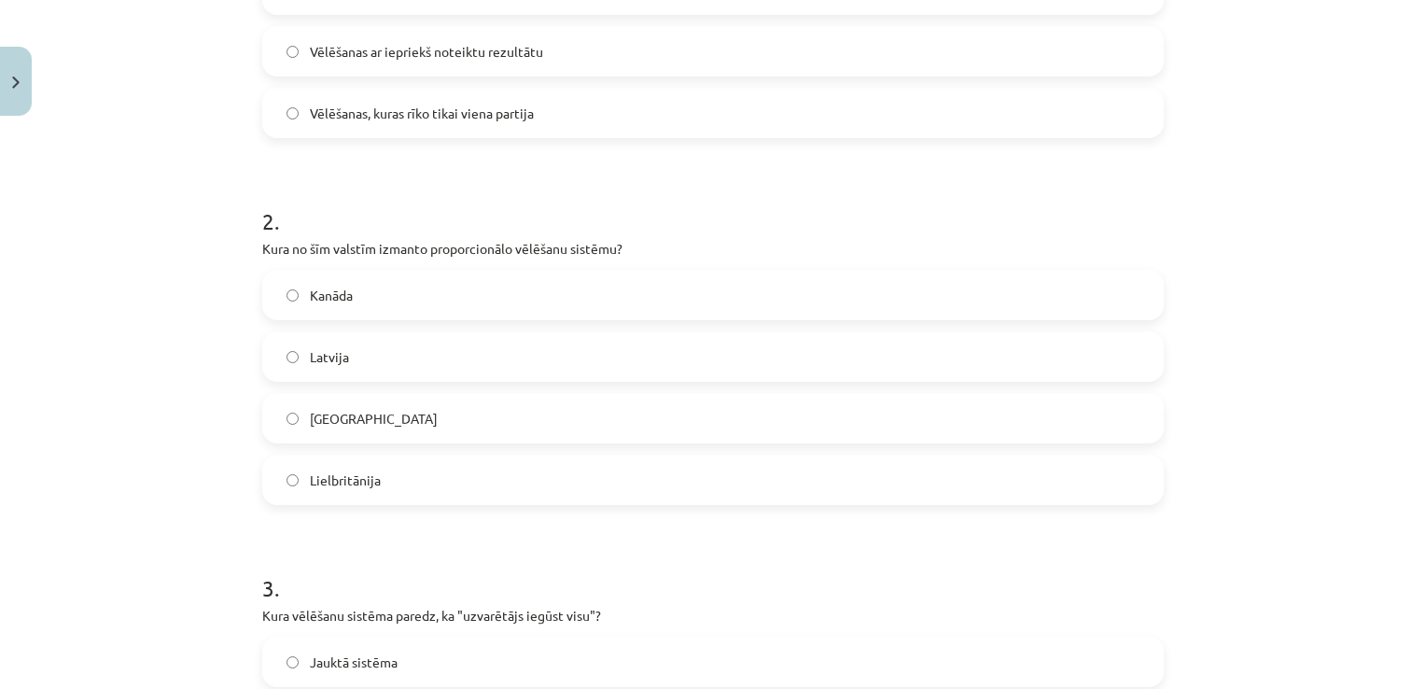
scroll to position [573, 0]
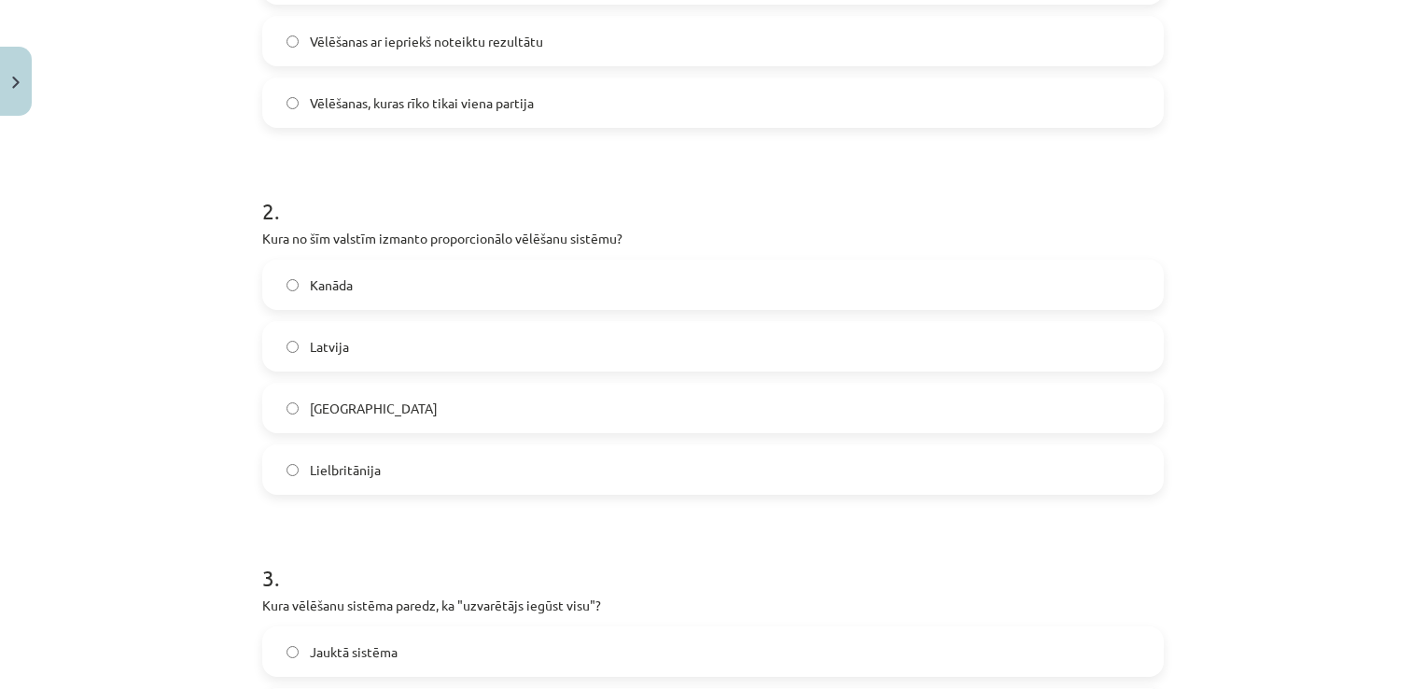
click at [404, 356] on label "Latvija" at bounding box center [713, 346] width 898 height 47
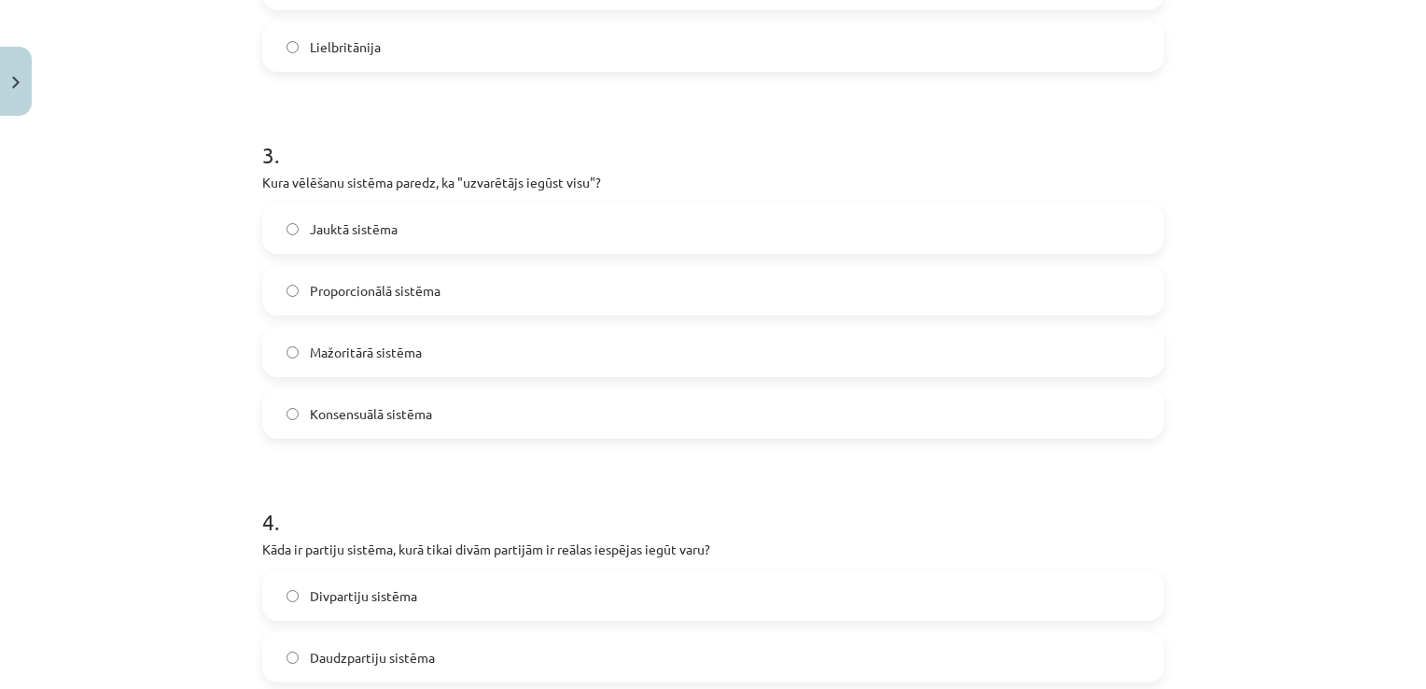
scroll to position [997, 0]
click at [414, 348] on span "Mažoritārā sistēma" at bounding box center [366, 352] width 112 height 20
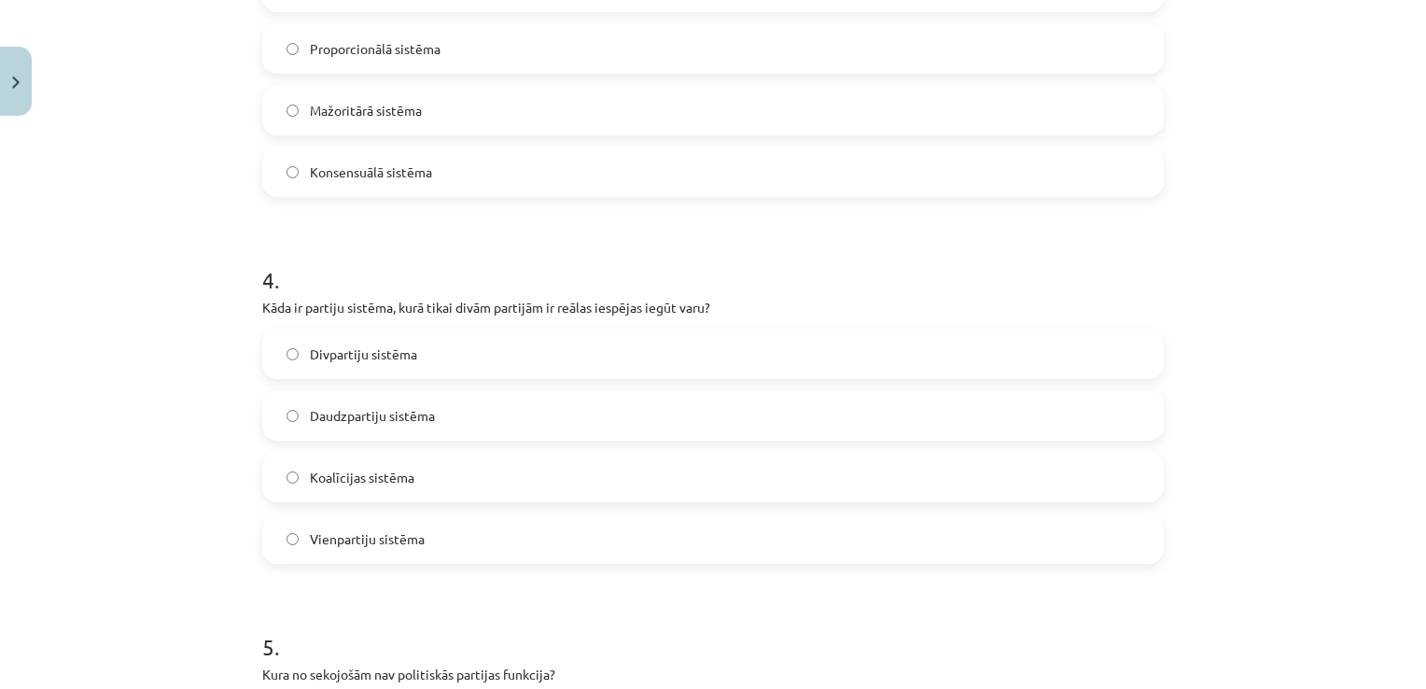
scroll to position [1238, 0]
click at [414, 348] on label "Divpartiju sistēma" at bounding box center [713, 352] width 898 height 47
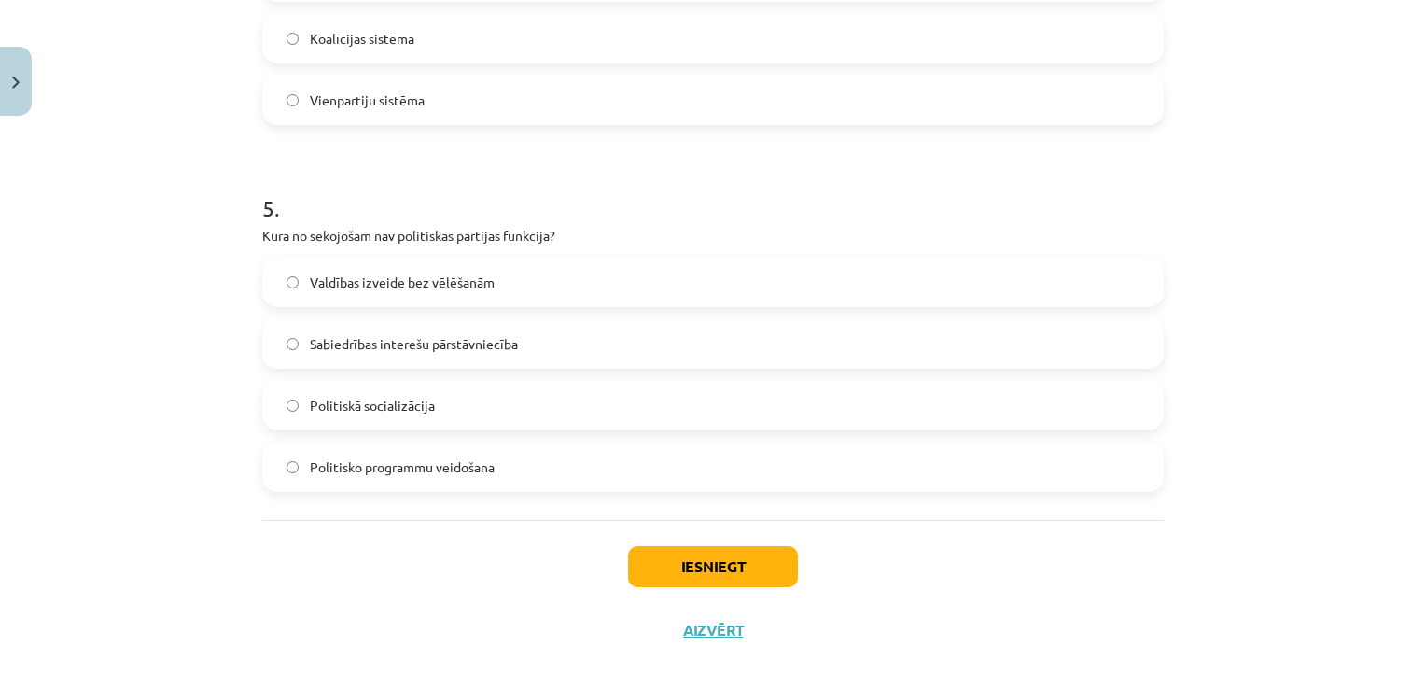
scroll to position [1686, 0]
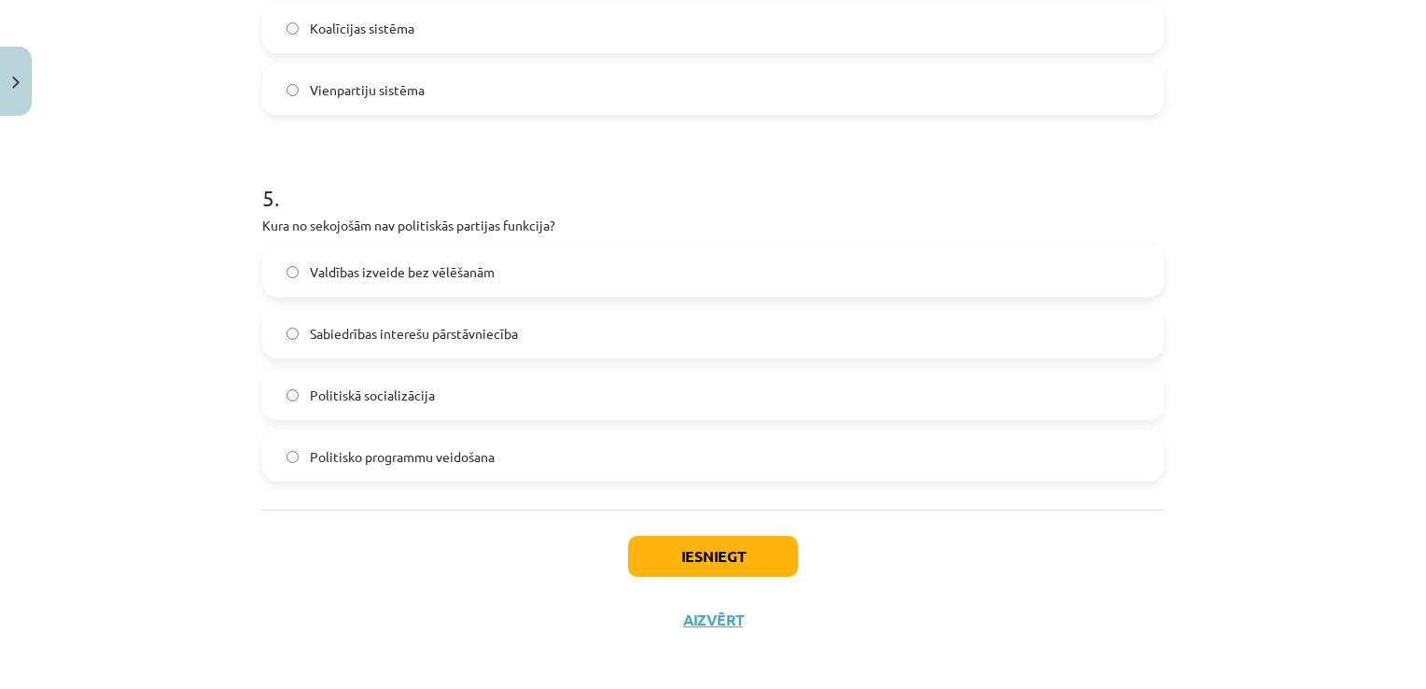
click at [396, 271] on span "Valdības izveide bez vēlēšanām" at bounding box center [402, 272] width 185 height 20
click at [691, 564] on button "Iesniegt" at bounding box center [713, 556] width 170 height 41
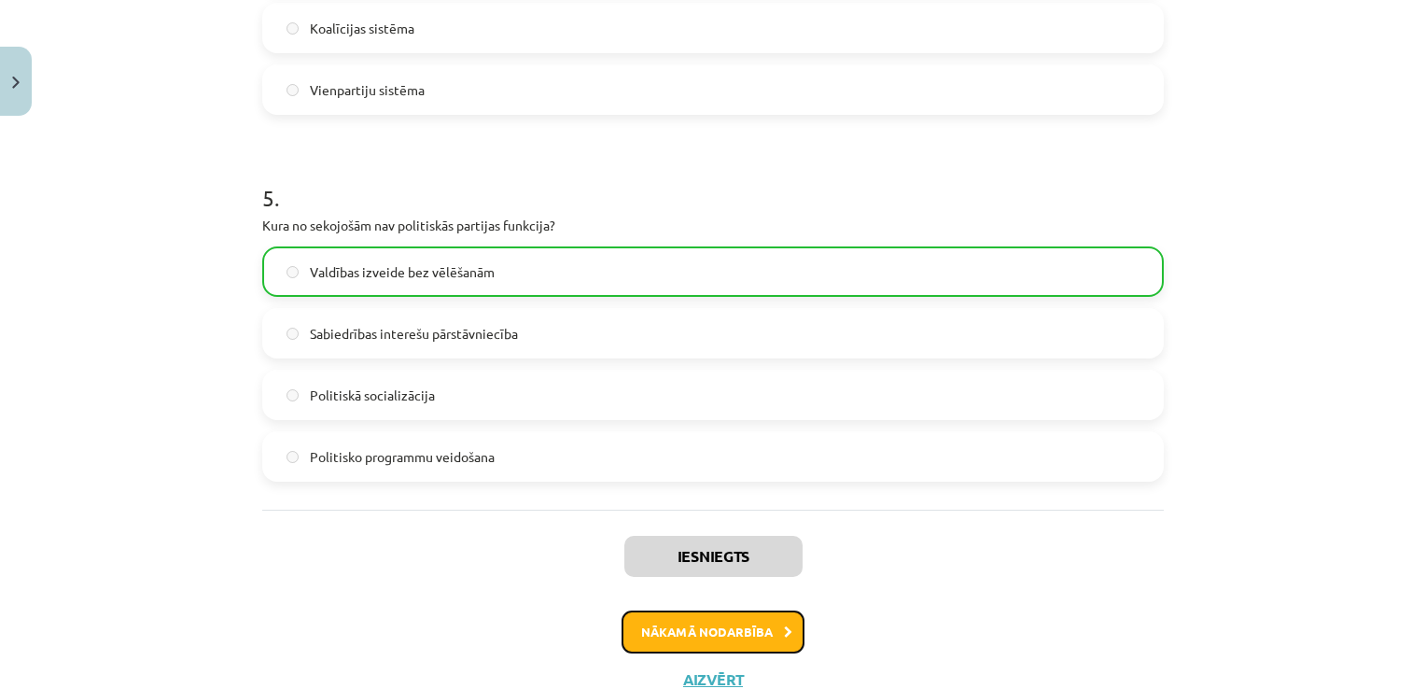
click at [769, 648] on button "Nākamā nodarbība" at bounding box center [713, 631] width 183 height 43
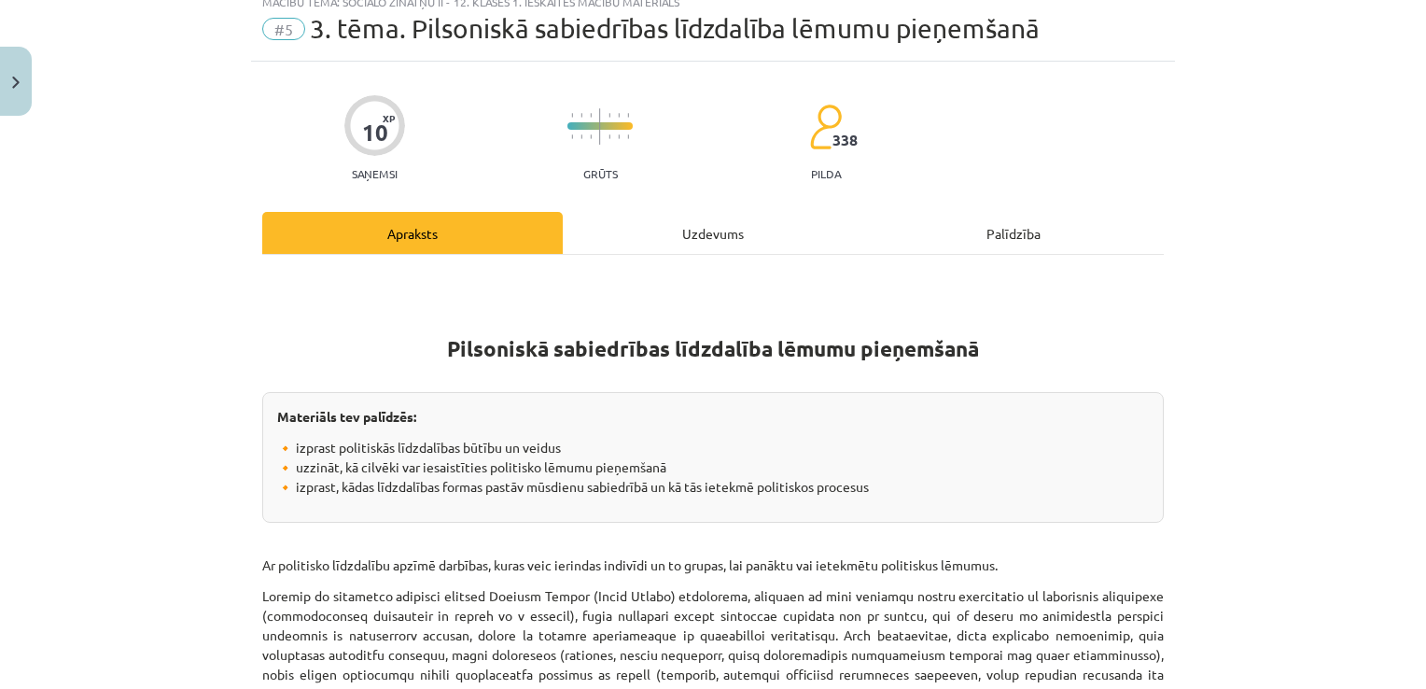
scroll to position [47, 0]
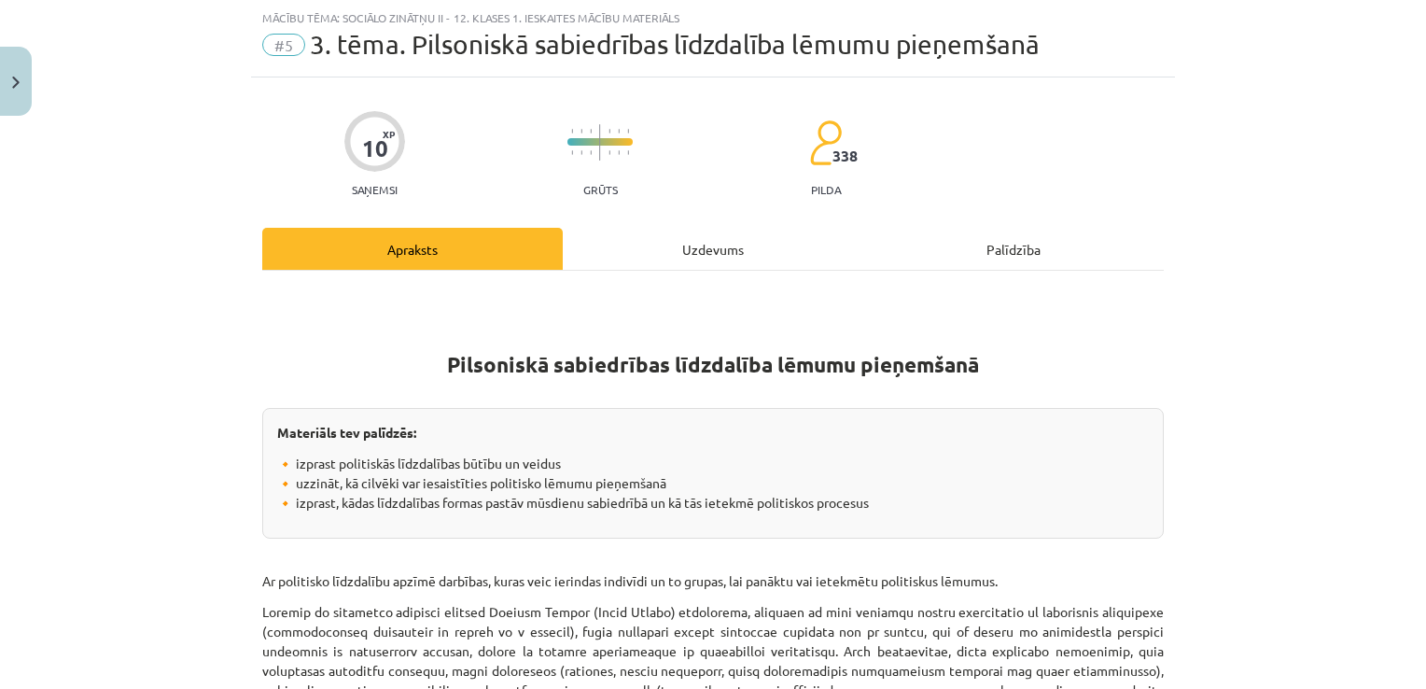
click at [709, 258] on div "Uzdevums" at bounding box center [713, 249] width 300 height 42
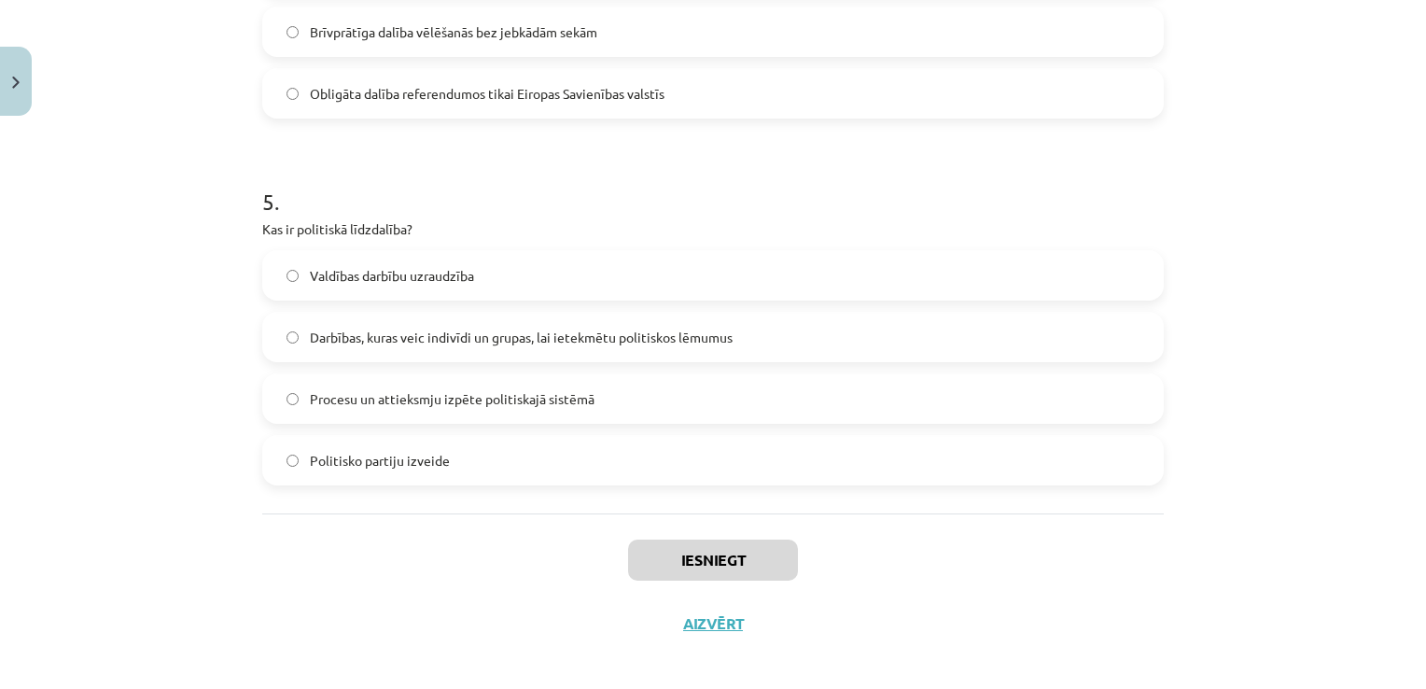
scroll to position [1695, 0]
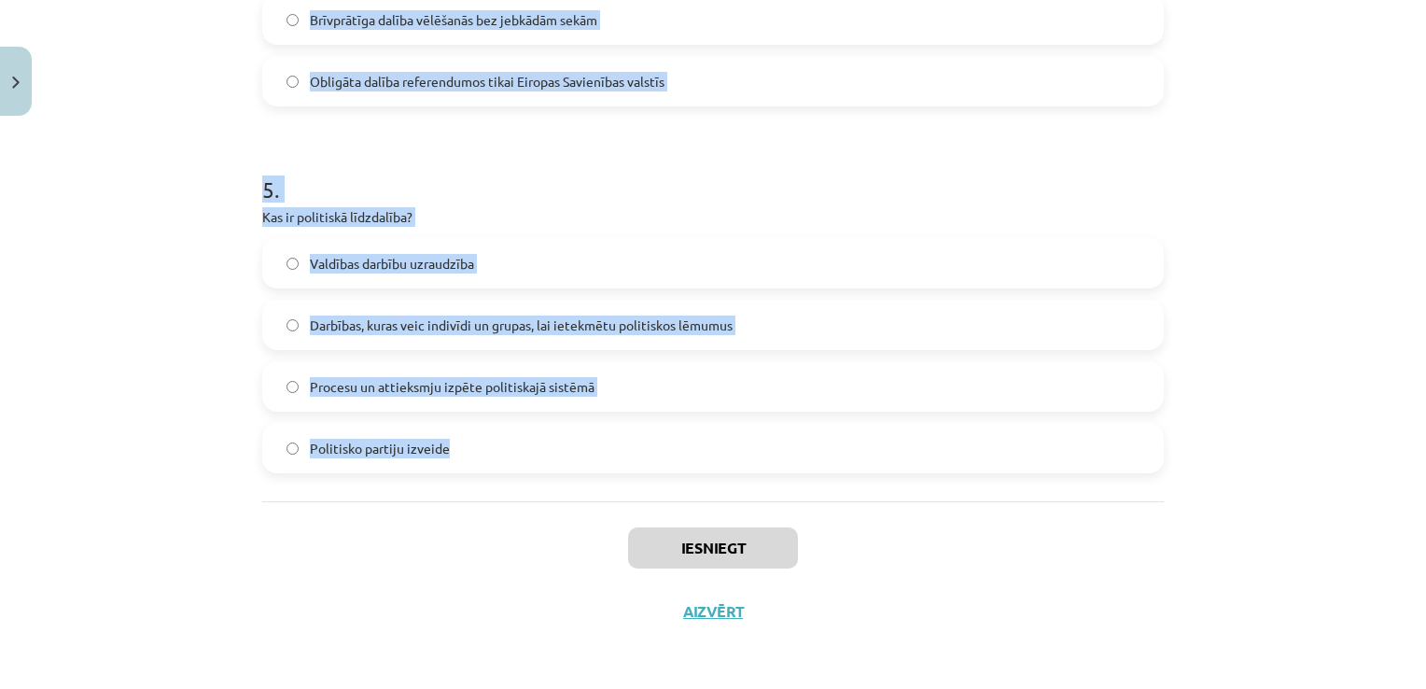
drag, startPoint x: 246, startPoint y: 371, endPoint x: 489, endPoint y: 464, distance: 259.6
copy form "4 . Lore ip dolorsitame consectetur adipis el seddoeius tem incididuntutlab etd…"
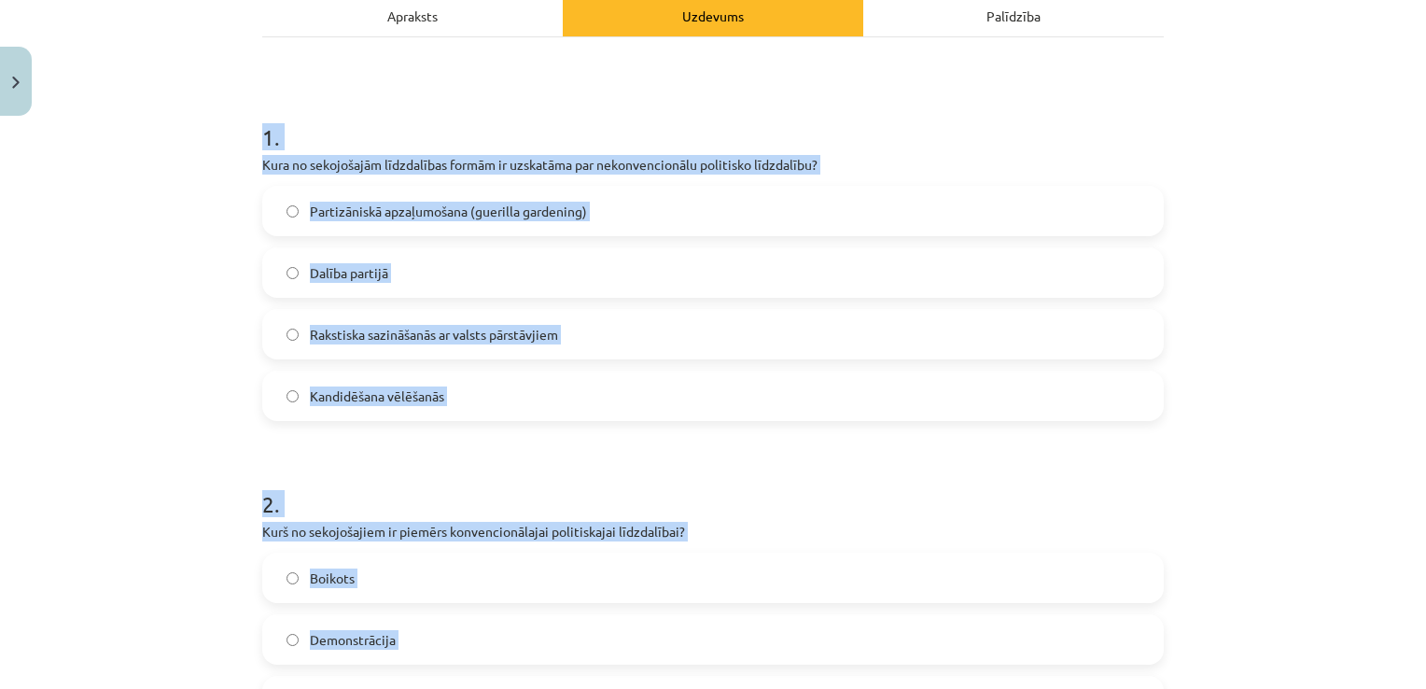
scroll to position [278, 0]
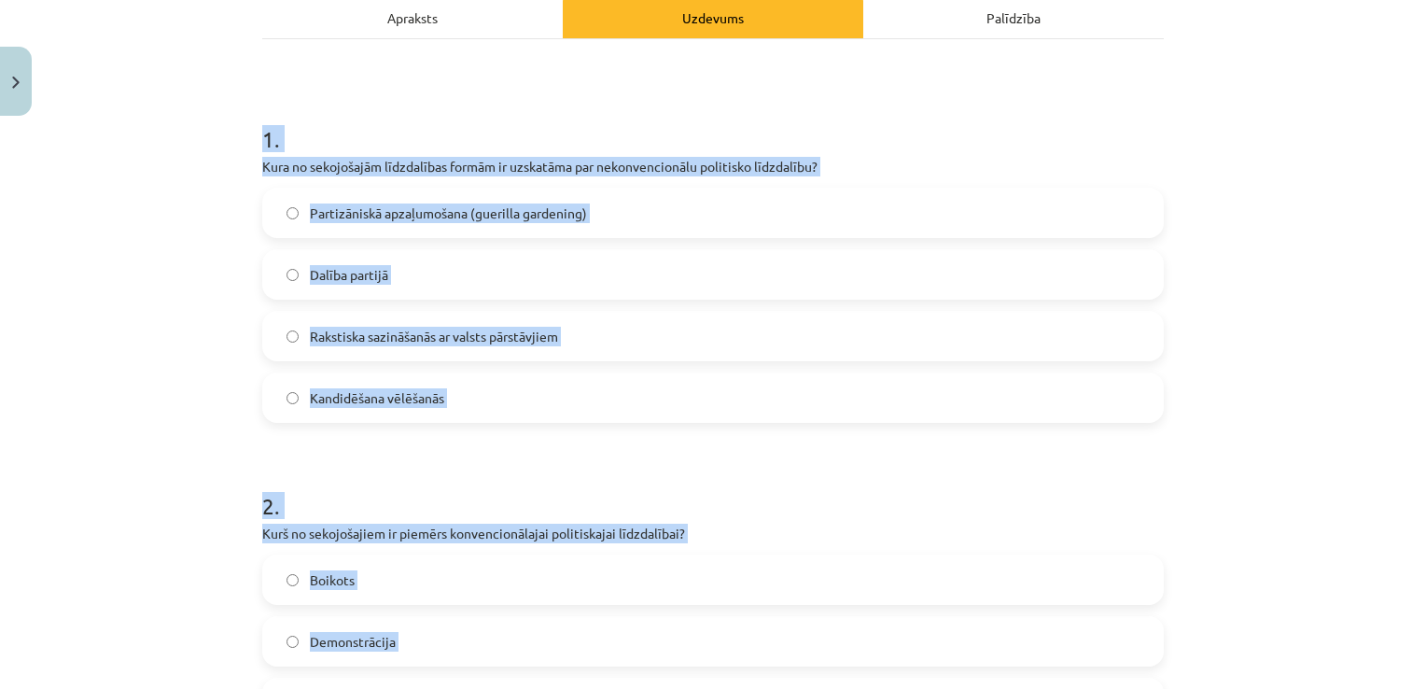
click at [200, 321] on div "Mācību tēma: Sociālo zinātņu ii - 12. klases 1. ieskaites mācību materiāls #5 3…" at bounding box center [713, 344] width 1426 height 689
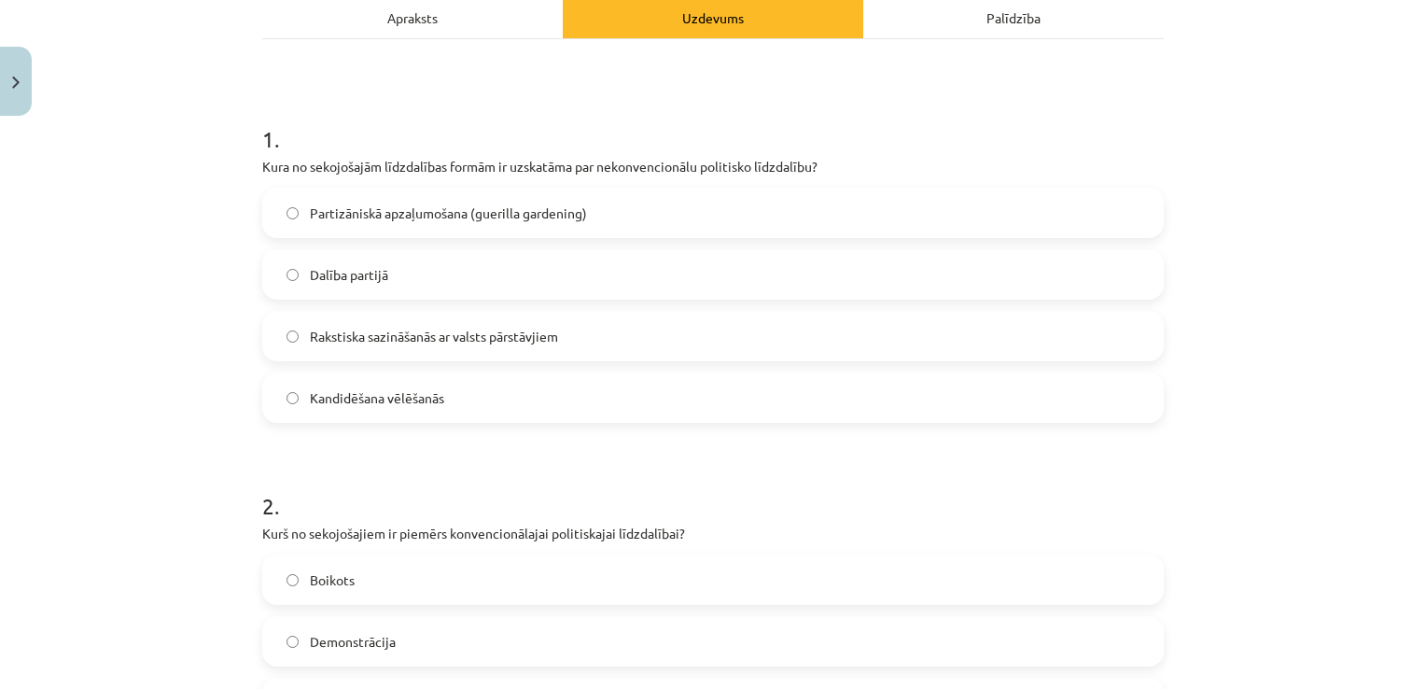
click at [444, 214] on span "Partizāniskā apzaļumošana (guerilla gardening)" at bounding box center [448, 213] width 277 height 20
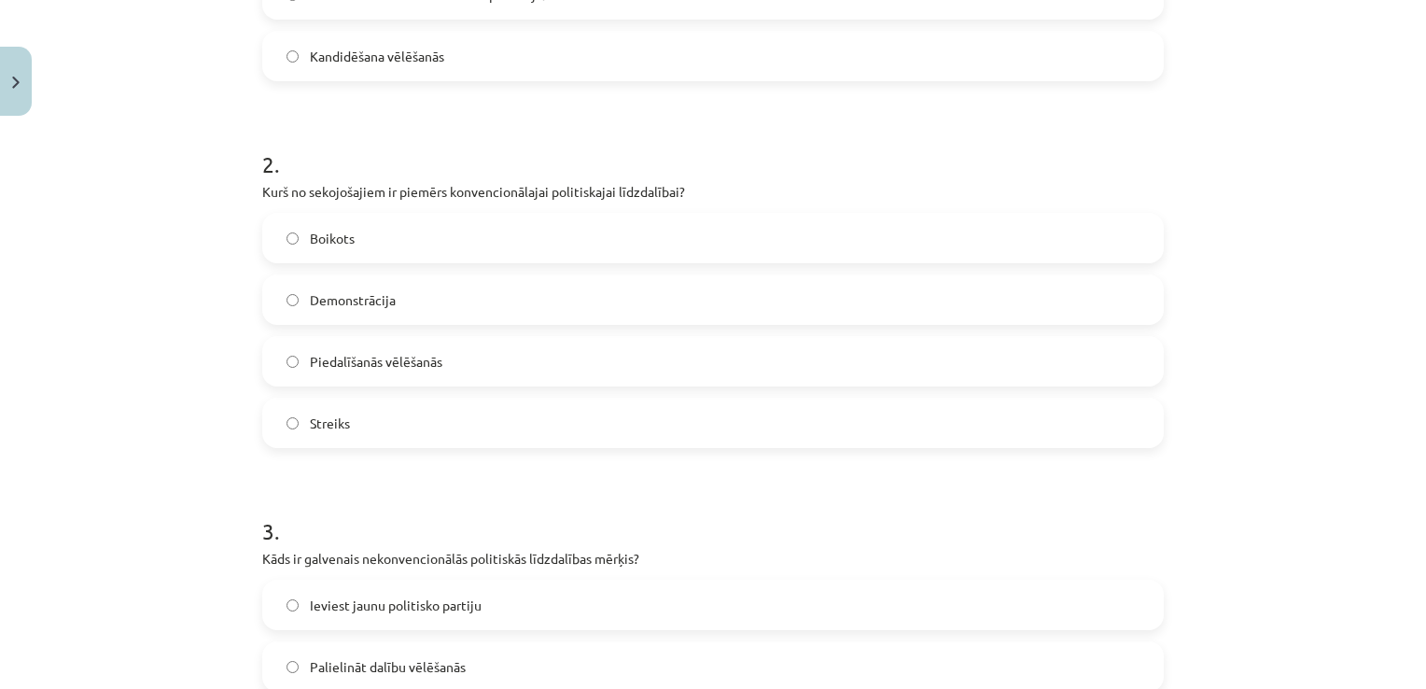
scroll to position [649, 0]
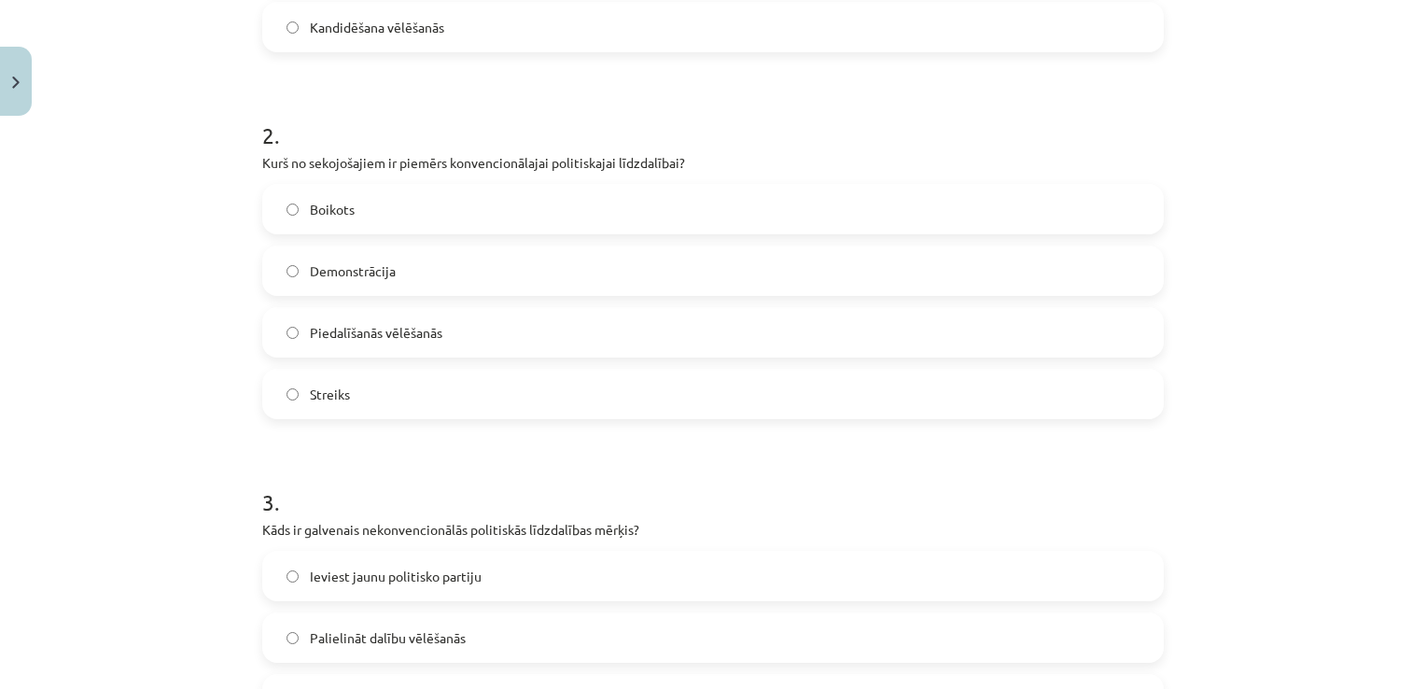
click at [328, 343] on label "Piedalīšanās vēlēšanās" at bounding box center [713, 332] width 898 height 47
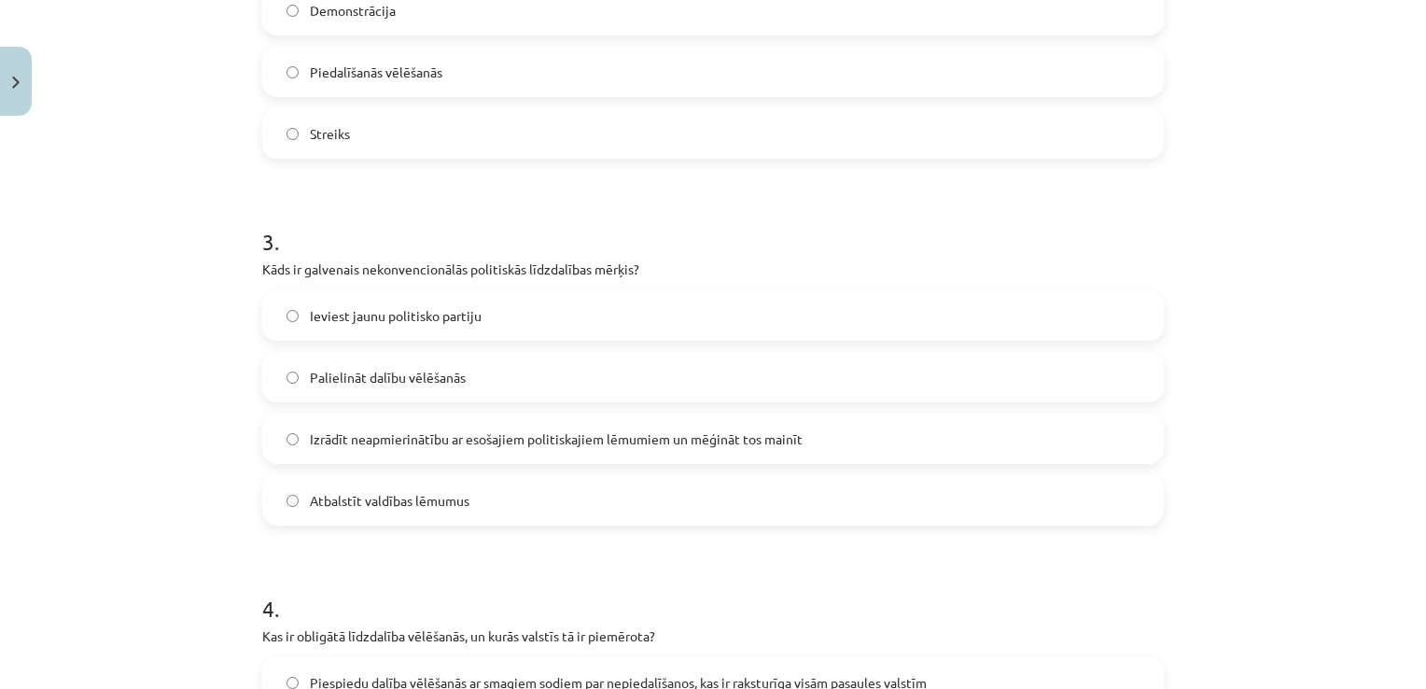
scroll to position [910, 0]
click at [388, 449] on label "Izrādīt neapmierinātību ar esošajiem politiskajiem lēmumiem un mēģināt tos main…" at bounding box center [713, 437] width 898 height 47
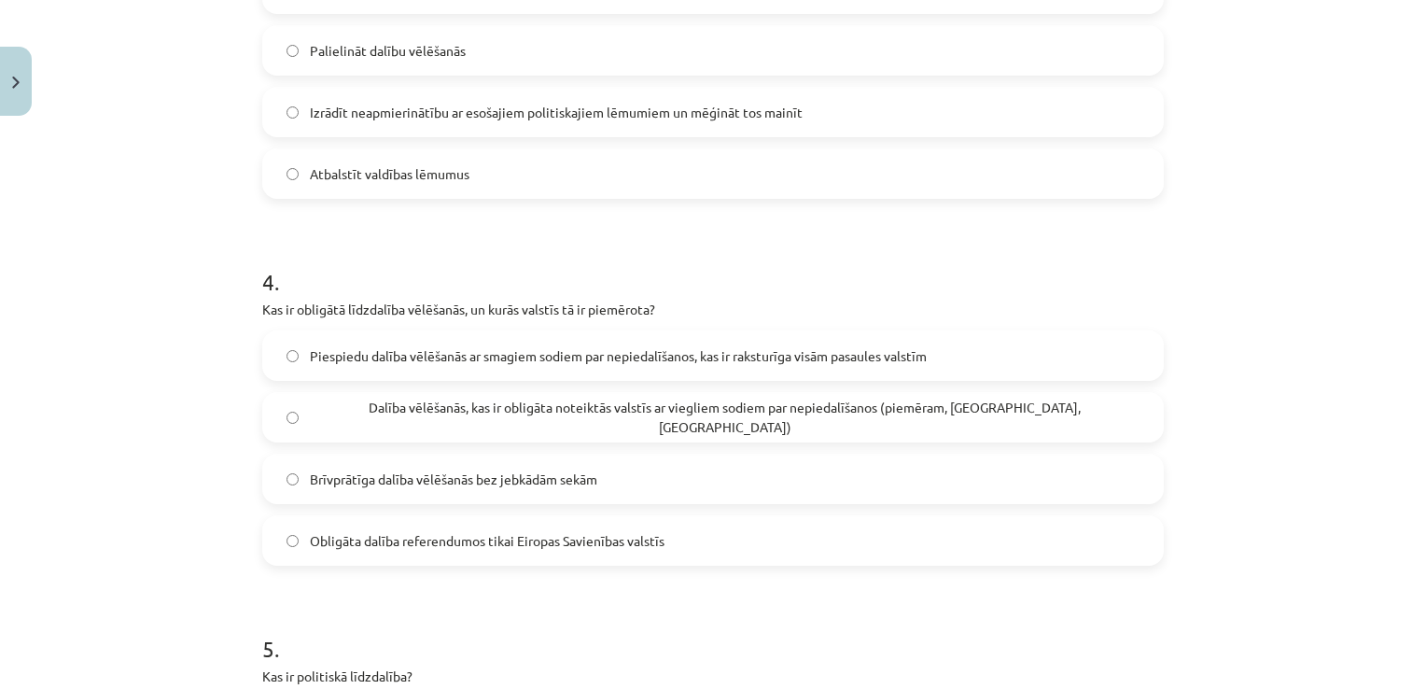
scroll to position [1391, 0]
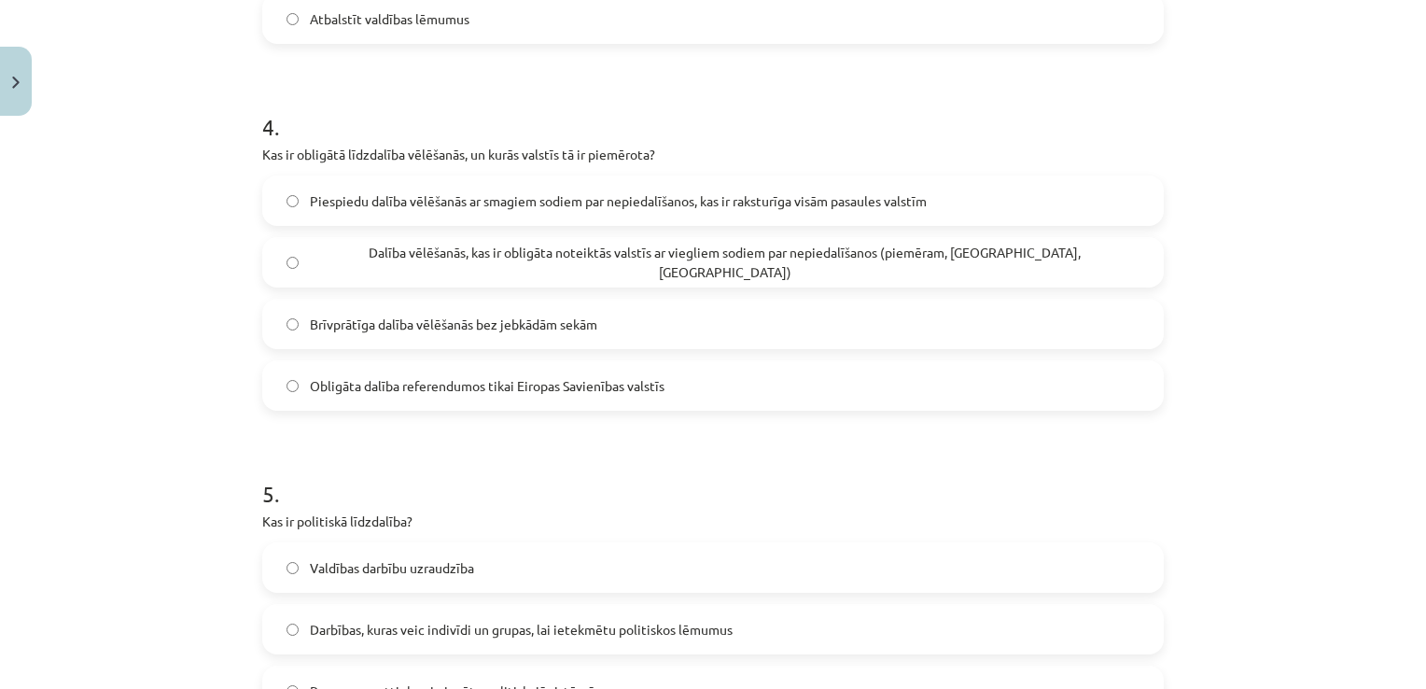
click at [356, 260] on span "Dalība vēlēšanās, kas ir obligāta noteiktās valstīs ar viegliem sodiem par nepi…" at bounding box center [725, 262] width 830 height 39
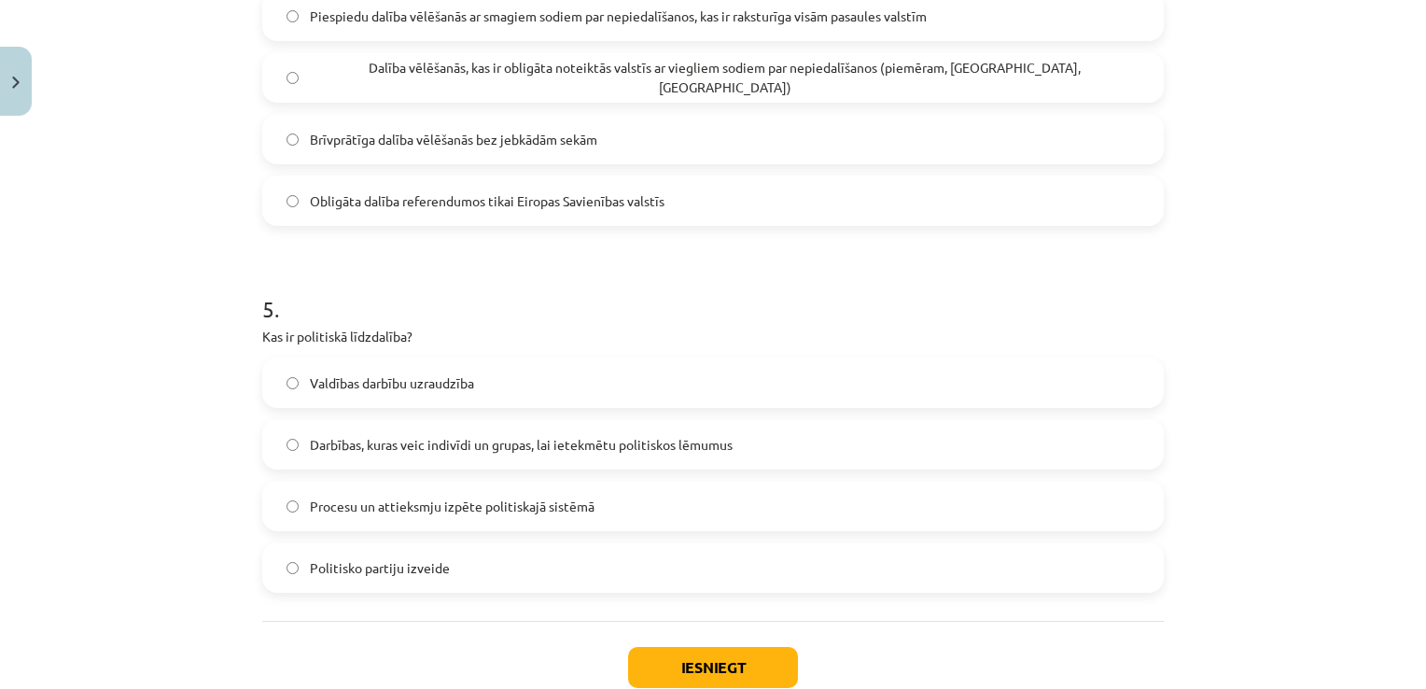
scroll to position [1588, 0]
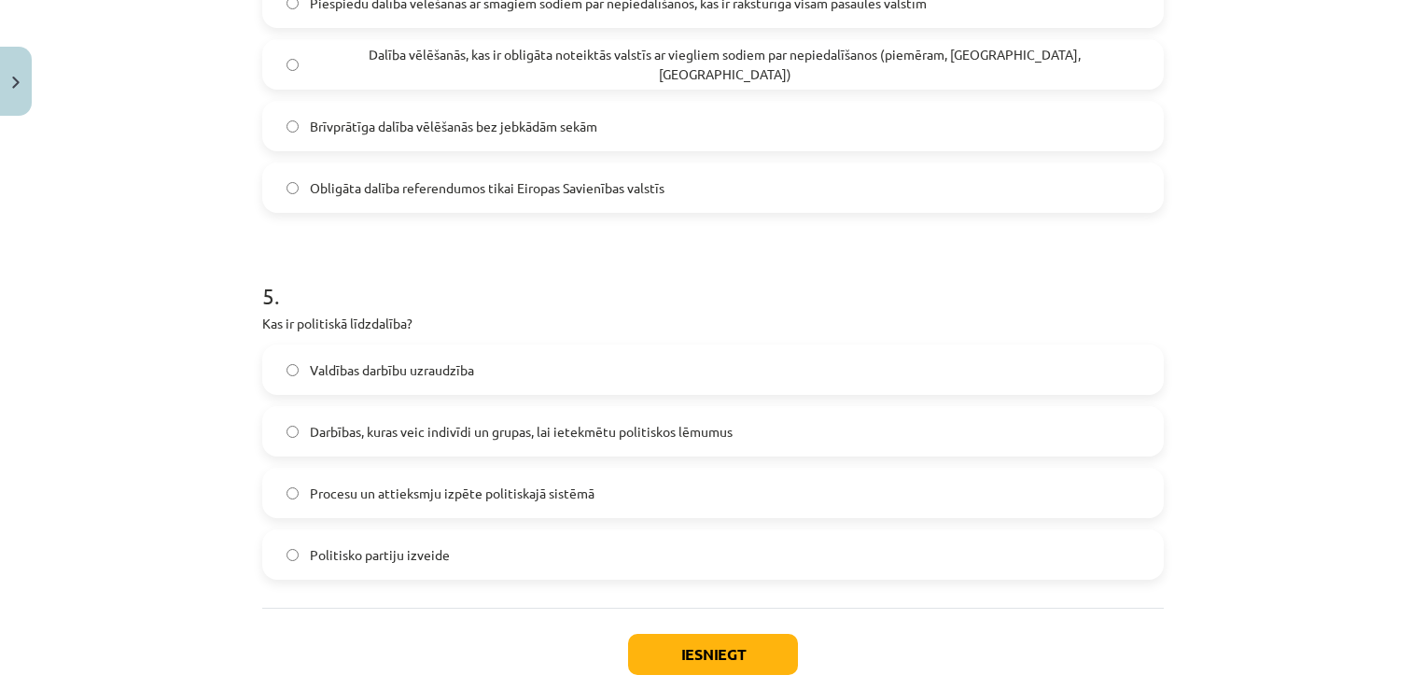
click at [435, 434] on span "Darbības, kuras veic indivīdi un grupas, lai ietekmētu politiskos lēmumus" at bounding box center [521, 432] width 423 height 20
click at [747, 650] on button "Iesniegt" at bounding box center [713, 654] width 170 height 41
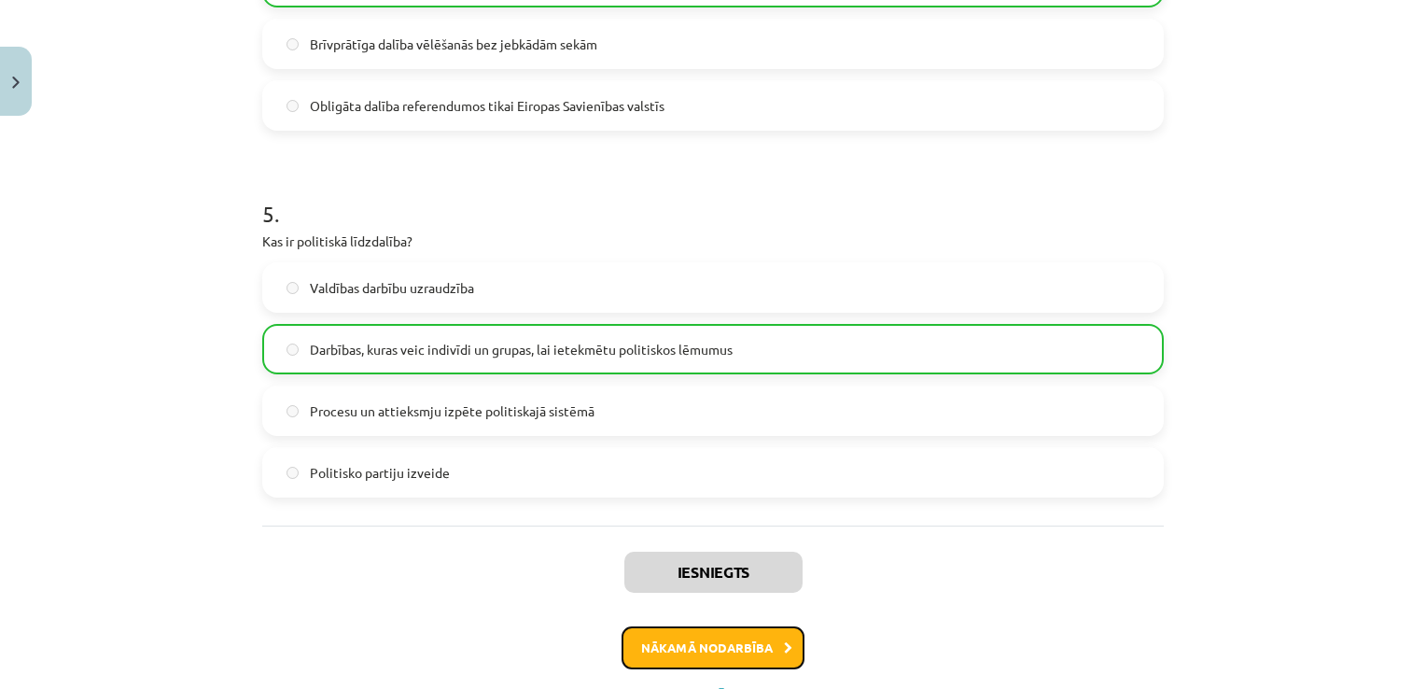
click at [747, 650] on button "Nākamā nodarbība" at bounding box center [713, 647] width 183 height 43
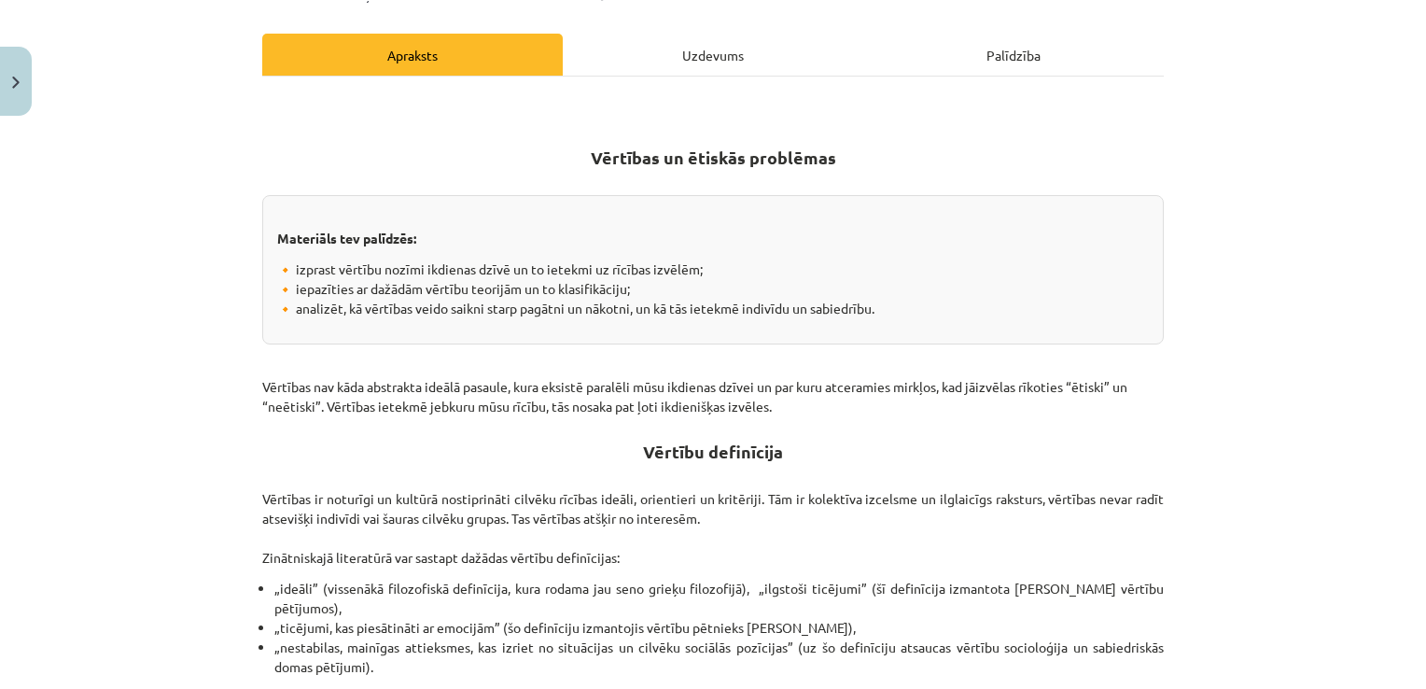
scroll to position [47, 0]
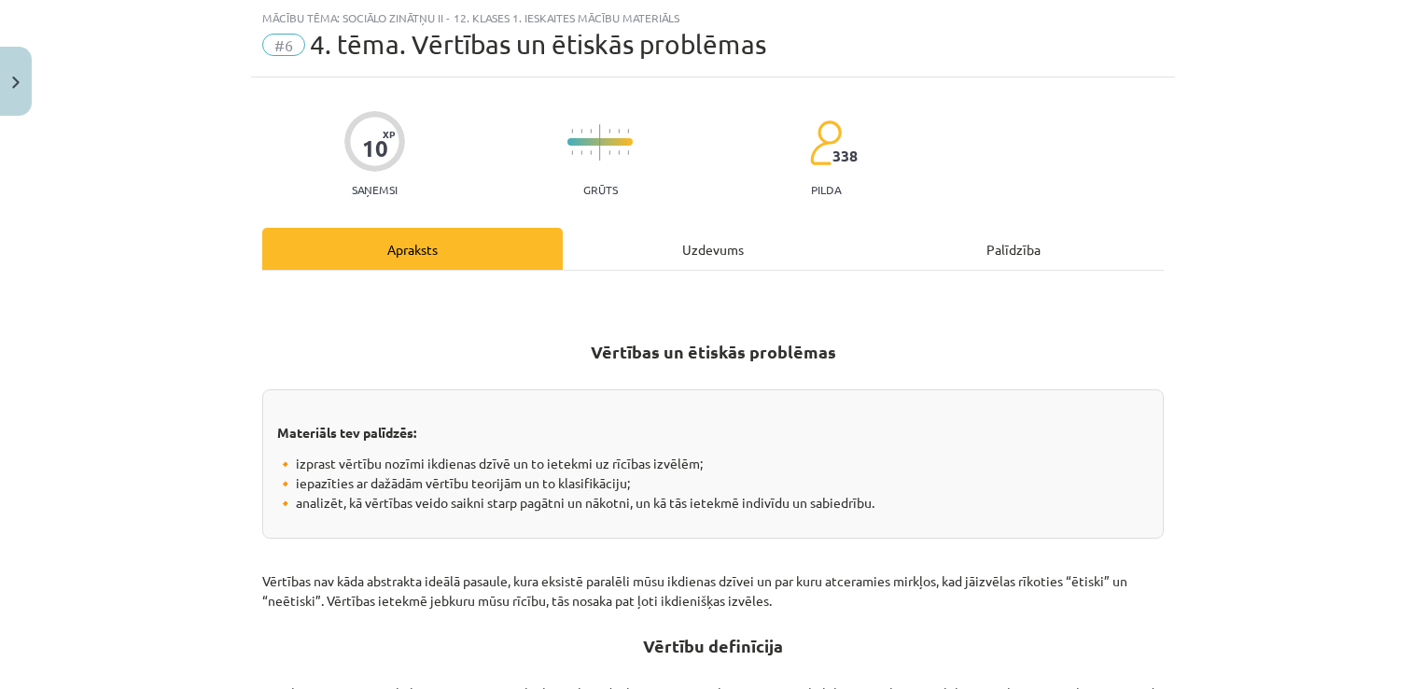
click at [664, 245] on div "Uzdevums" at bounding box center [713, 249] width 300 height 42
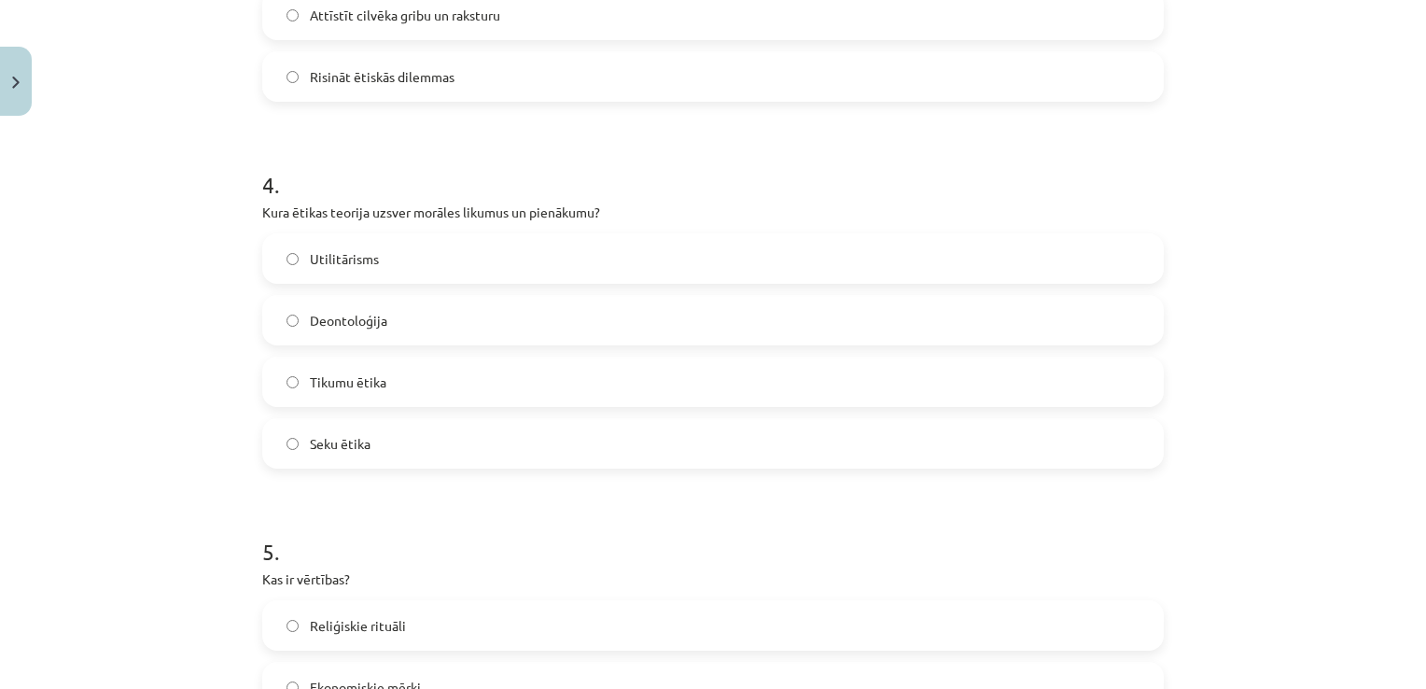
scroll to position [1695, 0]
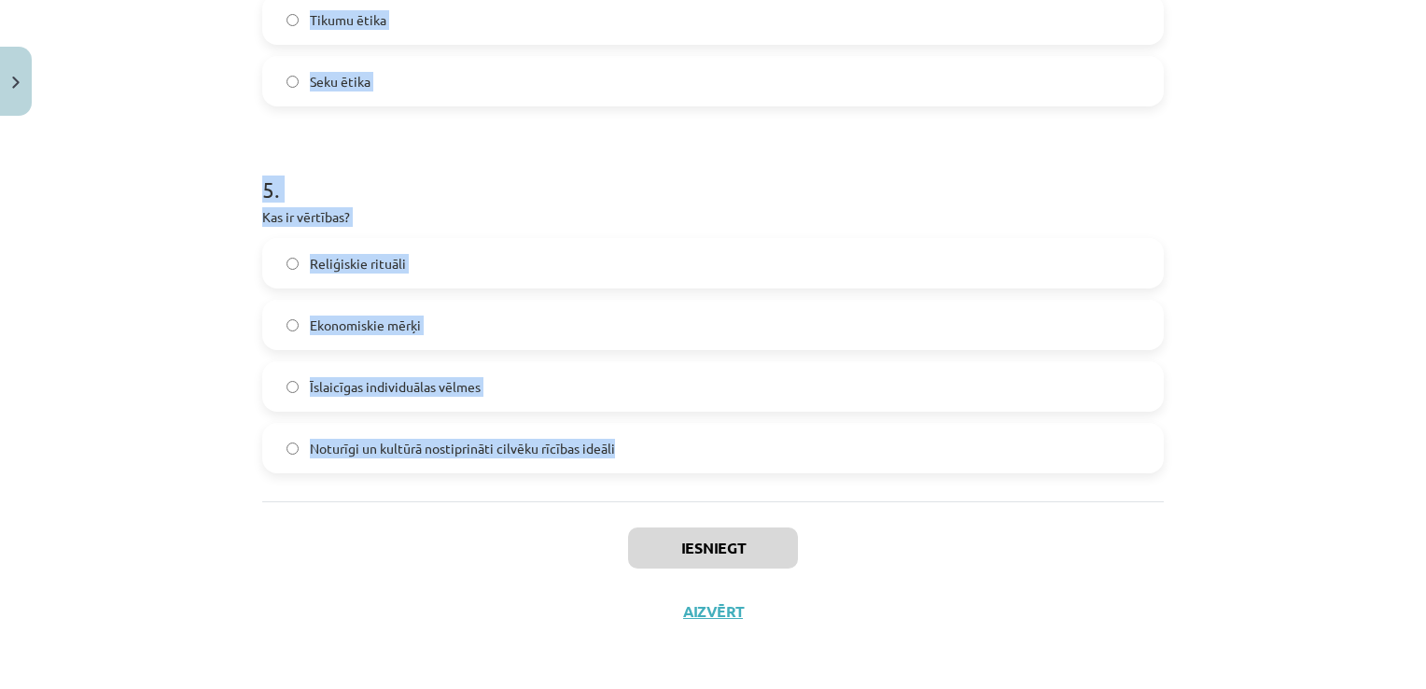
drag, startPoint x: 259, startPoint y: 371, endPoint x: 667, endPoint y: 461, distance: 418.5
copy form "1 . Kura ētikas teorija balstās uz rīcības seku izvērtējumu? Tikumu ētika Deont…"
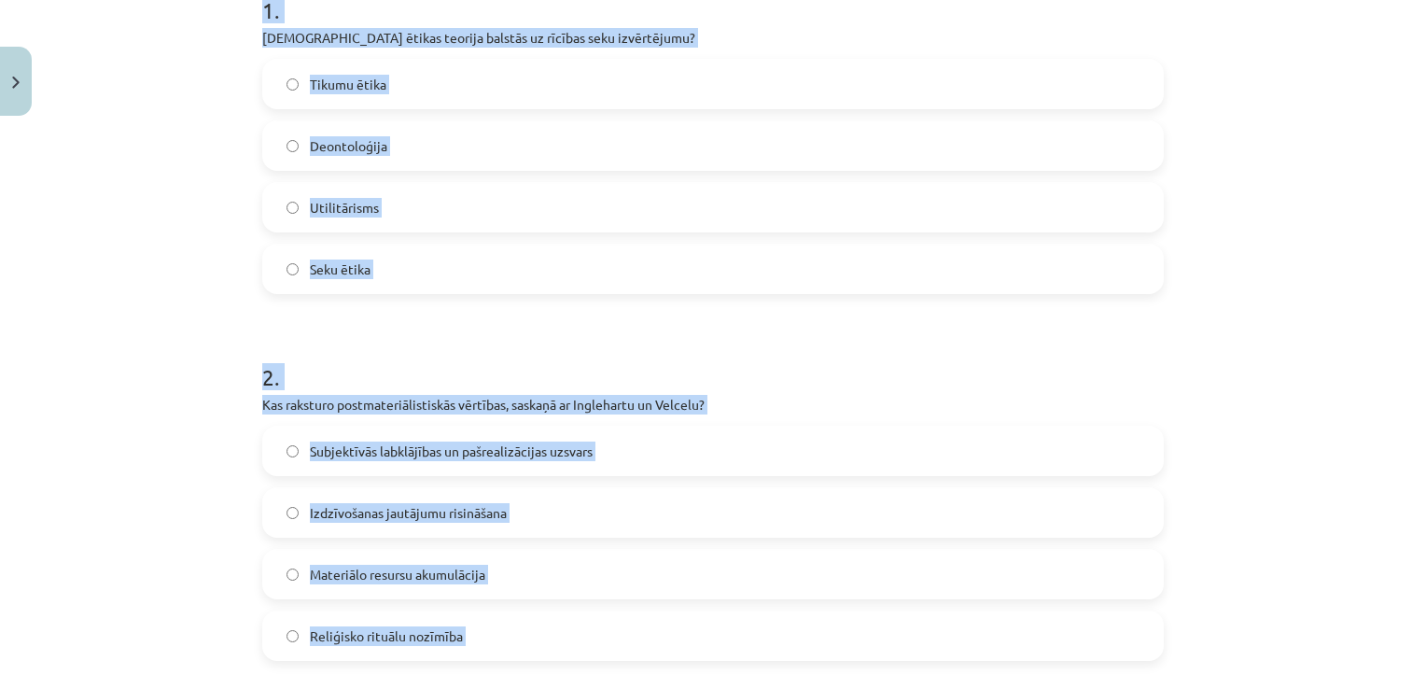
scroll to position [414, 0]
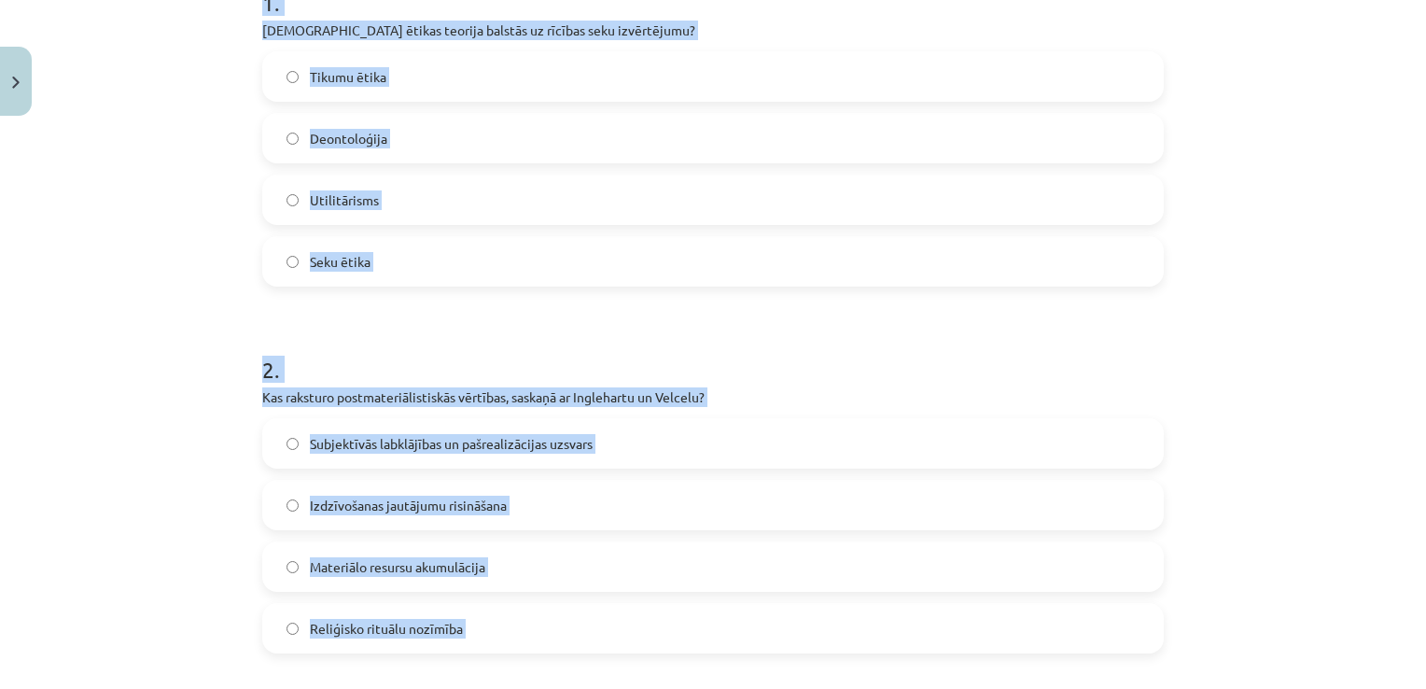
click at [359, 197] on span "Utilitārisms" at bounding box center [344, 200] width 69 height 20
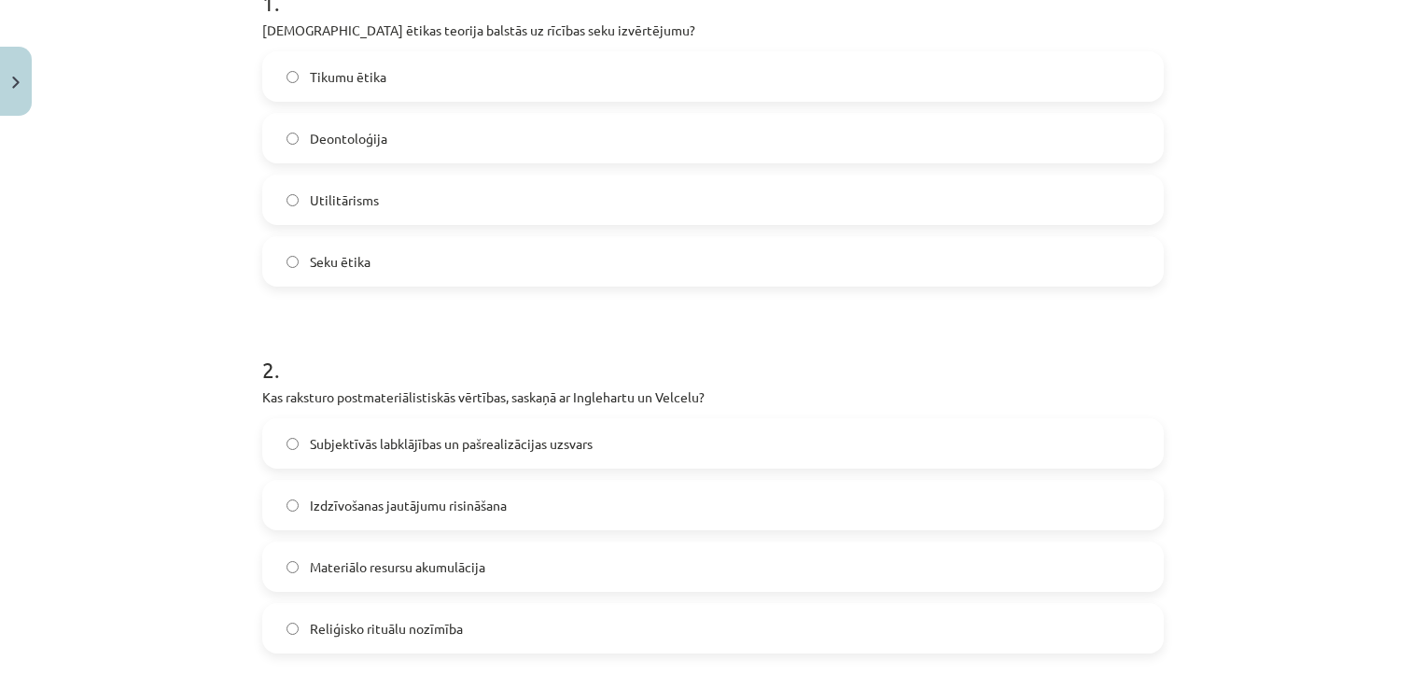
click at [410, 449] on span "Subjektīvās labklājības un pašrealizācijas uzsvars" at bounding box center [451, 444] width 283 height 20
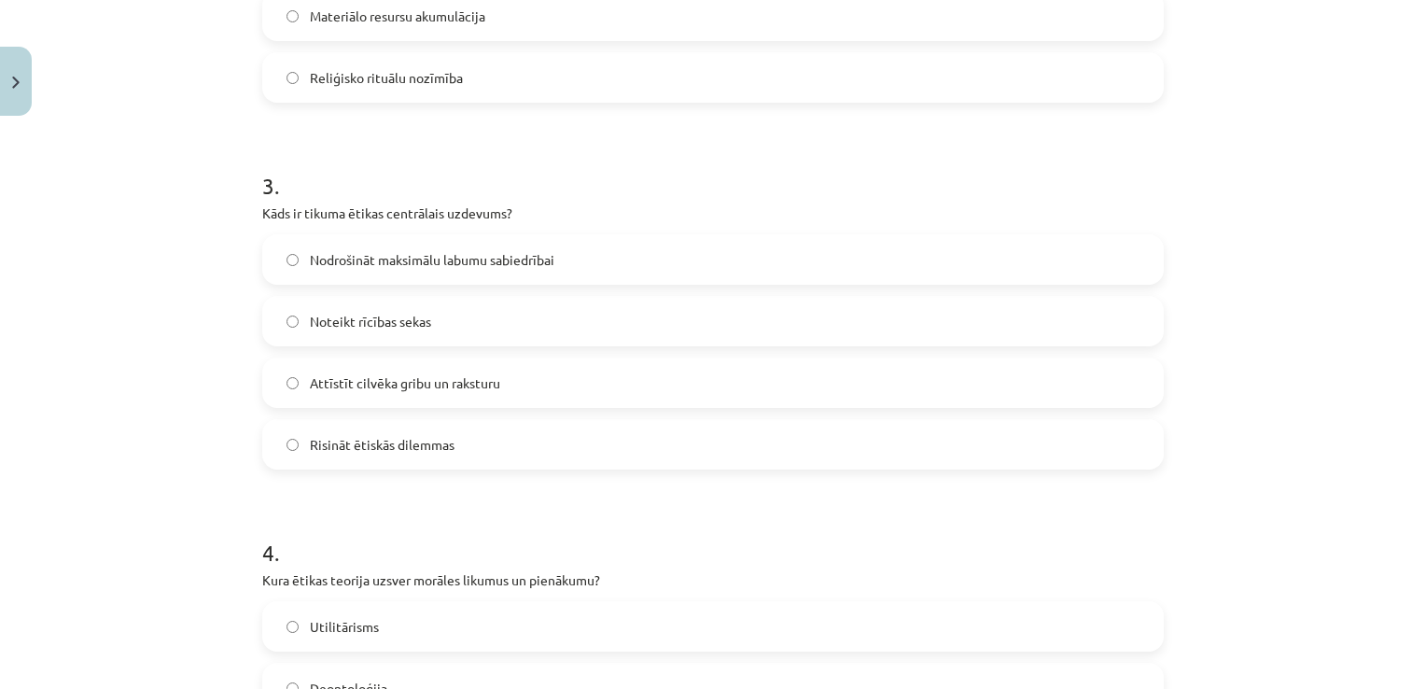
scroll to position [976, 0]
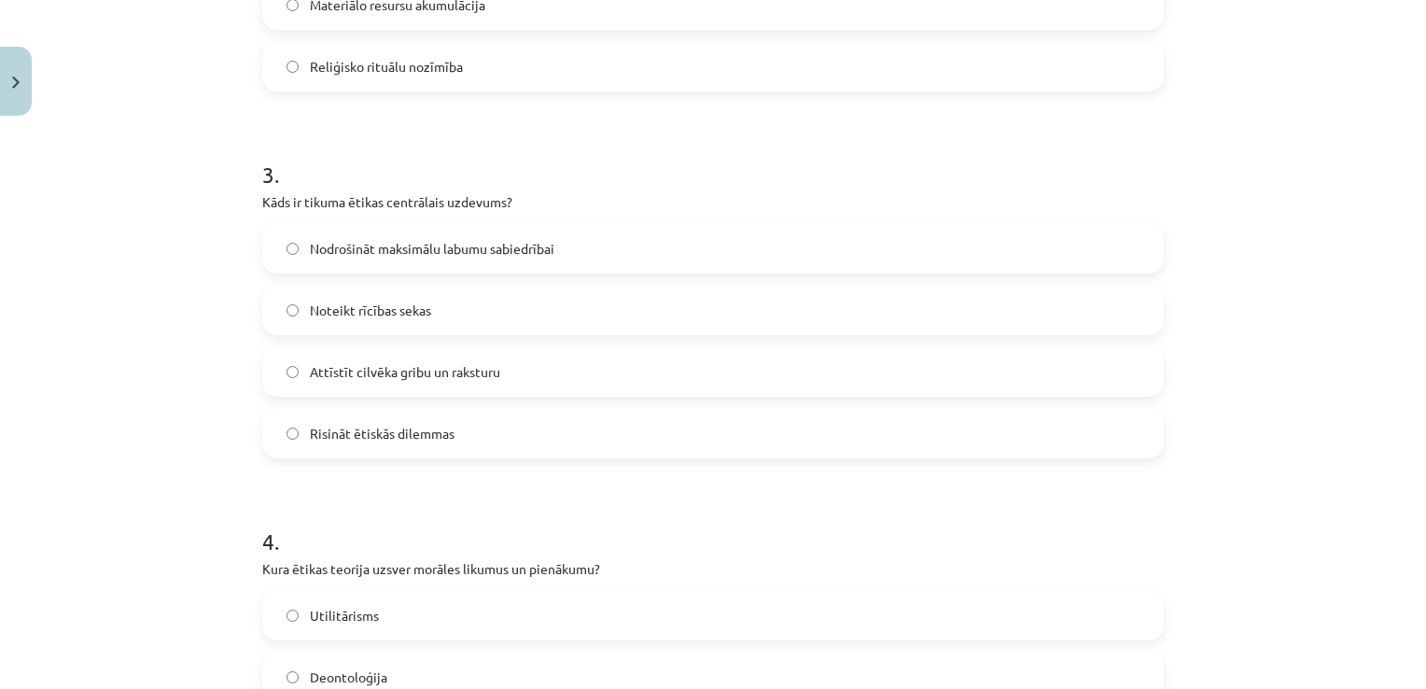
click at [470, 368] on span "Attīstīt cilvēka gribu un raksturu" at bounding box center [405, 372] width 190 height 20
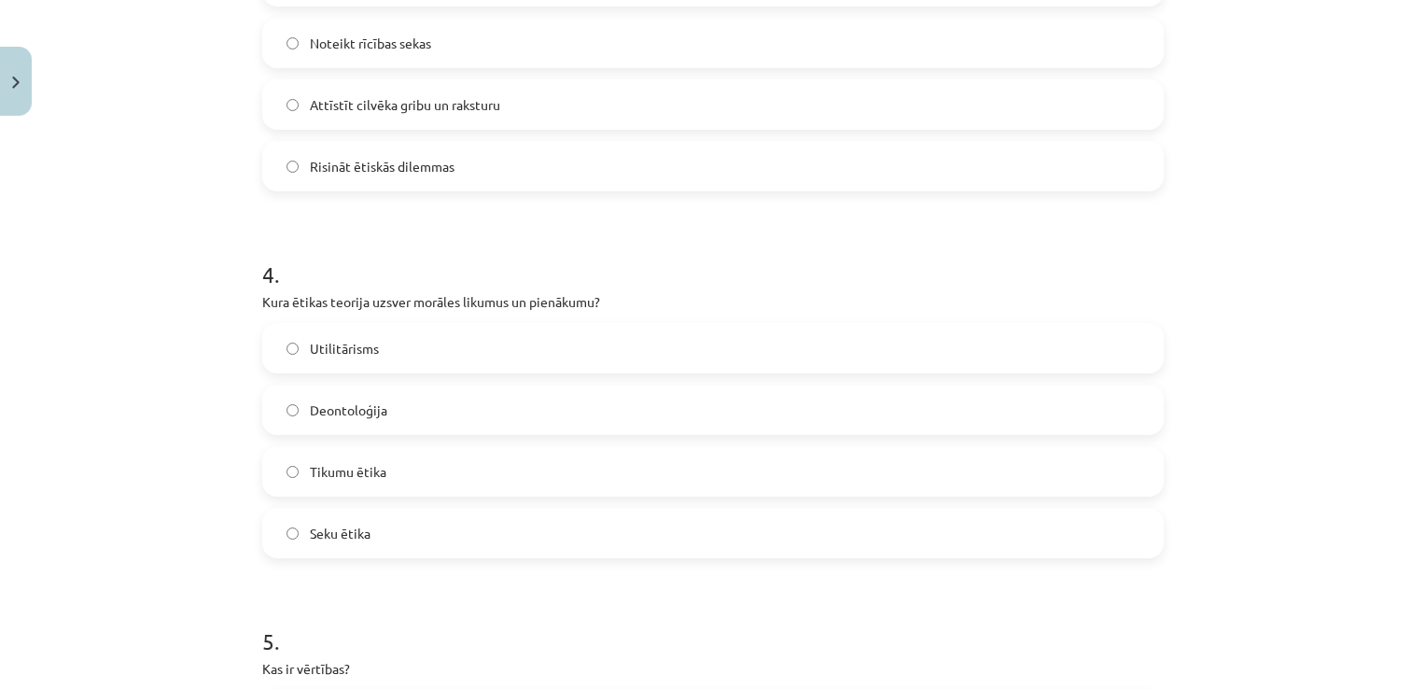
scroll to position [1249, 0]
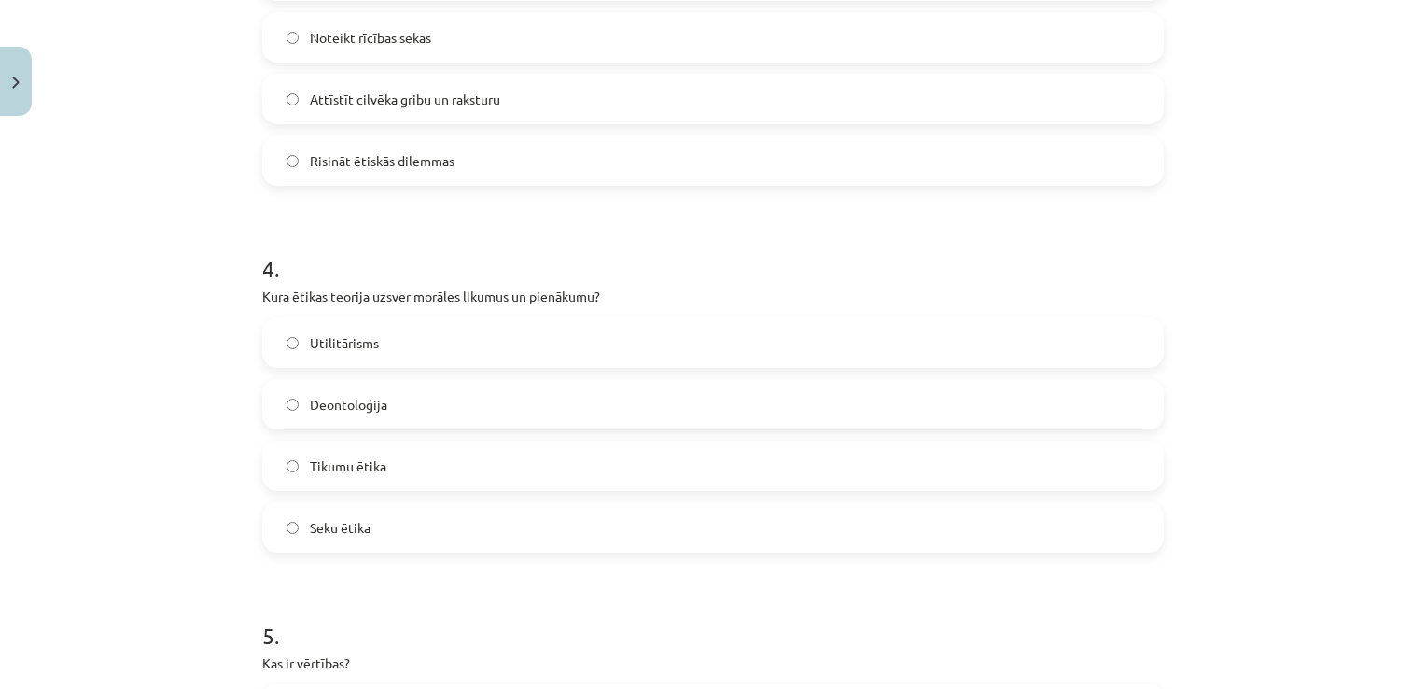
click at [459, 401] on label "Deontoloģija" at bounding box center [713, 404] width 898 height 47
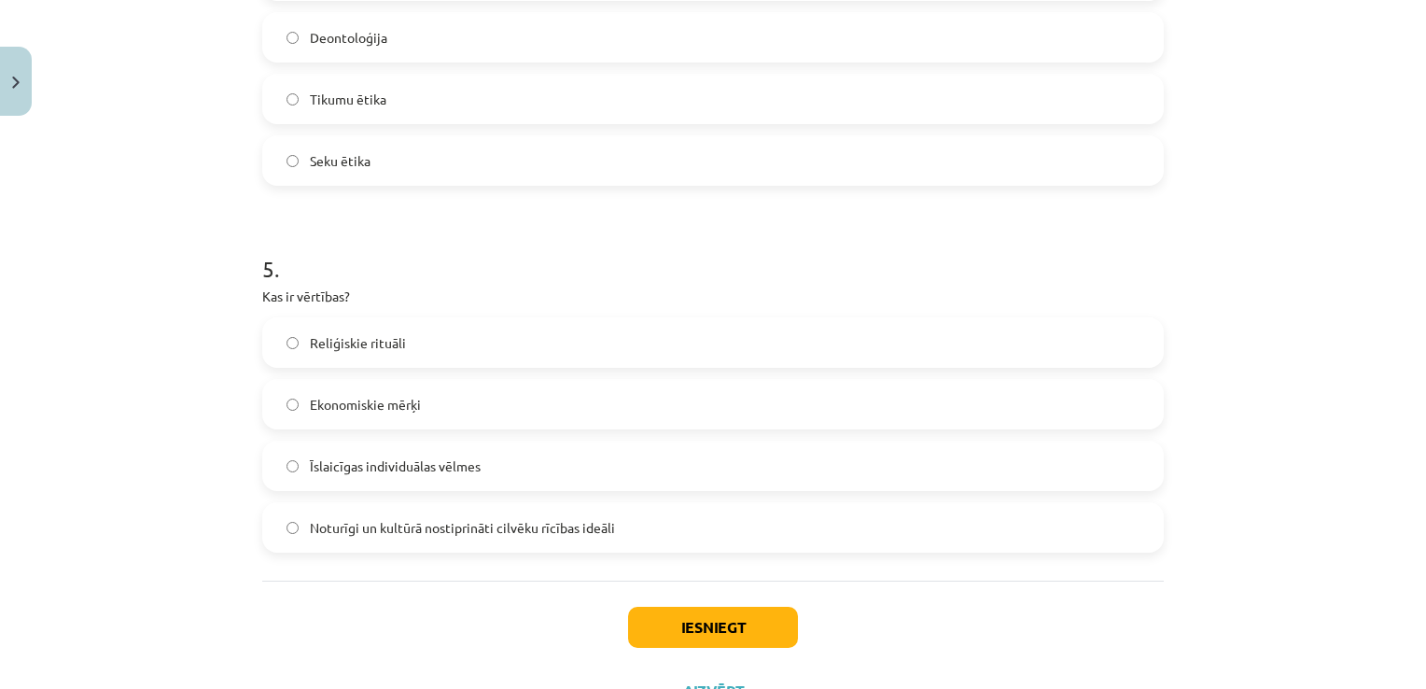
scroll to position [1616, 0]
click at [511, 524] on span "Noturīgi un kultūrā nostiprināti cilvēku rīcības ideāli" at bounding box center [462, 527] width 305 height 20
click at [728, 632] on button "Iesniegt" at bounding box center [713, 626] width 170 height 41
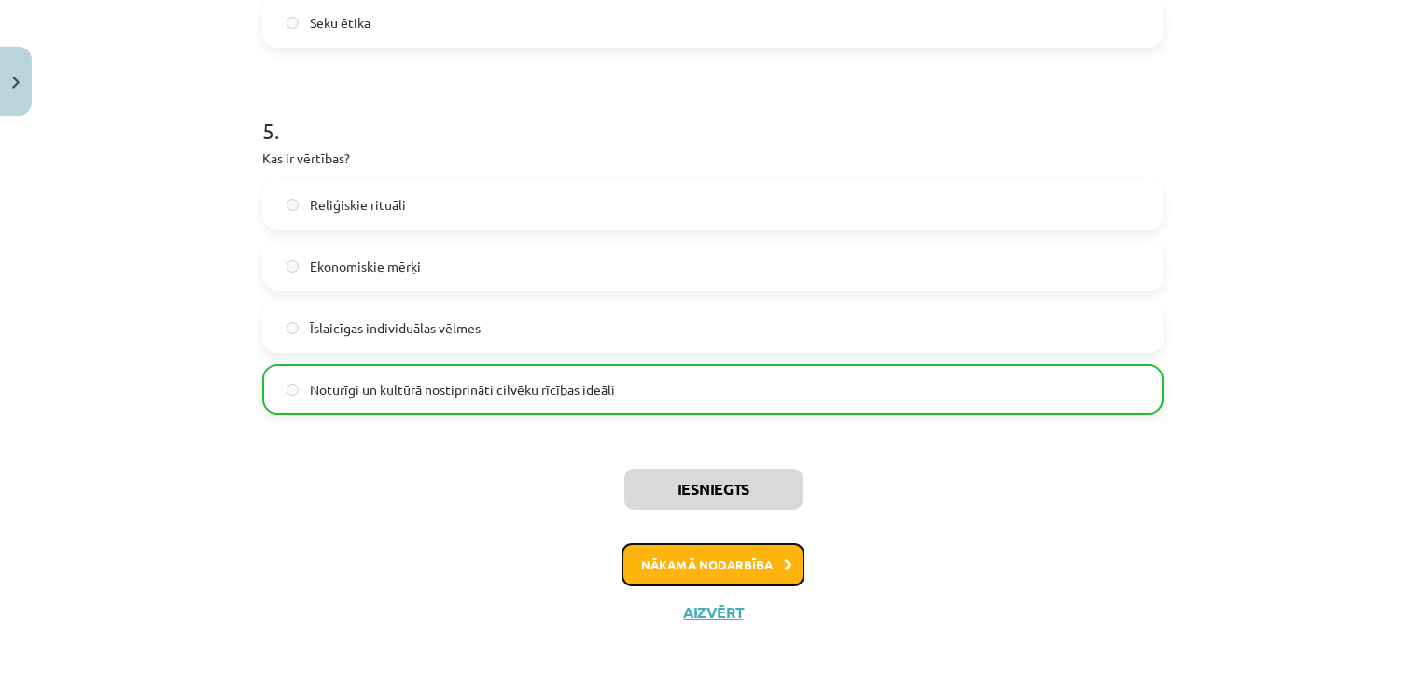
click at [743, 566] on button "Nākamā nodarbība" at bounding box center [713, 564] width 183 height 43
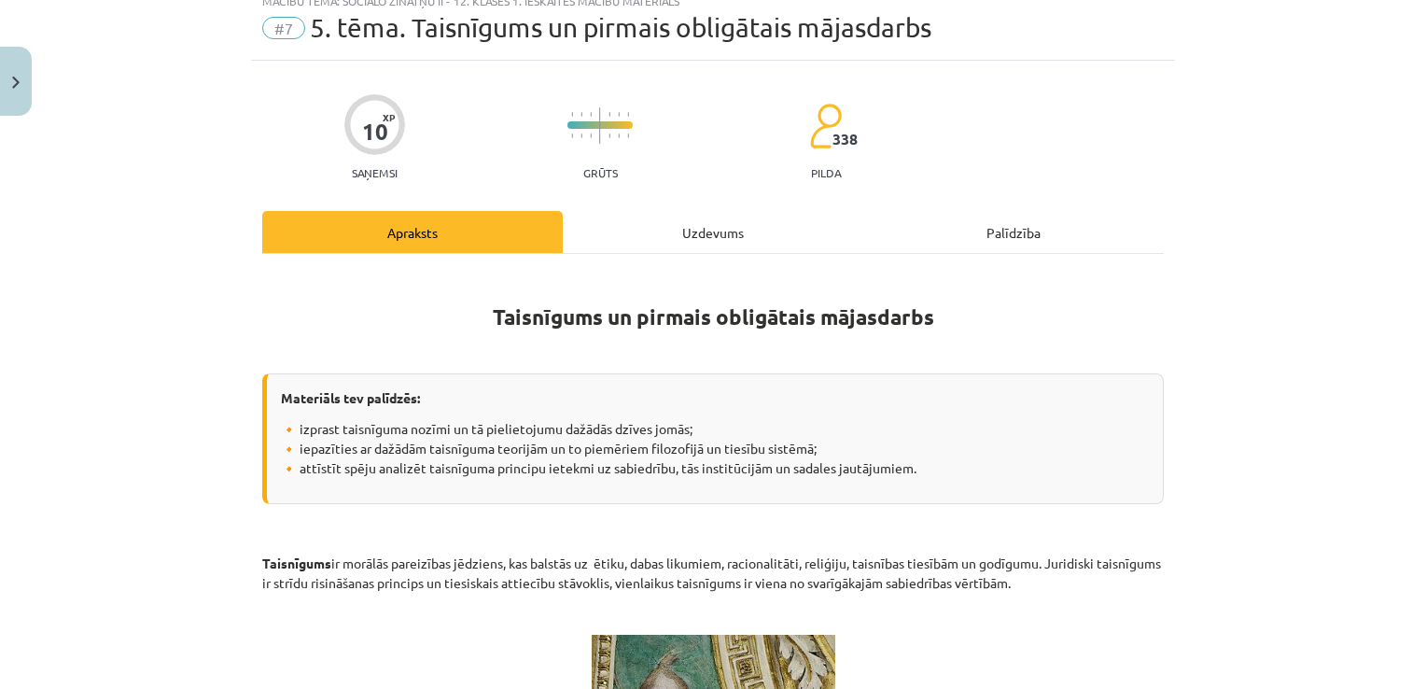
scroll to position [47, 0]
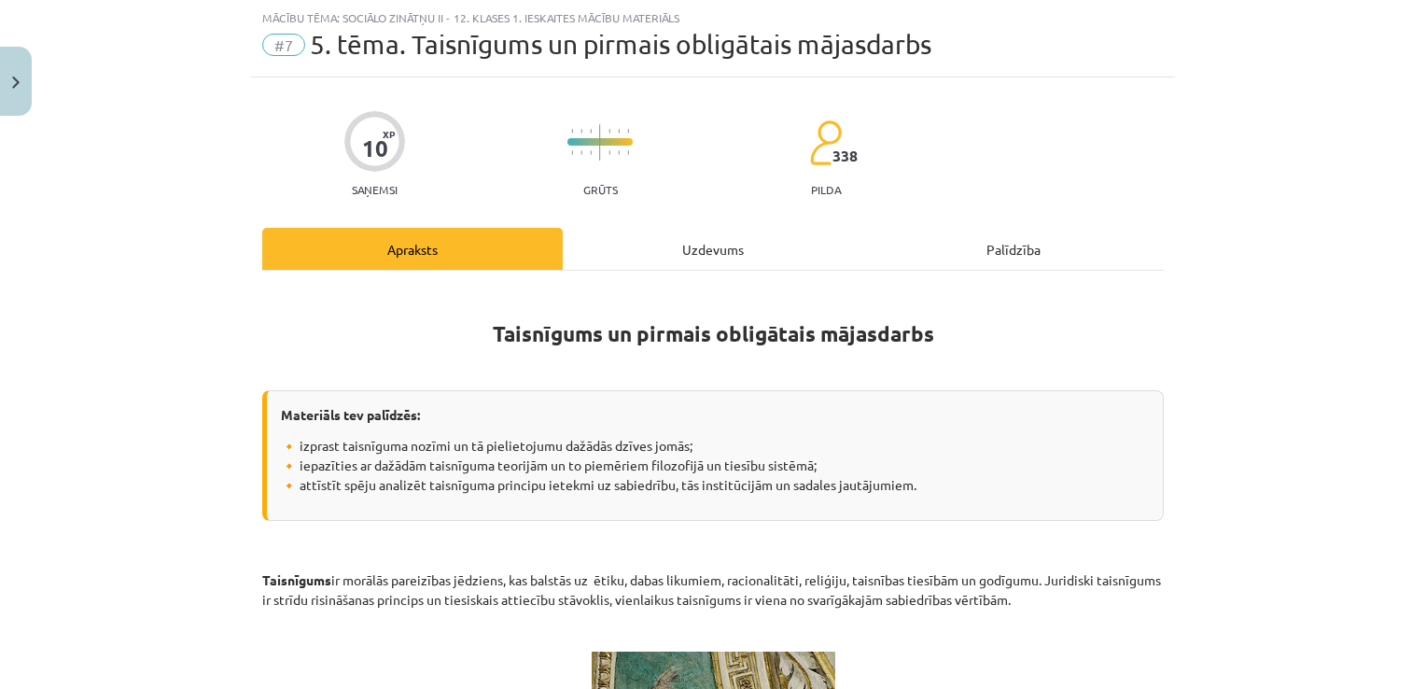
click at [687, 241] on div "Uzdevums" at bounding box center [713, 249] width 300 height 42
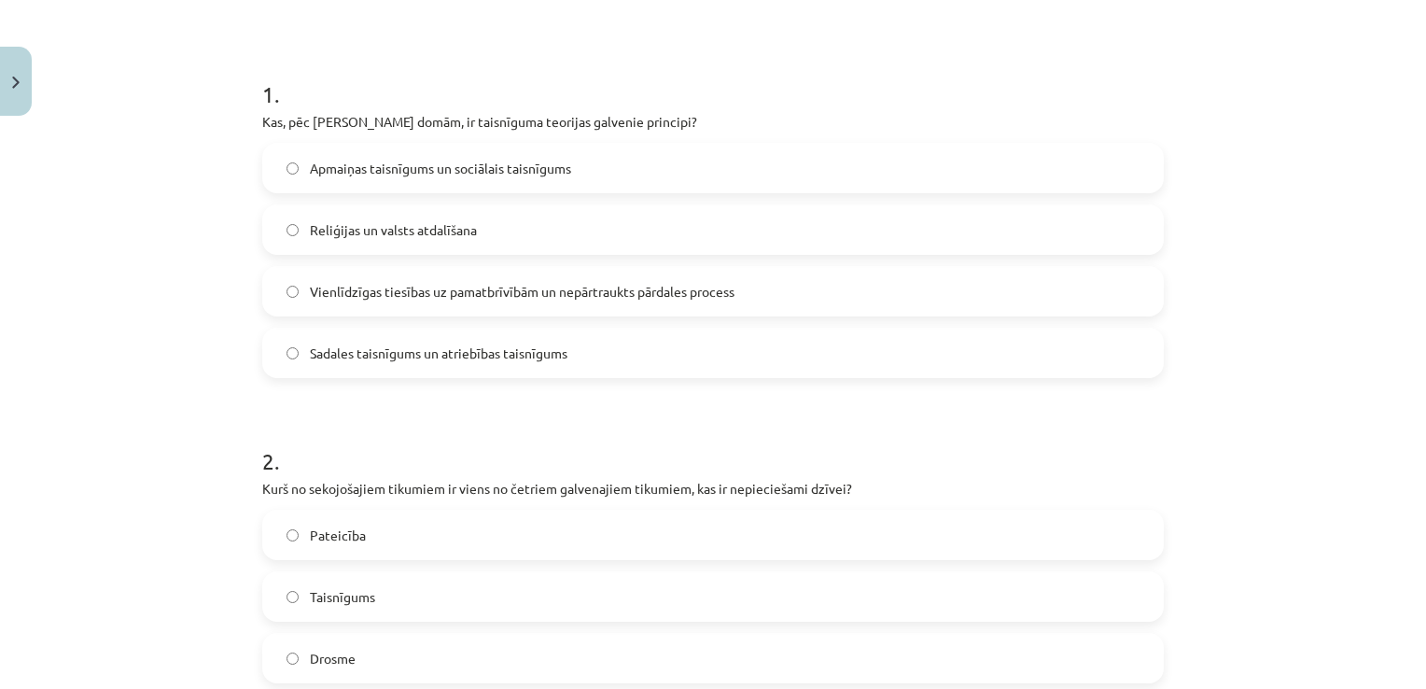
scroll to position [326, 0]
click at [391, 274] on label "Vienlīdzīgas tiesības uz pamatbrīvībām un nepārtraukts pārdales process" at bounding box center [713, 288] width 898 height 47
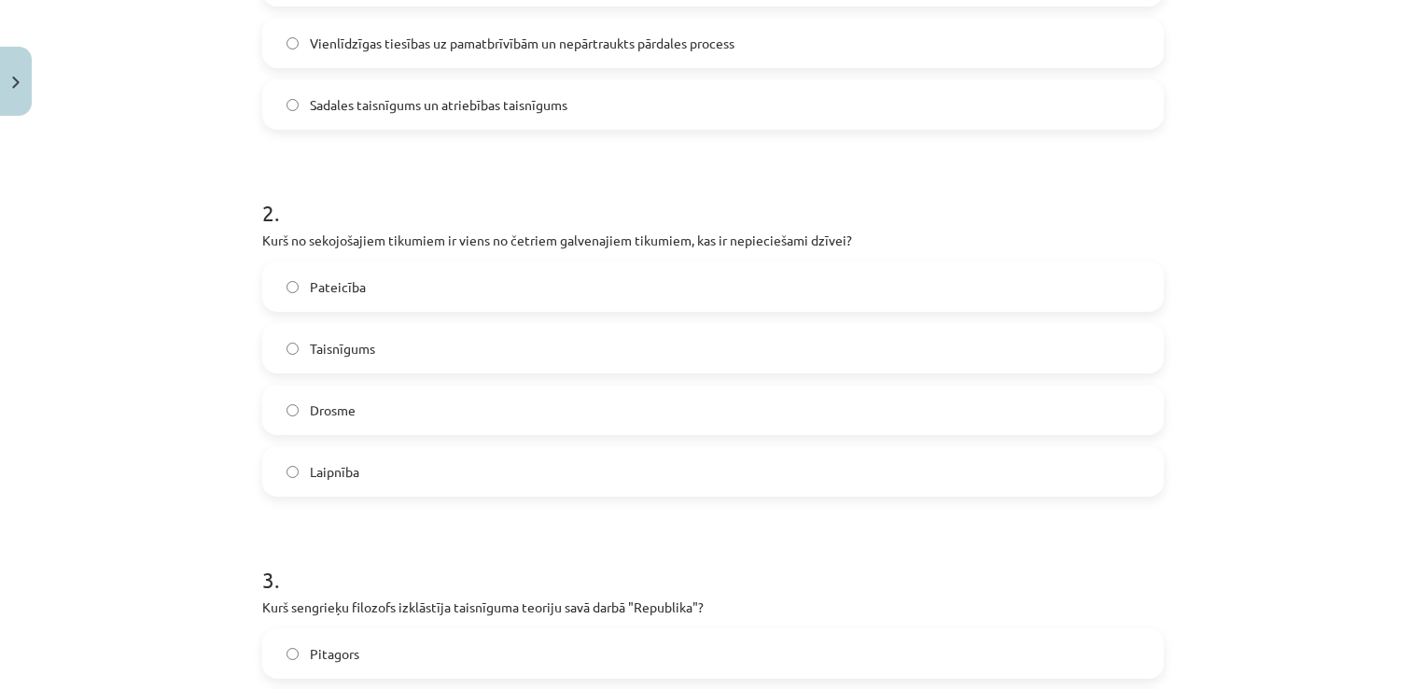
scroll to position [572, 0]
click at [397, 335] on label "Taisnīgums" at bounding box center [713, 347] width 898 height 47
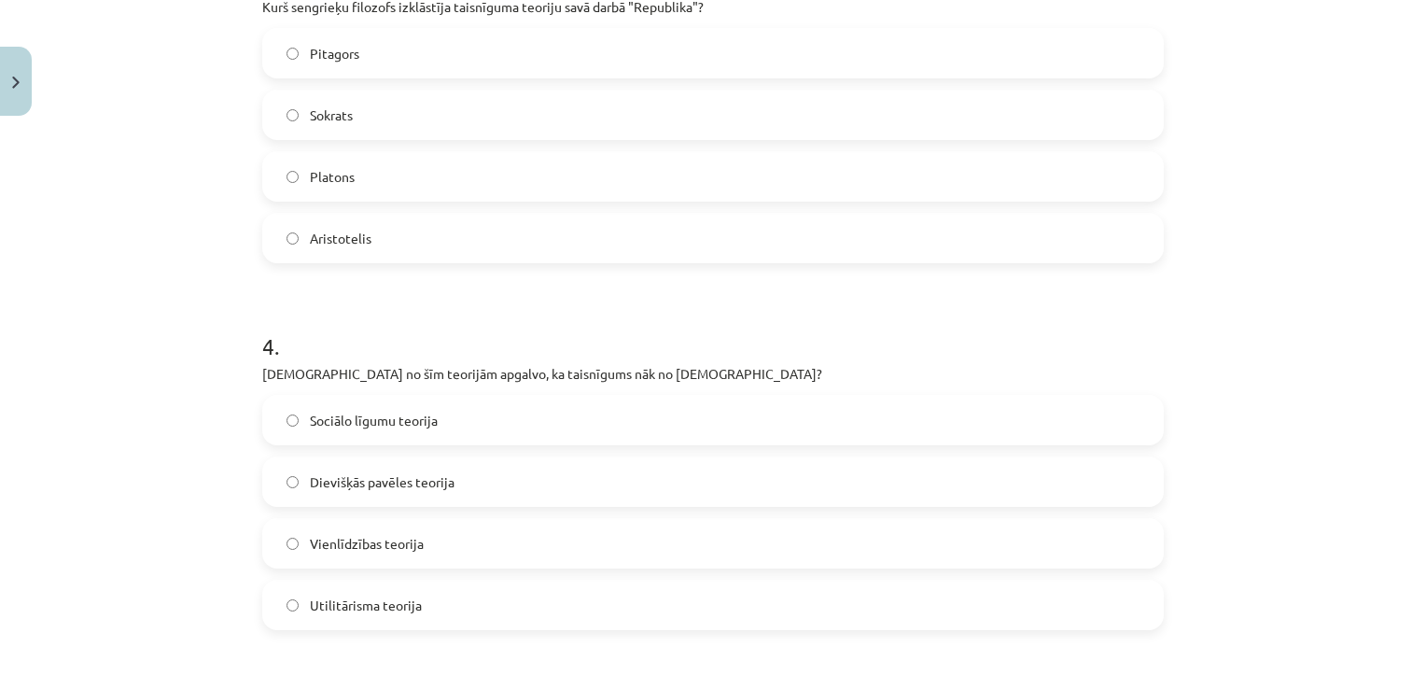
scroll to position [1129, 0]
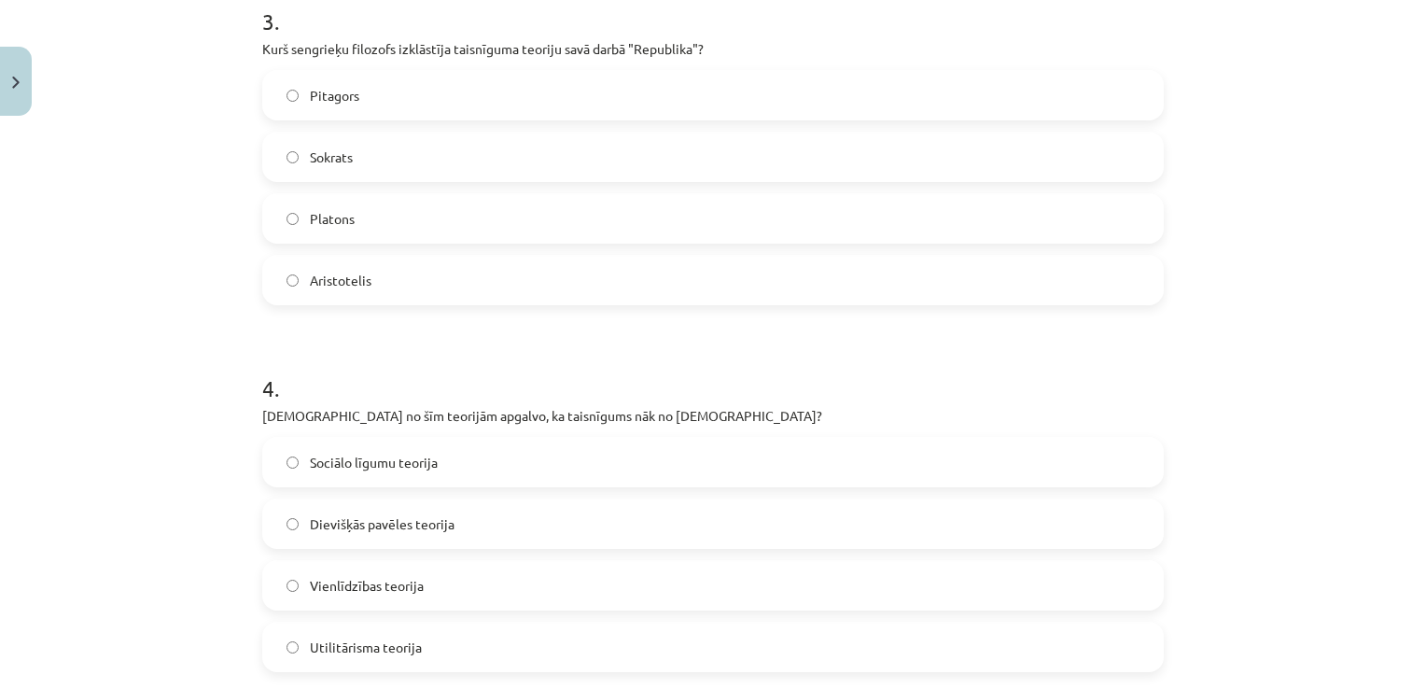
click at [403, 214] on label "Platons" at bounding box center [713, 218] width 898 height 47
click at [455, 536] on label "Dievišķās pavēles teorija" at bounding box center [713, 523] width 898 height 47
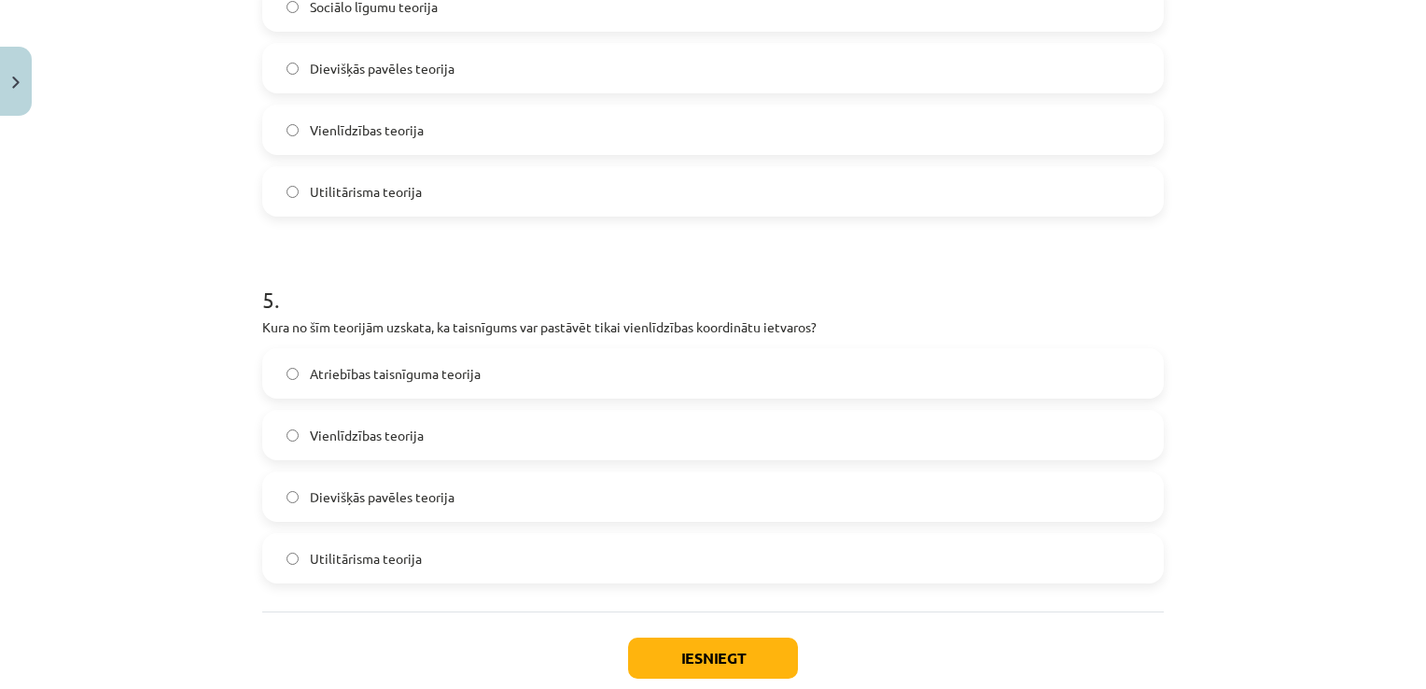
scroll to position [1590, 0]
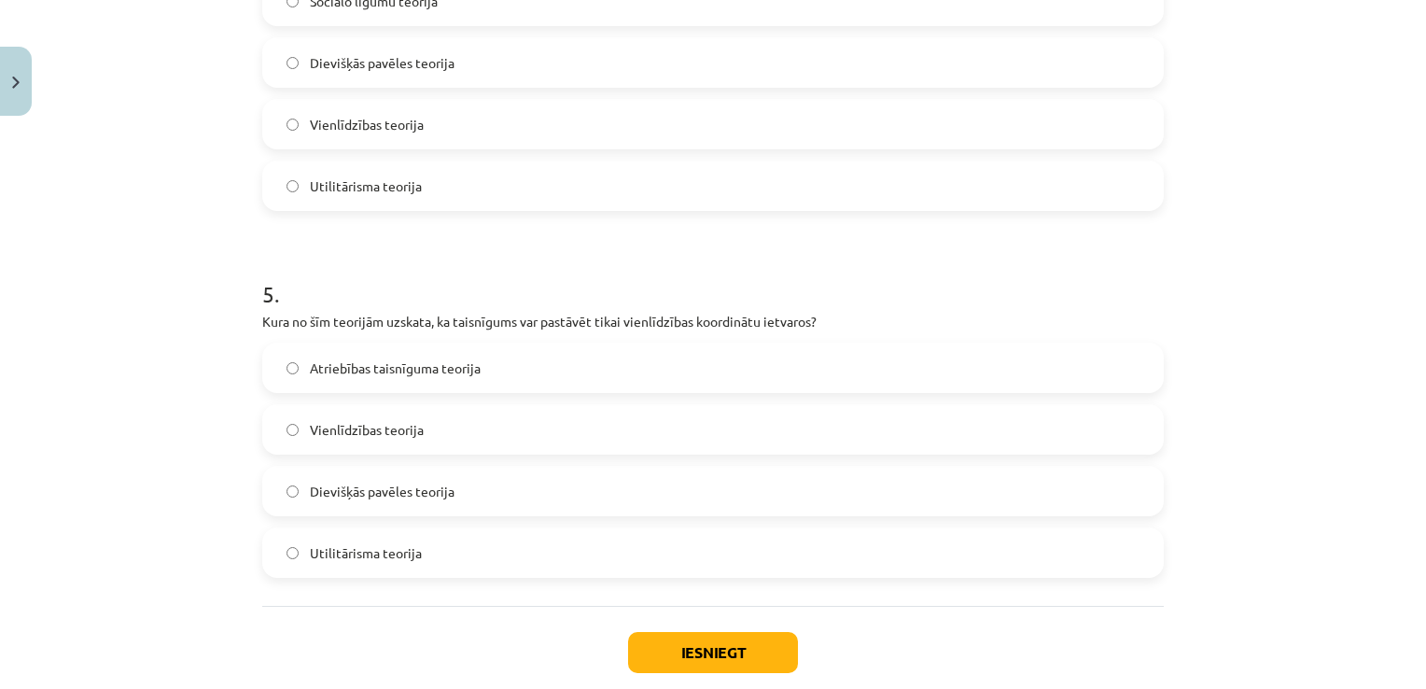
click at [376, 424] on span "Vienlīdzības teorija" at bounding box center [367, 430] width 114 height 20
click at [683, 633] on button "Iesniegt" at bounding box center [713, 652] width 170 height 41
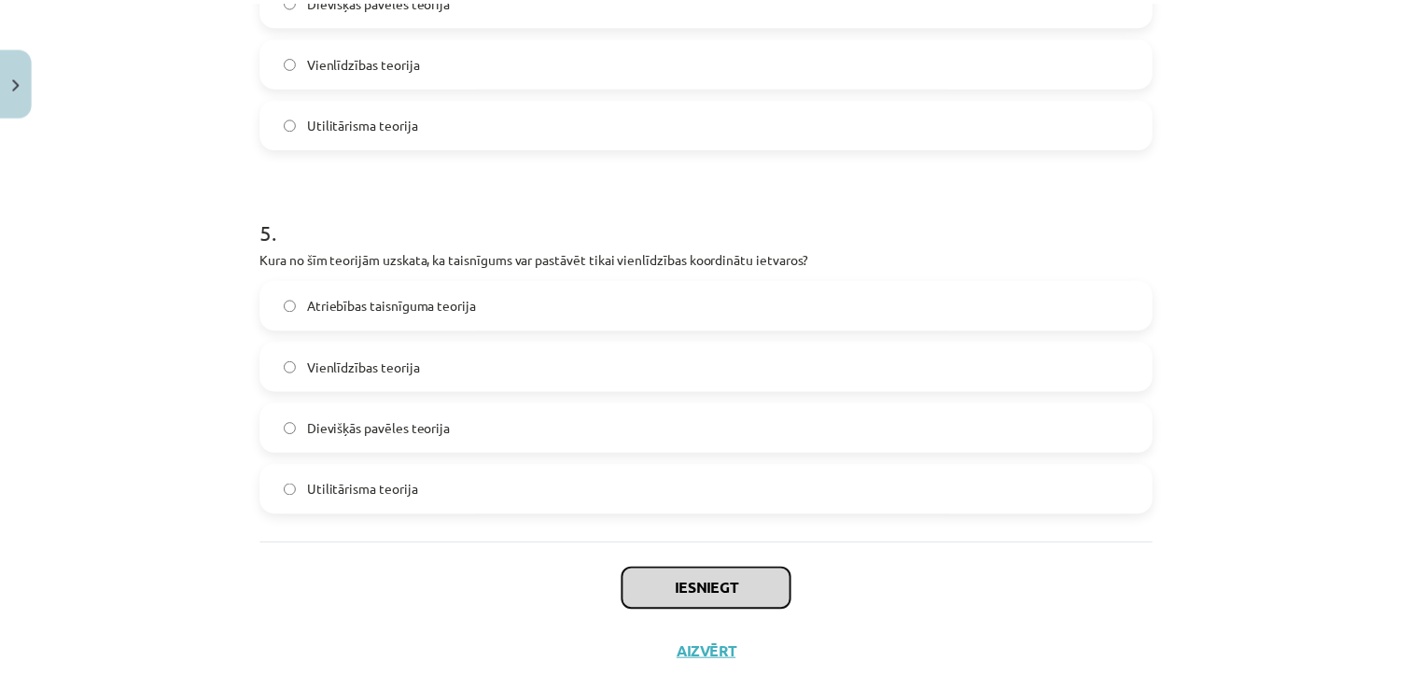
scroll to position [1695, 0]
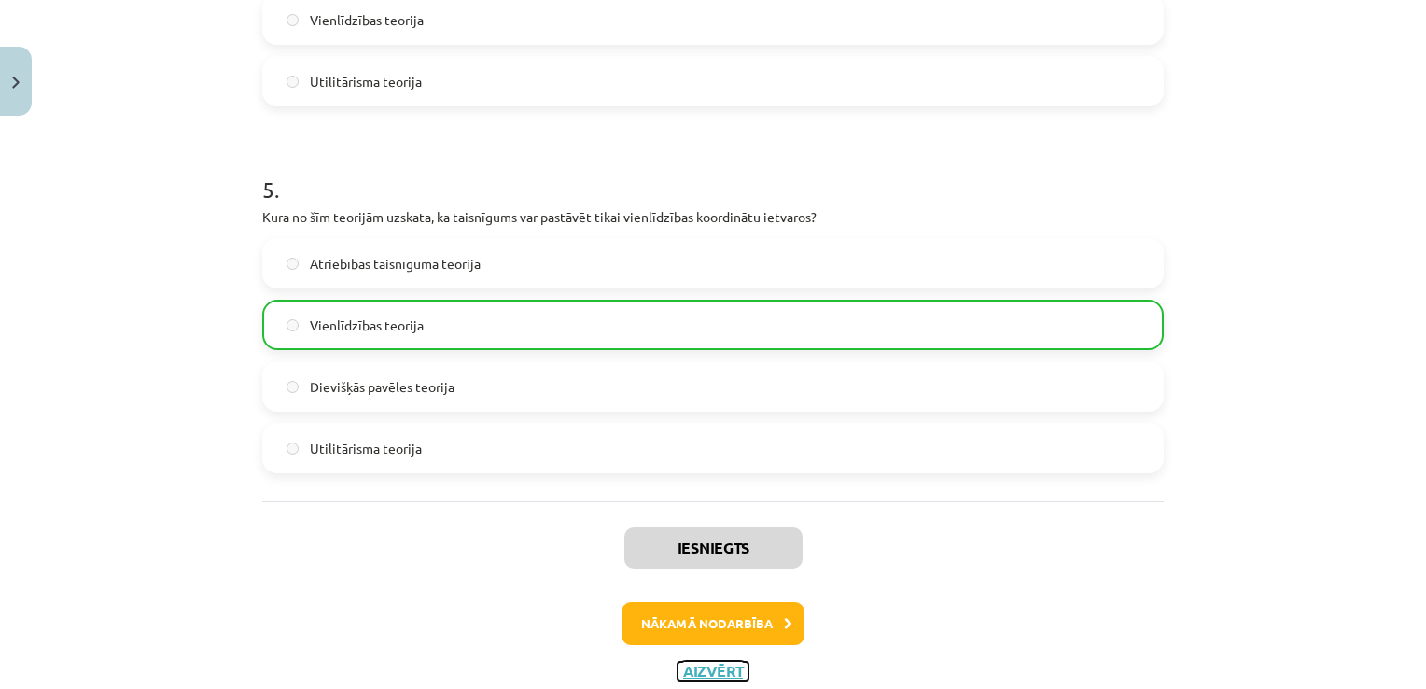
click at [705, 664] on button "Aizvērt" at bounding box center [713, 671] width 71 height 19
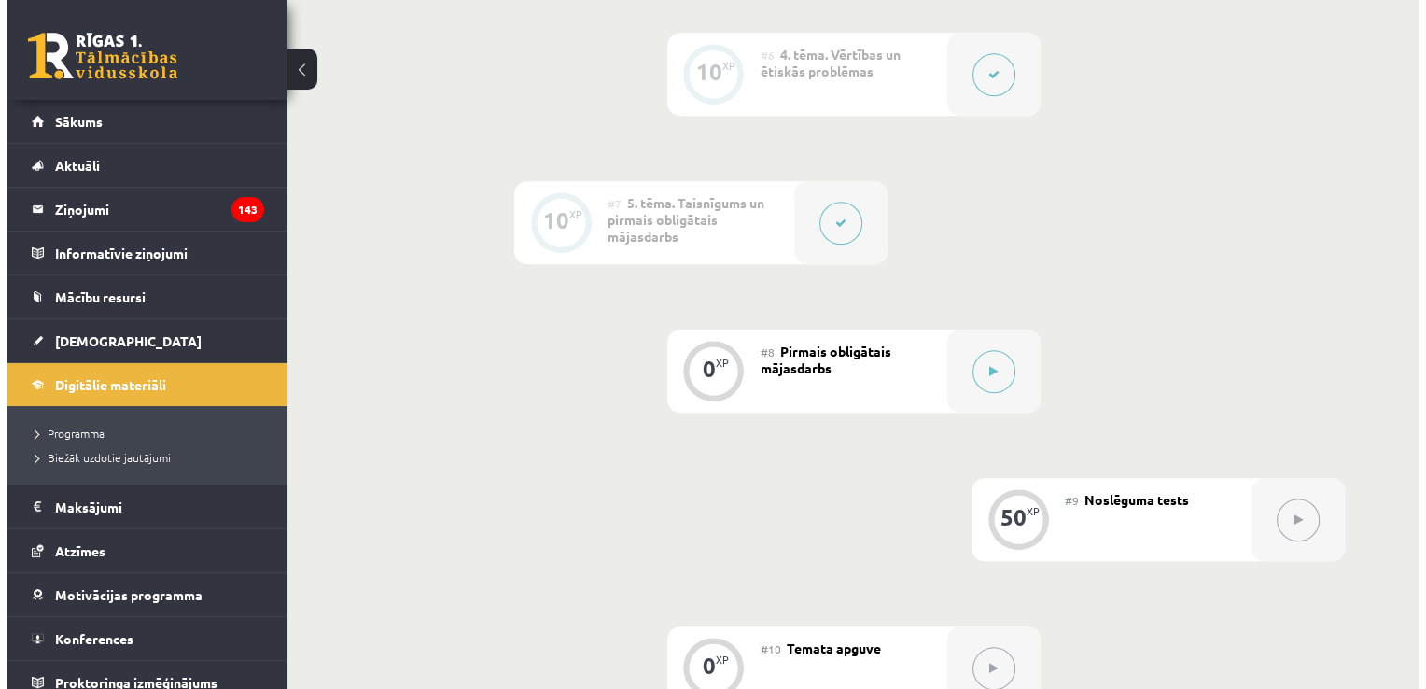
scroll to position [1228, 0]
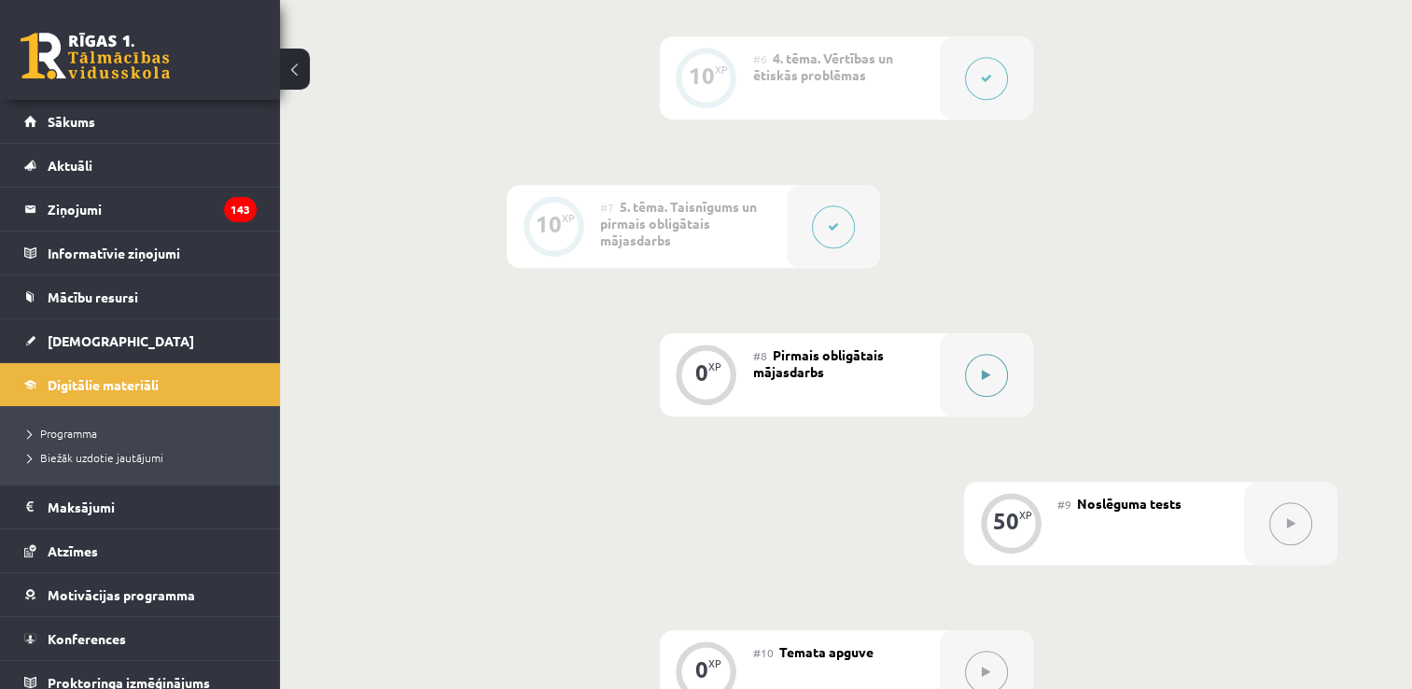
click at [952, 378] on div at bounding box center [986, 374] width 93 height 83
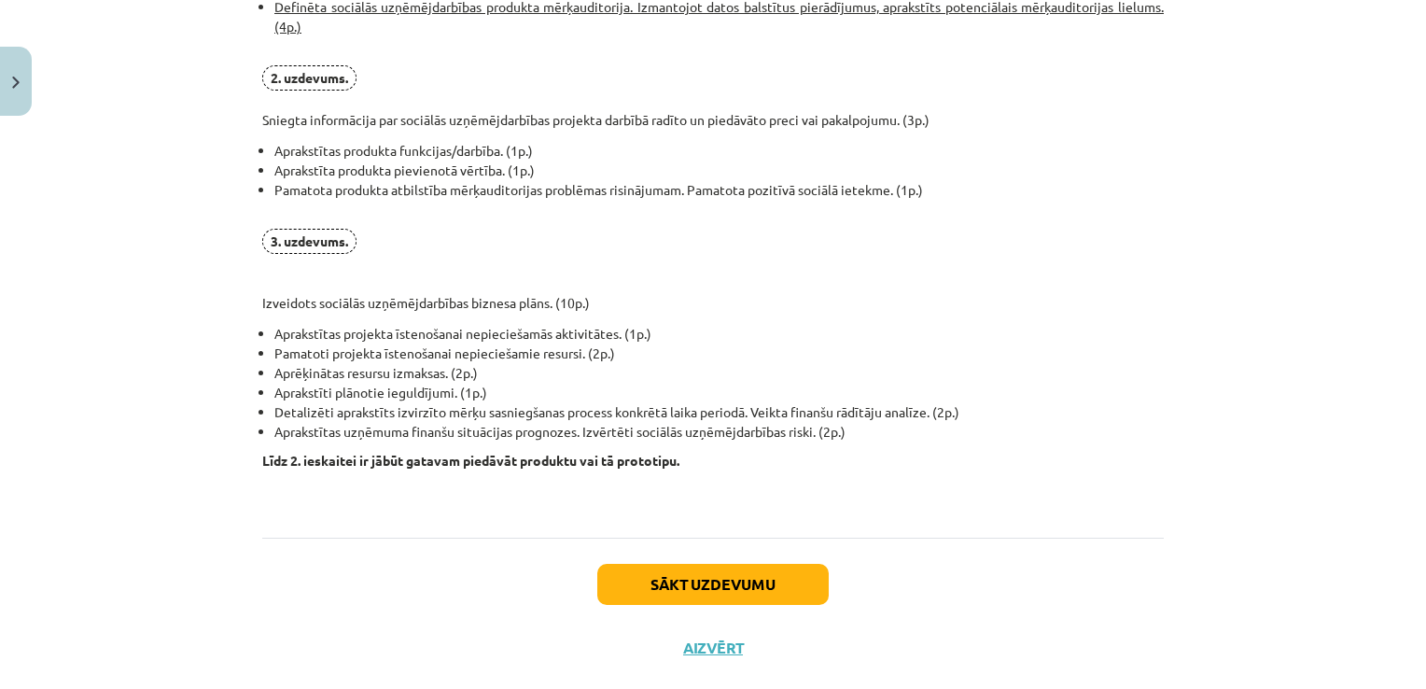
scroll to position [1437, 0]
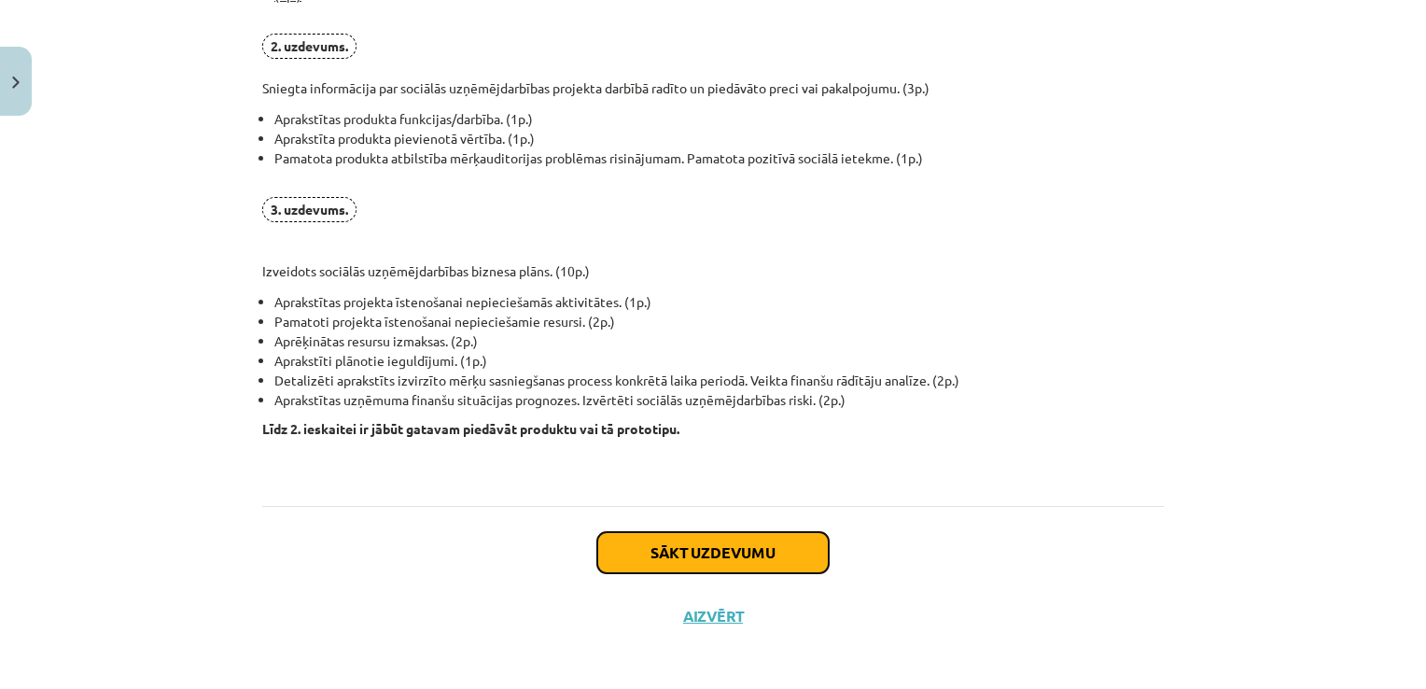
click at [734, 549] on button "Sākt uzdevumu" at bounding box center [712, 552] width 231 height 41
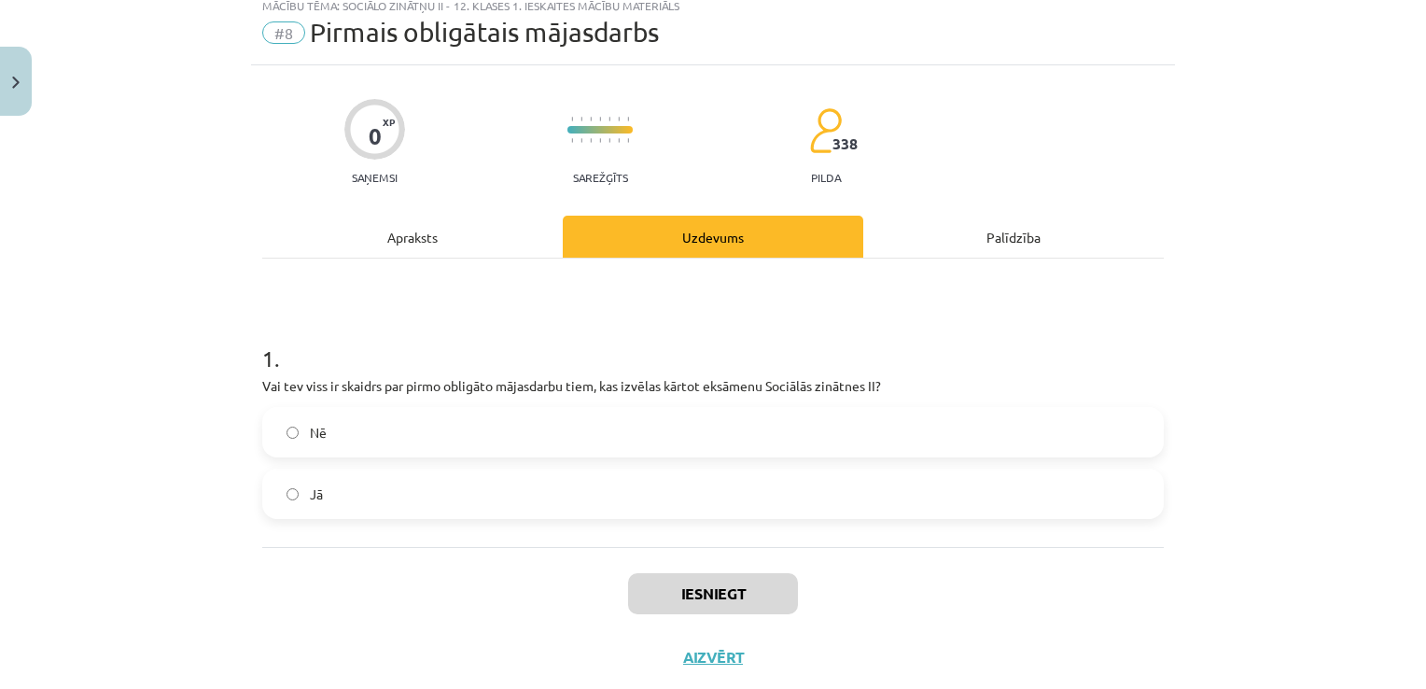
scroll to position [47, 0]
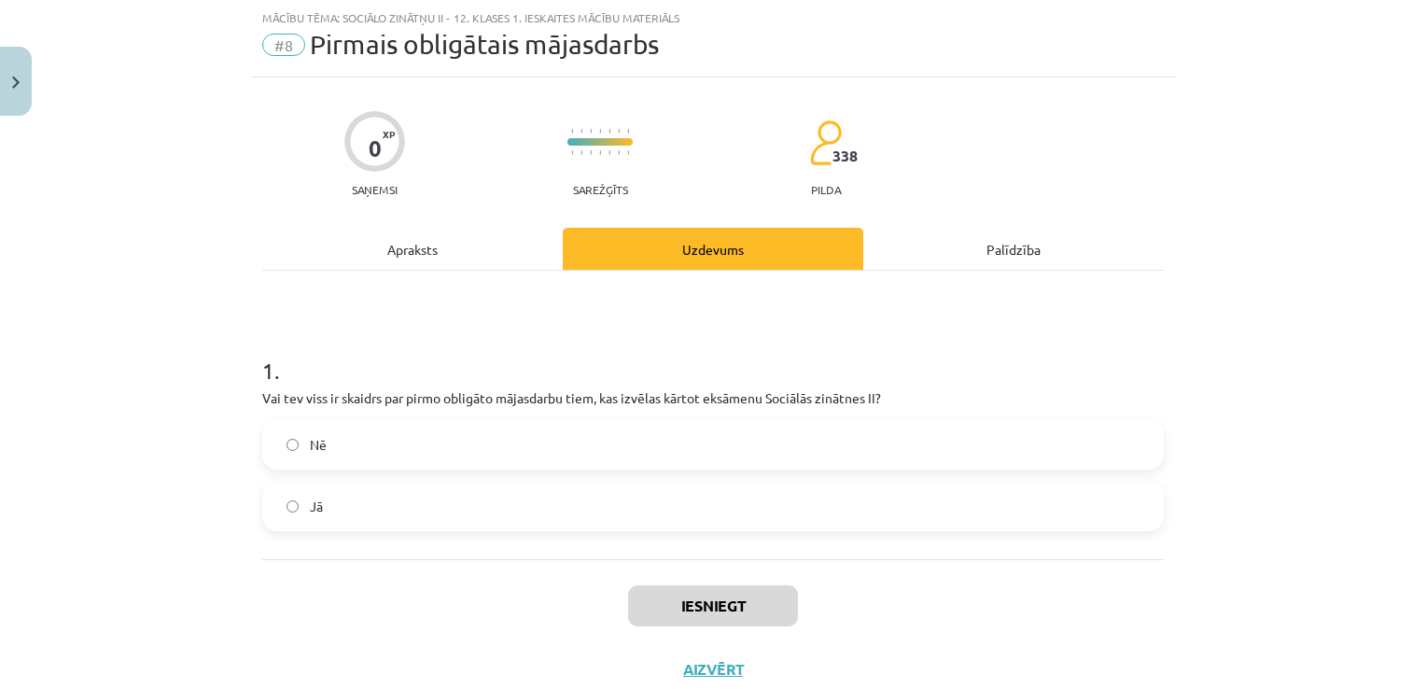
drag, startPoint x: 659, startPoint y: 498, endPoint x: 690, endPoint y: 549, distance: 59.1
click at [690, 549] on div "1 . Vai tev viss ir skaidrs par pirmo obligāto mājasdarbu tiem, kas izvēlas kār…" at bounding box center [712, 415] width 901 height 288
click at [650, 506] on label "Jā" at bounding box center [713, 505] width 898 height 47
click at [743, 592] on button "Iesniegt" at bounding box center [713, 605] width 170 height 41
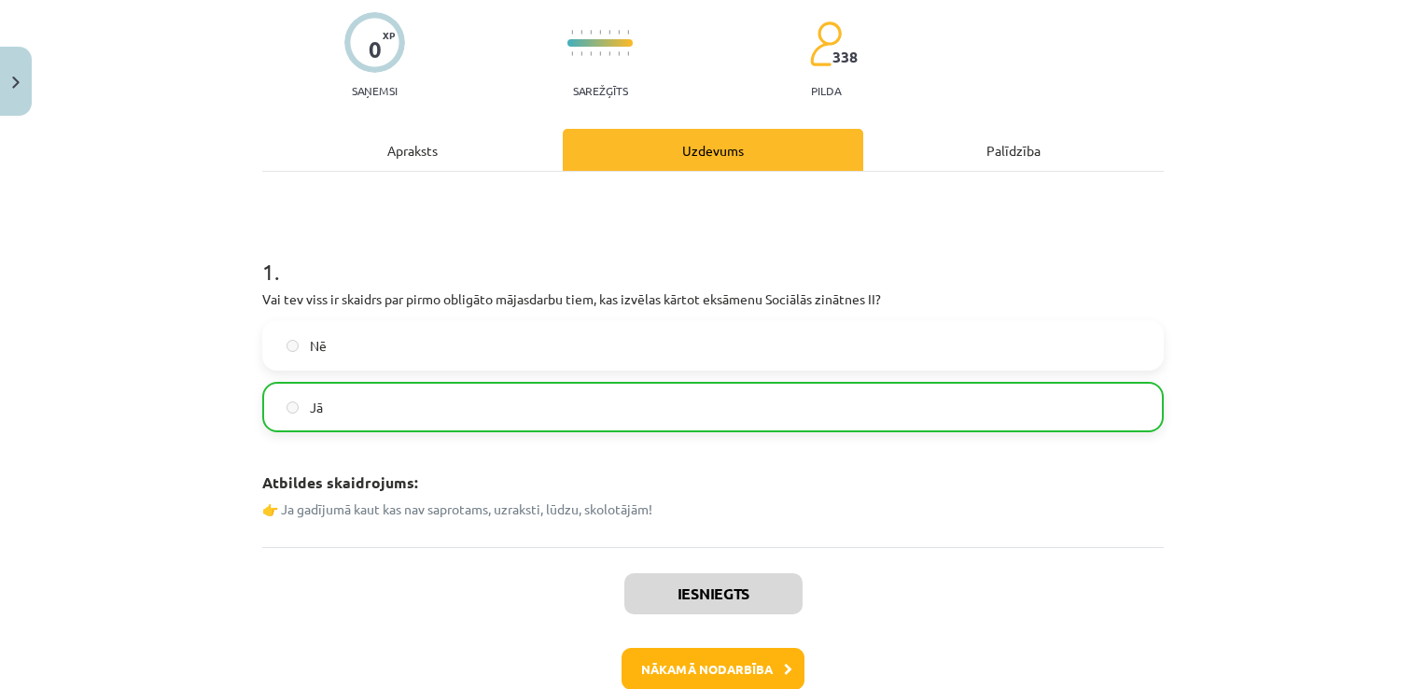
scroll to position [250, 0]
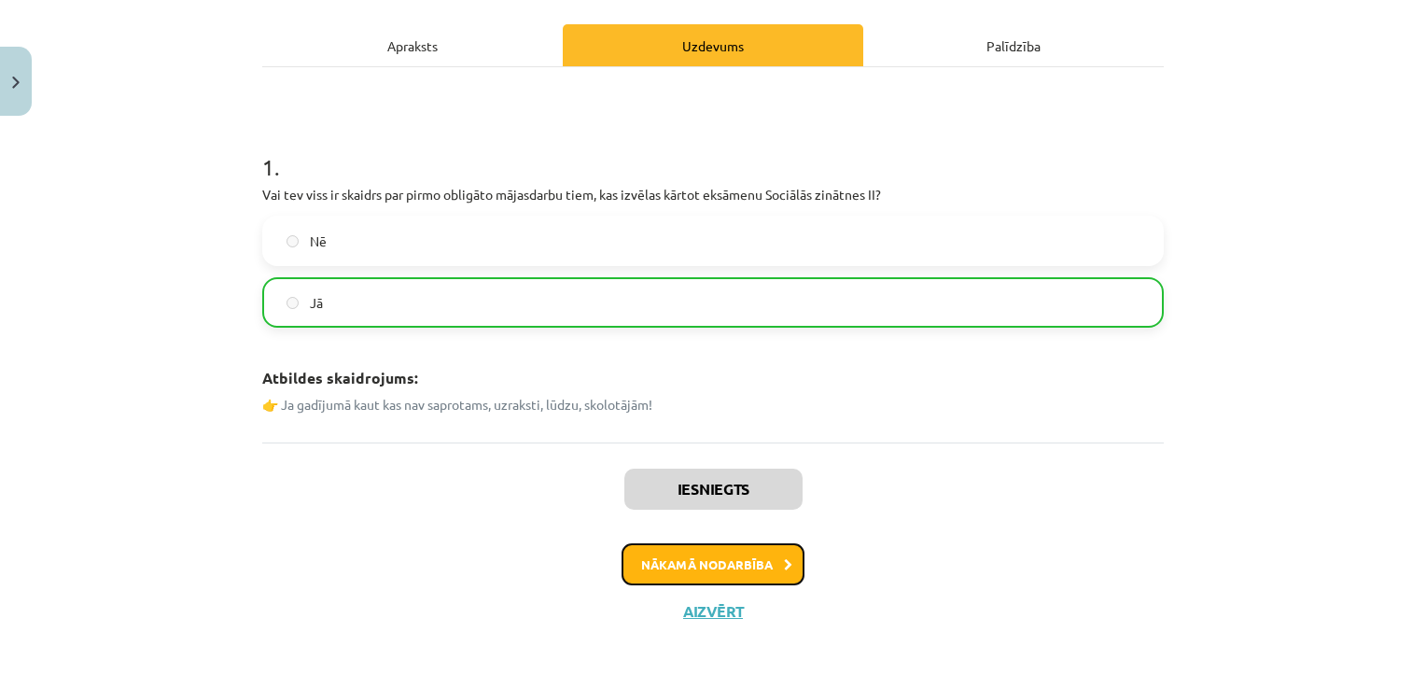
click at [743, 573] on button "Nākamā nodarbība" at bounding box center [713, 564] width 183 height 43
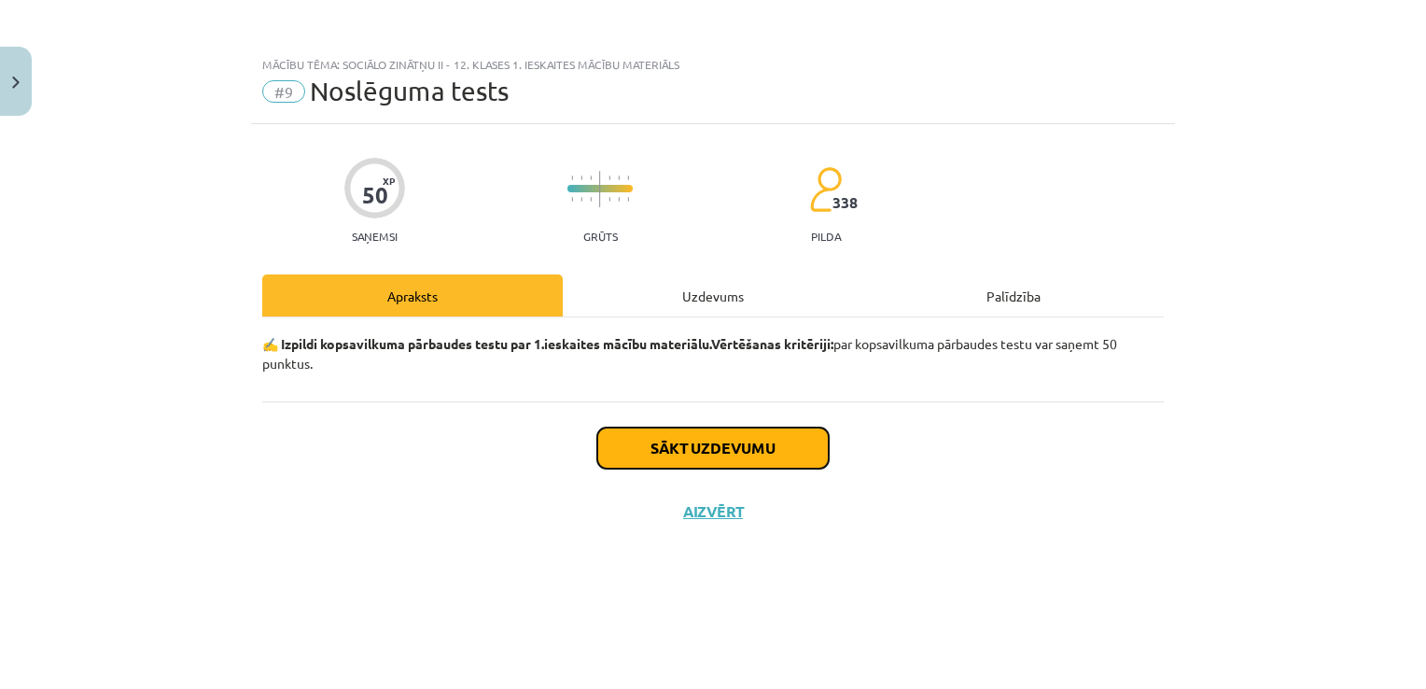
click at [727, 449] on button "Sākt uzdevumu" at bounding box center [712, 447] width 231 height 41
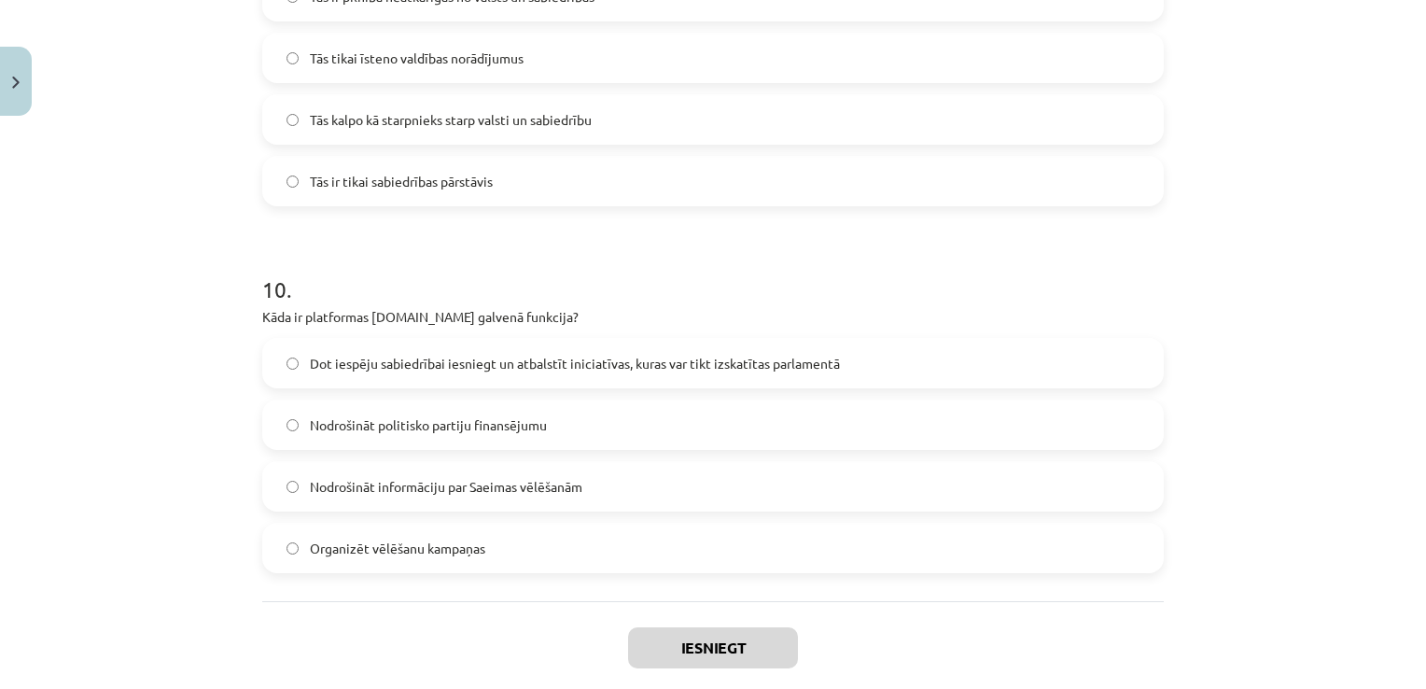
scroll to position [3431, 0]
drag, startPoint x: 246, startPoint y: 315, endPoint x: 613, endPoint y: 313, distance: 366.8
copy p "Kāda ir platformas [DOMAIN_NAME] galvenā funkcija?"
click at [188, 484] on div "Mācību tēma: Sociālo zinātņu ii - 12. klases 1. ieskaites mācību materiāls #9 N…" at bounding box center [713, 344] width 1426 height 689
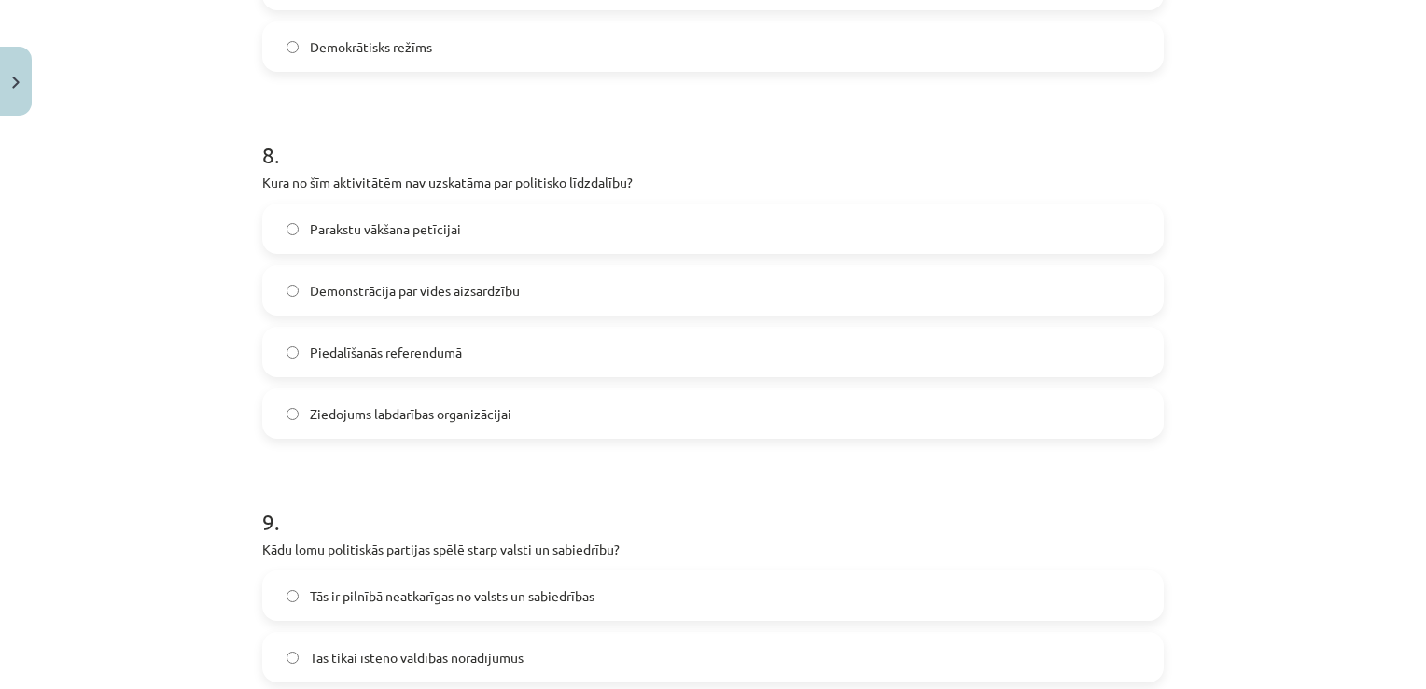
scroll to position [2807, 0]
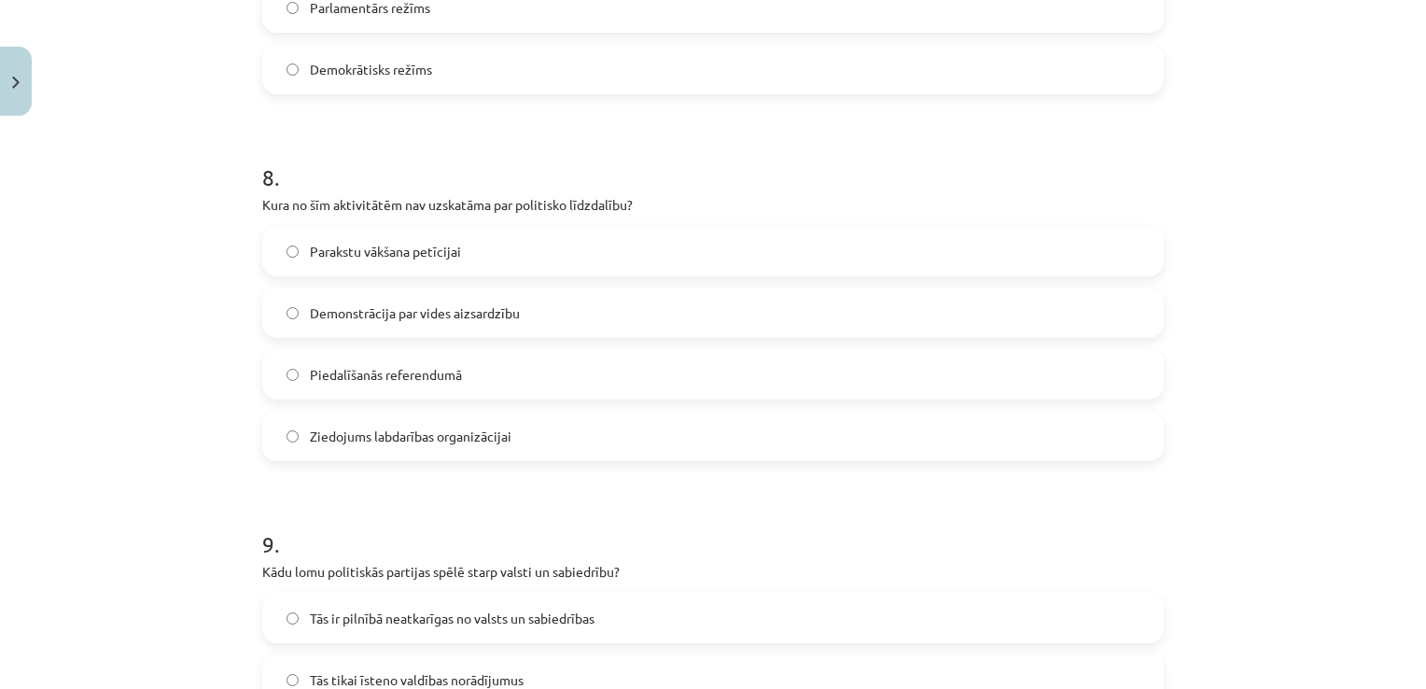
click at [458, 325] on label "Demonstrācija par vides aizsardzību" at bounding box center [713, 312] width 898 height 47
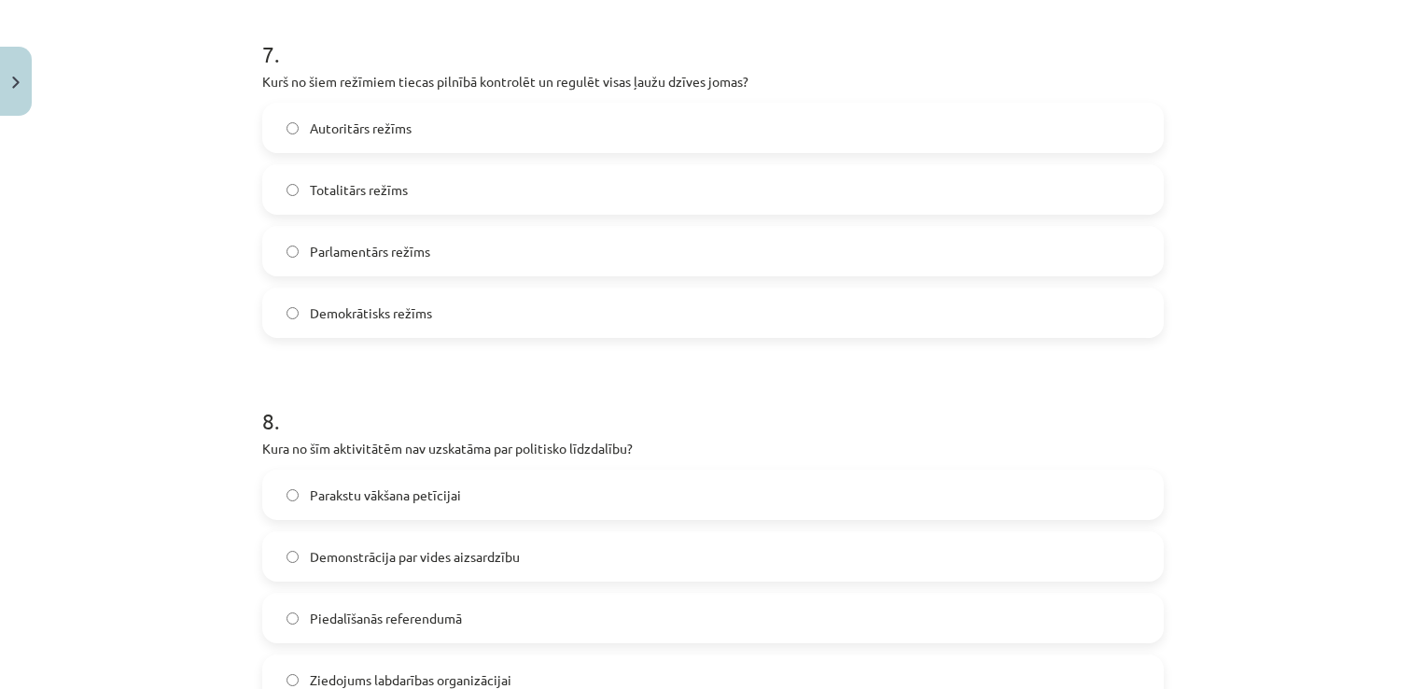
scroll to position [2550, 0]
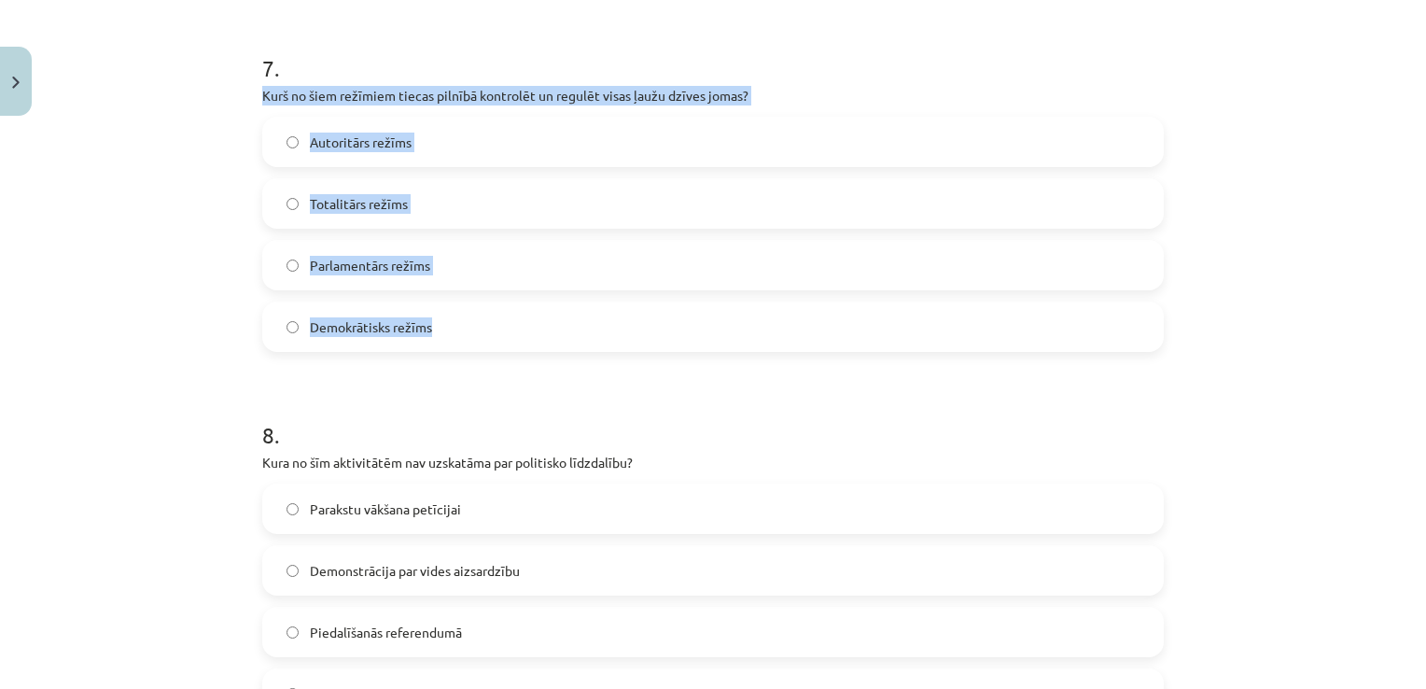
drag, startPoint x: 243, startPoint y: 92, endPoint x: 514, endPoint y: 307, distance: 346.2
click at [514, 307] on div "Mācību tēma: Sociālo zinātņu ii - 12. klases 1. ieskaites mācību materiāls #9 N…" at bounding box center [713, 344] width 1426 height 689
copy div "Kurš no šiem režīmiem tiecas pilnībā kontrolēt un regulēt visas ļaužu dzīves jo…"
click at [179, 261] on div "Mācību tēma: Sociālo zinātņu ii - 12. klases 1. ieskaites mācību materiāls #9 N…" at bounding box center [713, 344] width 1426 height 689
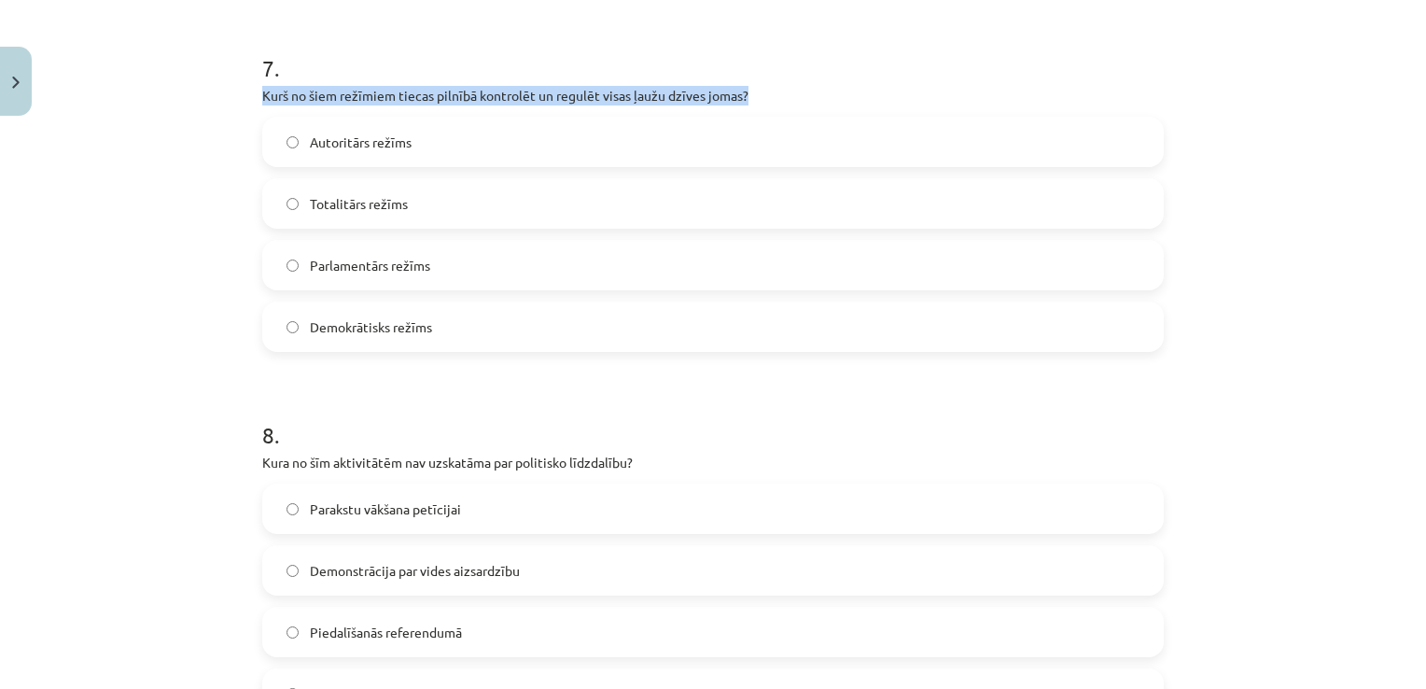
drag, startPoint x: 763, startPoint y: 88, endPoint x: 239, endPoint y: 101, distance: 524.6
click at [239, 101] on div "Mācību tēma: Sociālo zinātņu ii - 12. klases 1. ieskaites mācību materiāls #9 N…" at bounding box center [713, 344] width 1426 height 689
copy p "Kurš no šiem režīmiem tiecas pilnībā kontrolēt un regulēt visas ļaužu dzīves jo…"
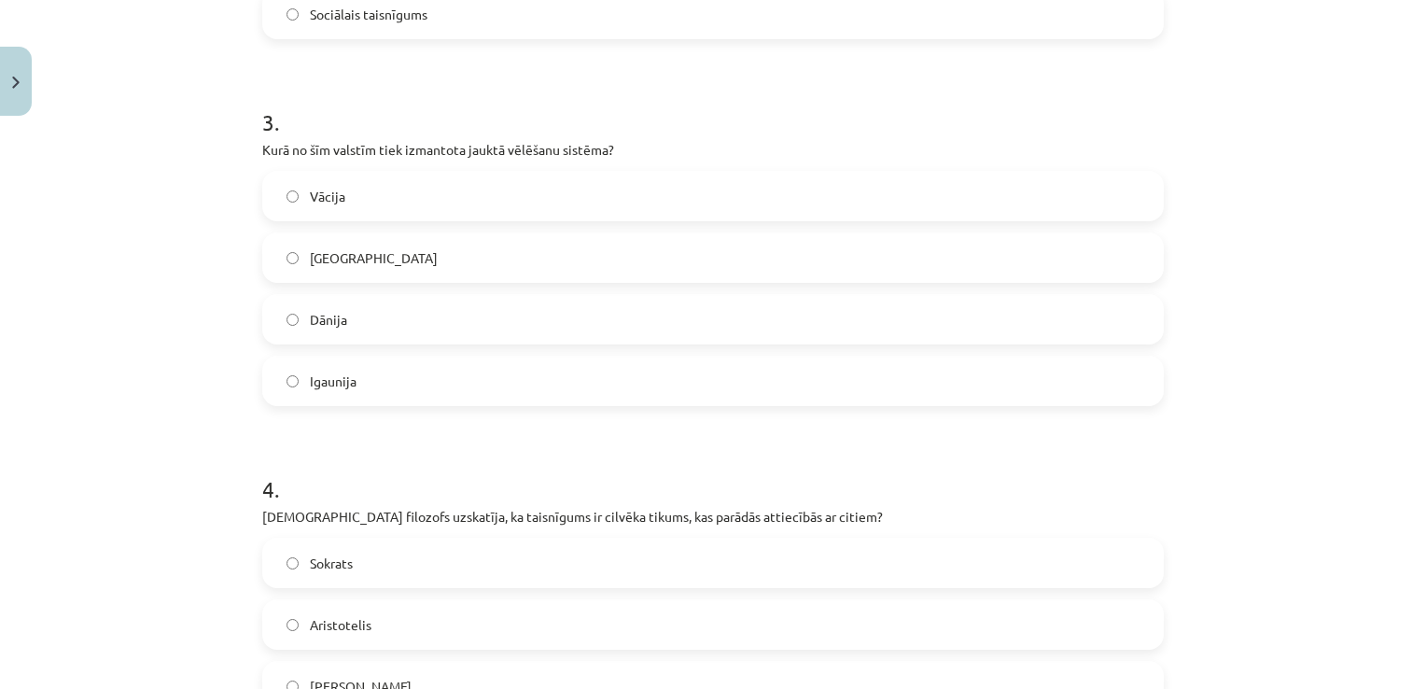
scroll to position [1019, 0]
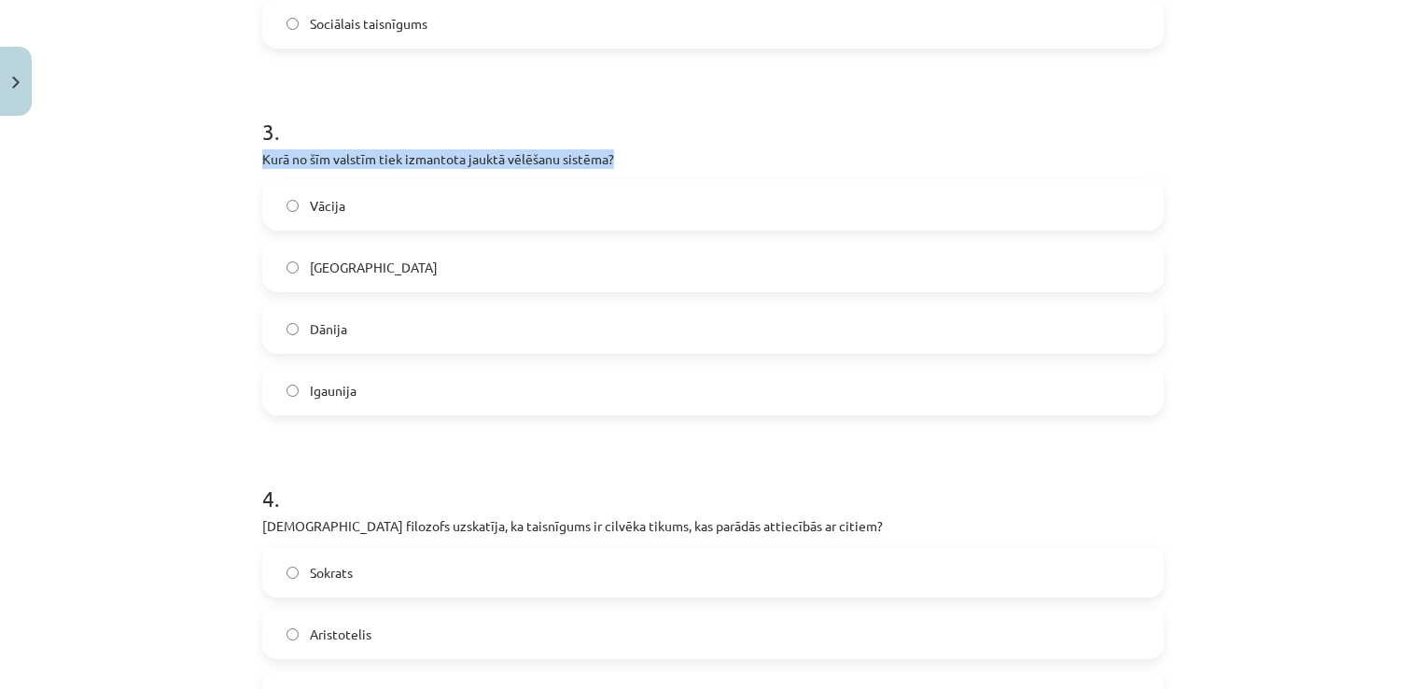
drag, startPoint x: 624, startPoint y: 162, endPoint x: 253, endPoint y: 150, distance: 371.6
copy p "Kurā no šīm valstīm tiek izmantota jauktā vēlēšanu sistēma?"
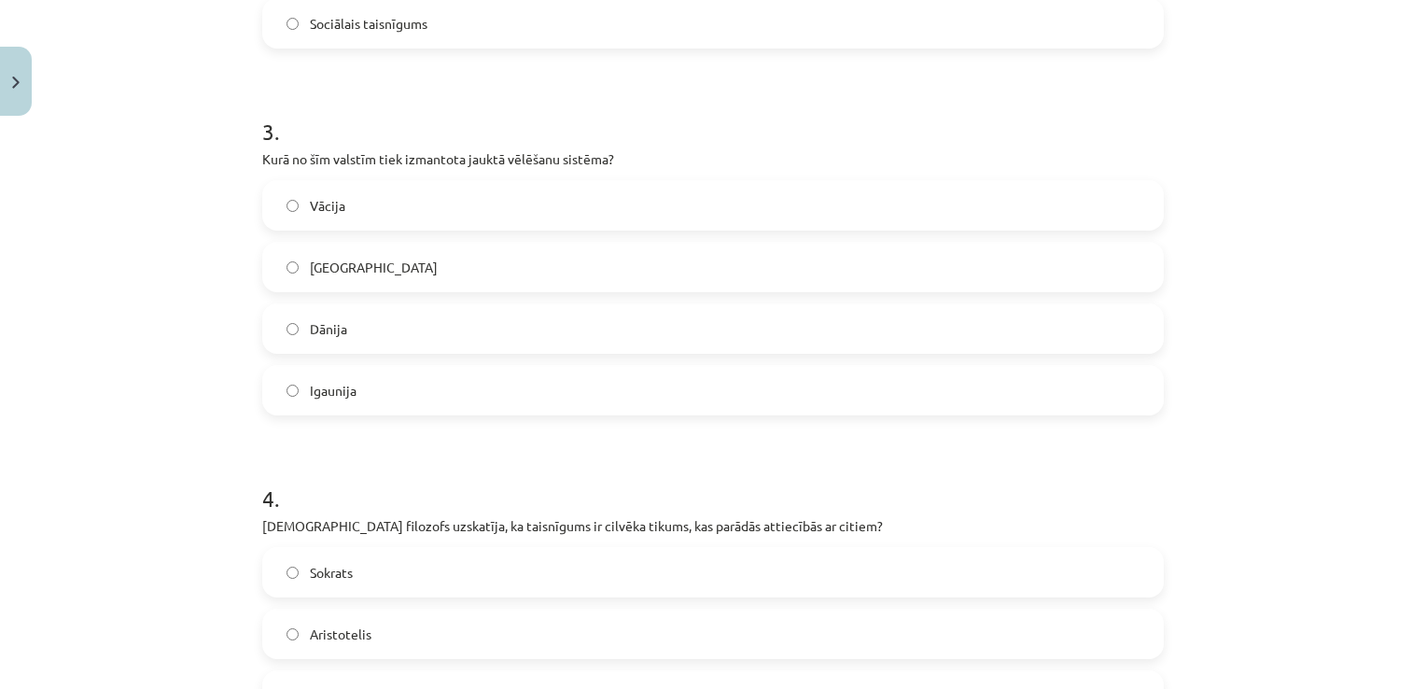
click at [433, 204] on label "Vācija" at bounding box center [713, 205] width 898 height 47
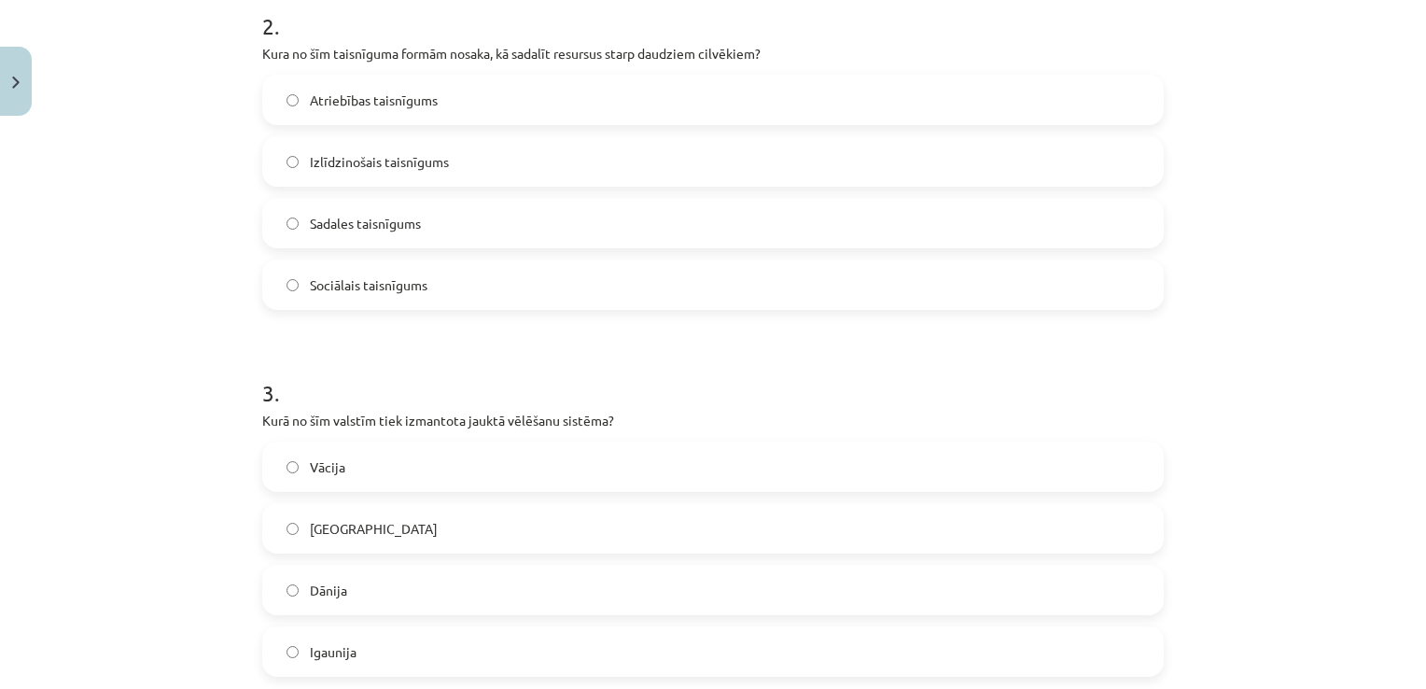
scroll to position [742, 0]
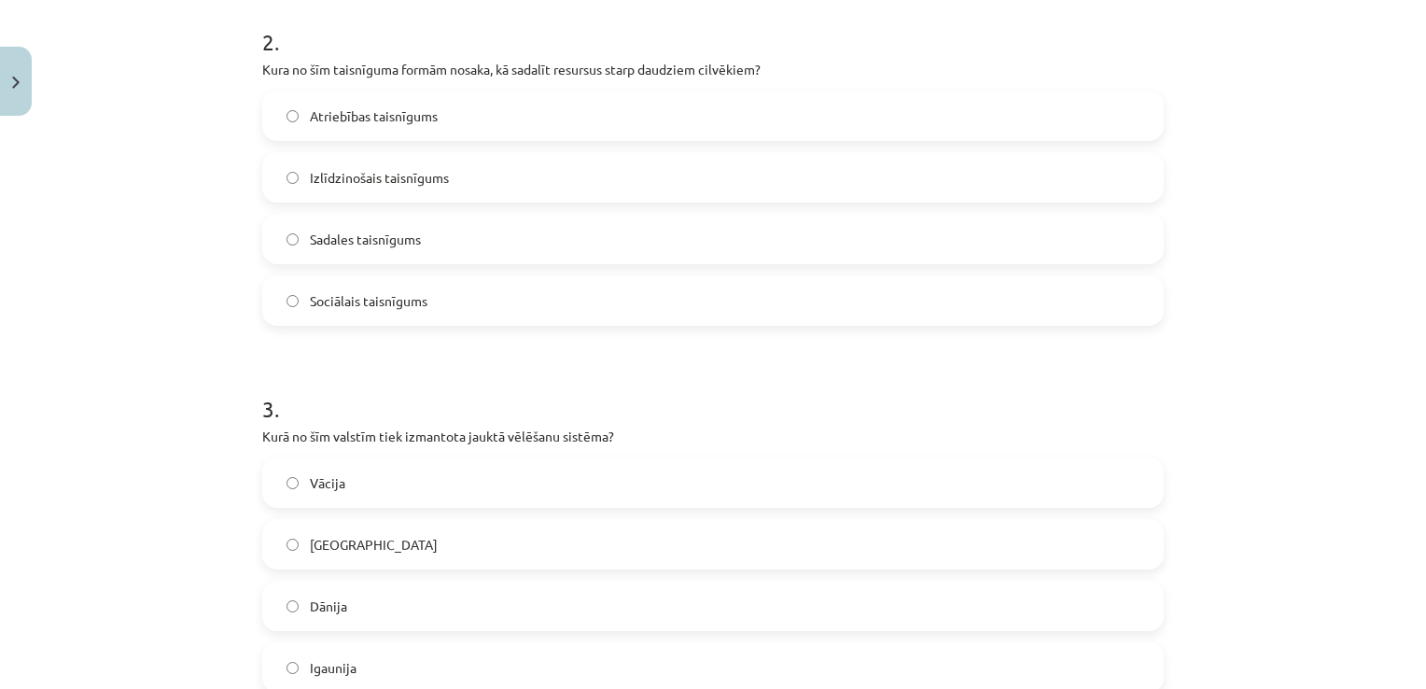
click at [433, 204] on div "Atriebības taisnīgums Izlīdzinošais taisnīgums Sadales taisnīgums Sociālais tai…" at bounding box center [712, 208] width 901 height 235
click at [471, 189] on label "Izlīdzinošais taisnīgums" at bounding box center [713, 177] width 898 height 47
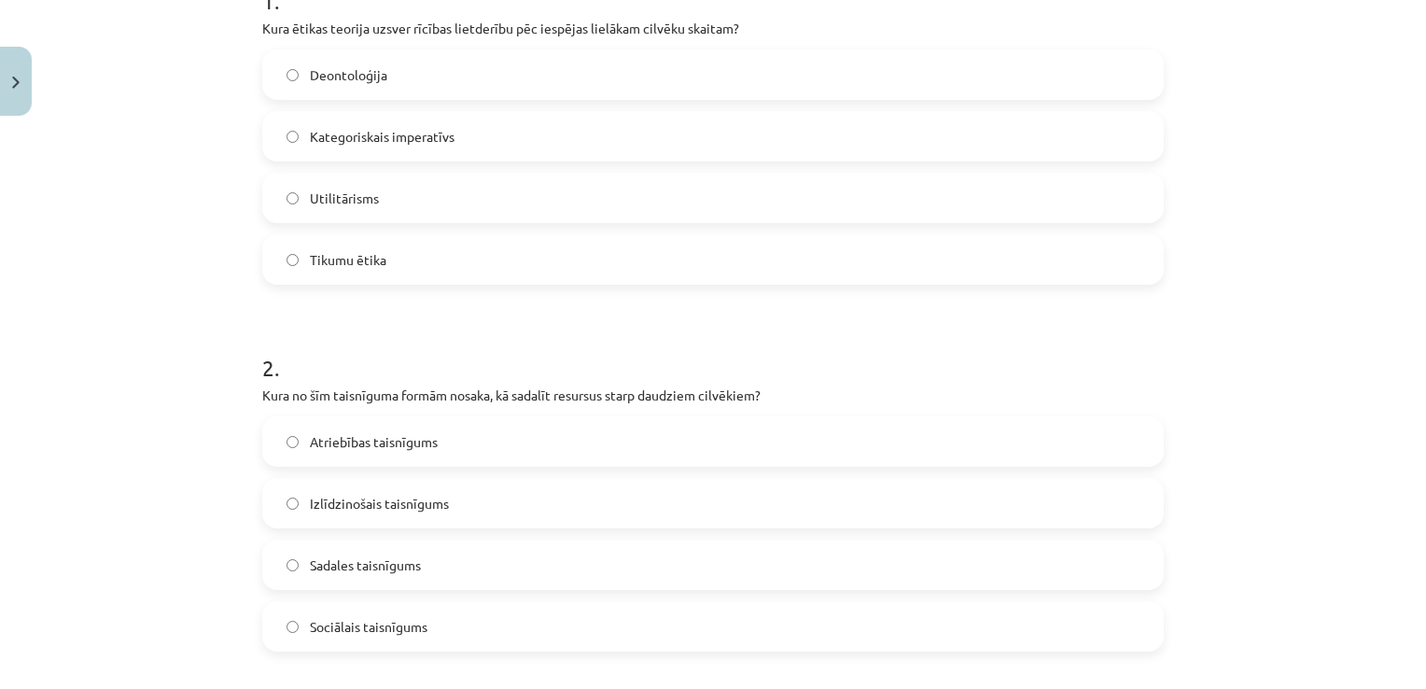
scroll to position [411, 0]
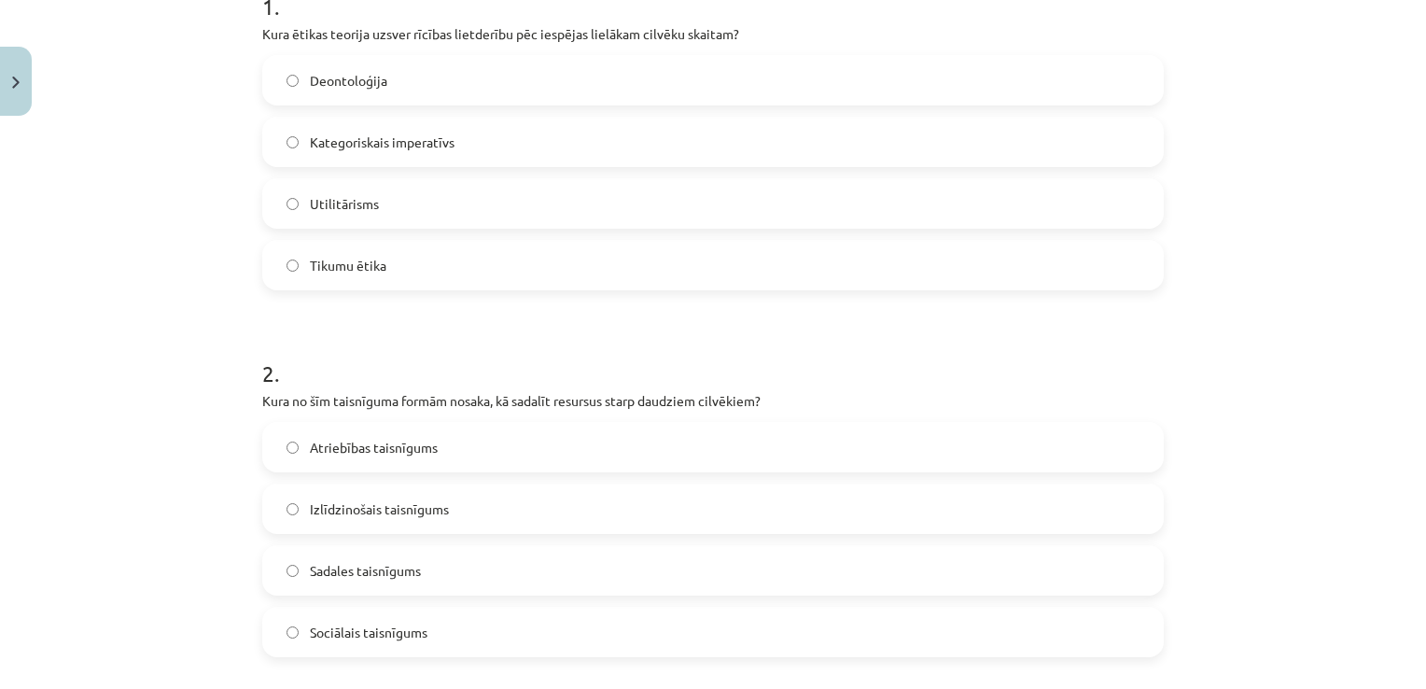
click at [501, 156] on label "Kategoriskais imperatīvs" at bounding box center [713, 142] width 898 height 47
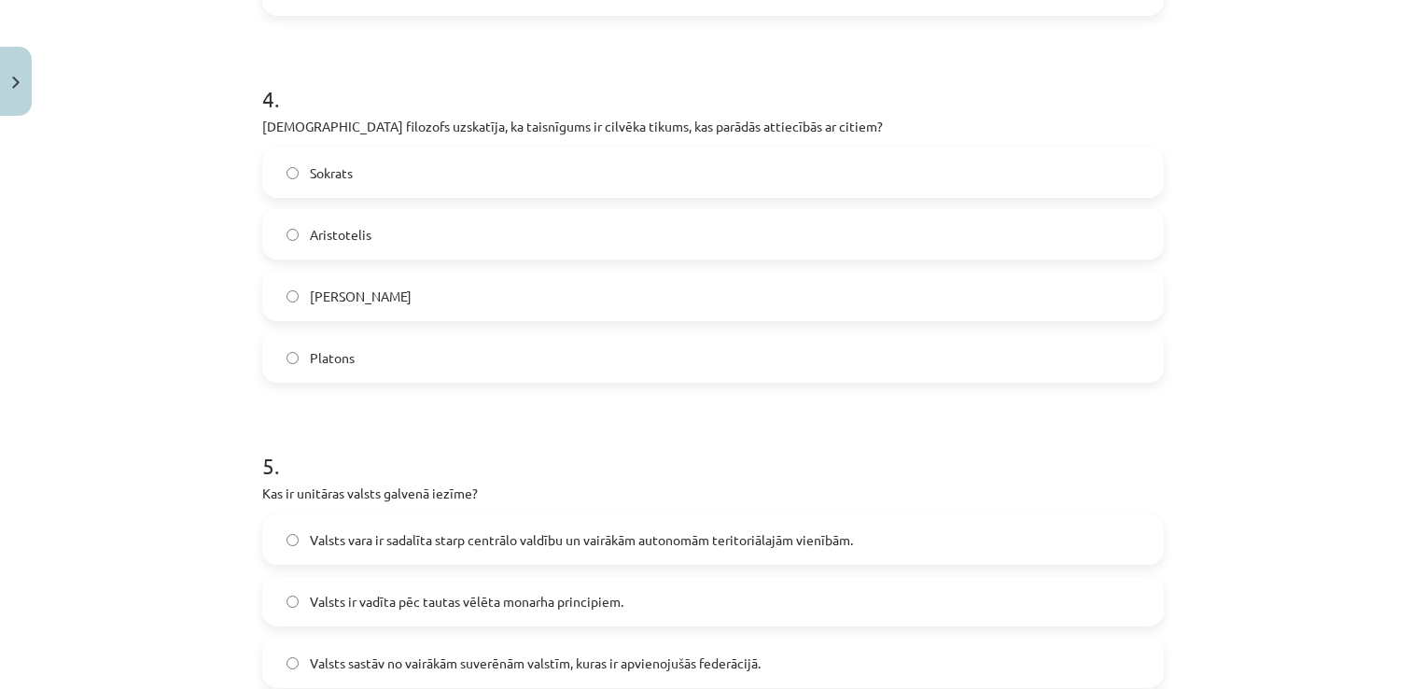
scroll to position [1419, 0]
click at [524, 311] on label "[PERSON_NAME]" at bounding box center [713, 296] width 898 height 47
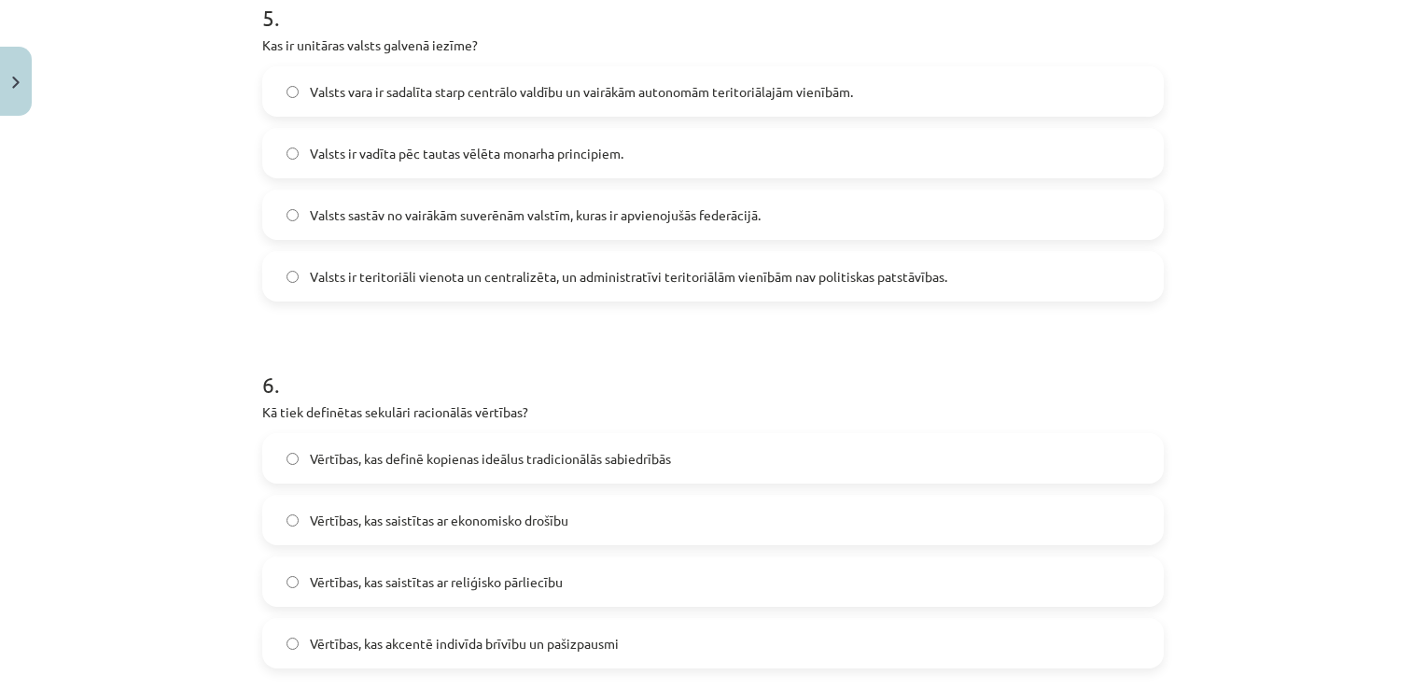
click at [616, 279] on span "Valsts ir teritoriāli vienota un centralizēta, un administratīvi teritoriālām v…" at bounding box center [628, 277] width 637 height 20
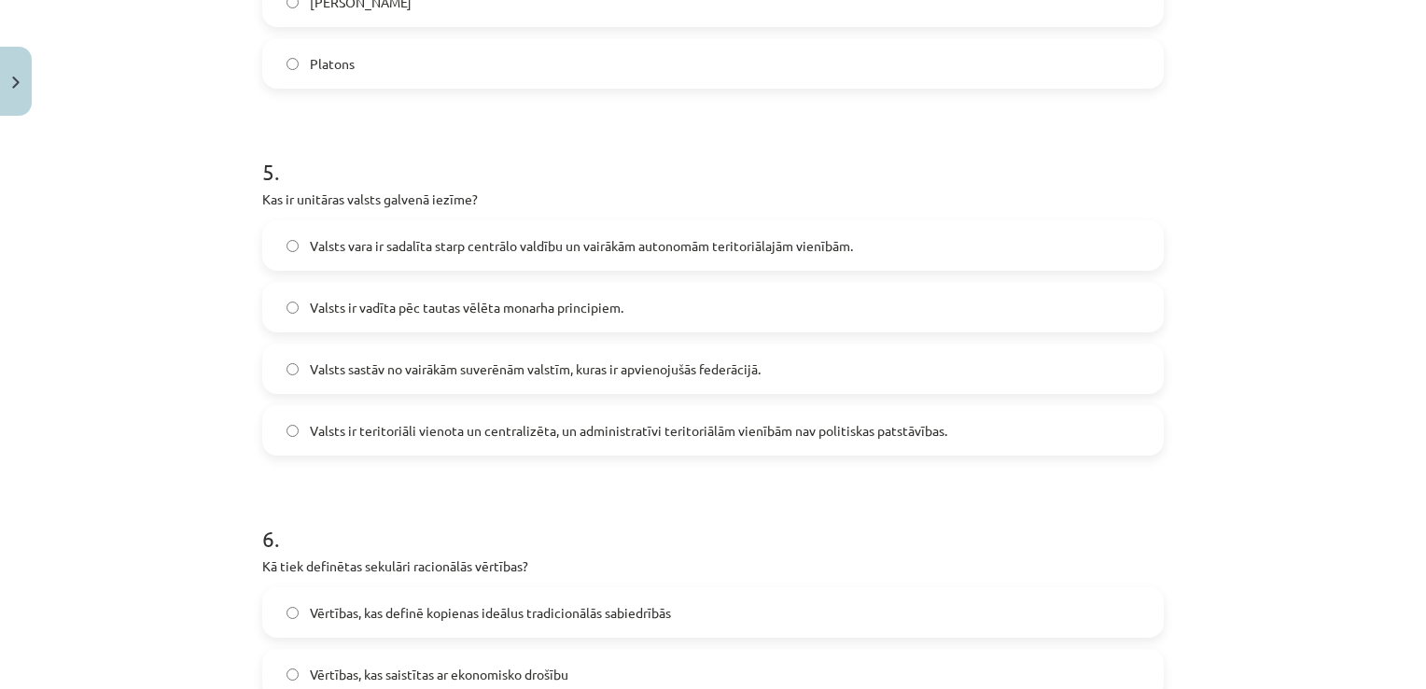
click at [496, 244] on span "Valsts vara ir sadalīta starp centrālo valdību un vairākām autonomām teritoriāl…" at bounding box center [581, 246] width 543 height 20
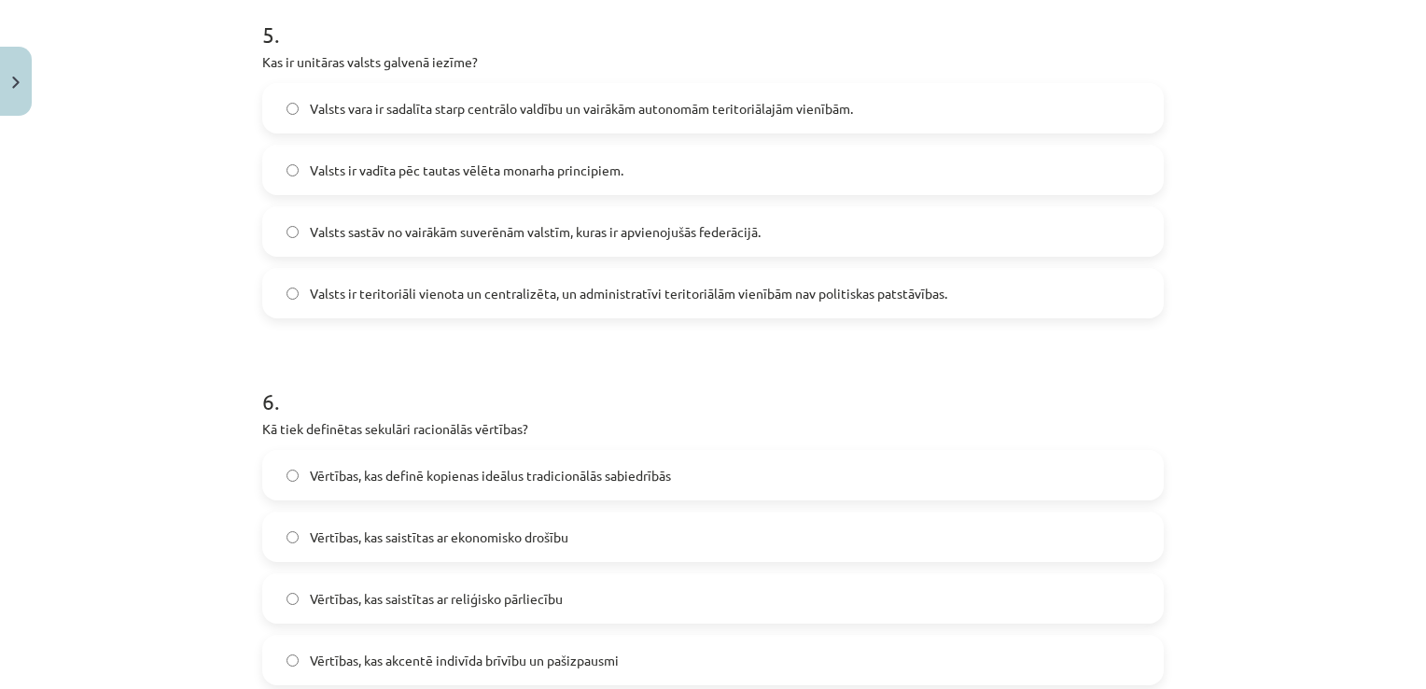
scroll to position [1847, 0]
drag, startPoint x: 468, startPoint y: 62, endPoint x: 235, endPoint y: 73, distance: 233.6
click at [235, 73] on div "Mācību tēma: Sociālo zinātņu ii - 12. klases 1. ieskaites mācību materiāls #9 N…" at bounding box center [713, 344] width 1426 height 689
copy p "Kas ir unitāras valsts galvenā iezīme?"
click at [442, 306] on label "Valsts ir teritoriāli vienota un centralizēta, un administratīvi teritoriālām v…" at bounding box center [713, 296] width 898 height 47
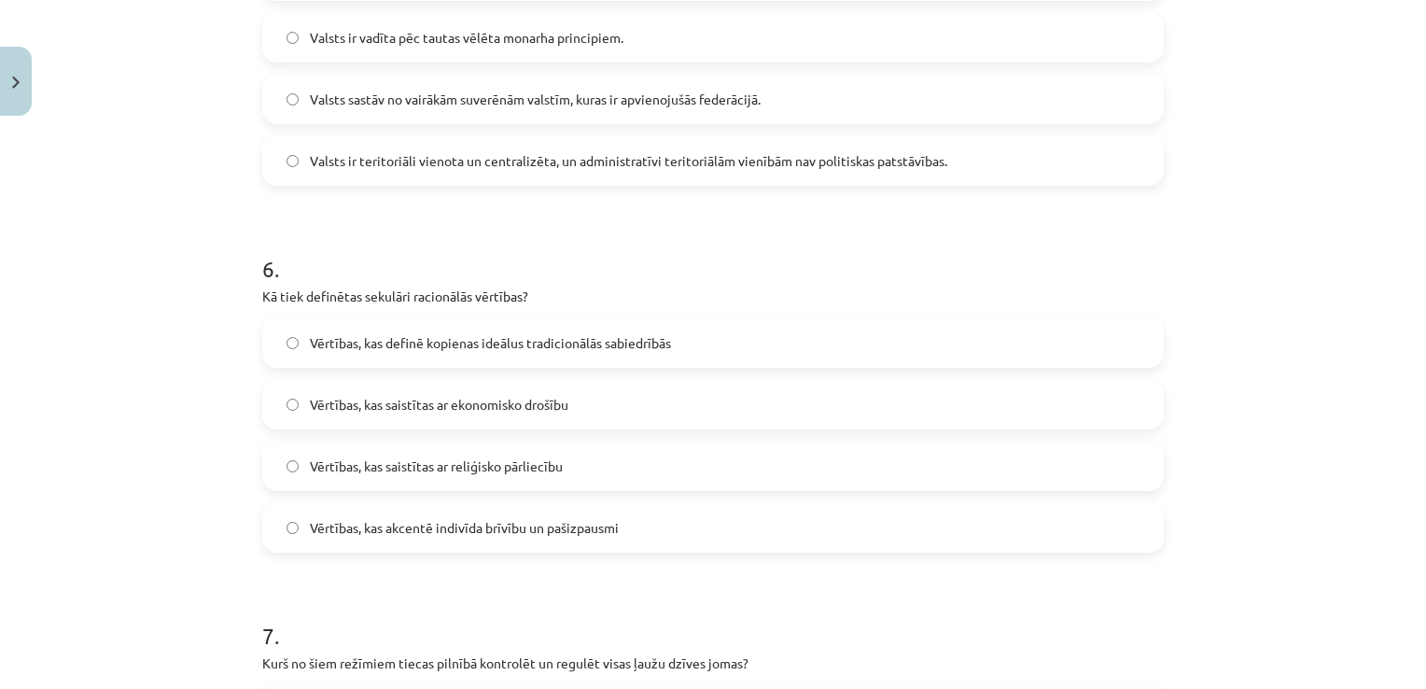
scroll to position [1986, 0]
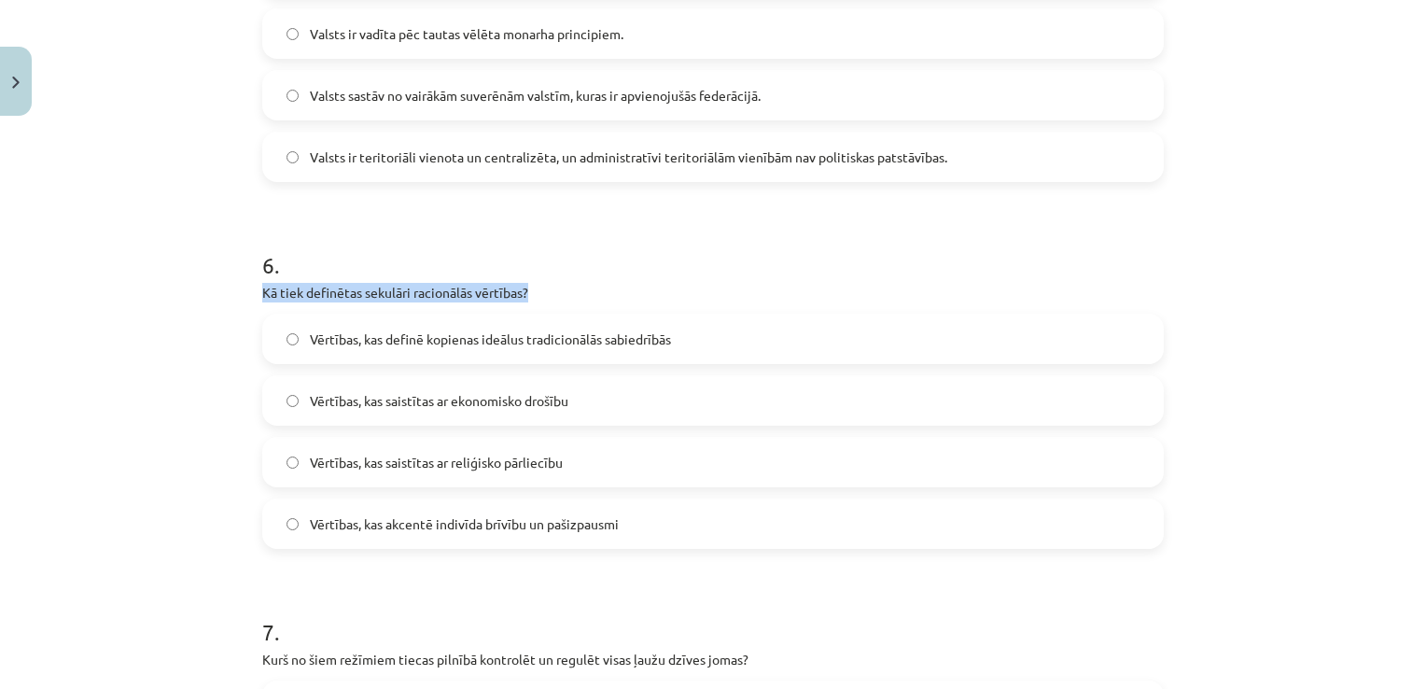
drag, startPoint x: 249, startPoint y: 293, endPoint x: 608, endPoint y: 286, distance: 358.4
click at [608, 286] on div "50 XP Saņemsi Grūts 338 pilda Apraksts Uzdevums Palīdzība 1 . Kura ētikas teori…" at bounding box center [713, 161] width 924 height 4047
copy p "Kā tiek definētas sekulāri racionālās vērtības?"
click at [629, 264] on h1 "6 ." at bounding box center [712, 248] width 901 height 58
click at [636, 346] on span "Vērtības, kas definē kopienas ideālus tradicionālās sabiedrībās" at bounding box center [490, 339] width 361 height 20
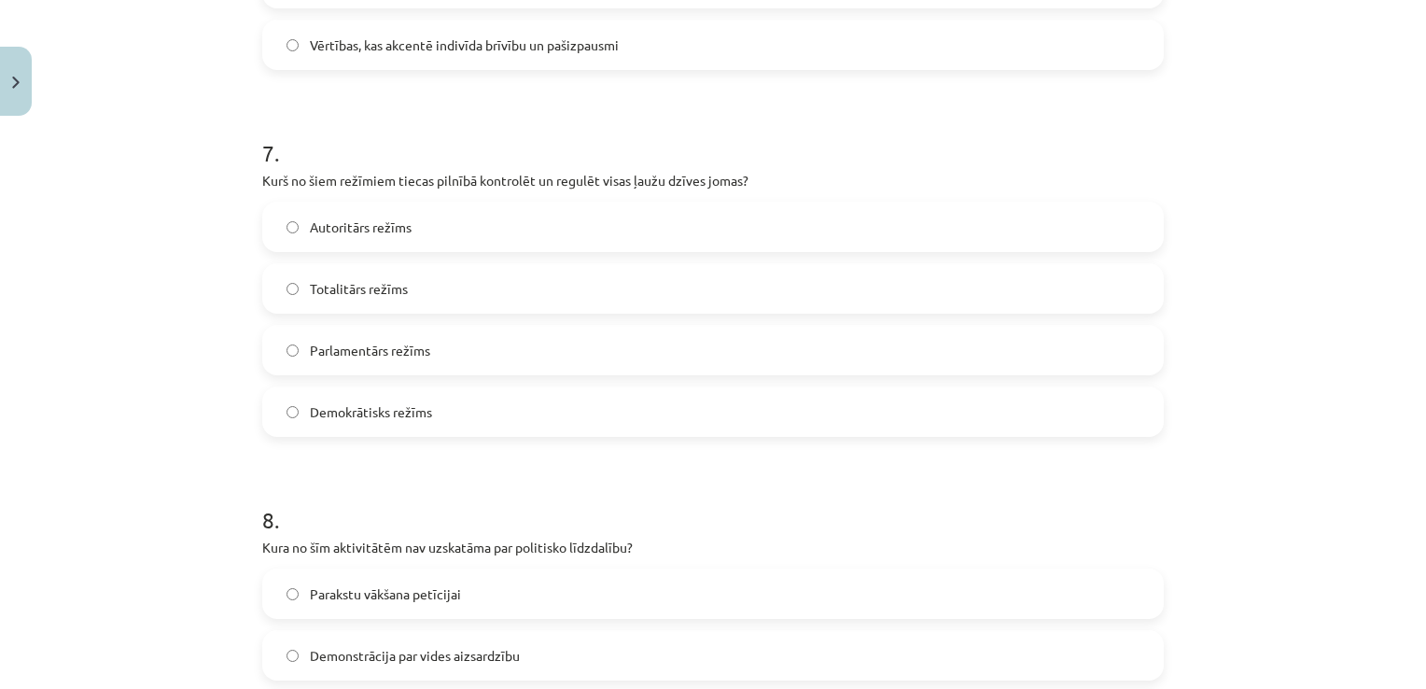
scroll to position [2468, 0]
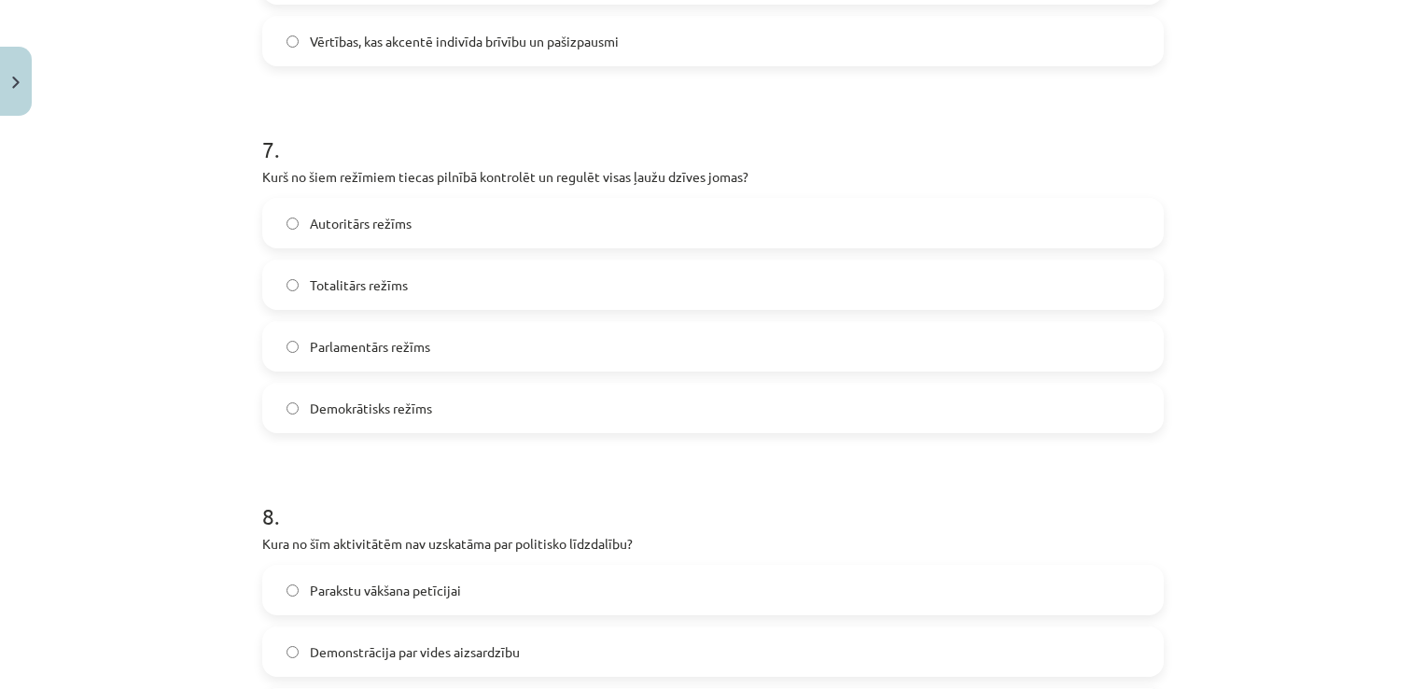
click at [553, 356] on label "Parlamentārs režīms" at bounding box center [713, 346] width 898 height 47
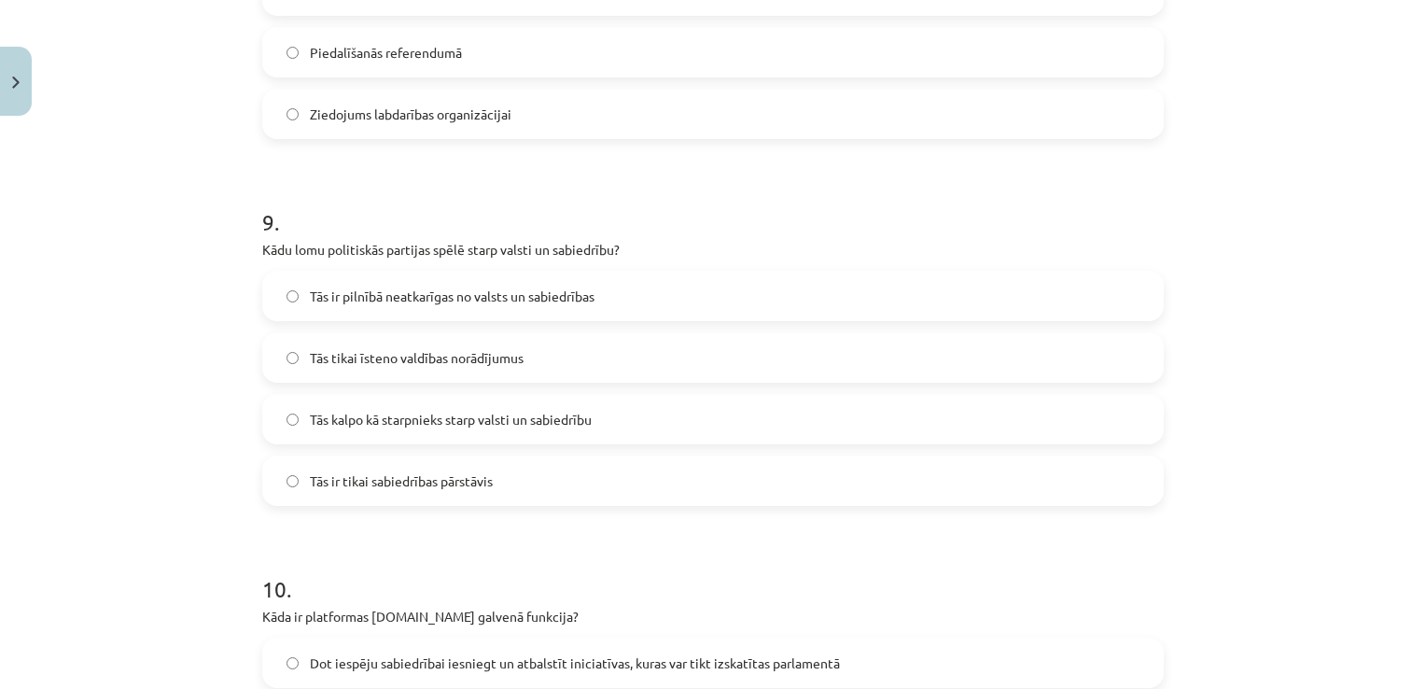
scroll to position [3133, 0]
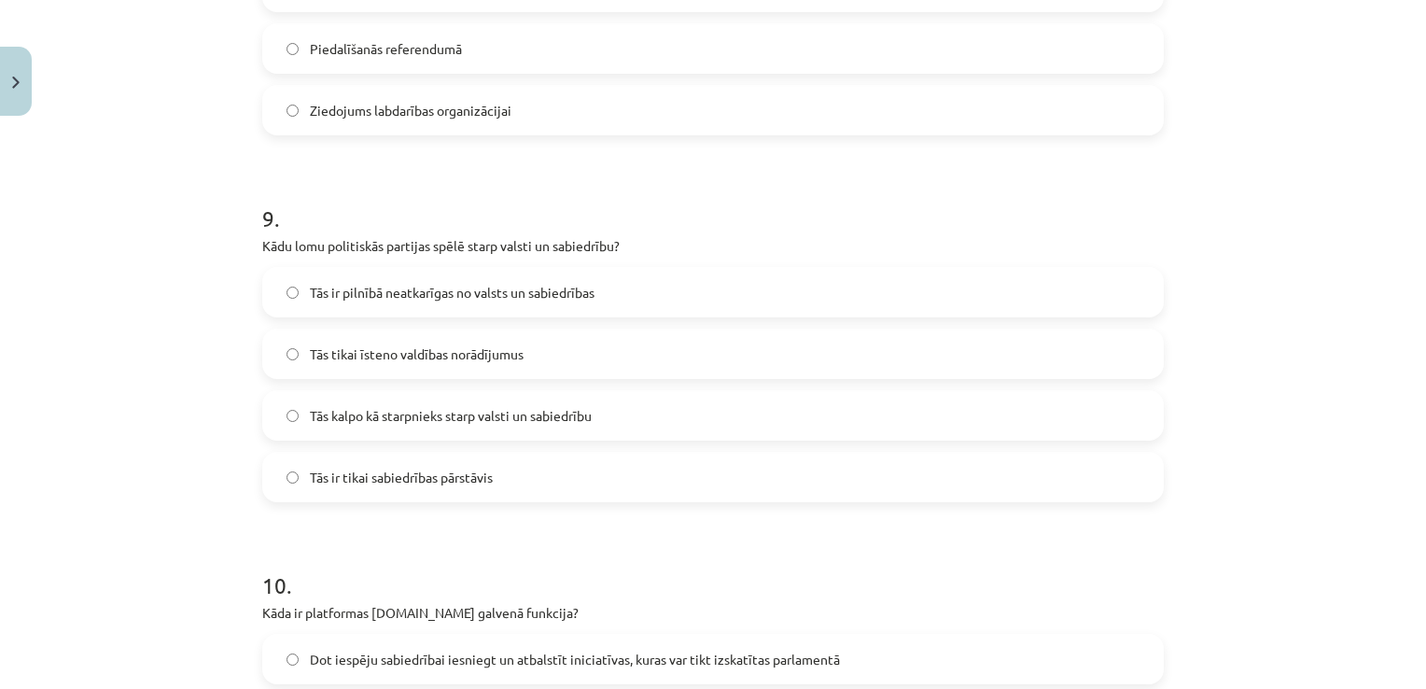
click at [549, 397] on label "Tās kalpo kā starpnieks starp valsti un sabiedrību" at bounding box center [713, 415] width 898 height 47
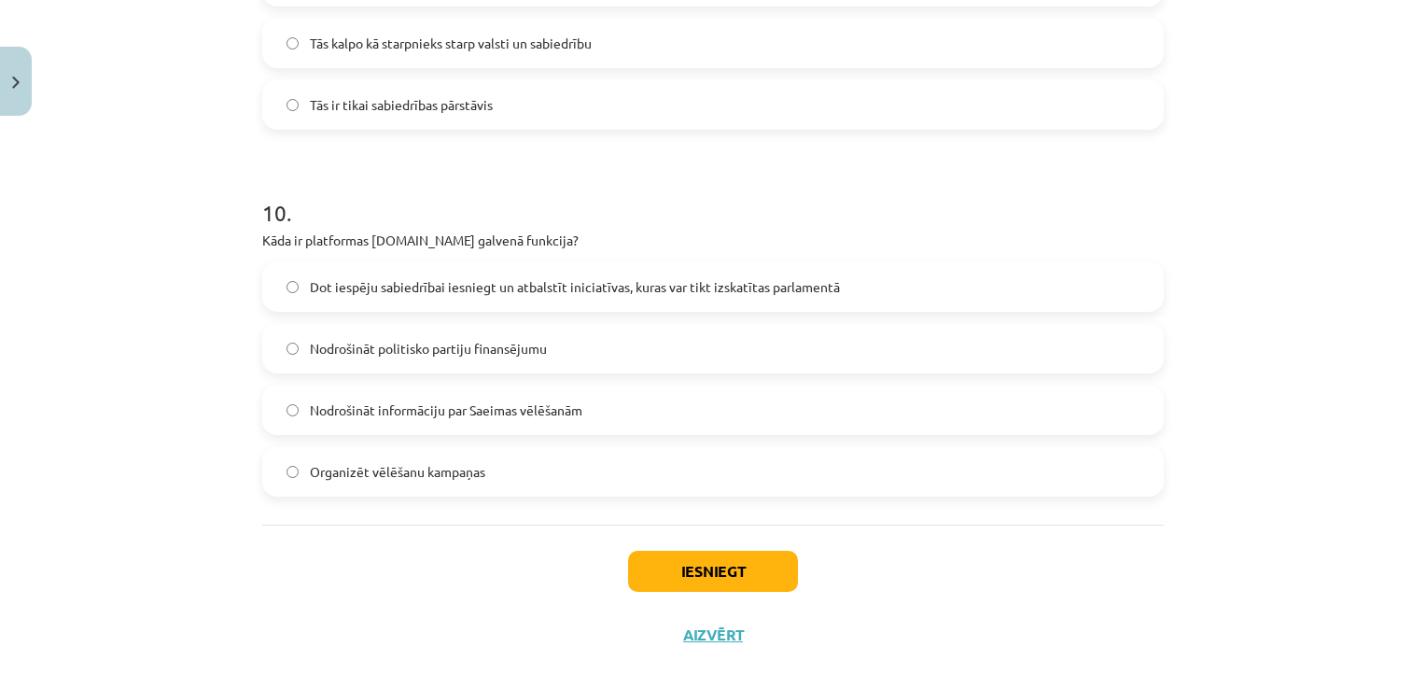
scroll to position [3506, 0]
click at [648, 297] on label "Dot iespēju sabiedrībai iesniegt un atbalstīt iniciatīvas, kuras var tikt izska…" at bounding box center [713, 285] width 898 height 47
click at [742, 574] on button "Iesniegt" at bounding box center [713, 570] width 170 height 41
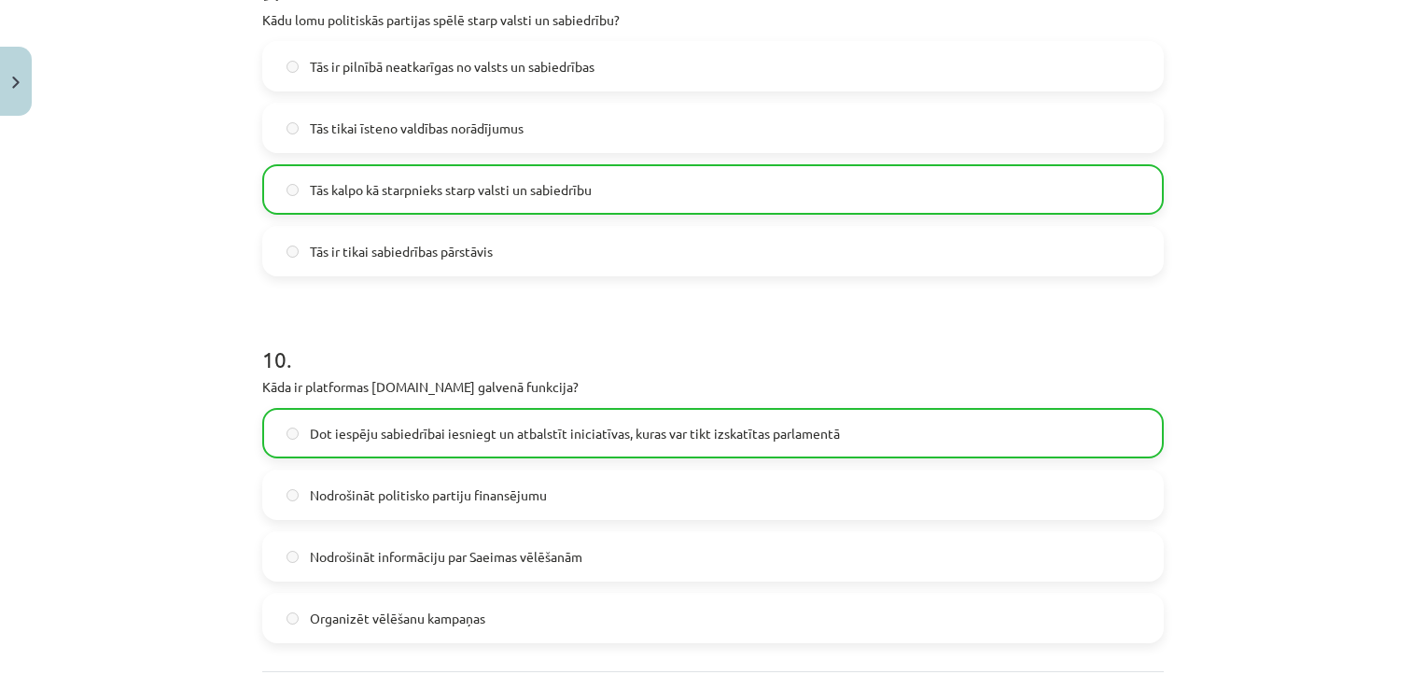
scroll to position [3587, 0]
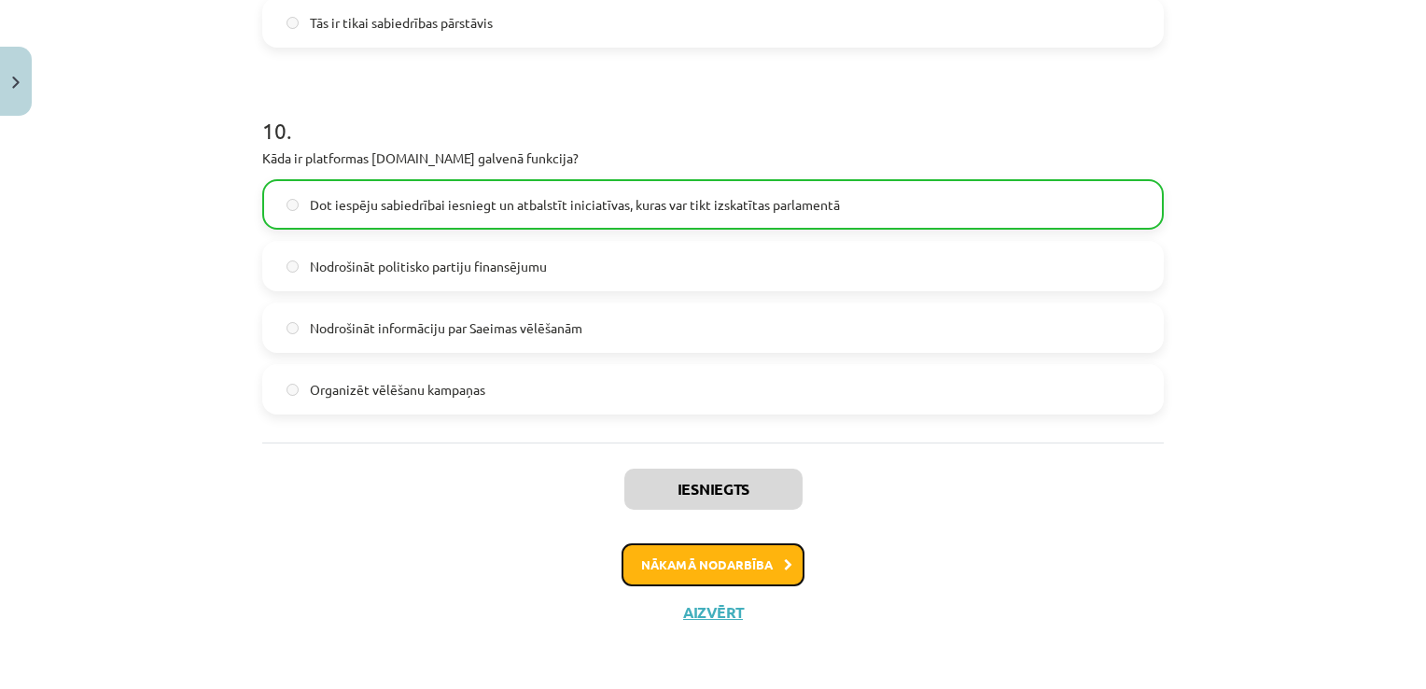
click at [692, 566] on button "Nākamā nodarbība" at bounding box center [713, 564] width 183 height 43
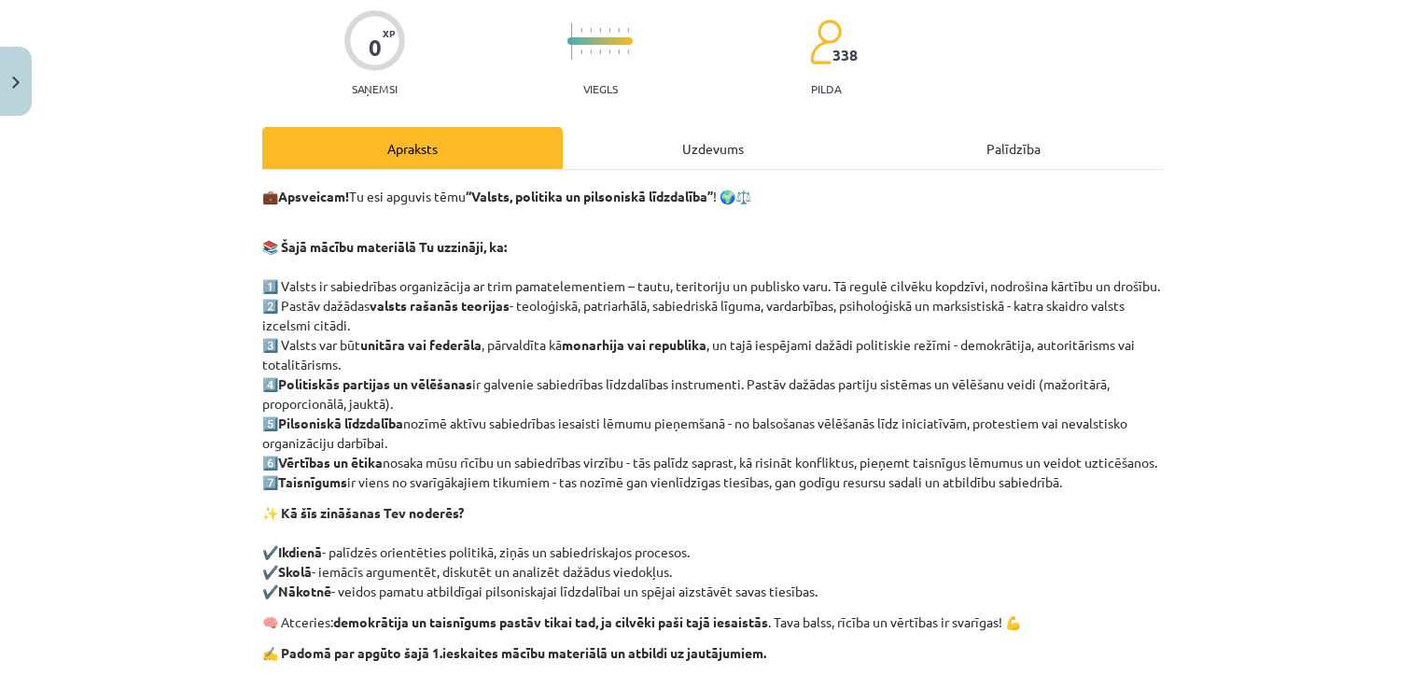
scroll to position [151, 0]
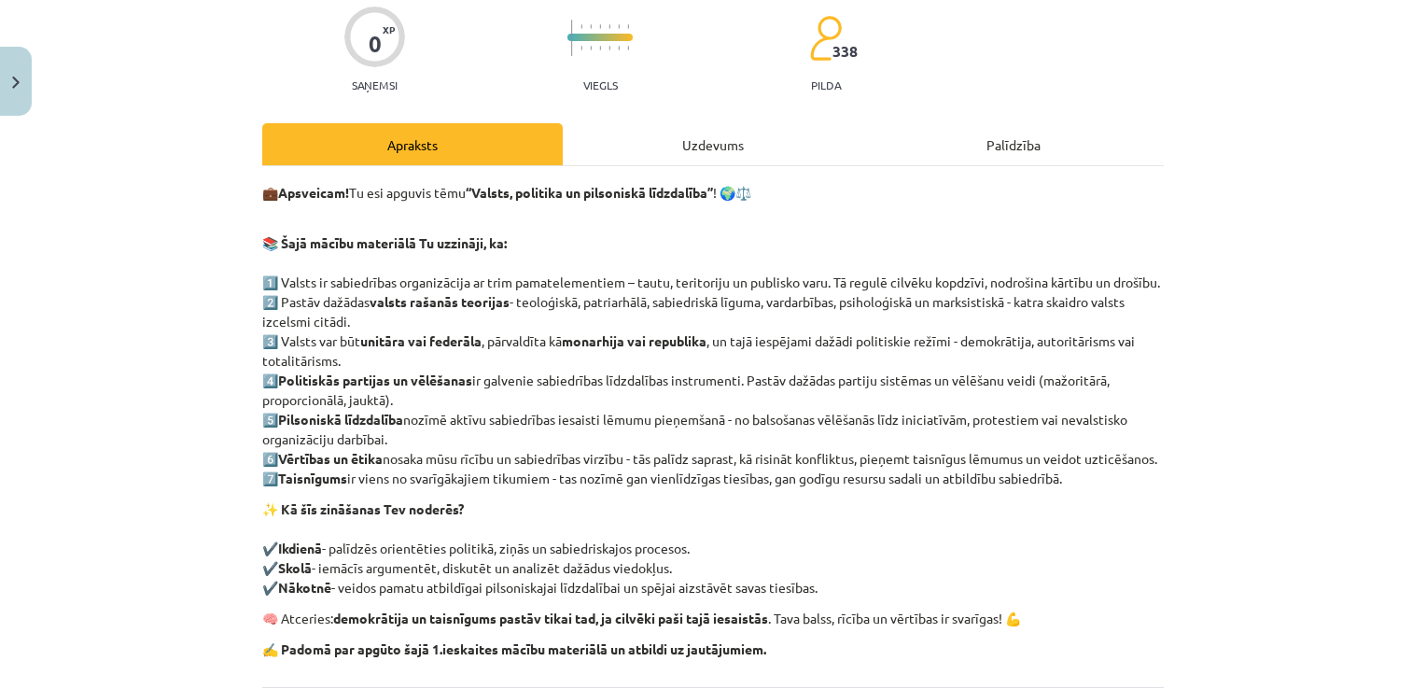
click at [718, 141] on div "Uzdevums" at bounding box center [713, 144] width 300 height 42
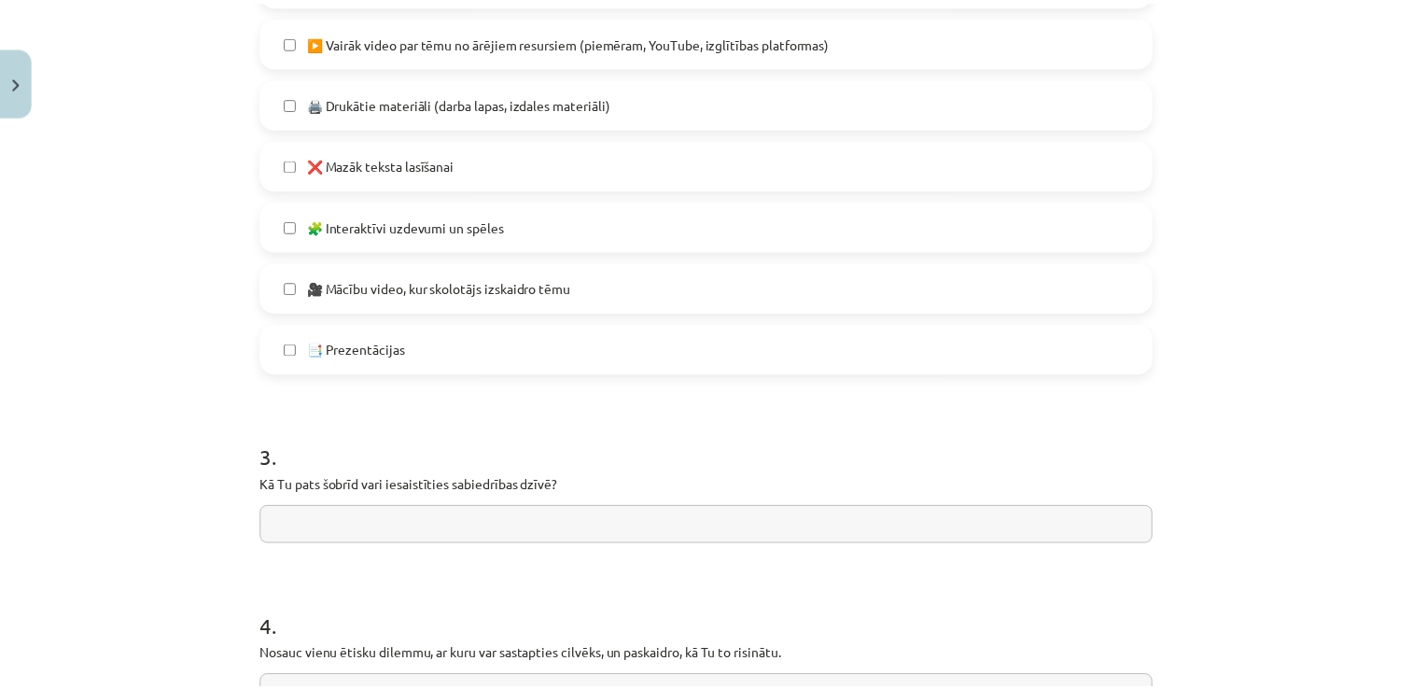
scroll to position [1446, 0]
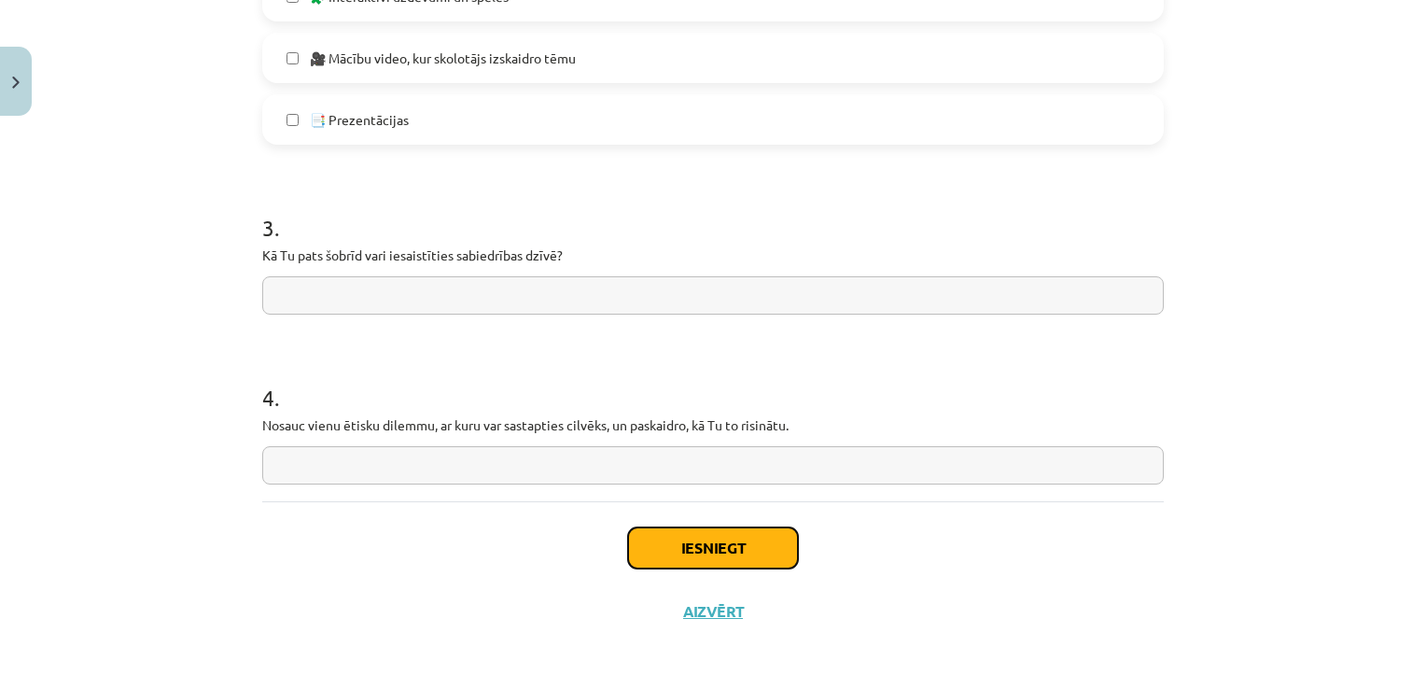
click at [745, 546] on button "Iesniegt" at bounding box center [713, 547] width 170 height 41
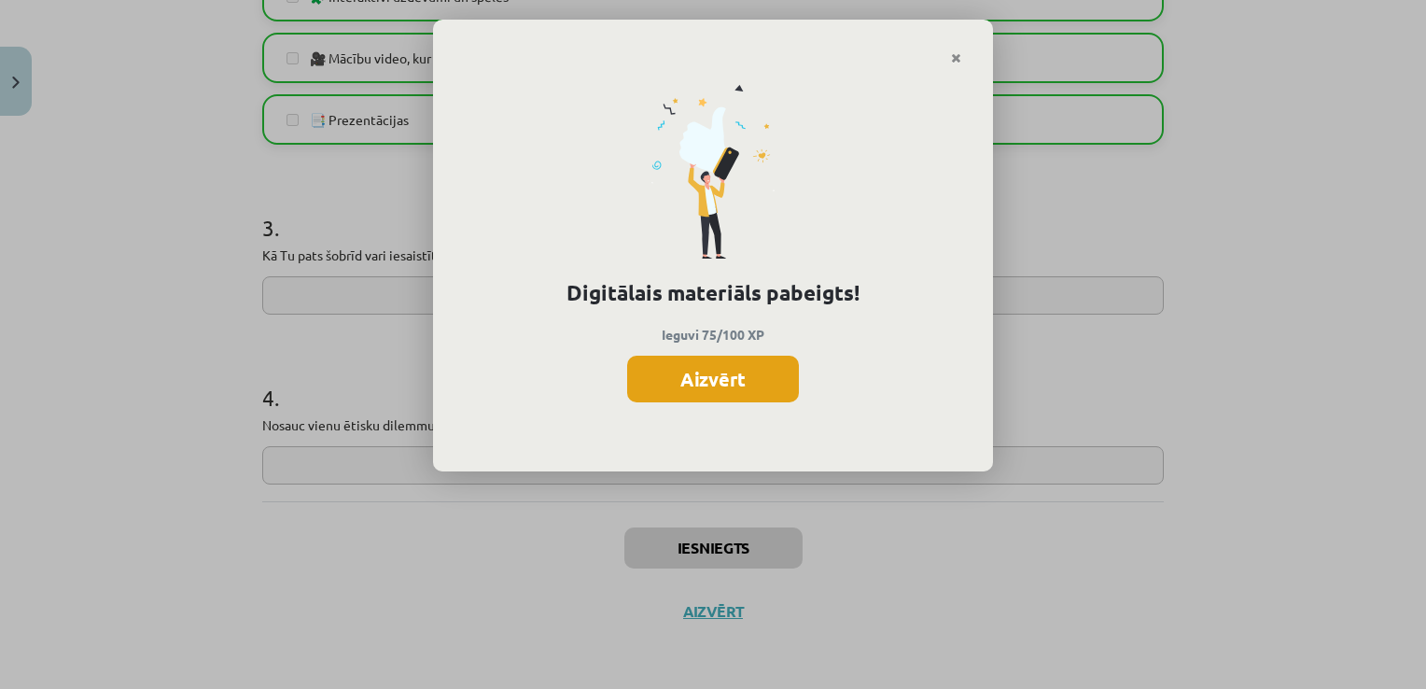
click at [690, 398] on button "Aizvērt" at bounding box center [713, 379] width 172 height 47
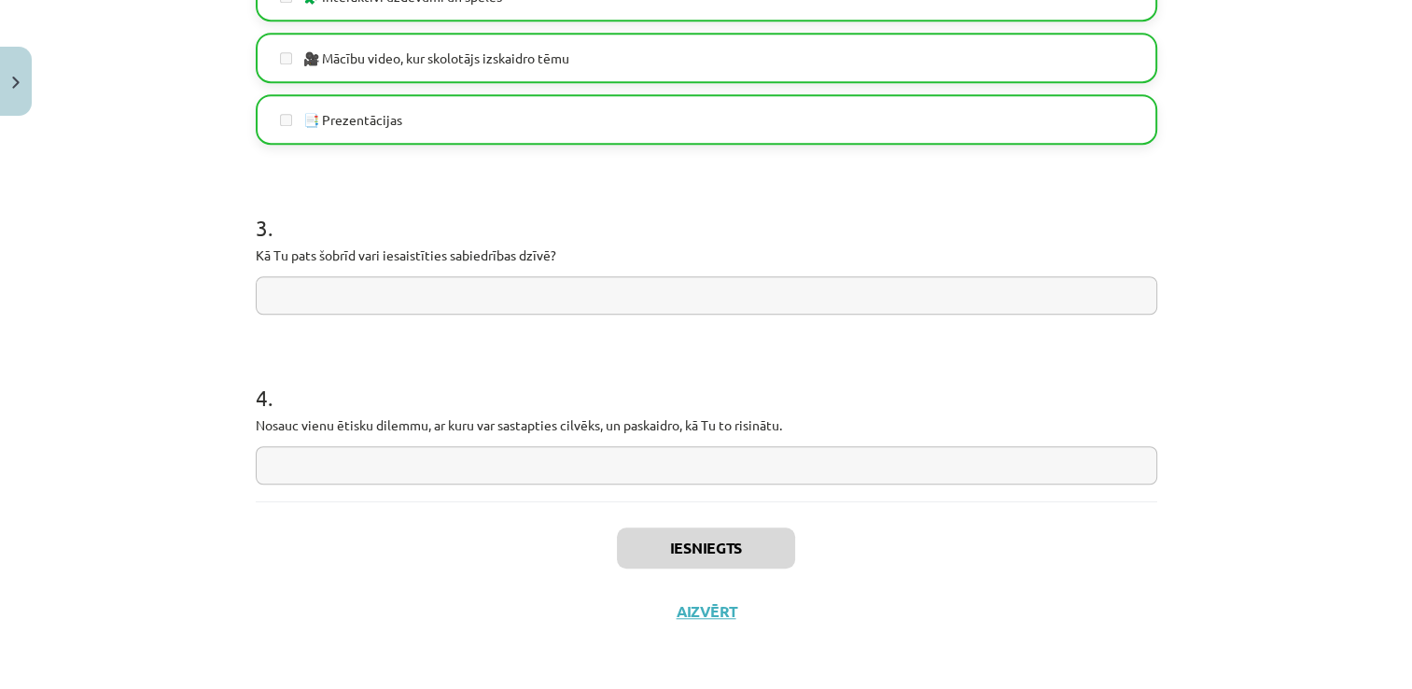
click at [724, 595] on div "Iesniegts Aizvērt" at bounding box center [706, 566] width 901 height 131
click at [708, 611] on button "Aizvērt" at bounding box center [706, 611] width 71 height 19
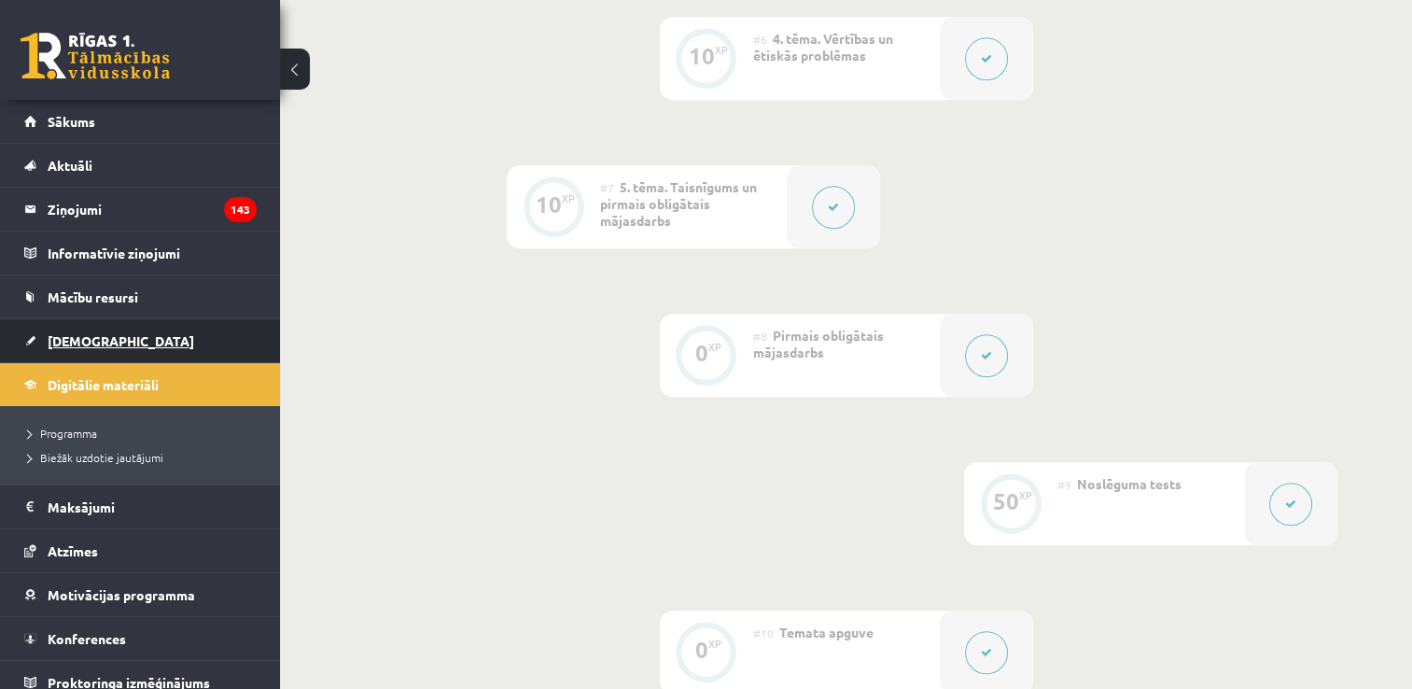
click at [97, 338] on span "[DEMOGRAPHIC_DATA]" at bounding box center [121, 340] width 147 height 17
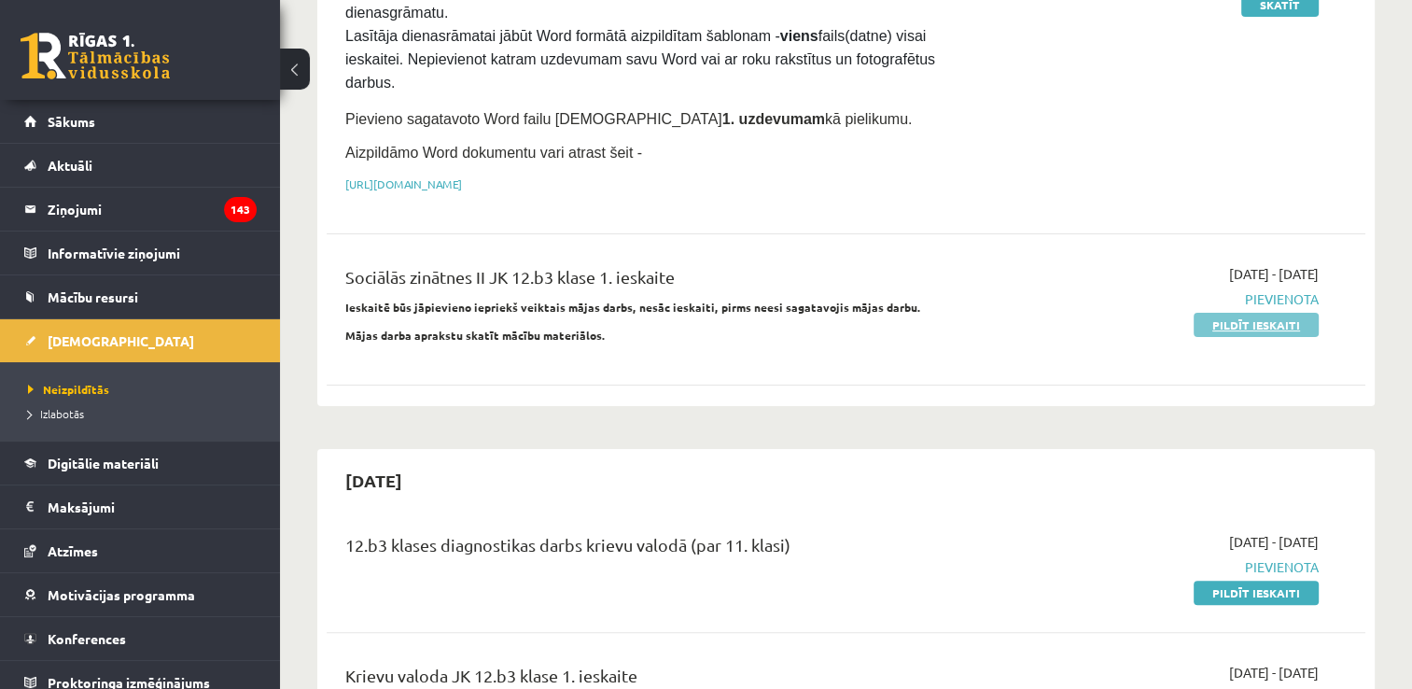
scroll to position [321, 0]
